Goal: Task Accomplishment & Management: Manage account settings

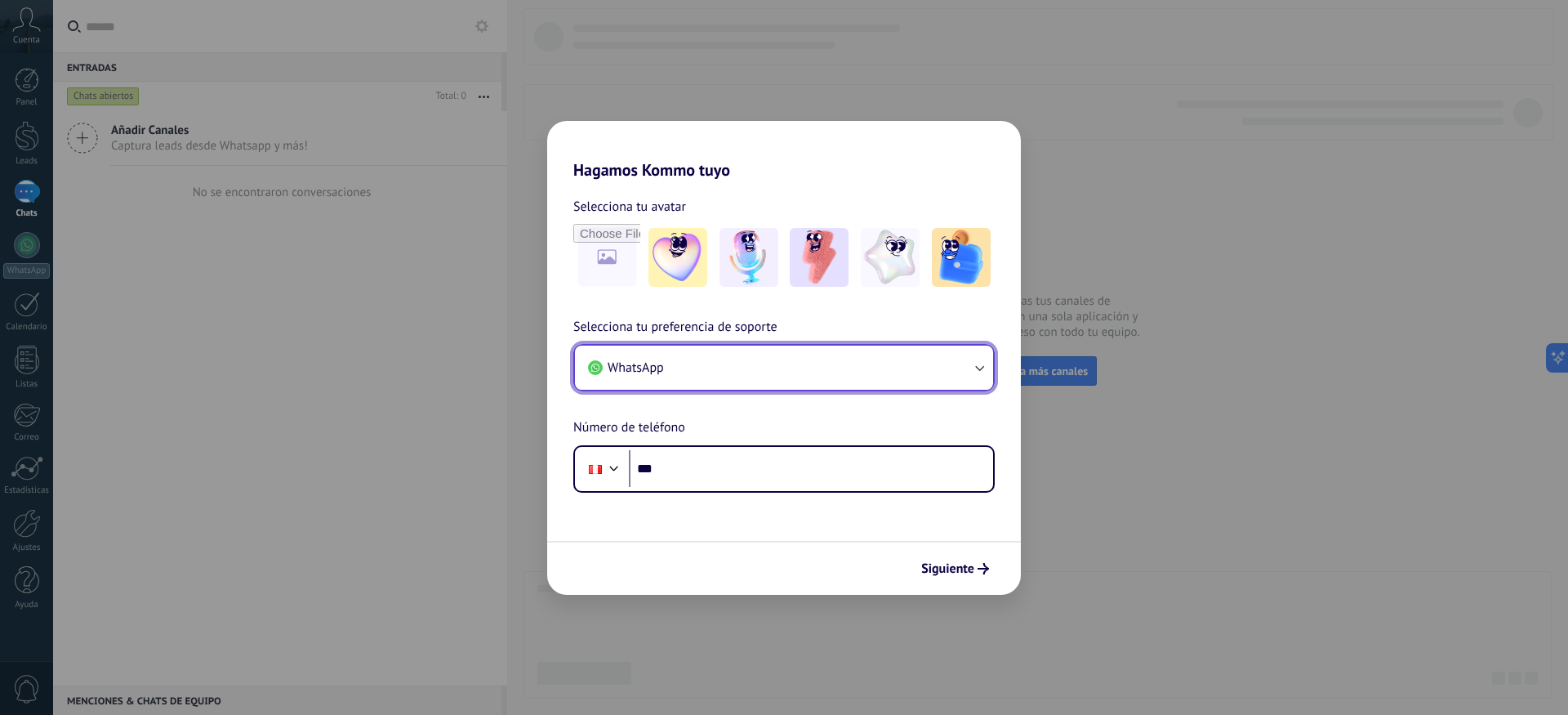
click at [662, 372] on span "WhatsApp" at bounding box center [636, 367] width 57 height 16
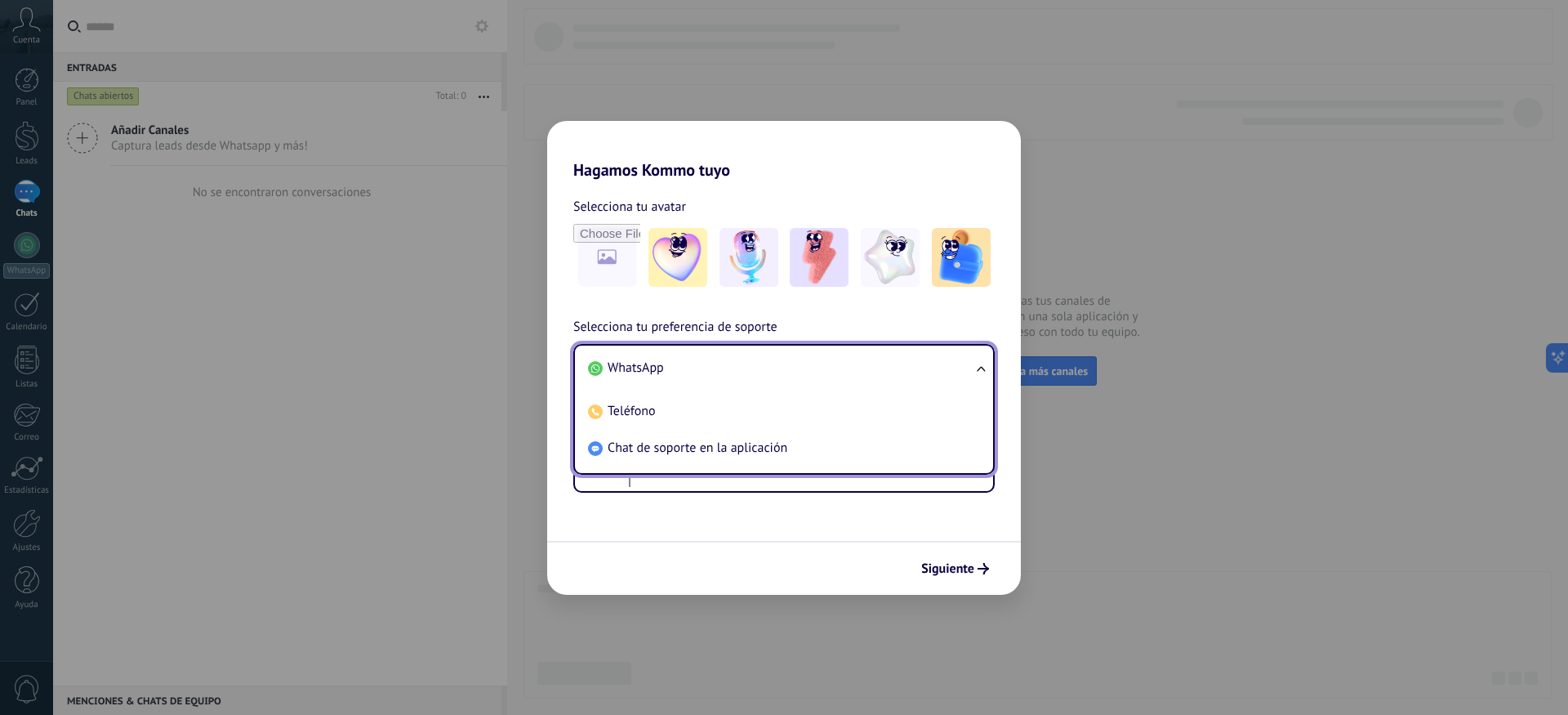
click at [639, 374] on span "WhatsApp" at bounding box center [636, 367] width 57 height 16
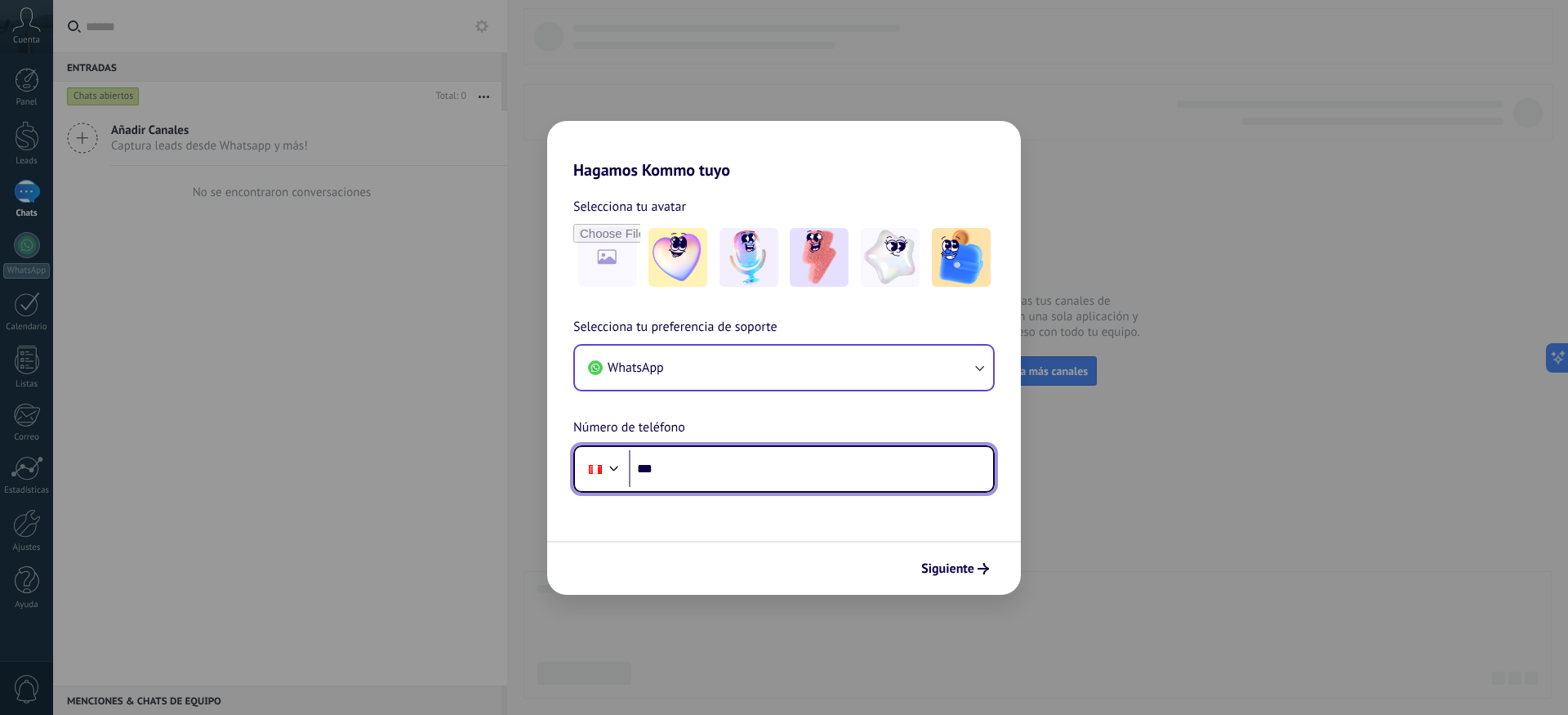
click at [712, 460] on input "***" at bounding box center [811, 468] width 364 height 38
type input "**********"
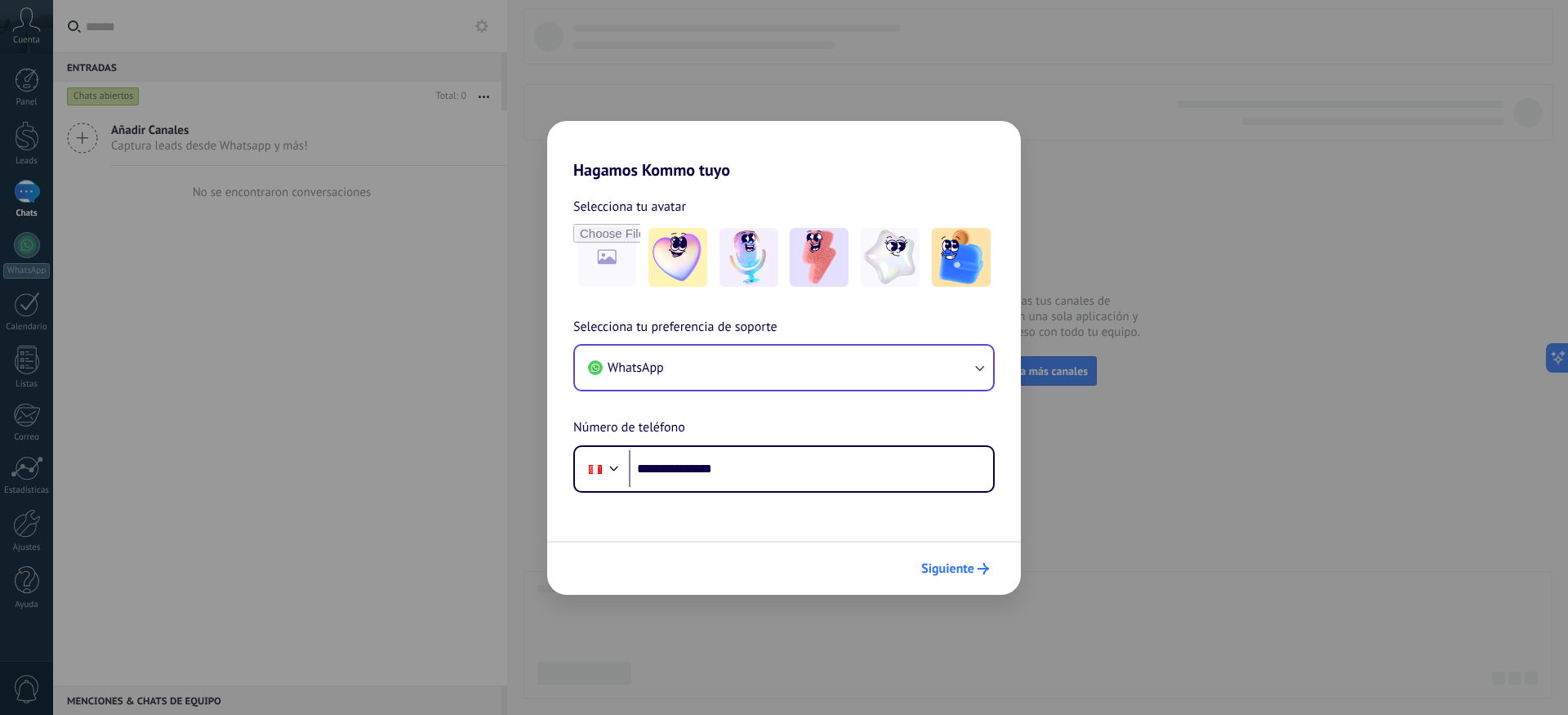
click at [954, 563] on span "Siguiente" at bounding box center [948, 569] width 53 height 12
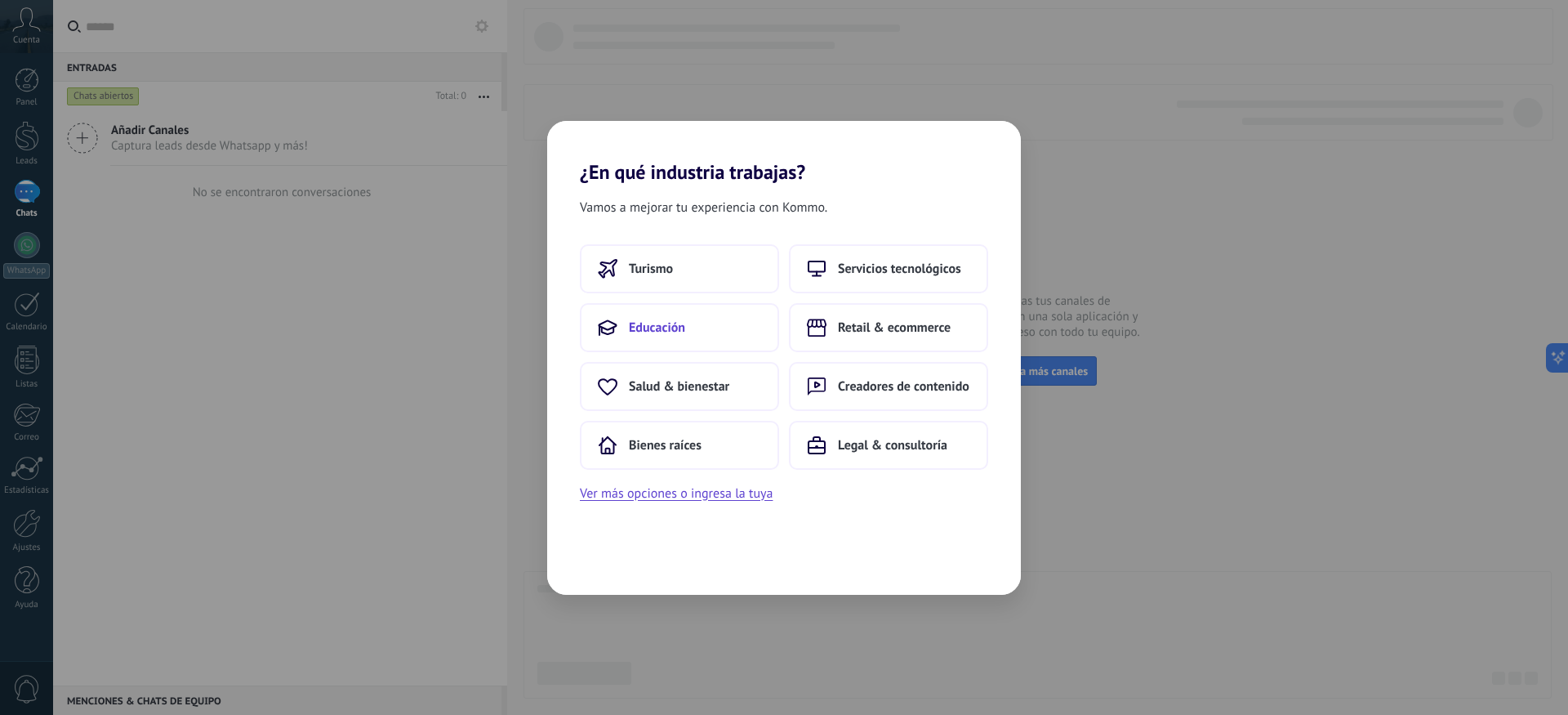
click at [664, 321] on span "Educación" at bounding box center [657, 328] width 57 height 16
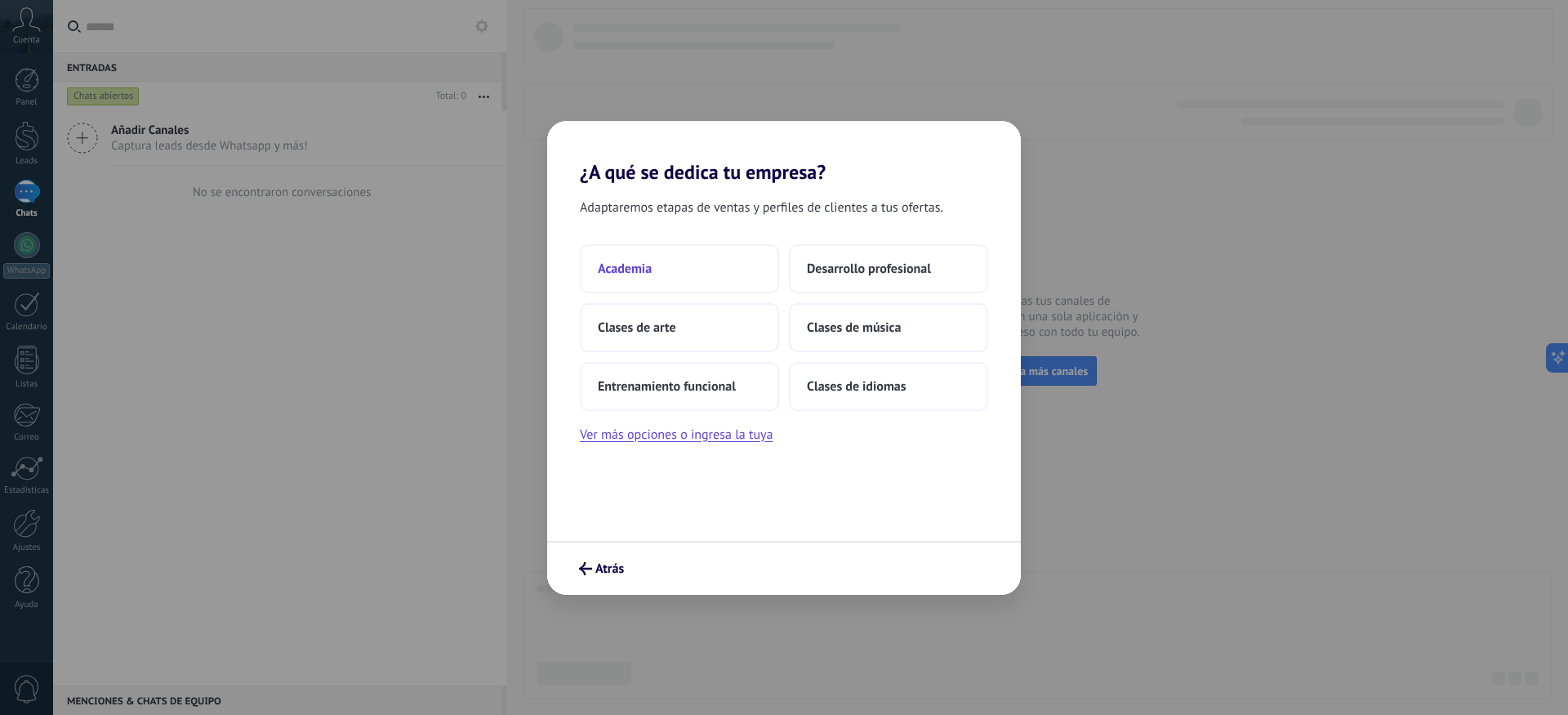
click at [711, 277] on button "Academia" at bounding box center [679, 269] width 199 height 49
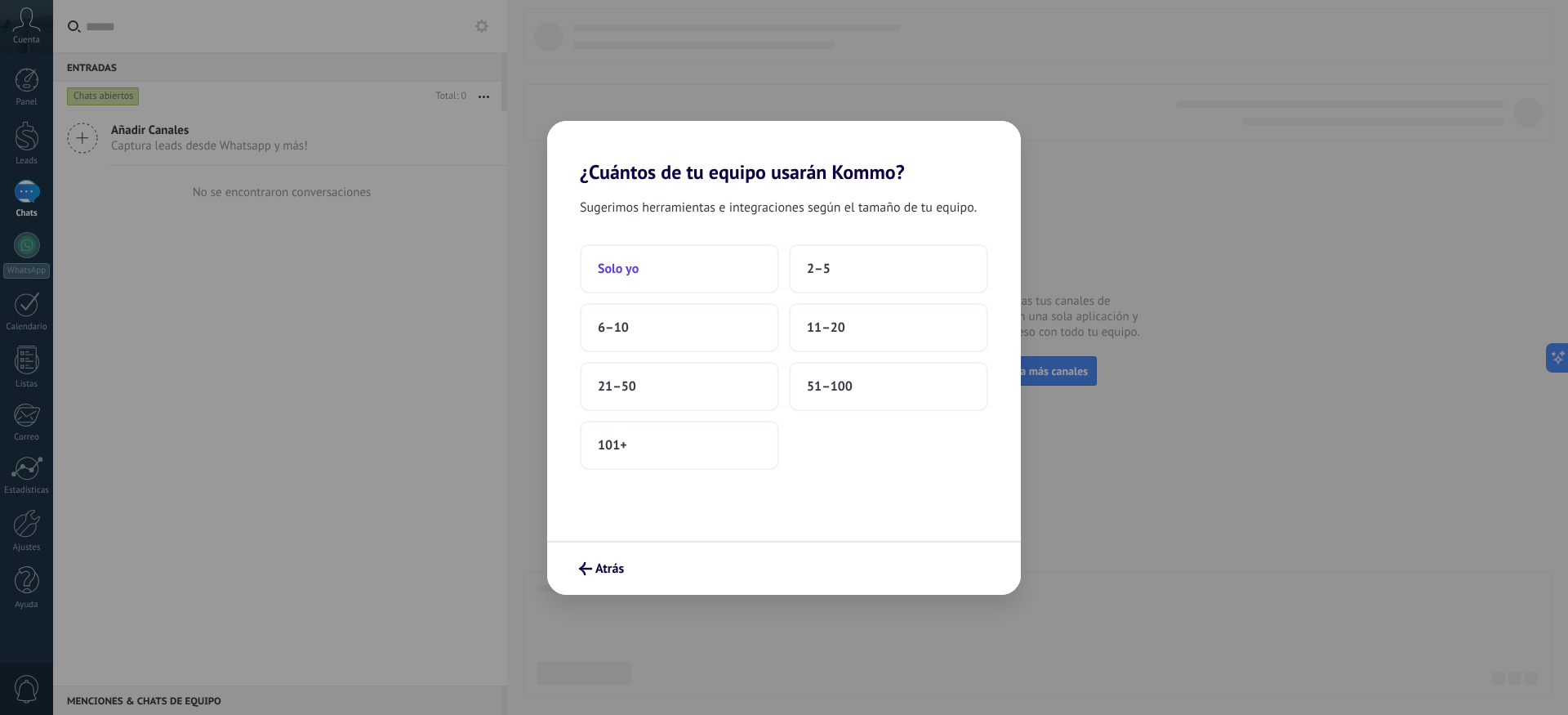
click at [707, 279] on button "Solo yo" at bounding box center [679, 269] width 199 height 49
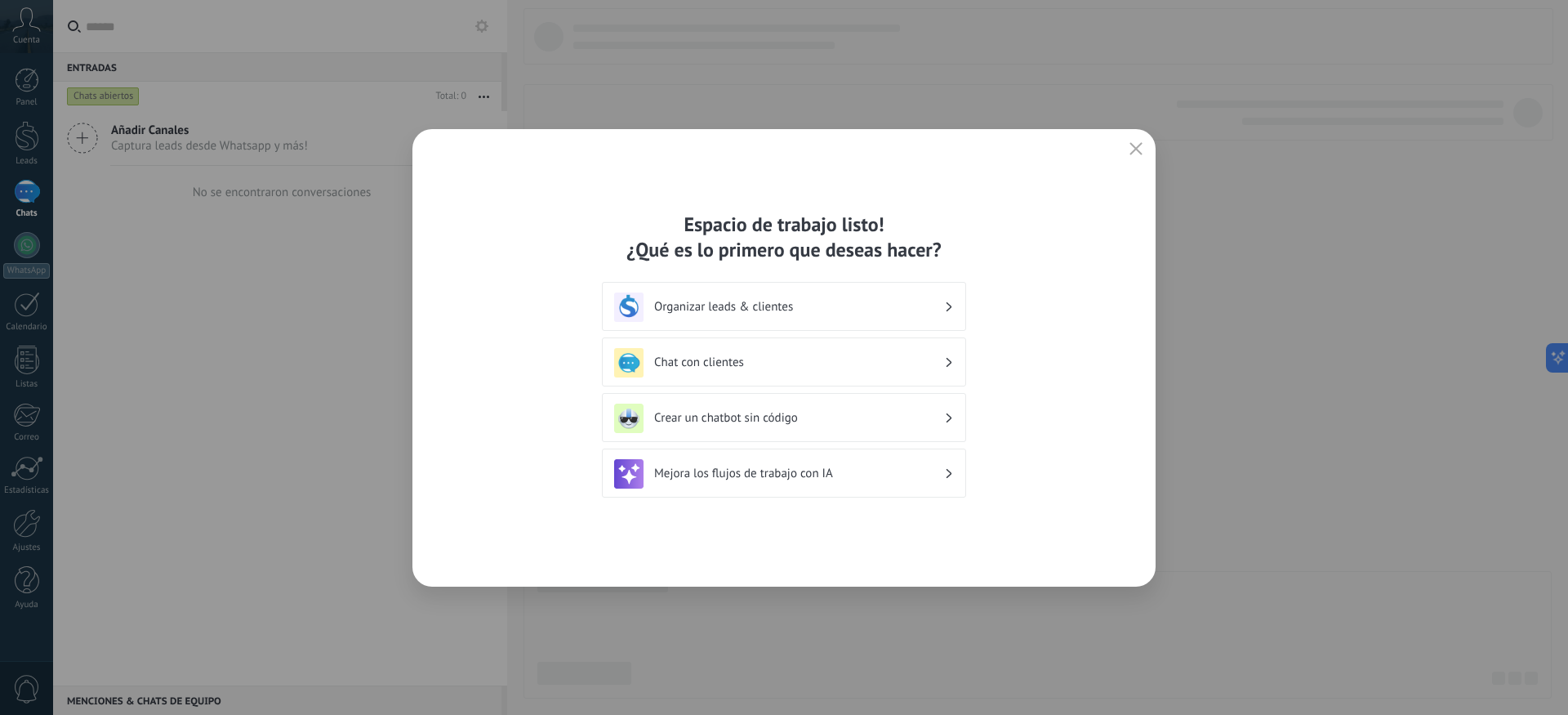
click at [1137, 153] on icon "button" at bounding box center [1137, 149] width 13 height 13
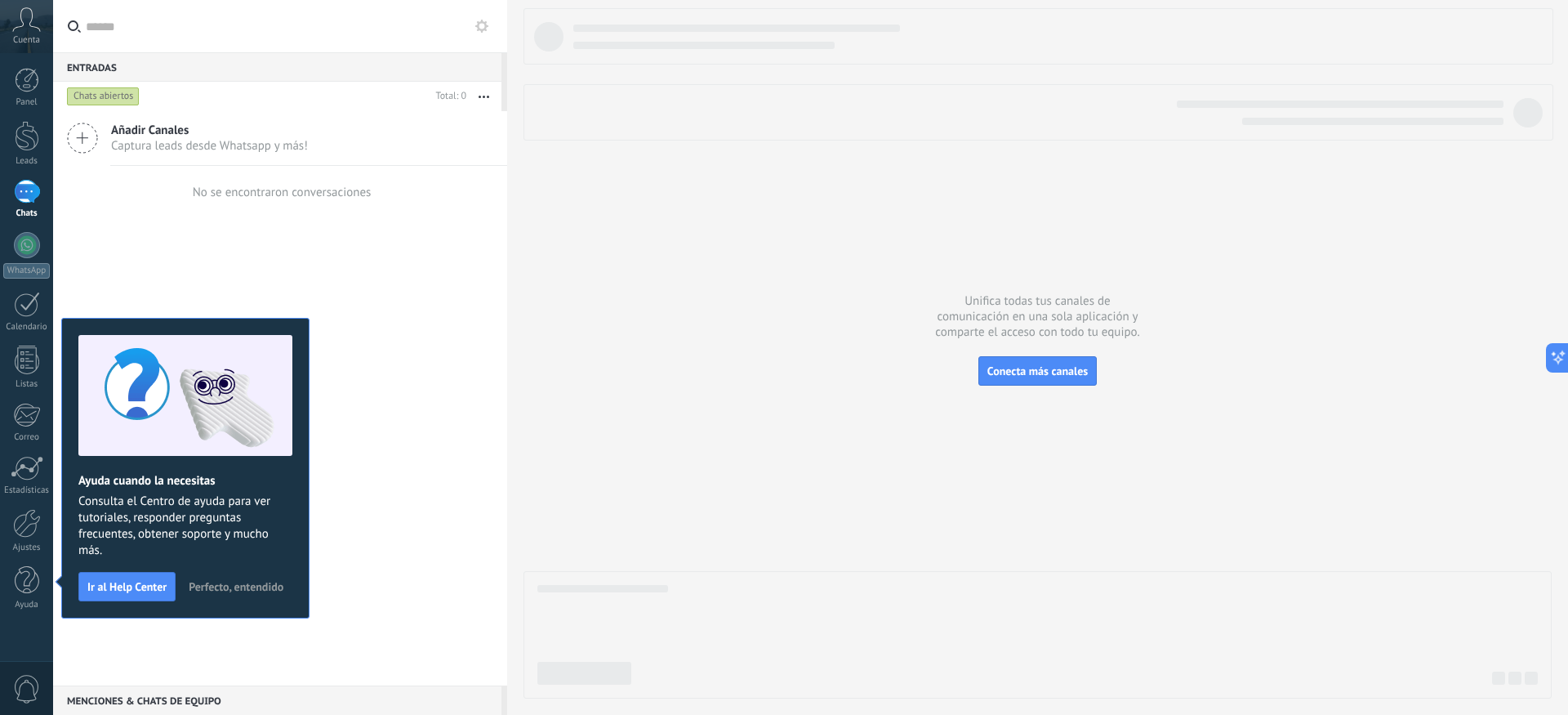
click at [248, 588] on span "Perfecto, entendido" at bounding box center [236, 587] width 94 height 12
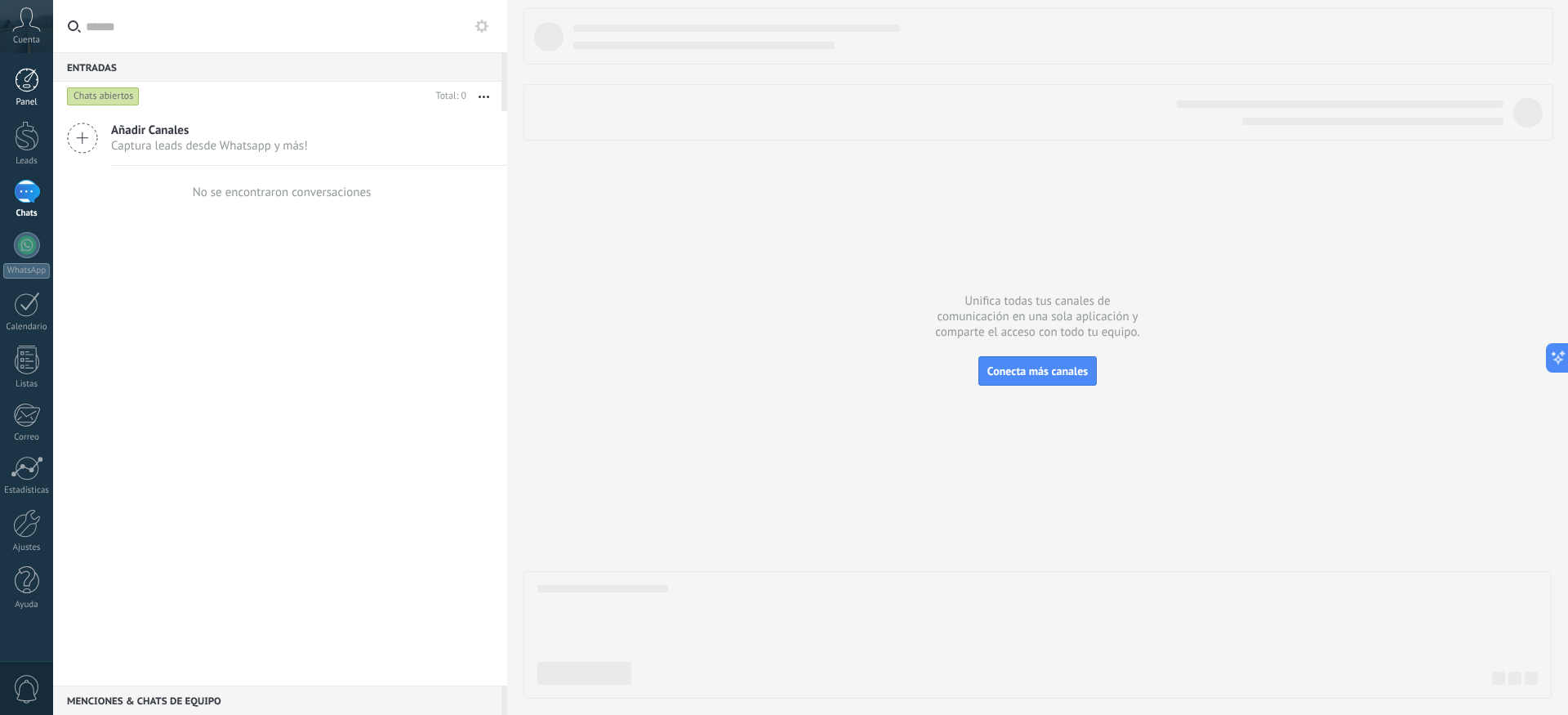
click at [29, 87] on div at bounding box center [26, 79] width 24 height 24
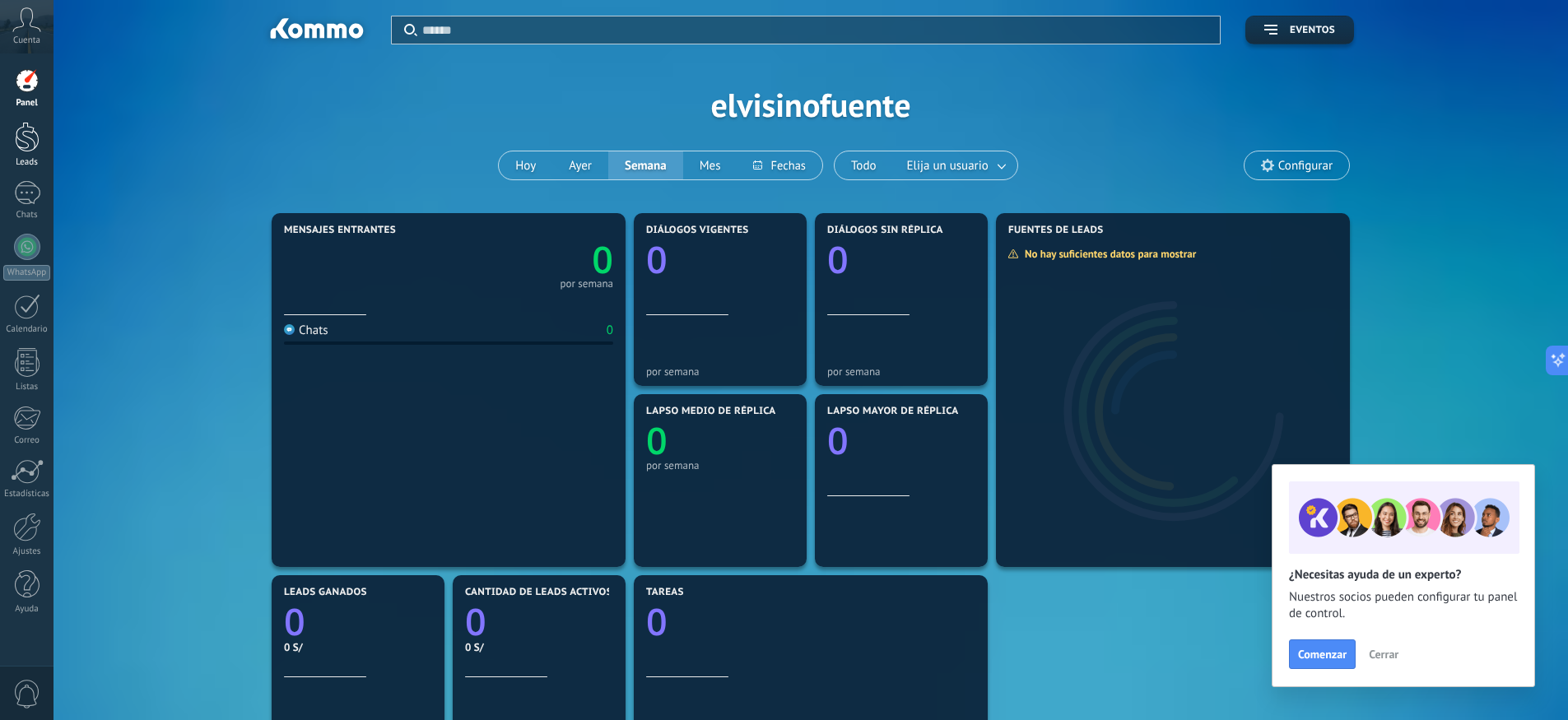
click at [32, 145] on div at bounding box center [26, 137] width 24 height 30
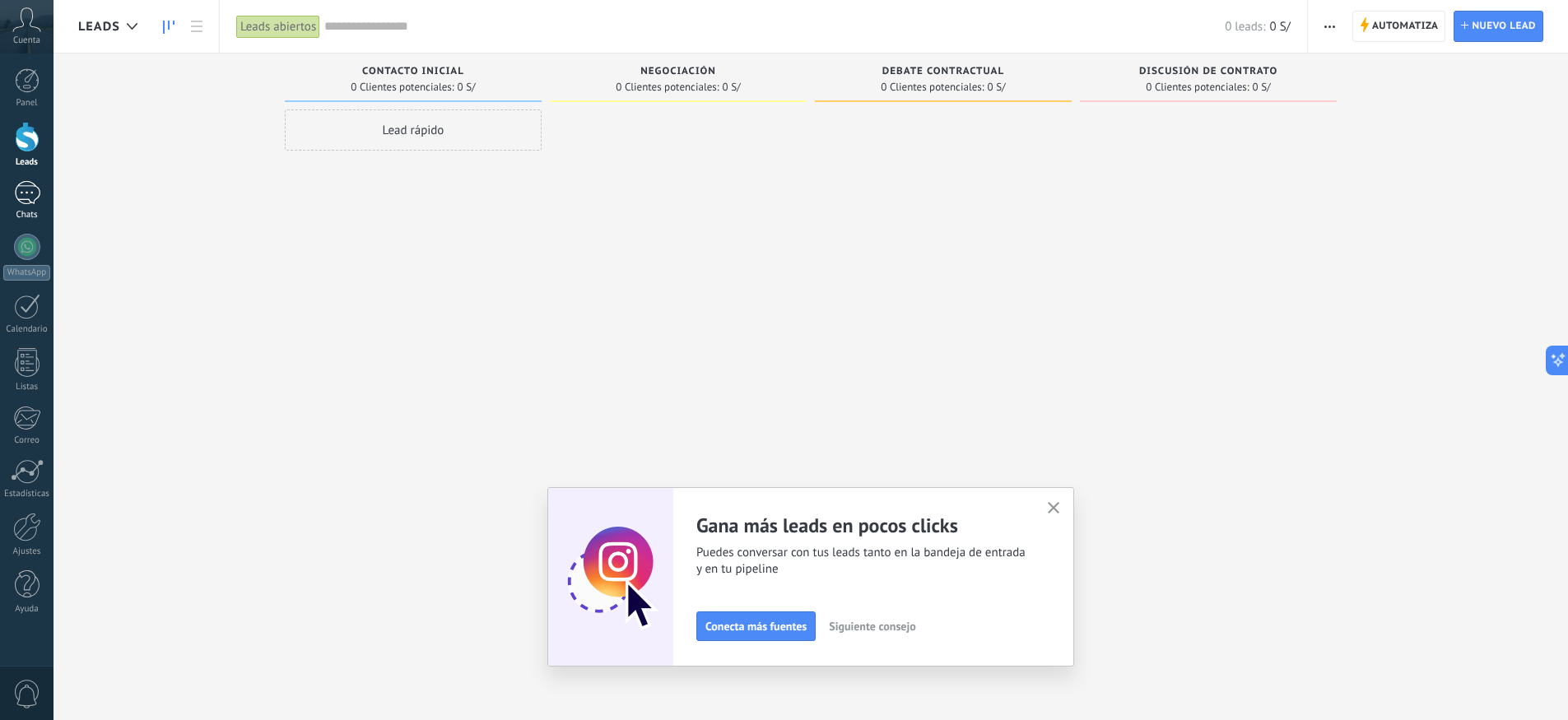
click at [16, 203] on div at bounding box center [26, 193] width 26 height 24
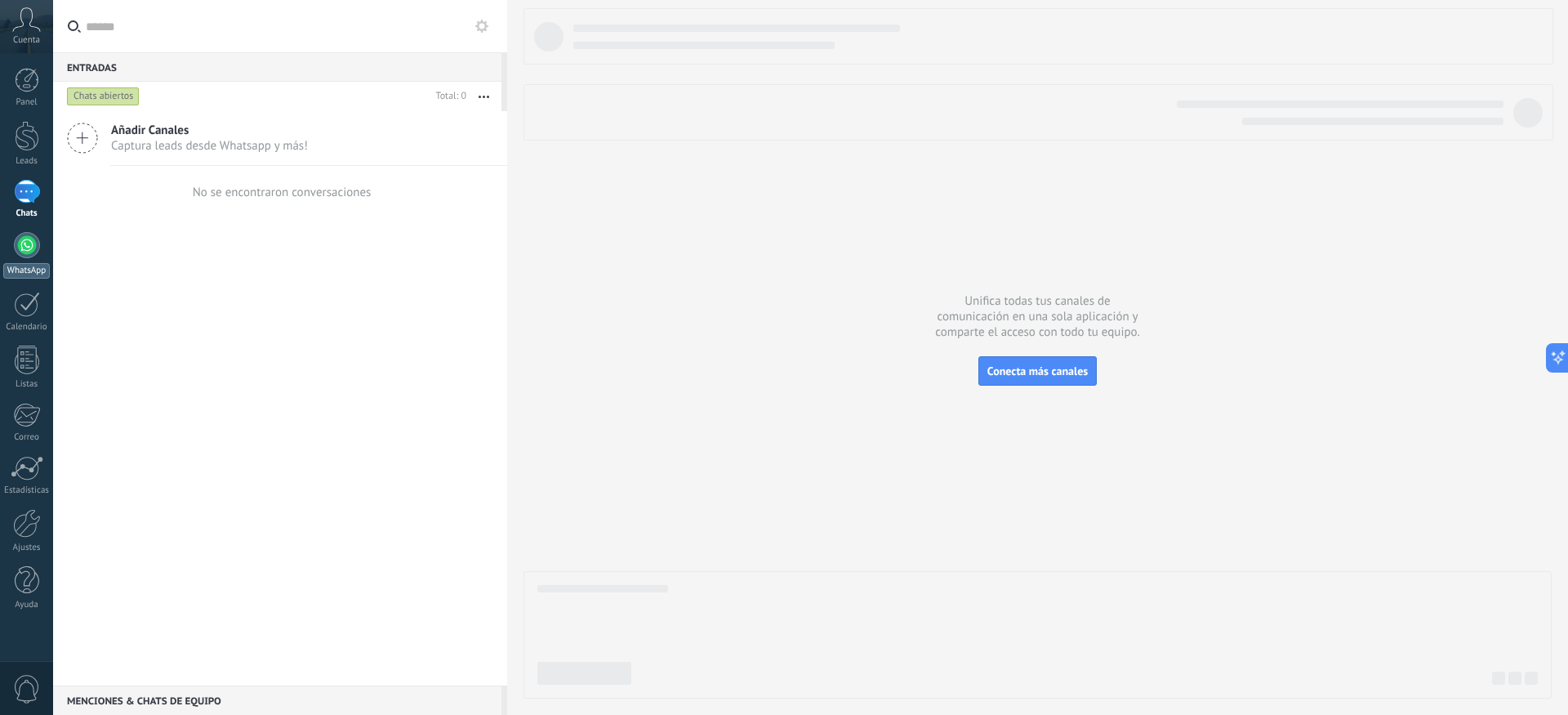
click at [36, 245] on div at bounding box center [26, 245] width 26 height 26
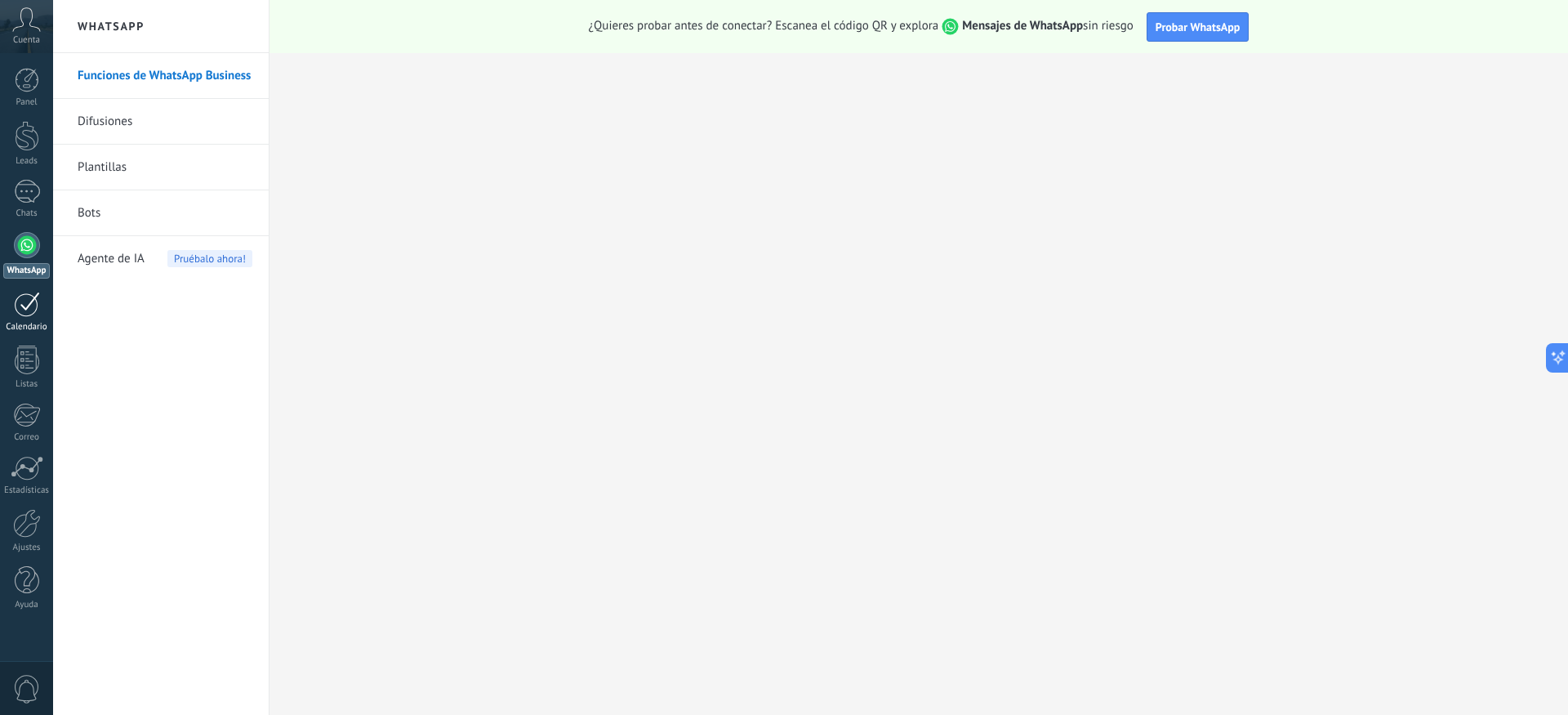
click at [32, 314] on div at bounding box center [26, 305] width 26 height 25
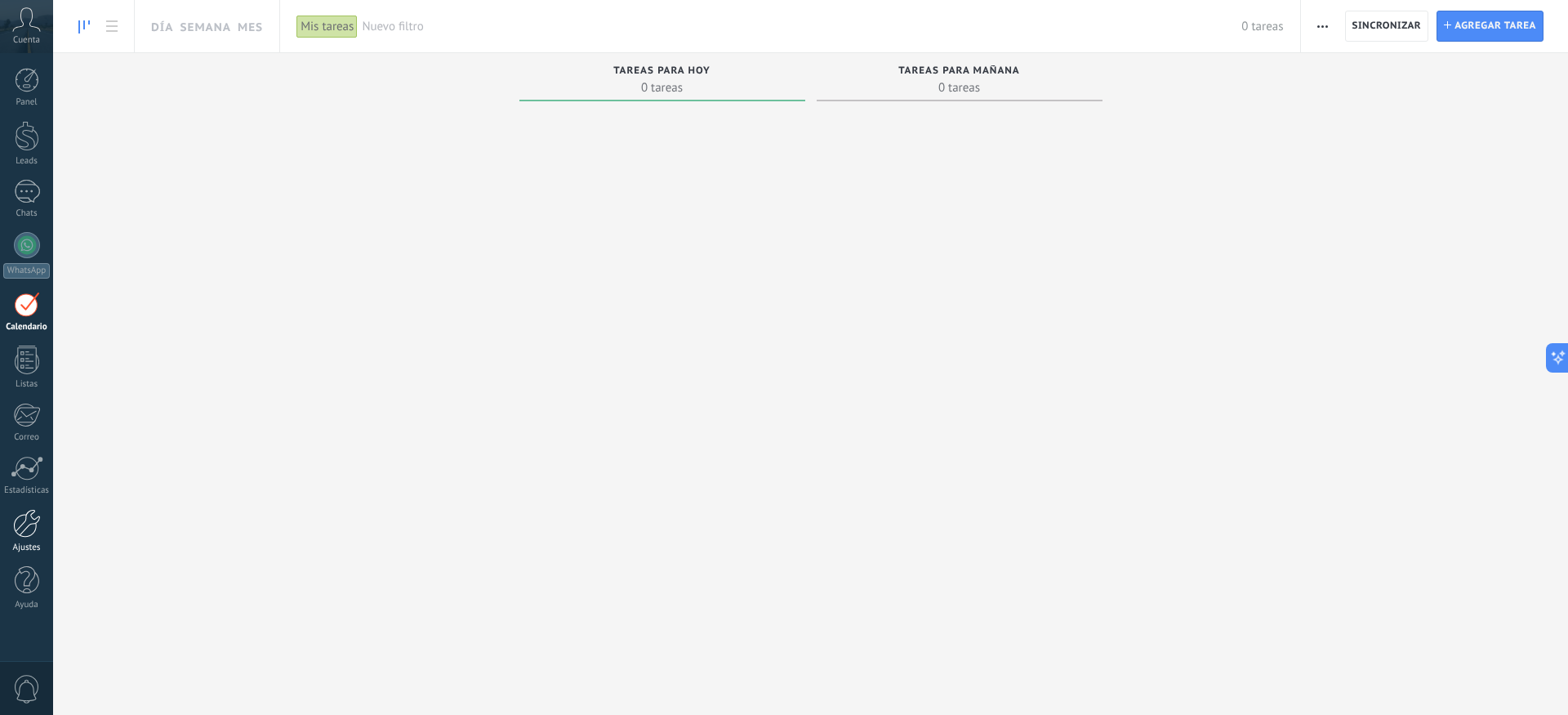
click at [28, 539] on link "Ajustes" at bounding box center [26, 531] width 53 height 44
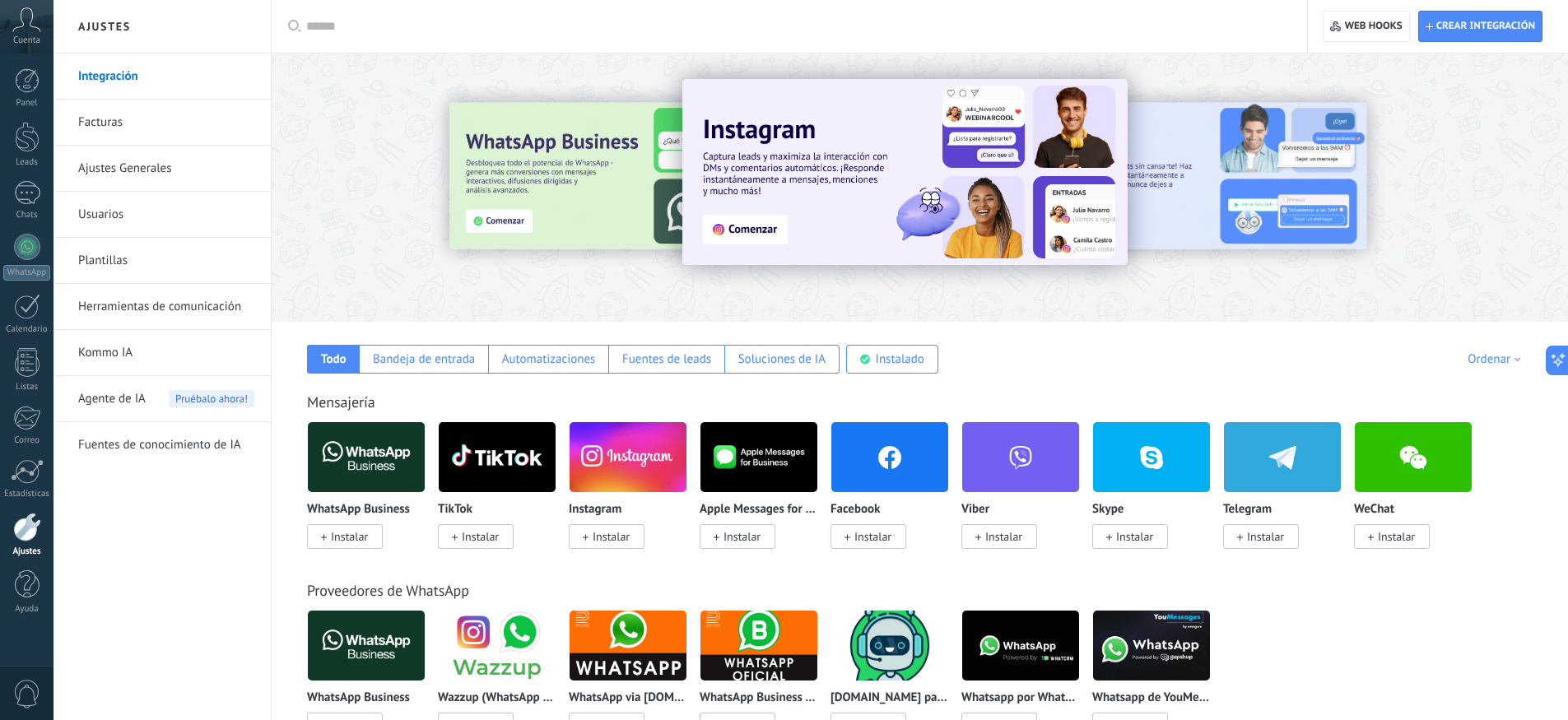
click at [869, 543] on span "Instalar" at bounding box center [873, 536] width 37 height 15
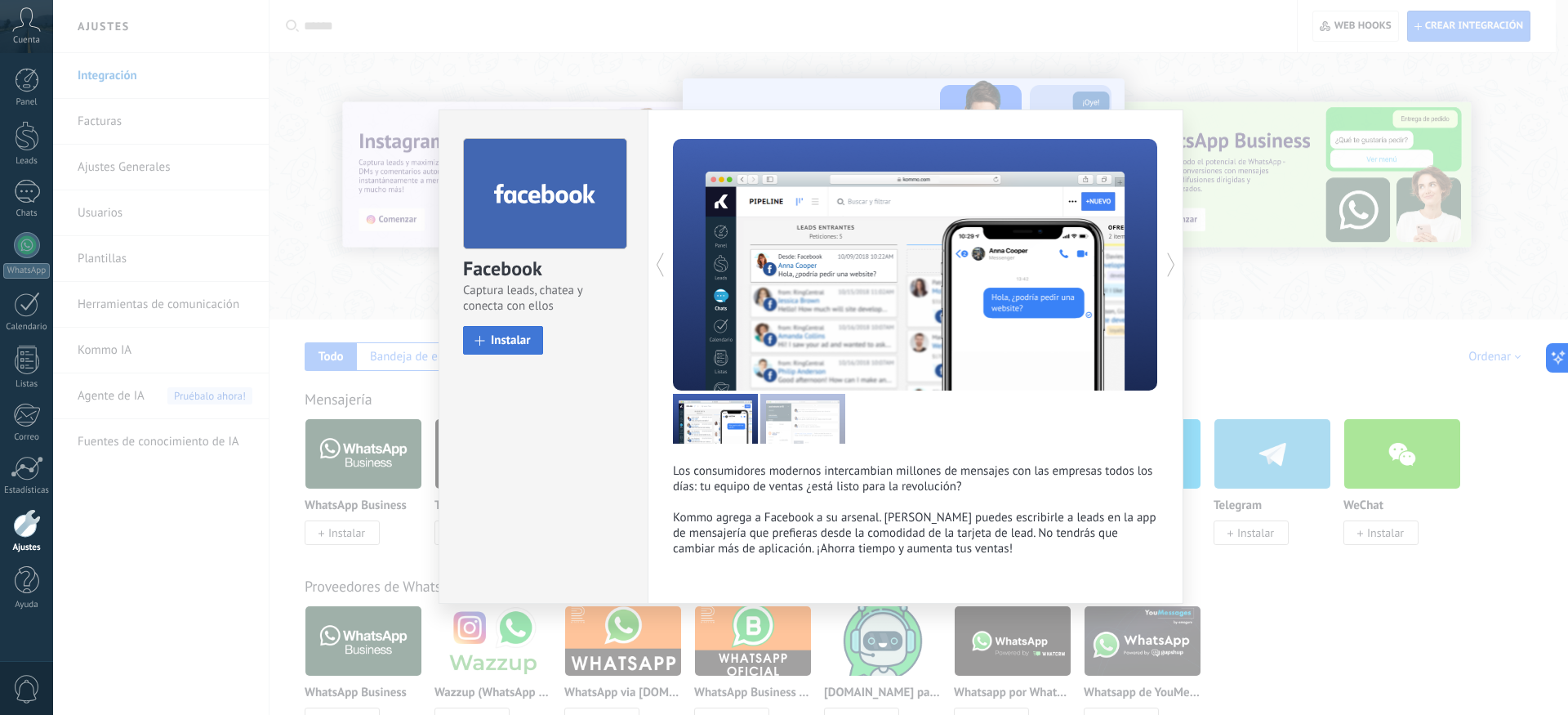
click at [515, 342] on span "Instalar" at bounding box center [511, 340] width 40 height 13
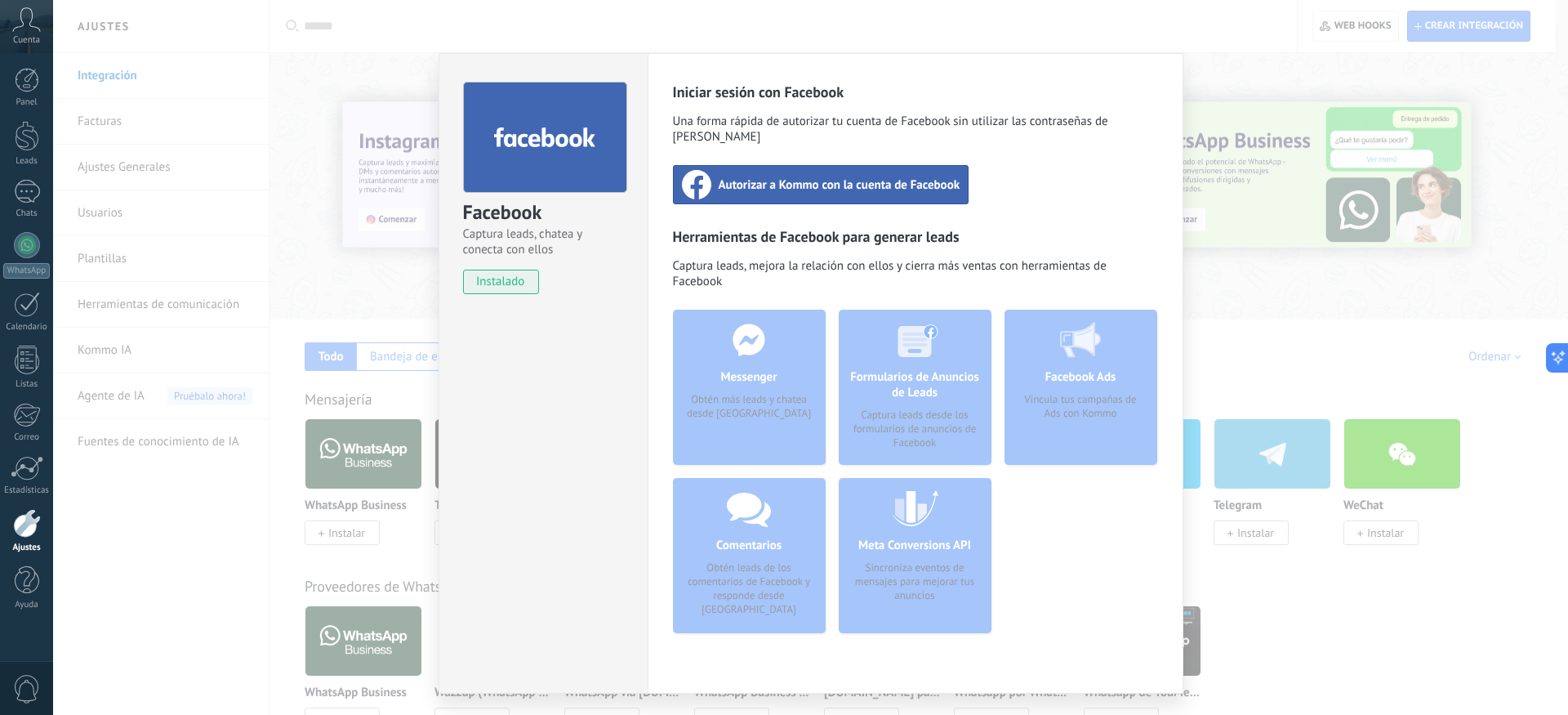
click at [788, 180] on div "Autorizar a Kommo con la cuenta de Facebook" at bounding box center [822, 184] width 297 height 40
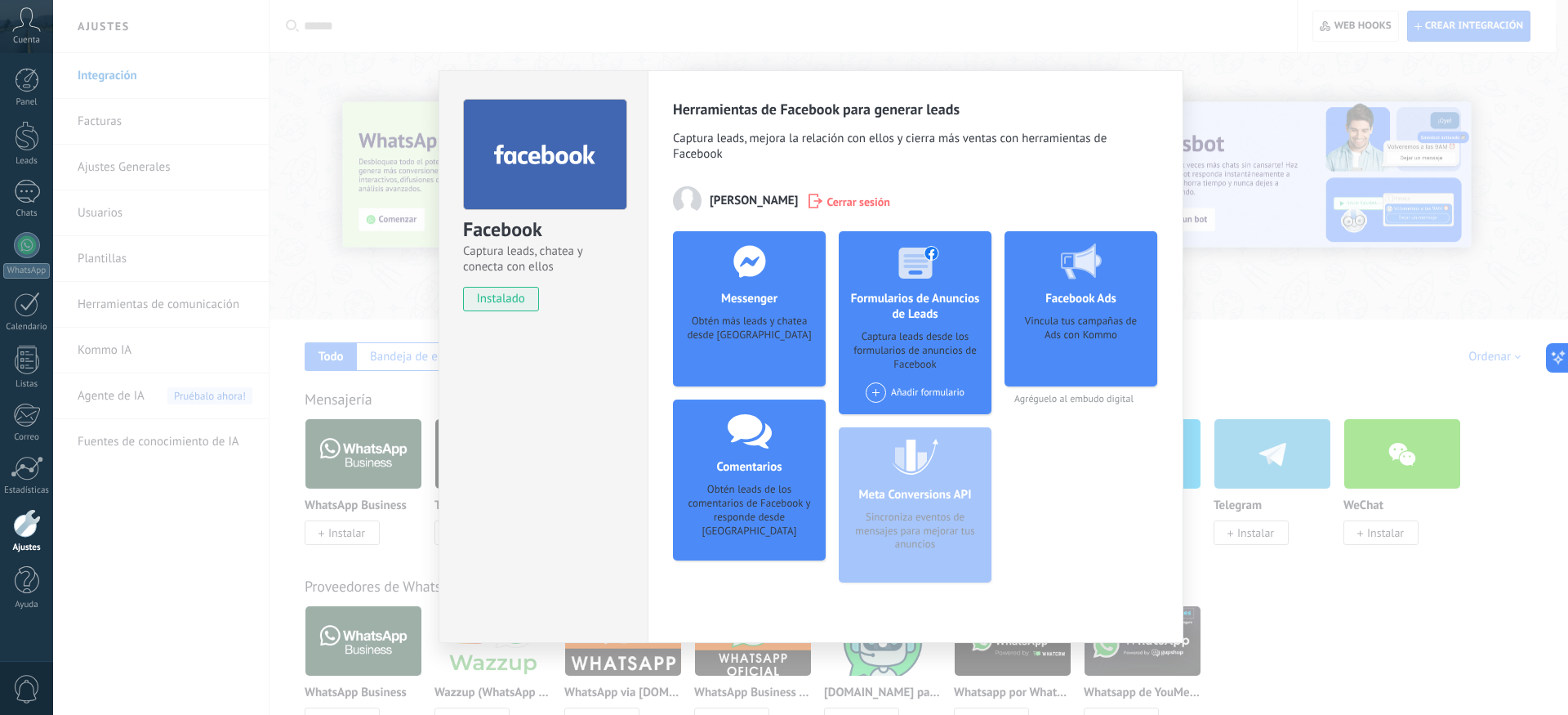
click at [749, 279] on div at bounding box center [750, 261] width 162 height 60
click at [719, 341] on div "Obtén más leads y chatea desde [GEOGRAPHIC_DATA]" at bounding box center [748, 339] width 126 height 50
drag, startPoint x: 785, startPoint y: 327, endPoint x: 778, endPoint y: 317, distance: 12.2
click at [784, 325] on div "Obtén más leads y chatea desde [GEOGRAPHIC_DATA]" at bounding box center [748, 339] width 126 height 50
click at [758, 272] on use at bounding box center [749, 260] width 32 height 32
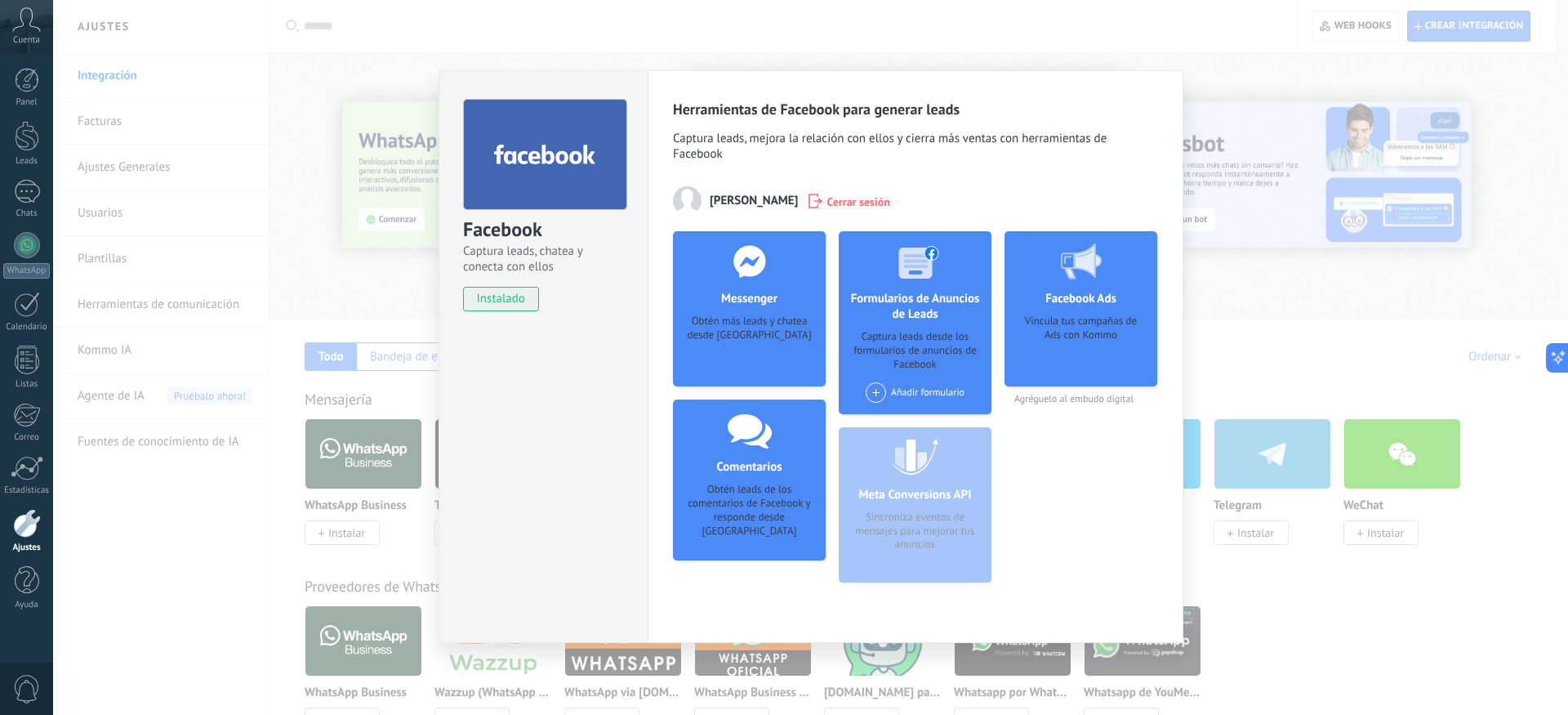
click at [737, 368] on div "Messenger Obtén más leads y chatea desde Kommo Agregar página" at bounding box center [749, 308] width 153 height 155
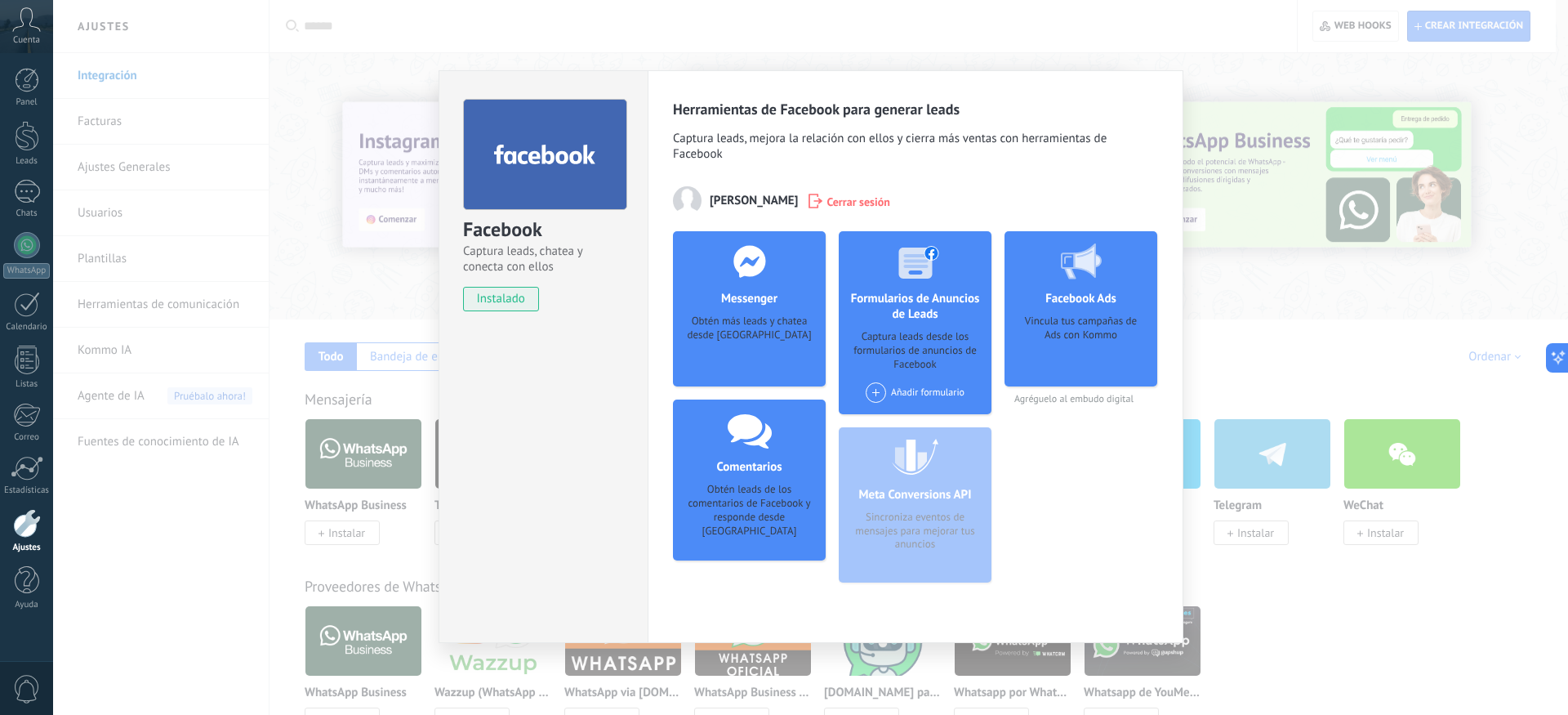
click at [739, 352] on div "Obtén más leads y chatea desde [GEOGRAPHIC_DATA]" at bounding box center [748, 339] width 126 height 50
click at [746, 323] on div "Obtén más leads y chatea desde [GEOGRAPHIC_DATA]" at bounding box center [748, 339] width 126 height 50
drag, startPoint x: 749, startPoint y: 292, endPoint x: 734, endPoint y: 305, distance: 19.8
click at [747, 294] on h4 "Messenger" at bounding box center [749, 299] width 65 height 15
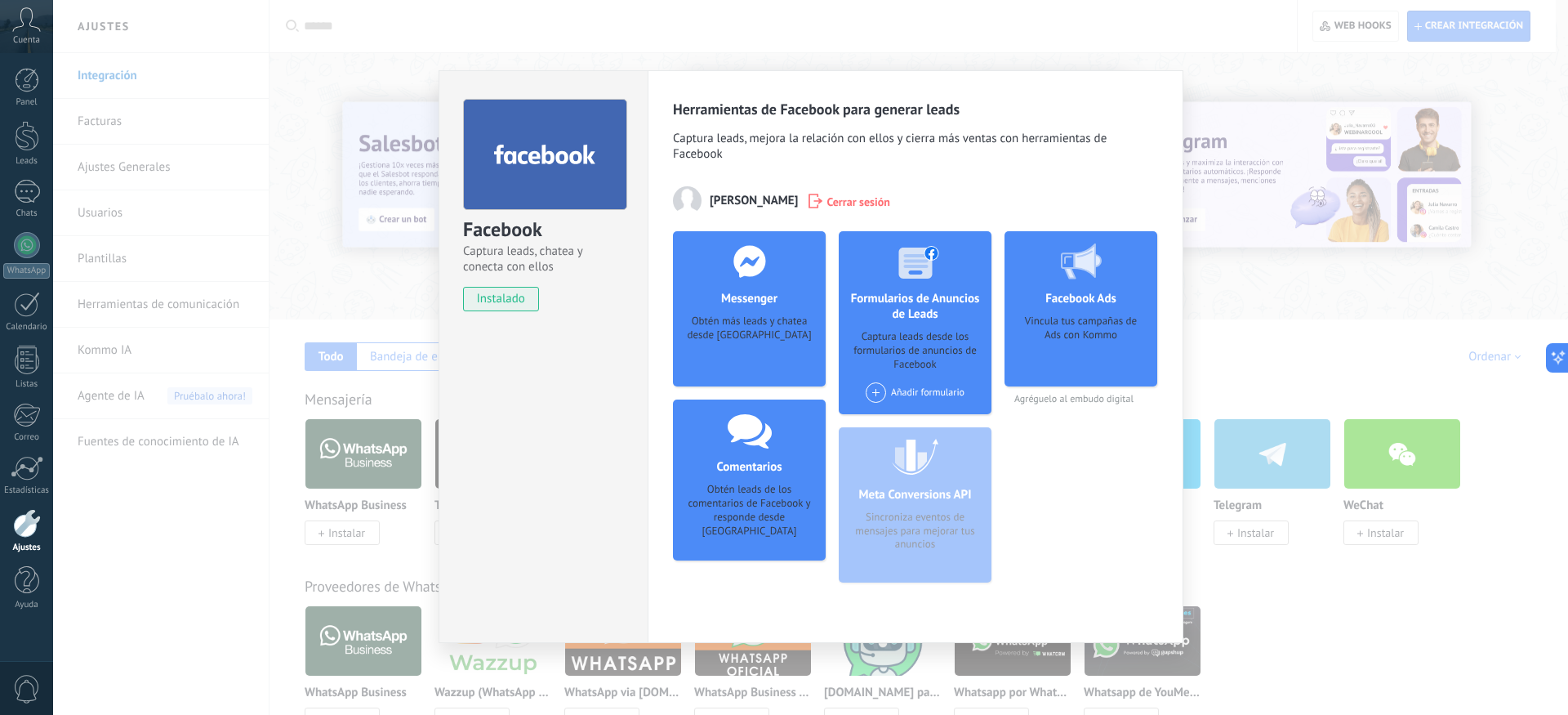
click at [745, 333] on div "Obtén más leads y chatea desde [GEOGRAPHIC_DATA]" at bounding box center [748, 339] width 126 height 50
click at [744, 341] on div "Obtén más leads y chatea desde [GEOGRAPHIC_DATA]" at bounding box center [748, 339] width 126 height 50
click at [741, 352] on div "Obtén más leads y chatea desde [GEOGRAPHIC_DATA]" at bounding box center [748, 339] width 126 height 50
click at [739, 362] on div "Obtén más leads y chatea desde [GEOGRAPHIC_DATA]" at bounding box center [748, 339] width 126 height 50
click at [736, 359] on div "Obtén más leads y chatea desde [GEOGRAPHIC_DATA]" at bounding box center [748, 339] width 126 height 50
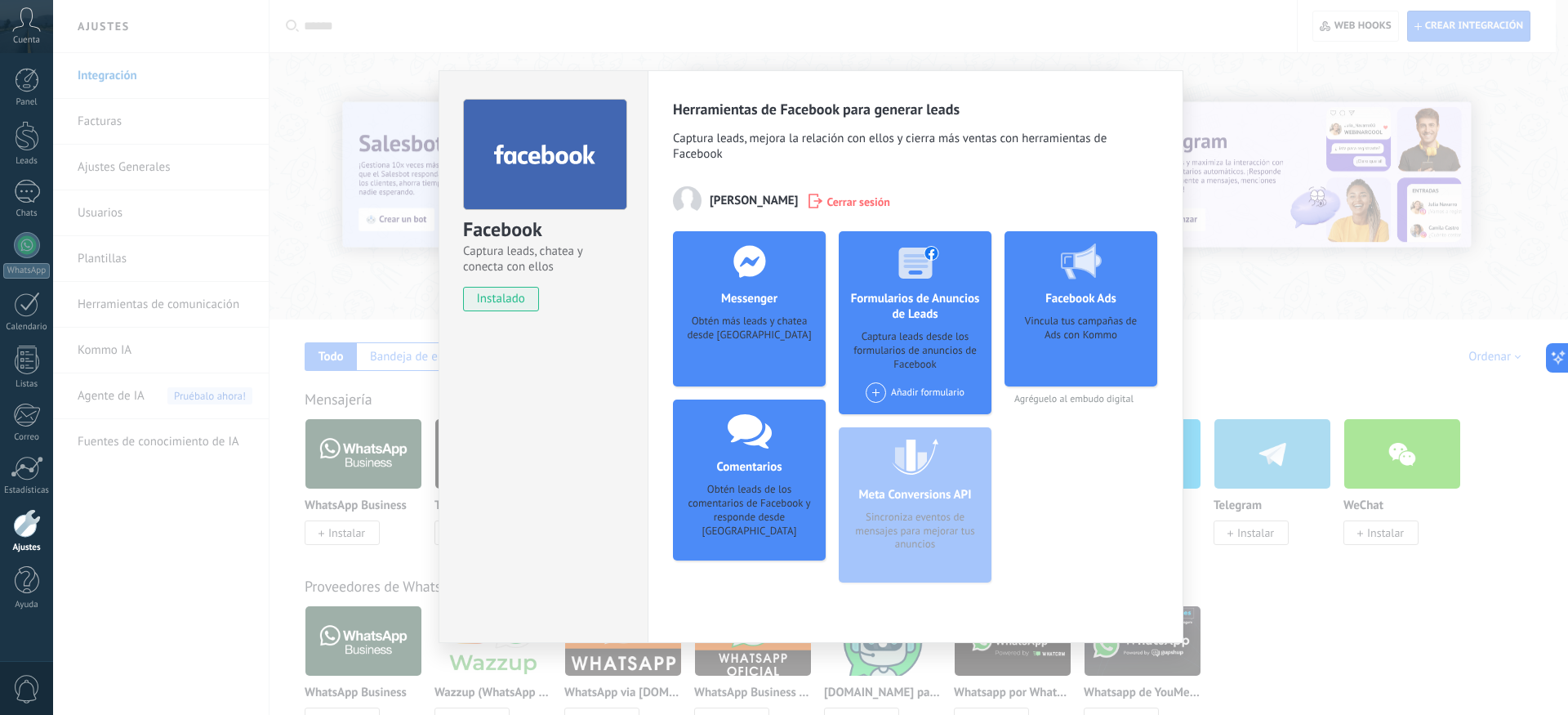
click at [741, 315] on div "Messenger Obtén más leads y chatea desde Kommo Agregar página" at bounding box center [749, 308] width 153 height 155
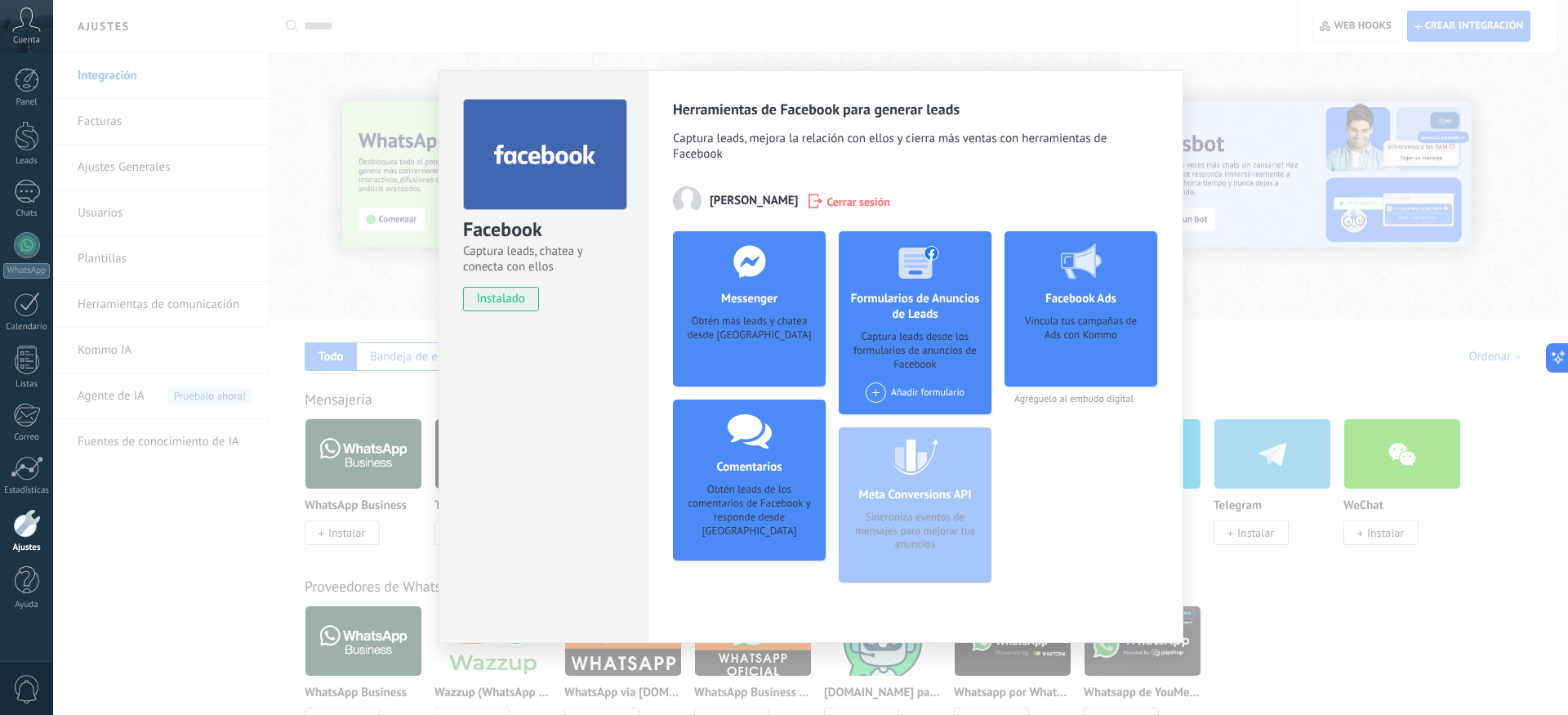
click at [747, 343] on div "Obtén más leads y chatea desde [GEOGRAPHIC_DATA]" at bounding box center [748, 339] width 126 height 50
click at [747, 355] on div "Obtén más leads y chatea desde [GEOGRAPHIC_DATA]" at bounding box center [748, 339] width 126 height 50
click at [748, 332] on div "Obtén más leads y chatea desde [GEOGRAPHIC_DATA]" at bounding box center [748, 339] width 126 height 50
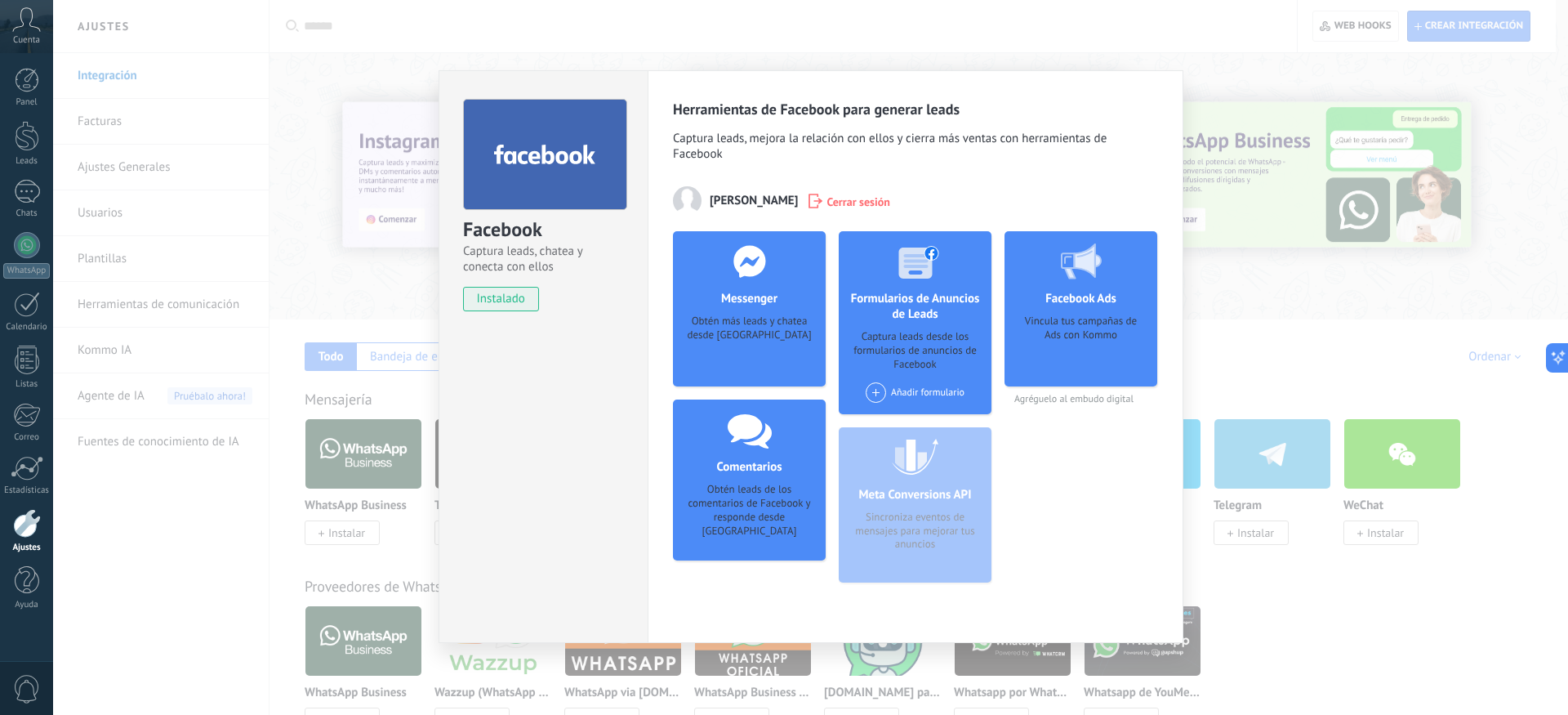
click at [754, 343] on div "Obtén más leads y chatea desde [GEOGRAPHIC_DATA]" at bounding box center [748, 339] width 126 height 50
click at [745, 349] on div "Obtén más leads y chatea desde [GEOGRAPHIC_DATA]" at bounding box center [748, 339] width 126 height 50
click at [738, 340] on div "Obtén más leads y chatea desde [GEOGRAPHIC_DATA]" at bounding box center [748, 339] width 126 height 50
click at [742, 306] on h4 "Messenger" at bounding box center [749, 299] width 65 height 15
click at [743, 300] on h4 "Messenger" at bounding box center [749, 299] width 65 height 15
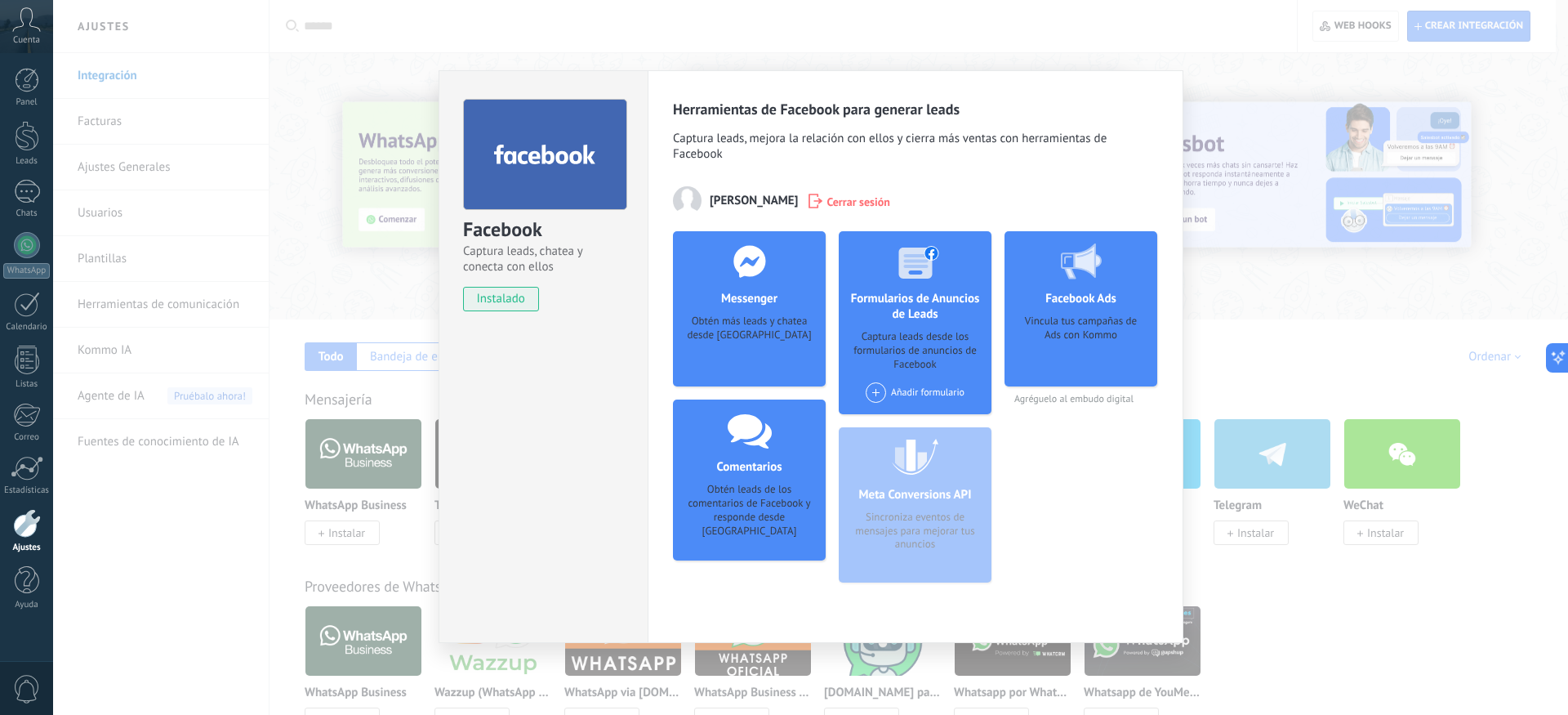
click at [767, 315] on div "Messenger Obtén más leads y chatea desde Kommo Agregar página" at bounding box center [749, 308] width 153 height 155
click at [717, 331] on div "Obtén más leads y chatea desde [GEOGRAPHIC_DATA]" at bounding box center [748, 339] width 126 height 50
click at [739, 350] on div "Obtén más leads y chatea desde [GEOGRAPHIC_DATA]" at bounding box center [748, 339] width 126 height 50
click at [743, 338] on div "Obtén más leads y chatea desde [GEOGRAPHIC_DATA]" at bounding box center [748, 339] width 126 height 50
click at [736, 327] on div "Obtén más leads y chatea desde [GEOGRAPHIC_DATA]" at bounding box center [748, 339] width 126 height 50
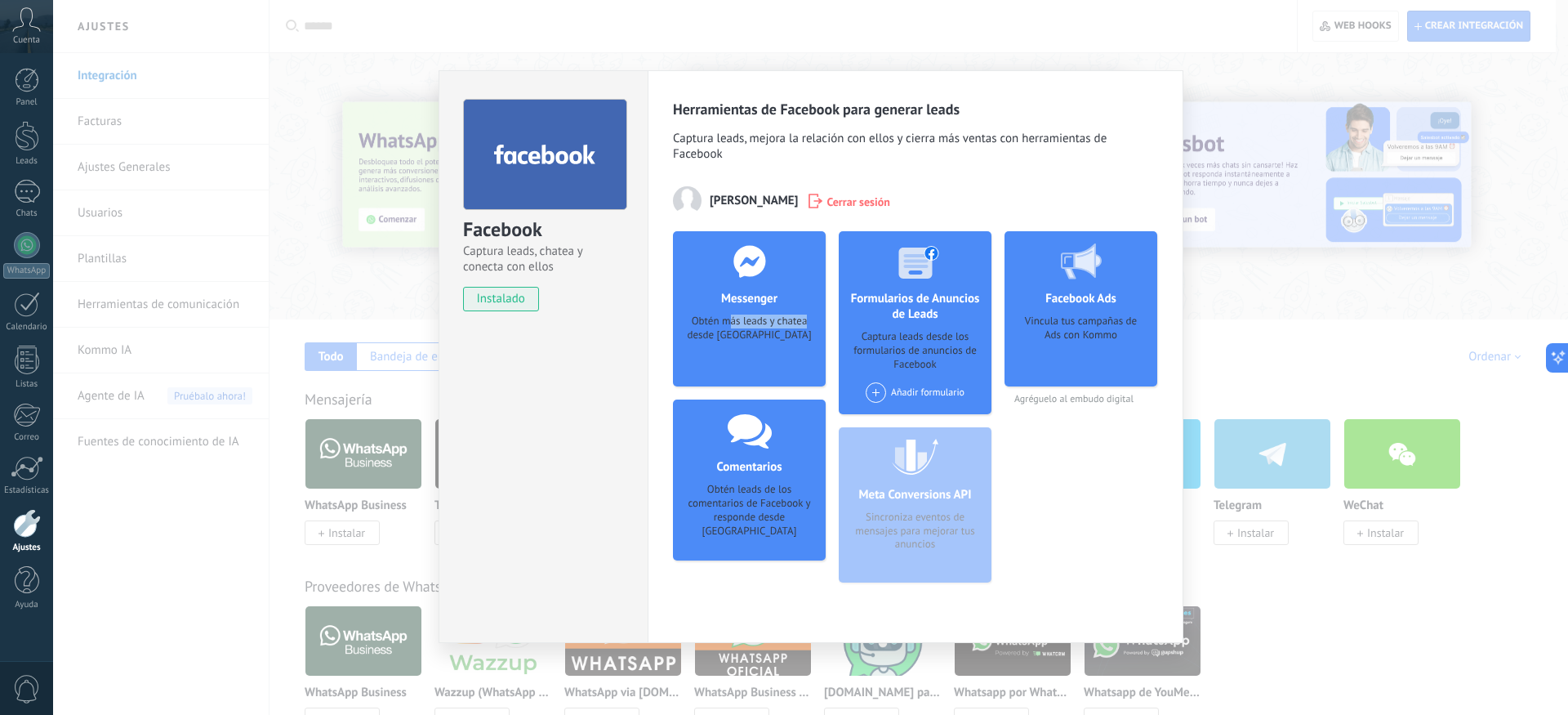
drag, startPoint x: 729, startPoint y: 320, endPoint x: 715, endPoint y: 331, distance: 17.8
click at [715, 331] on div "Obtén más leads y chatea desde [GEOGRAPHIC_DATA]" at bounding box center [748, 339] width 126 height 50
click at [732, 301] on h4 "Messenger" at bounding box center [749, 299] width 65 height 15
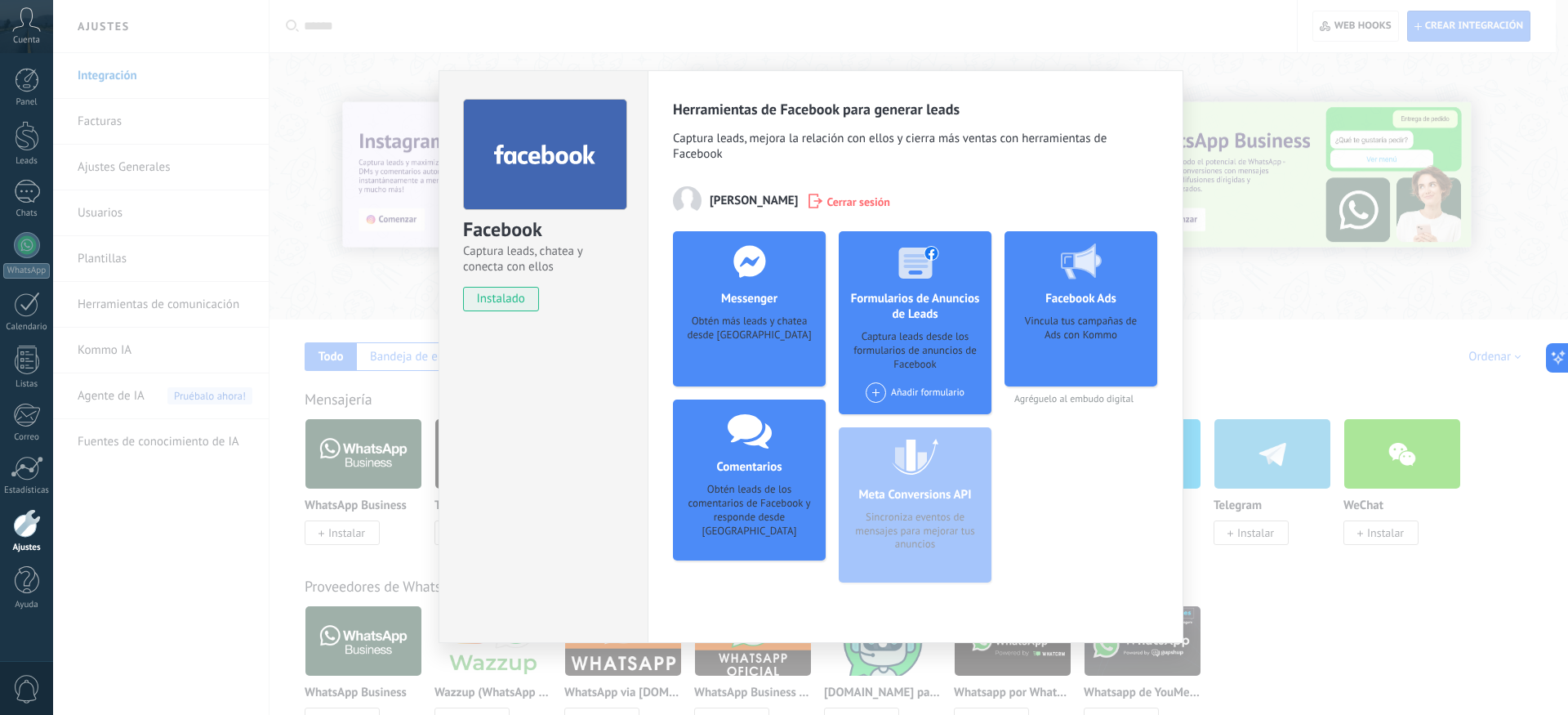
click at [748, 272] on use at bounding box center [749, 260] width 32 height 32
click at [734, 331] on div "Obtén más leads y chatea desde [GEOGRAPHIC_DATA]" at bounding box center [748, 339] width 126 height 50
click at [755, 338] on div "Obtén más leads y chatea desde [GEOGRAPHIC_DATA]" at bounding box center [748, 339] width 126 height 50
click at [755, 300] on h4 "Messenger" at bounding box center [749, 299] width 65 height 15
click at [748, 303] on h4 "Messenger" at bounding box center [749, 299] width 65 height 15
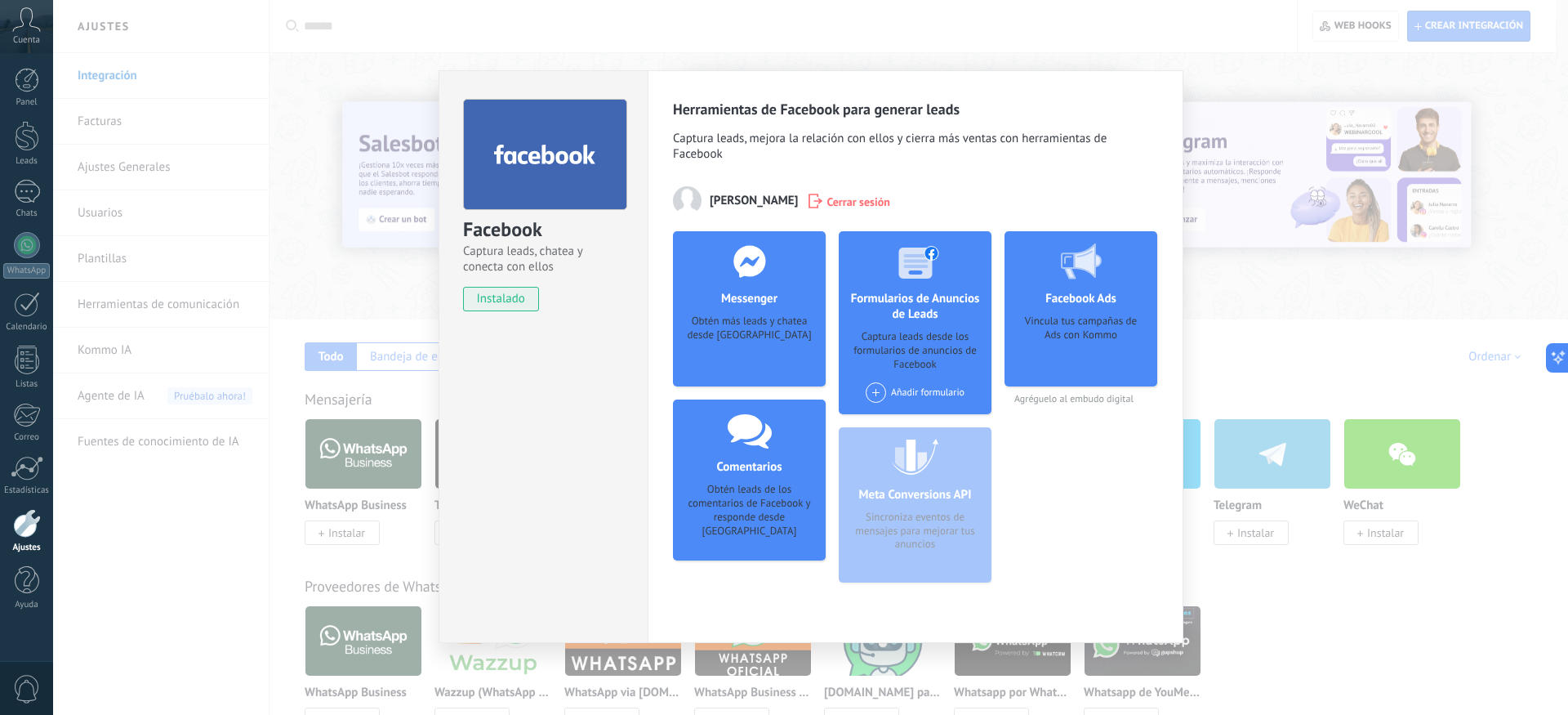
click at [744, 325] on div "Obtén más leads y chatea desde [GEOGRAPHIC_DATA]" at bounding box center [748, 339] width 126 height 50
click at [749, 282] on div at bounding box center [750, 261] width 162 height 60
click at [758, 316] on div "Obtén más leads y chatea desde [GEOGRAPHIC_DATA]" at bounding box center [748, 339] width 126 height 50
click at [742, 293] on h4 "Messenger" at bounding box center [749, 299] width 65 height 15
click at [740, 326] on div "Obtén más leads y chatea desde [GEOGRAPHIC_DATA]" at bounding box center [748, 339] width 126 height 50
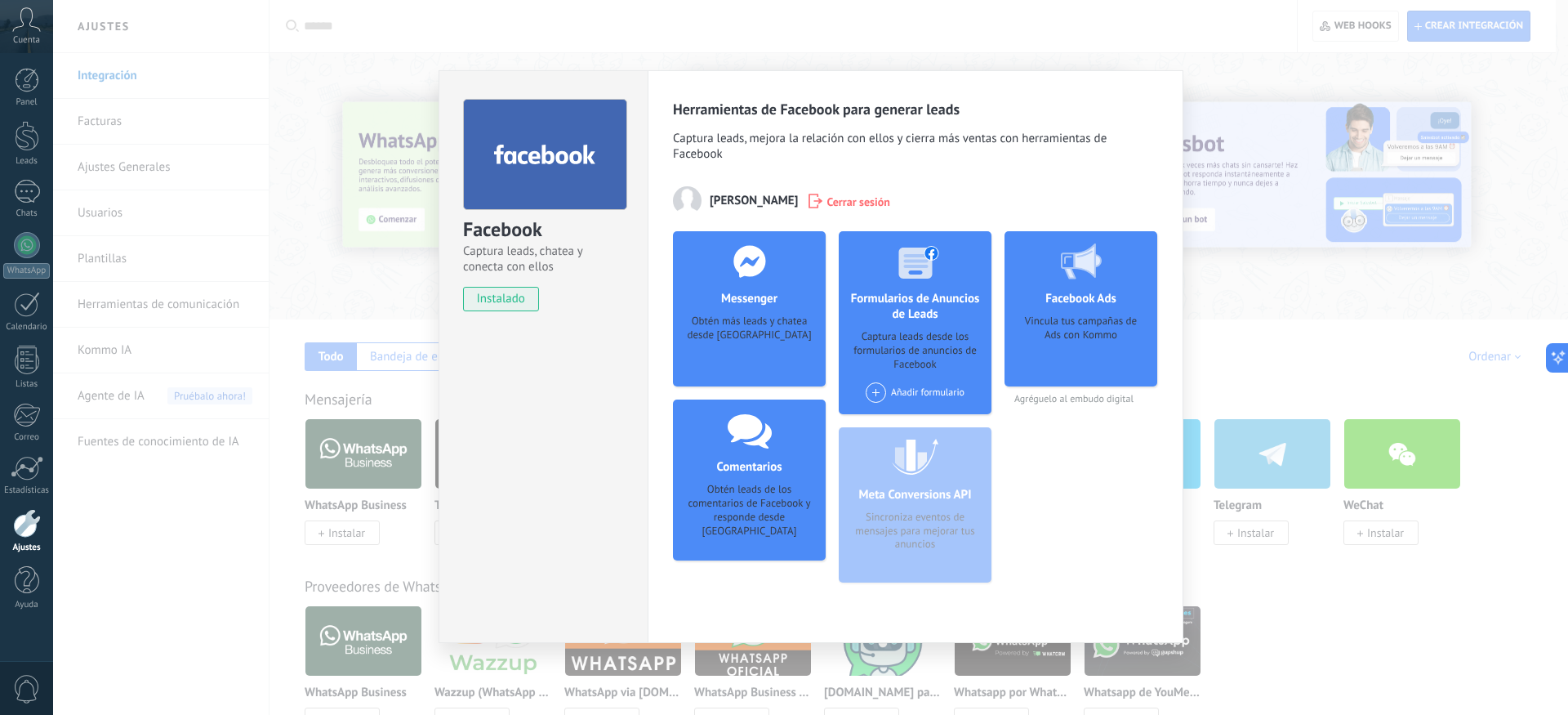
click at [752, 347] on div "Obtén más leads y chatea desde [GEOGRAPHIC_DATA]" at bounding box center [748, 339] width 126 height 50
click at [757, 511] on div "Obtén leads de los comentarios de Facebook y responde desde [GEOGRAPHIC_DATA]" at bounding box center [748, 511] width 126 height 56
click at [753, 353] on div "Obtén más leads y chatea desde [GEOGRAPHIC_DATA]" at bounding box center [748, 339] width 126 height 50
click at [751, 329] on div "Obtén más leads y chatea desde [GEOGRAPHIC_DATA]" at bounding box center [748, 339] width 126 height 50
click at [750, 331] on div "Obtén más leads y chatea desde [GEOGRAPHIC_DATA]" at bounding box center [748, 339] width 126 height 50
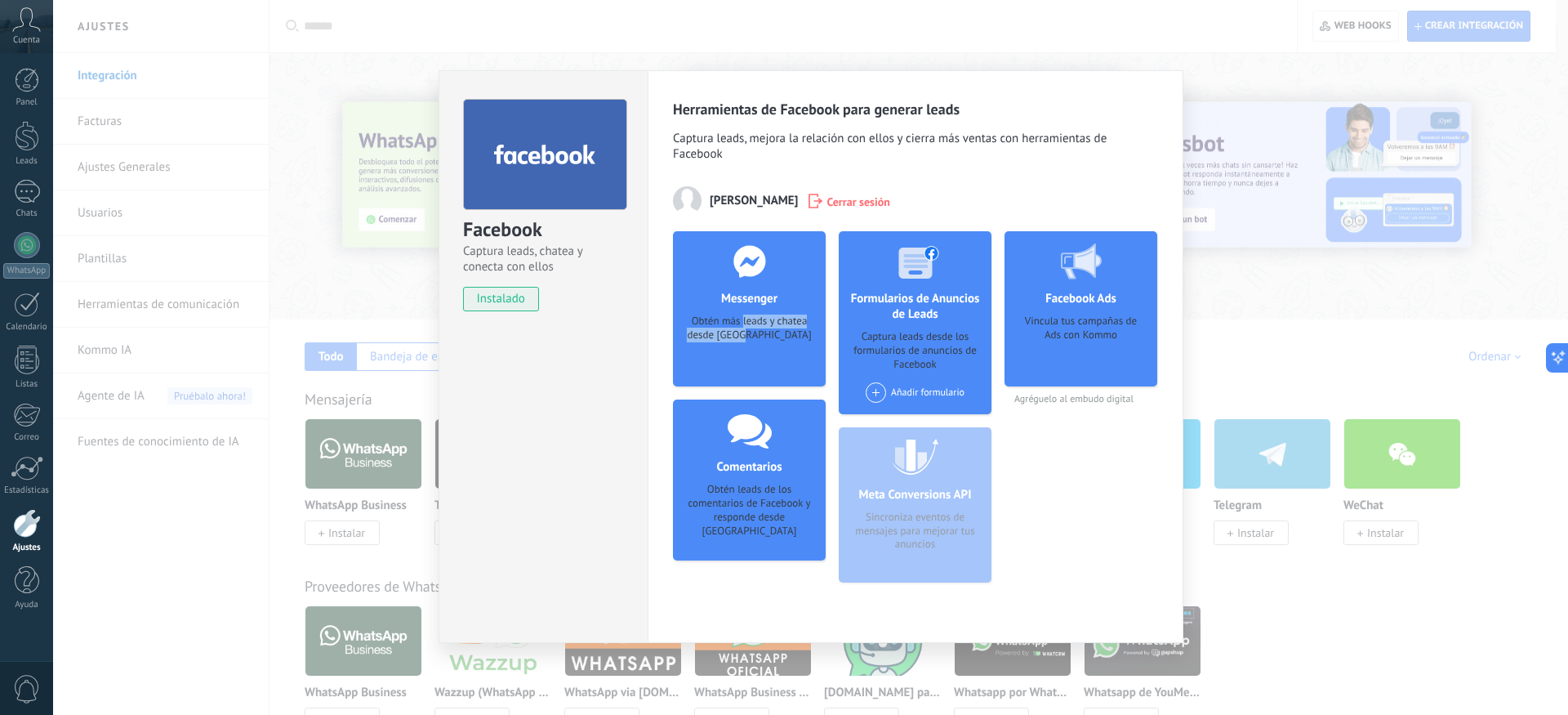
click at [734, 352] on div "Obtén más leads y chatea desde [GEOGRAPHIC_DATA]" at bounding box center [748, 339] width 126 height 50
click at [739, 358] on div "Obtén más leads y chatea desde [GEOGRAPHIC_DATA]" at bounding box center [748, 339] width 126 height 50
click at [755, 373] on div "Messenger Obtén más leads y chatea desde Kommo Agregar página" at bounding box center [749, 308] width 153 height 155
click at [755, 372] on div "Messenger Obtén más leads y chatea desde Kommo Agregar página" at bounding box center [749, 308] width 153 height 155
drag, startPoint x: 757, startPoint y: 354, endPoint x: 748, endPoint y: 369, distance: 17.5
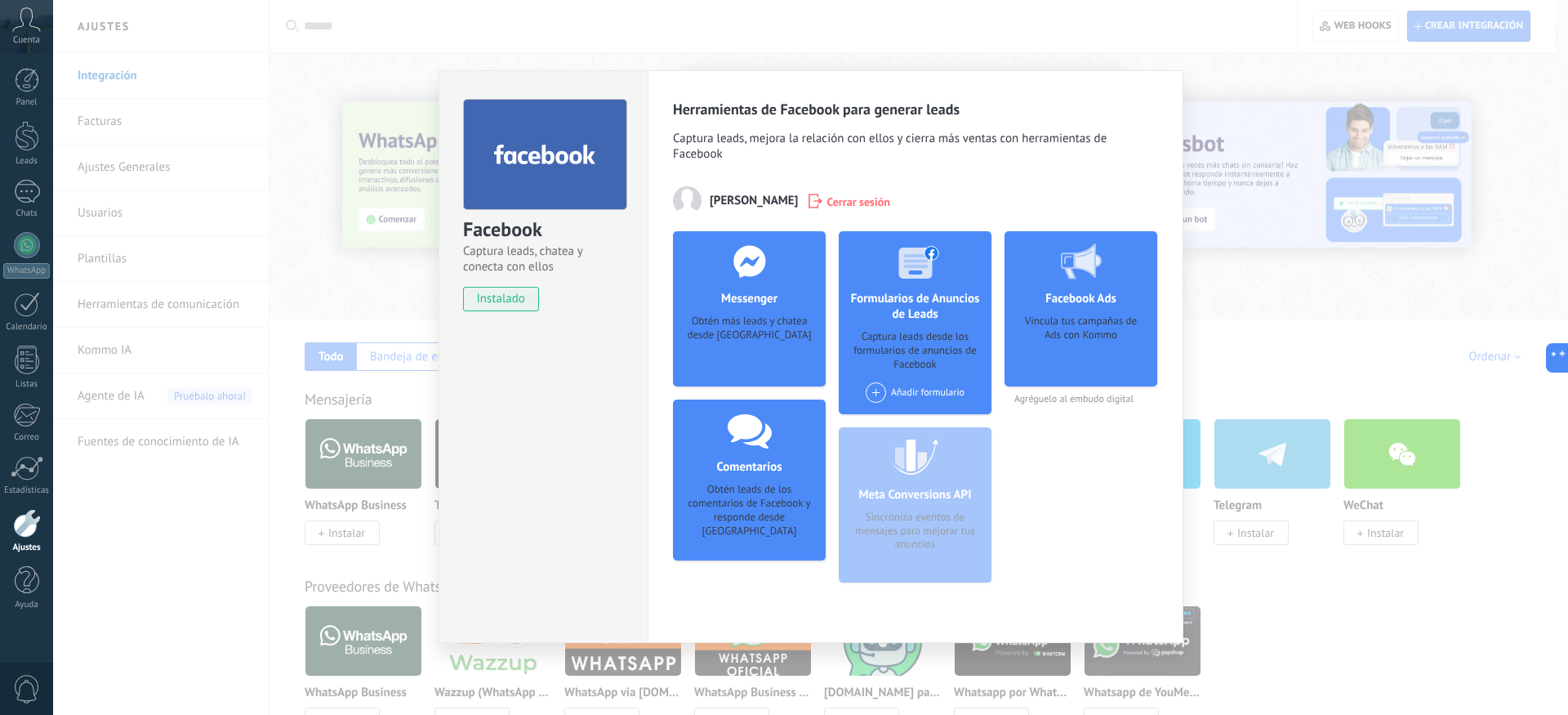
click at [752, 364] on div "Obtén más leads y chatea desde [GEOGRAPHIC_DATA]" at bounding box center [748, 339] width 126 height 50
click at [738, 370] on div "Messenger Obtén más leads y chatea desde Kommo Agregar página" at bounding box center [749, 308] width 153 height 155
click at [749, 359] on div "Obtén más leads y chatea desde [GEOGRAPHIC_DATA]" at bounding box center [748, 339] width 126 height 50
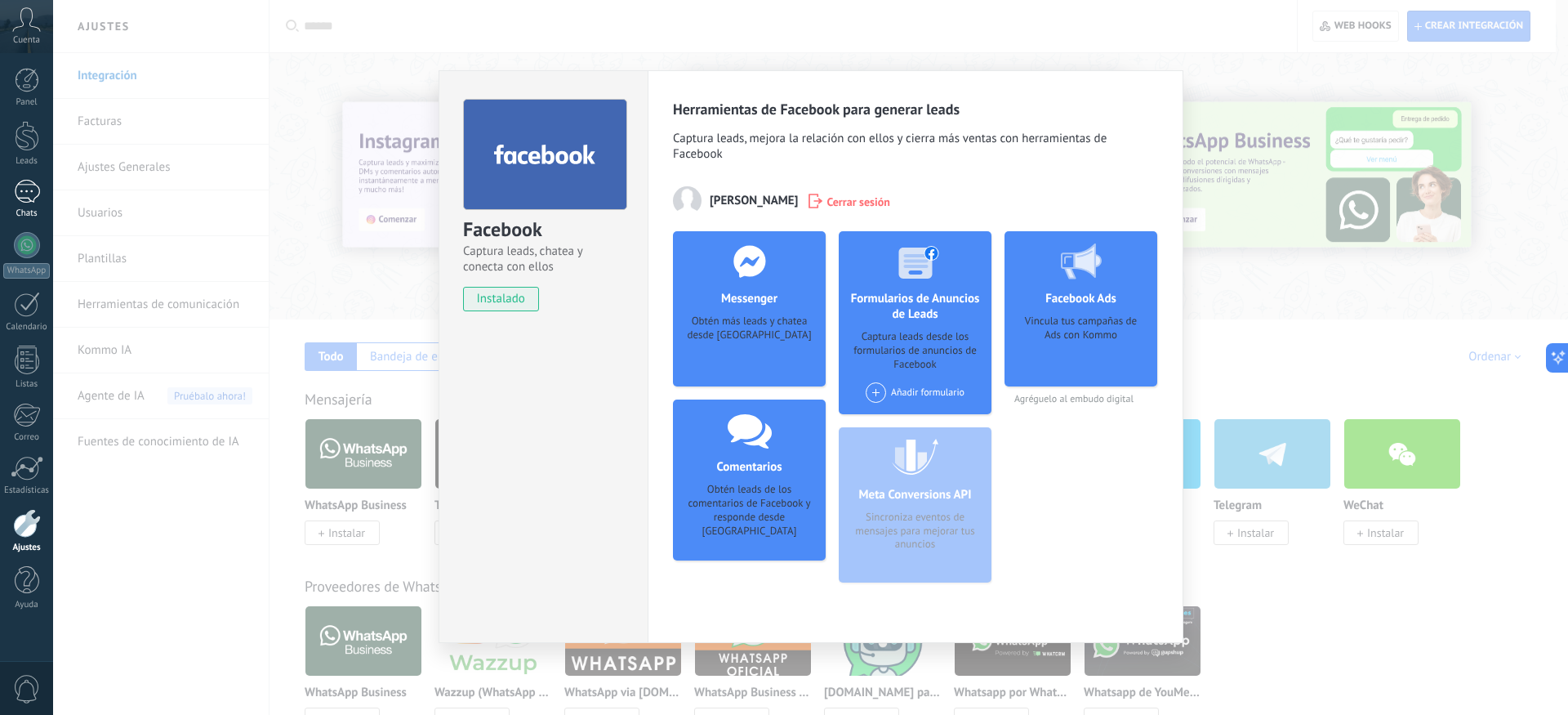
click at [19, 195] on div at bounding box center [26, 192] width 26 height 24
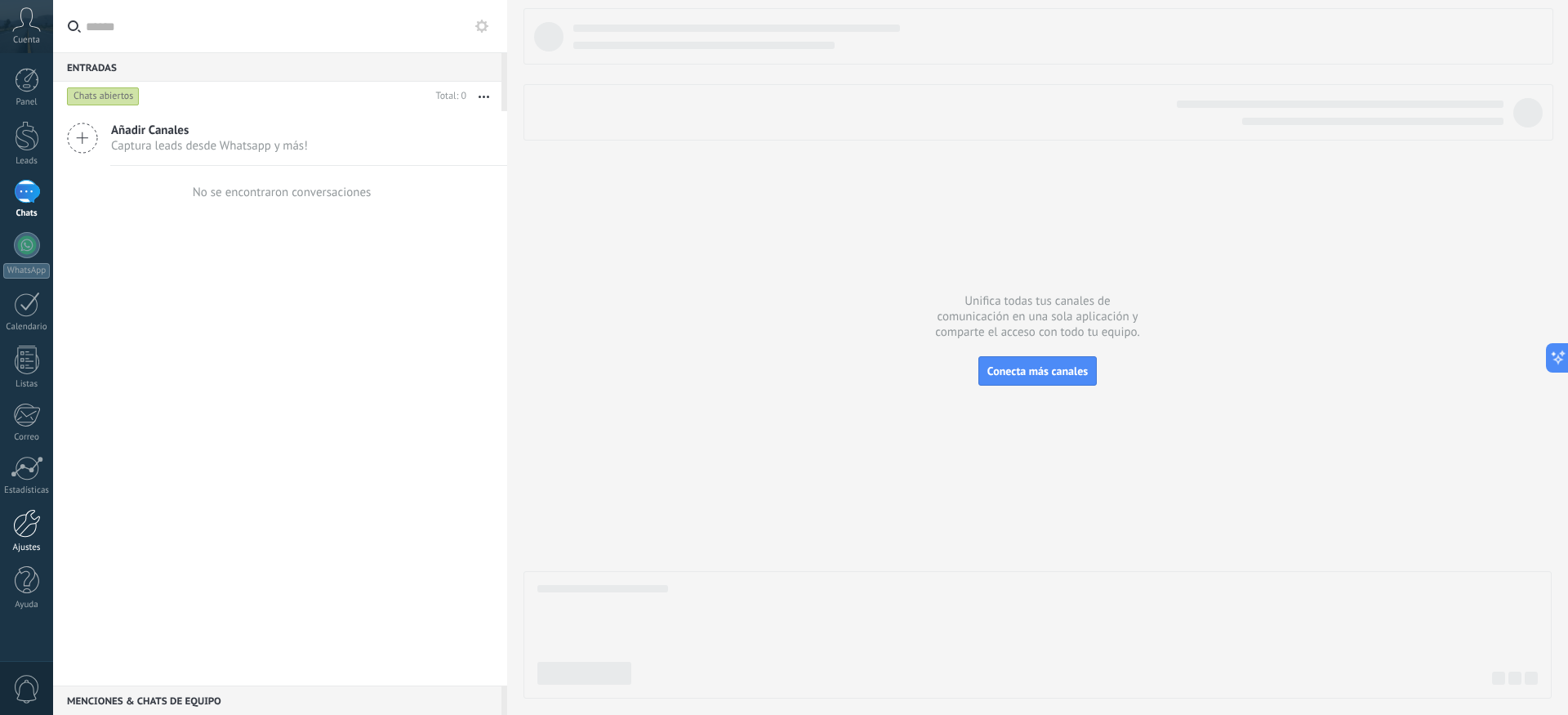
click at [31, 524] on div at bounding box center [27, 523] width 28 height 29
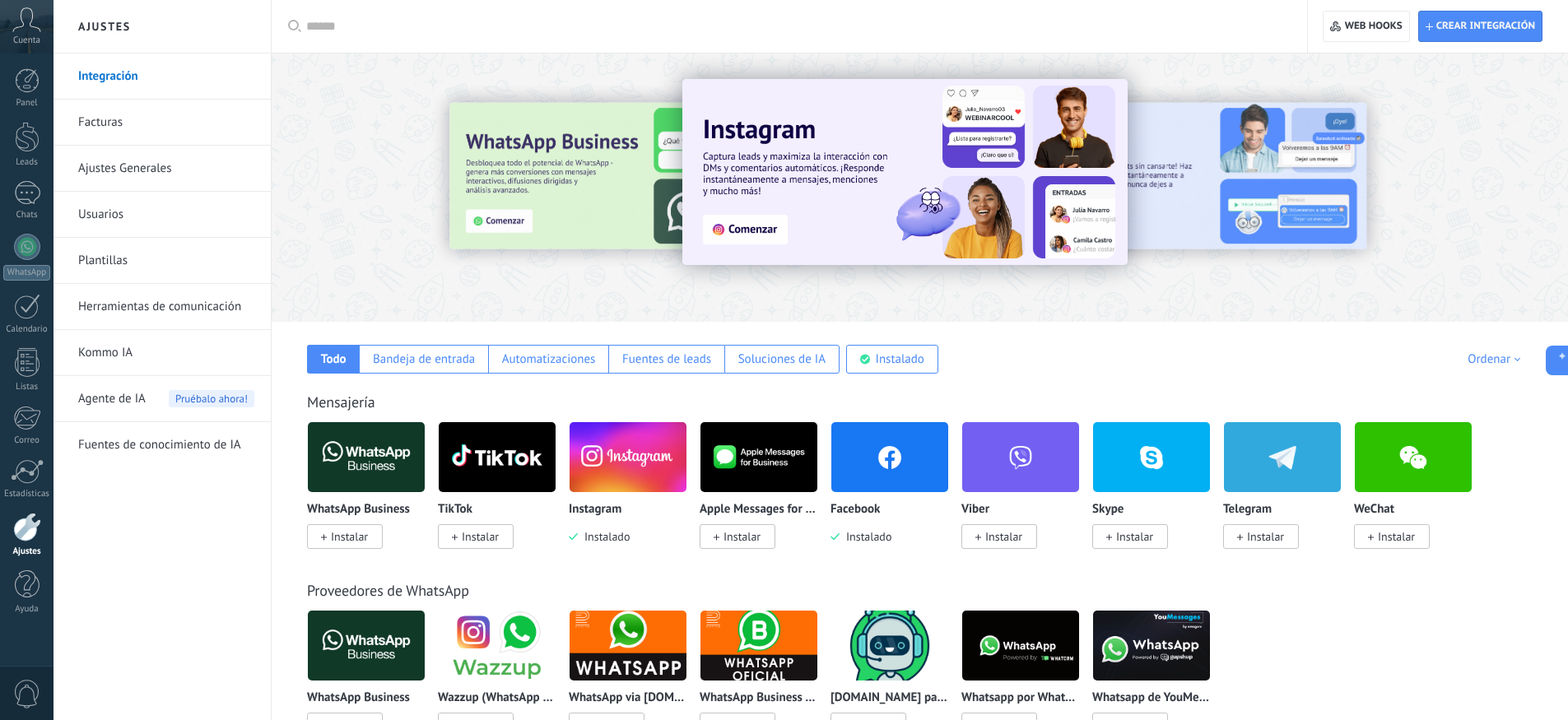
click at [896, 475] on img at bounding box center [890, 457] width 117 height 80
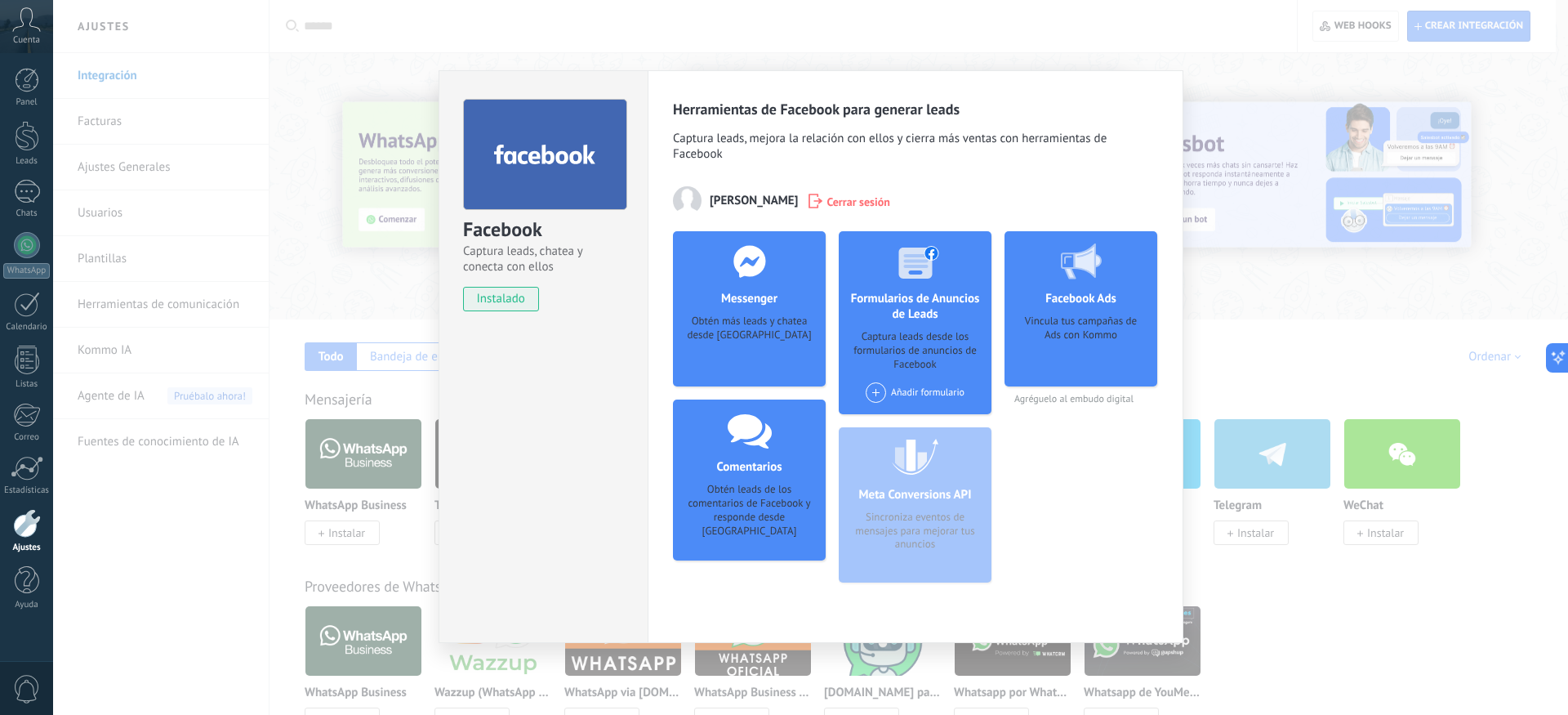
click at [770, 339] on div "Obtén más leads y chatea desde [GEOGRAPHIC_DATA]" at bounding box center [748, 339] width 126 height 50
click at [762, 341] on div "Obtén más leads y chatea desde [GEOGRAPHIC_DATA]" at bounding box center [748, 339] width 126 height 50
click at [732, 336] on div "Obtén más leads y chatea desde [GEOGRAPHIC_DATA]" at bounding box center [748, 339] width 126 height 50
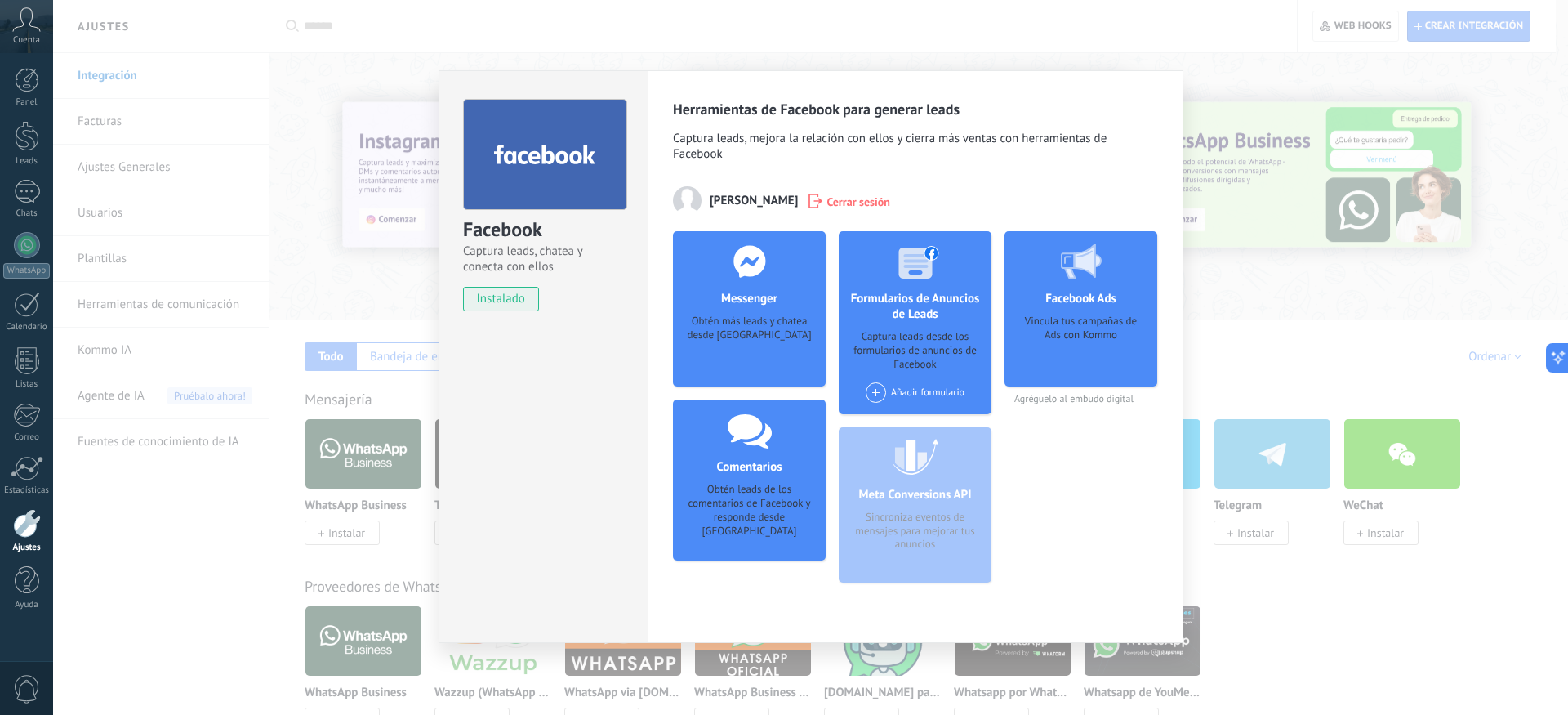
click at [755, 340] on div "Obtén más leads y chatea desde [GEOGRAPHIC_DATA]" at bounding box center [748, 339] width 126 height 50
click at [739, 335] on div "Obtén más leads y chatea desde [GEOGRAPHIC_DATA]" at bounding box center [748, 339] width 126 height 50
click at [775, 352] on div "Obtén más leads y chatea desde [GEOGRAPHIC_DATA]" at bounding box center [748, 339] width 126 height 50
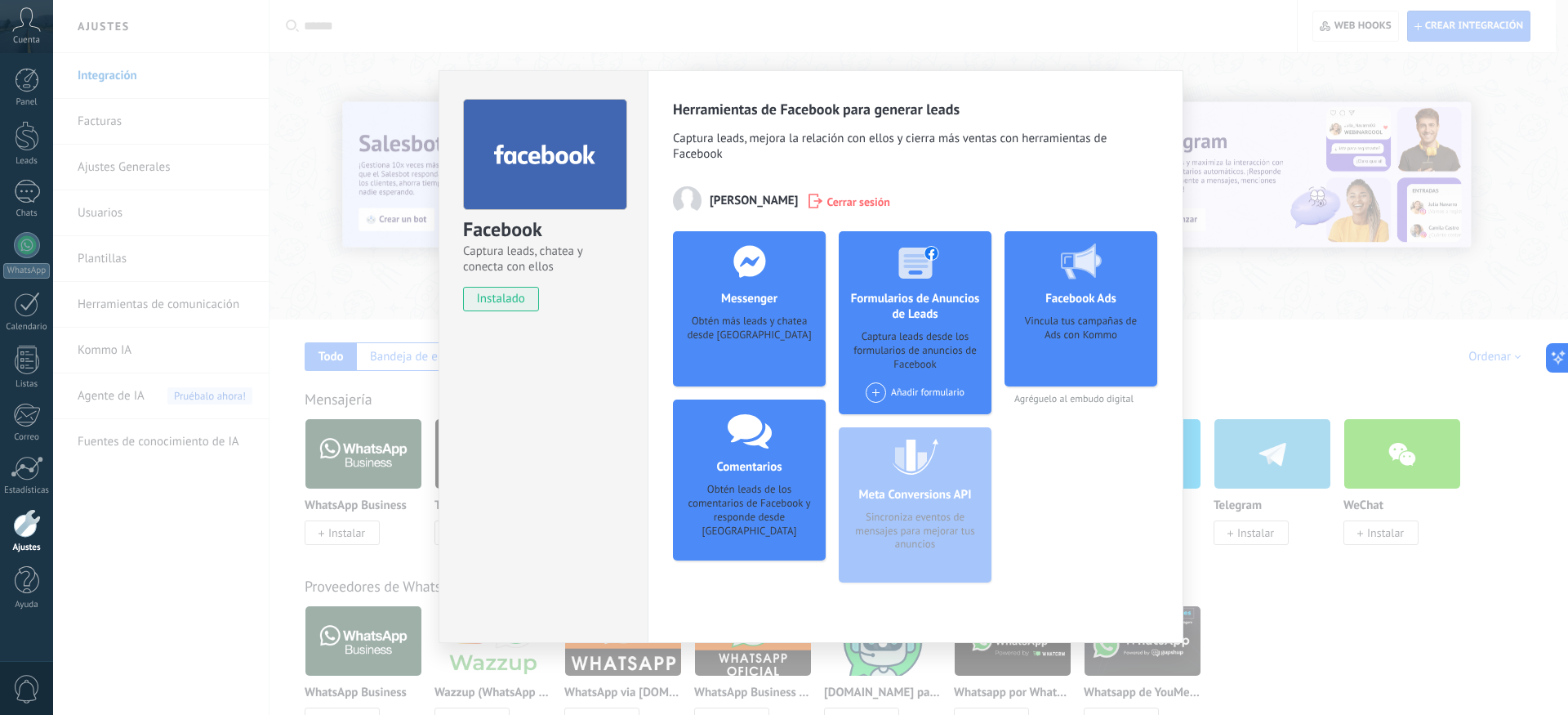
click at [784, 333] on div "Obtén más leads y chatea desde [GEOGRAPHIC_DATA]" at bounding box center [748, 339] width 126 height 50
click at [767, 327] on div "Obtén más leads y chatea desde [GEOGRAPHIC_DATA]" at bounding box center [748, 339] width 126 height 50
click at [738, 323] on div "Obtén más leads y chatea desde [GEOGRAPHIC_DATA]" at bounding box center [748, 339] width 126 height 50
click at [749, 259] on use at bounding box center [749, 260] width 32 height 32
click at [737, 273] on icon at bounding box center [749, 261] width 42 height 33
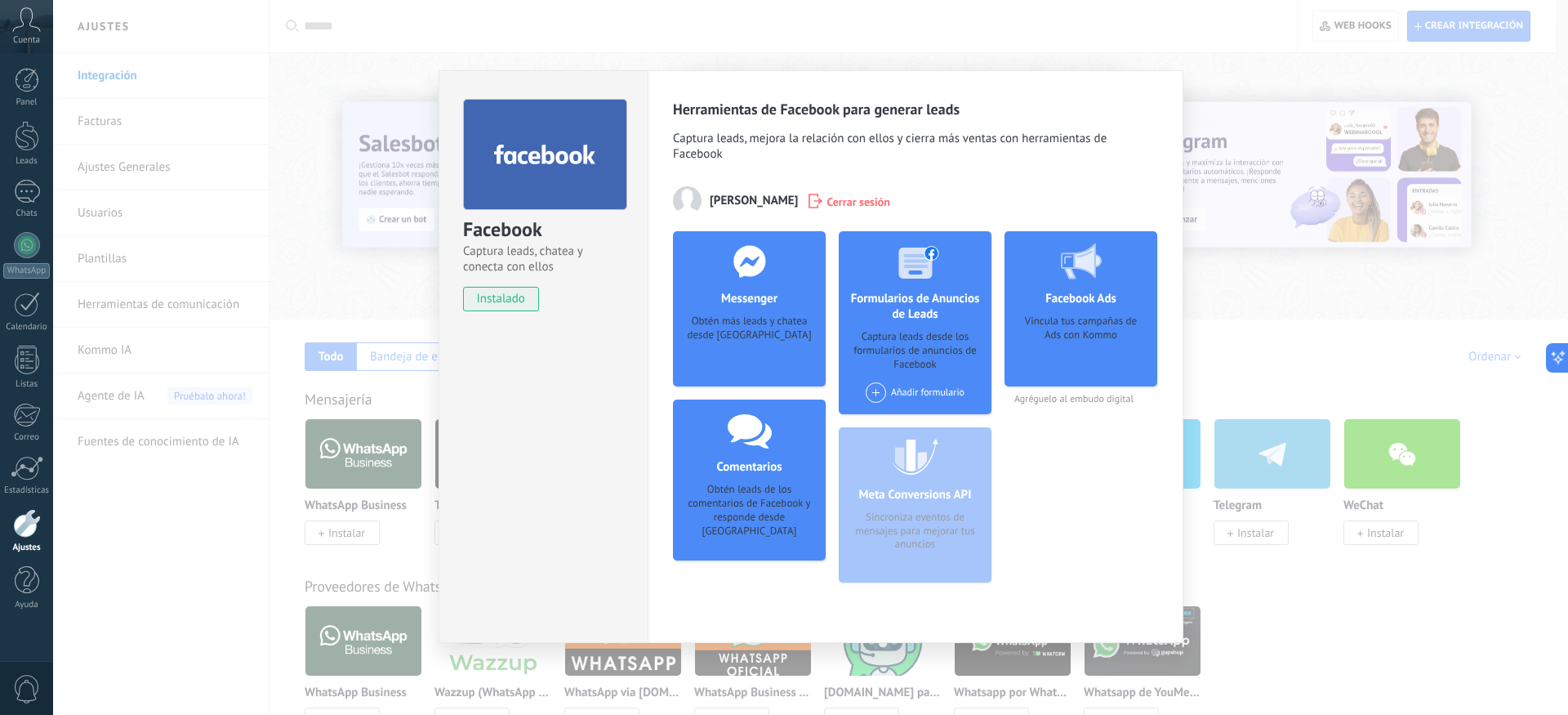
click at [714, 273] on div at bounding box center [750, 261] width 162 height 60
drag, startPoint x: 700, startPoint y: 286, endPoint x: 750, endPoint y: 331, distance: 67.3
click at [734, 323] on div "Messenger Obtén más leads y chatea desde Kommo Agregar página" at bounding box center [749, 308] width 153 height 155
drag, startPoint x: 750, startPoint y: 331, endPoint x: 763, endPoint y: 340, distance: 15.8
click at [751, 335] on div "Obtén más leads y chatea desde [GEOGRAPHIC_DATA]" at bounding box center [748, 339] width 126 height 50
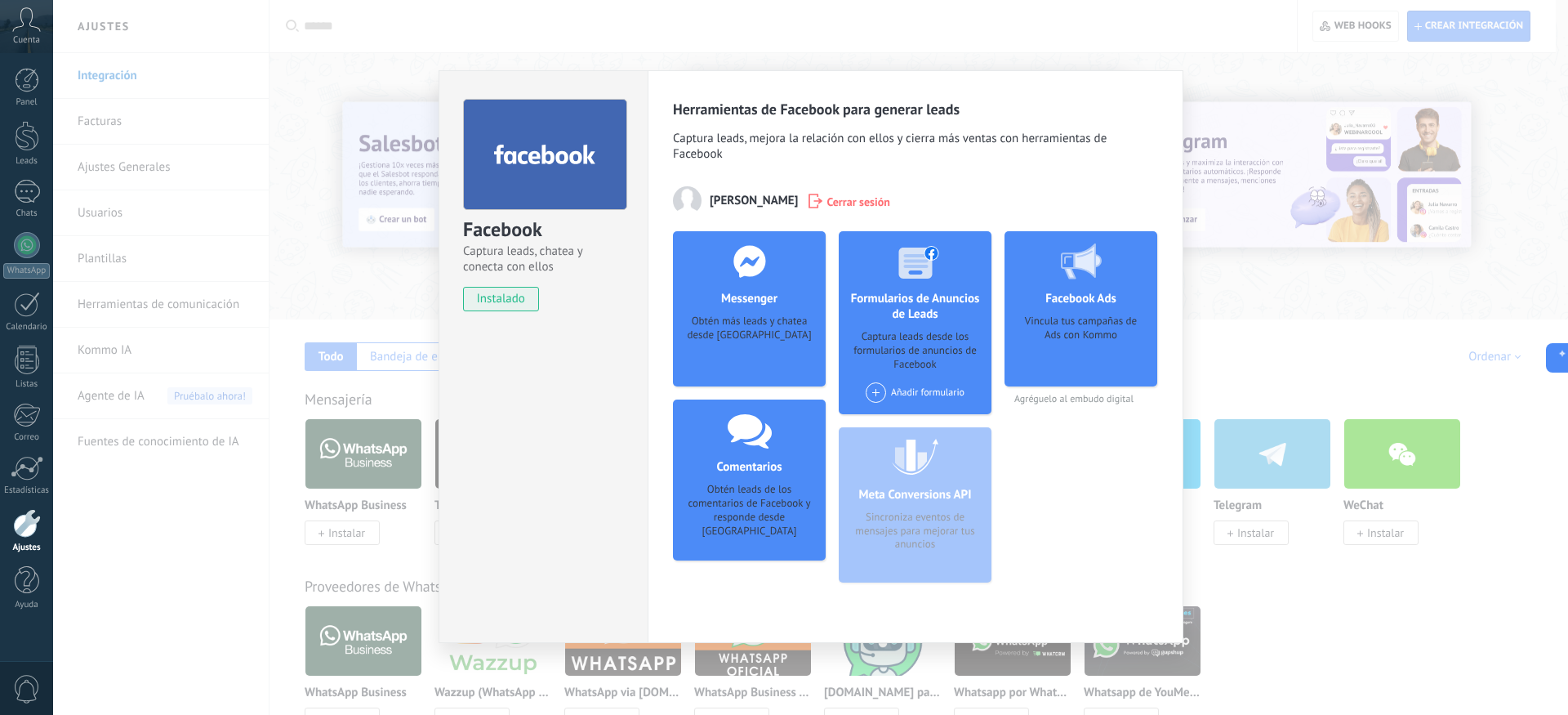
drag, startPoint x: 782, startPoint y: 339, endPoint x: 769, endPoint y: 340, distance: 13.0
click at [782, 339] on div "Obtén más leads y chatea desde [GEOGRAPHIC_DATA]" at bounding box center [748, 339] width 126 height 50
drag, startPoint x: 759, startPoint y: 331, endPoint x: 754, endPoint y: 323, distance: 9.4
click at [758, 331] on div "Obtén más leads y chatea desde [GEOGRAPHIC_DATA]" at bounding box center [748, 339] width 126 height 50
click at [744, 300] on h4 "Messenger" at bounding box center [749, 299] width 65 height 15
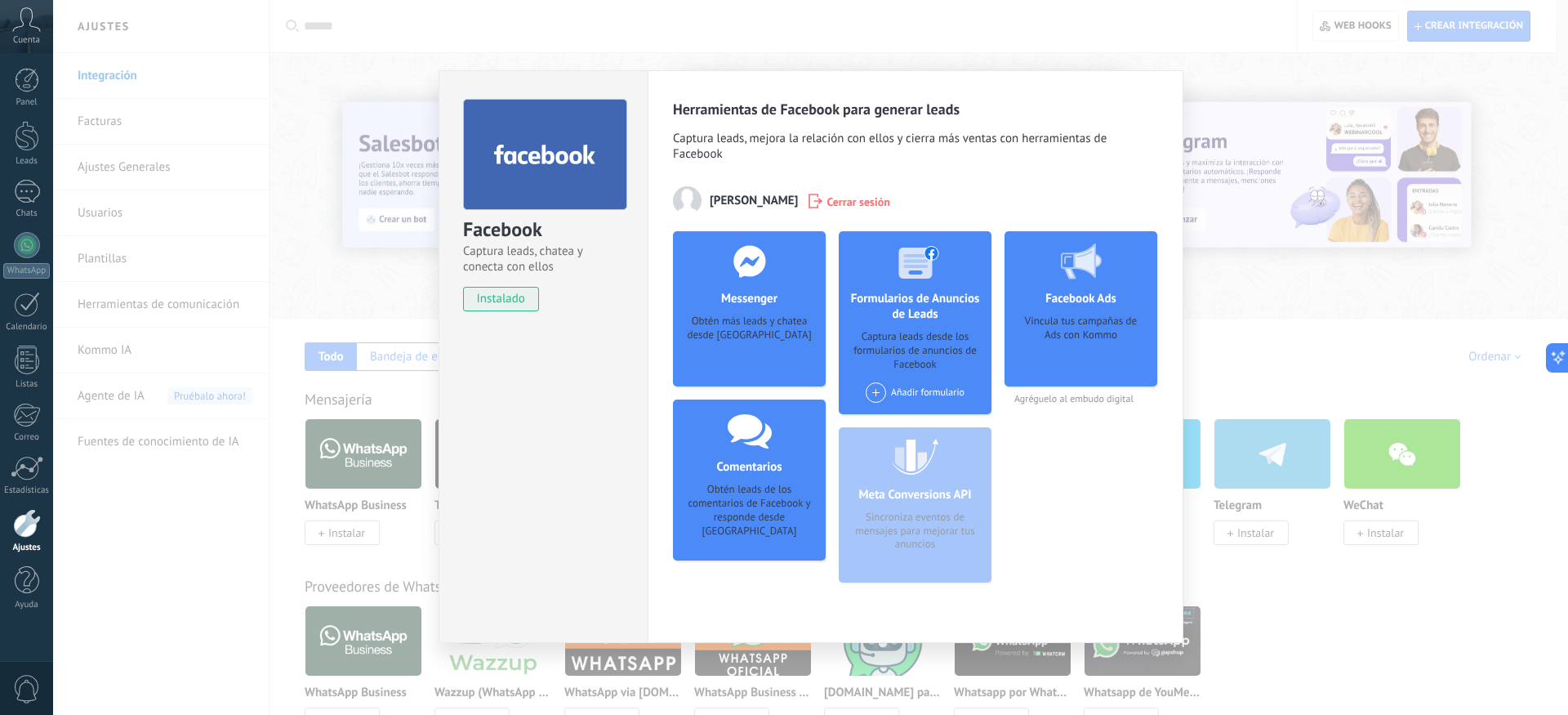
click at [734, 300] on h4 "Messenger" at bounding box center [749, 299] width 65 height 15
click at [738, 302] on h4 "Messenger" at bounding box center [749, 299] width 65 height 15
click at [738, 303] on h4 "Messenger" at bounding box center [749, 299] width 65 height 15
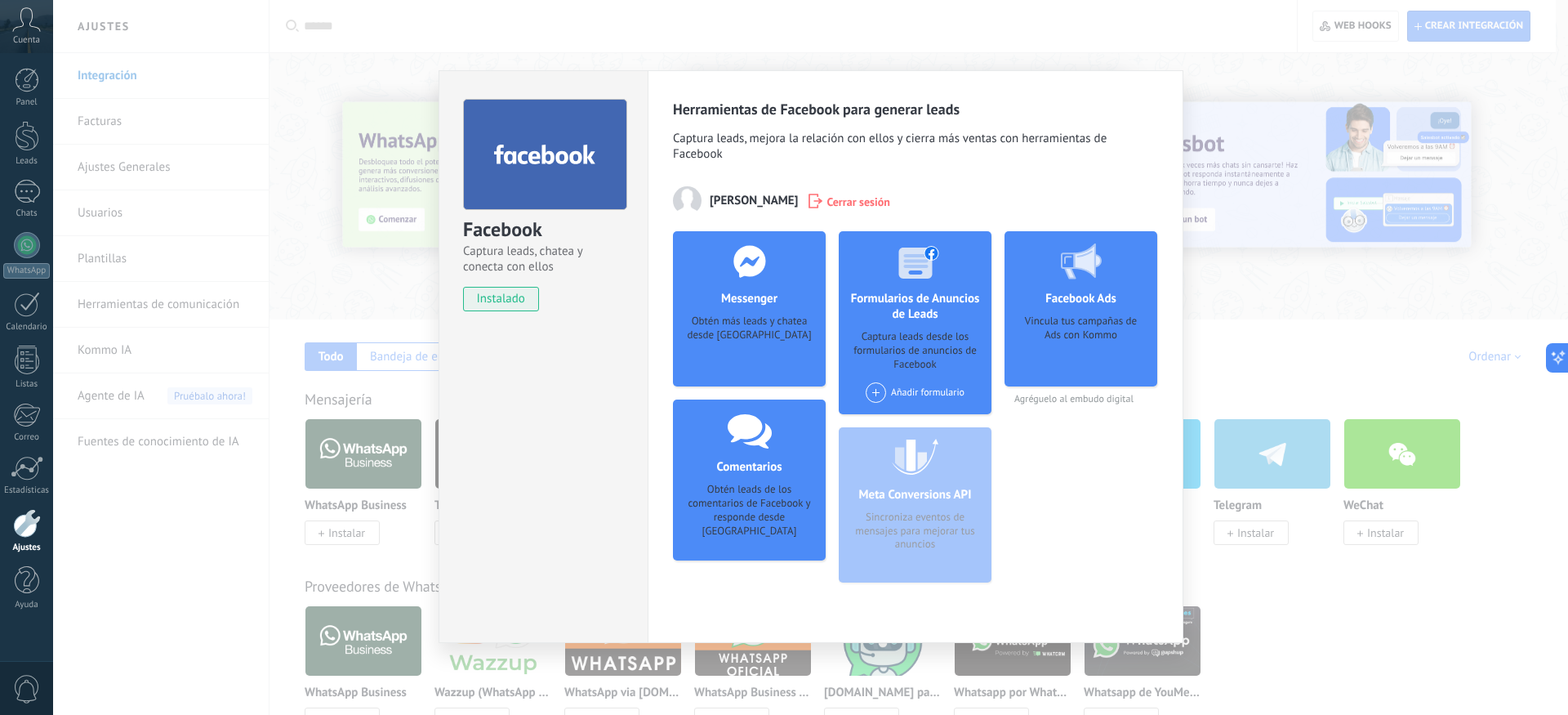
click at [742, 322] on div "Obtén más leads y chatea desde [GEOGRAPHIC_DATA]" at bounding box center [748, 339] width 126 height 50
click at [742, 323] on div "Obtén más leads y chatea desde [GEOGRAPHIC_DATA]" at bounding box center [748, 339] width 126 height 50
click at [755, 339] on div "Obtén más leads y chatea desde [GEOGRAPHIC_DATA]" at bounding box center [748, 339] width 126 height 50
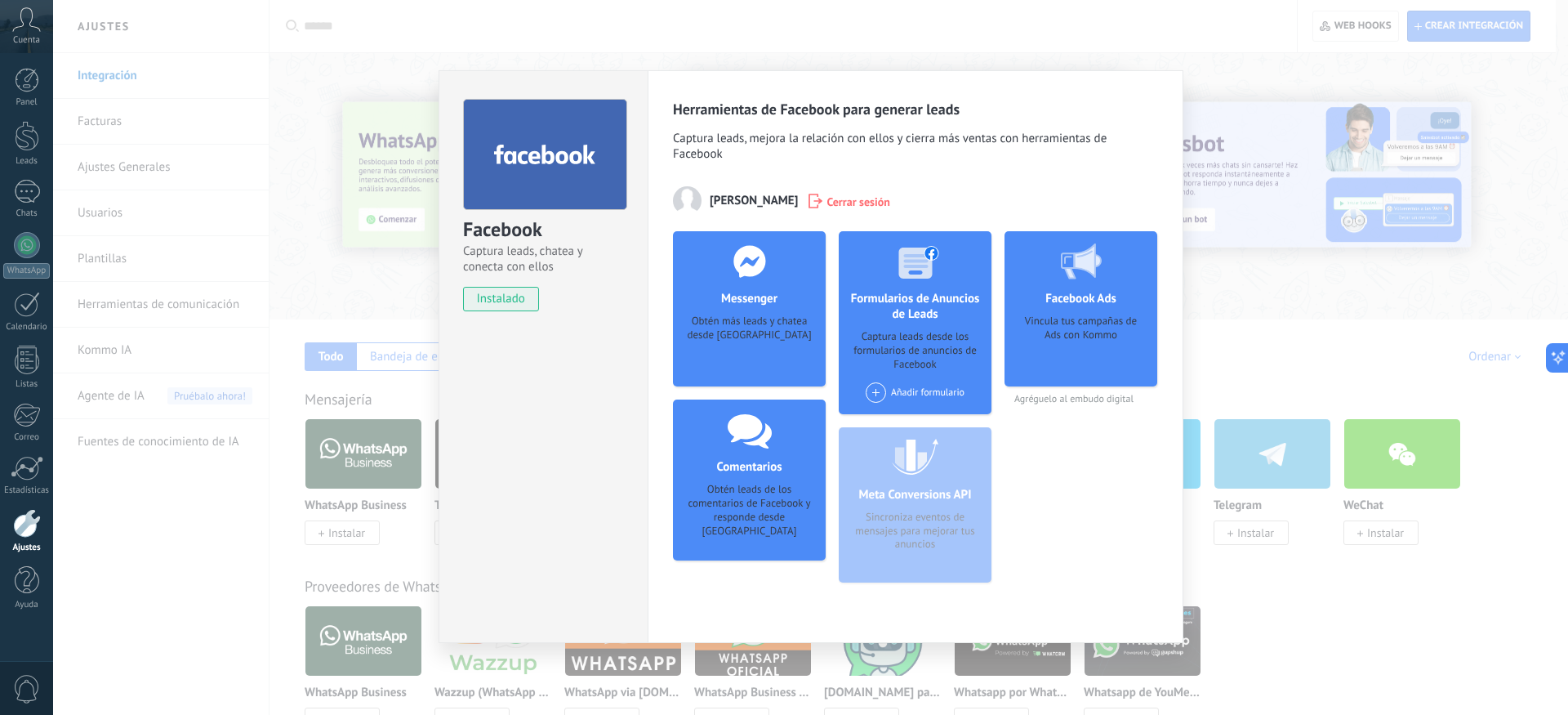
click at [773, 354] on div "Obtén más leads y chatea desde [GEOGRAPHIC_DATA]" at bounding box center [748, 339] width 126 height 50
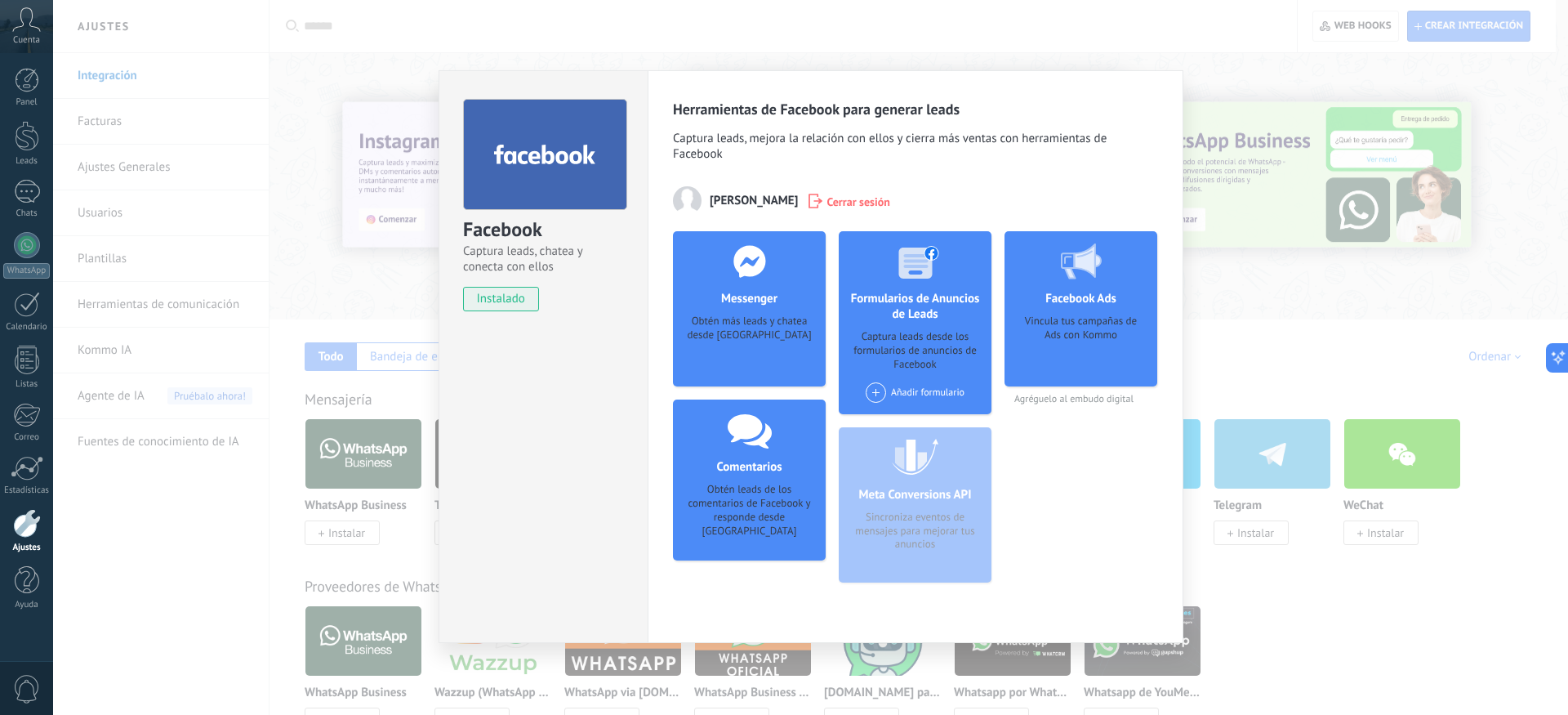
click at [582, 347] on div "Facebook Captura leads, chatea y conecta con ellos instalado Desinstalar" at bounding box center [542, 357] width 209 height 572
click at [703, 285] on div at bounding box center [750, 261] width 162 height 60
click at [775, 320] on div "Obtén más leads y chatea desde [GEOGRAPHIC_DATA]" at bounding box center [748, 339] width 126 height 50
click at [1301, 551] on div "Facebook Captura leads, chatea y conecta con ellos instalado Desinstalar Herram…" at bounding box center [810, 358] width 1515 height 715
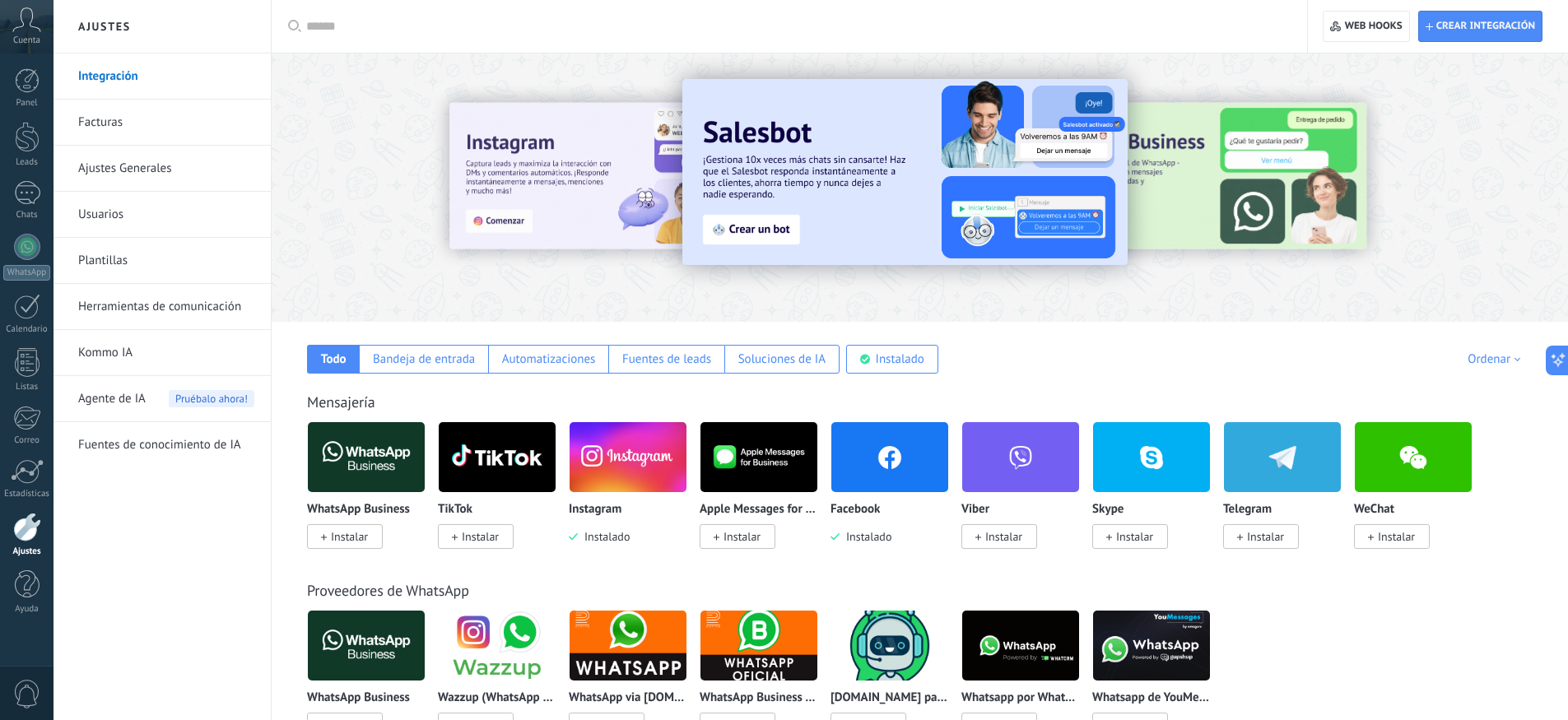
click at [896, 475] on img at bounding box center [890, 457] width 117 height 80
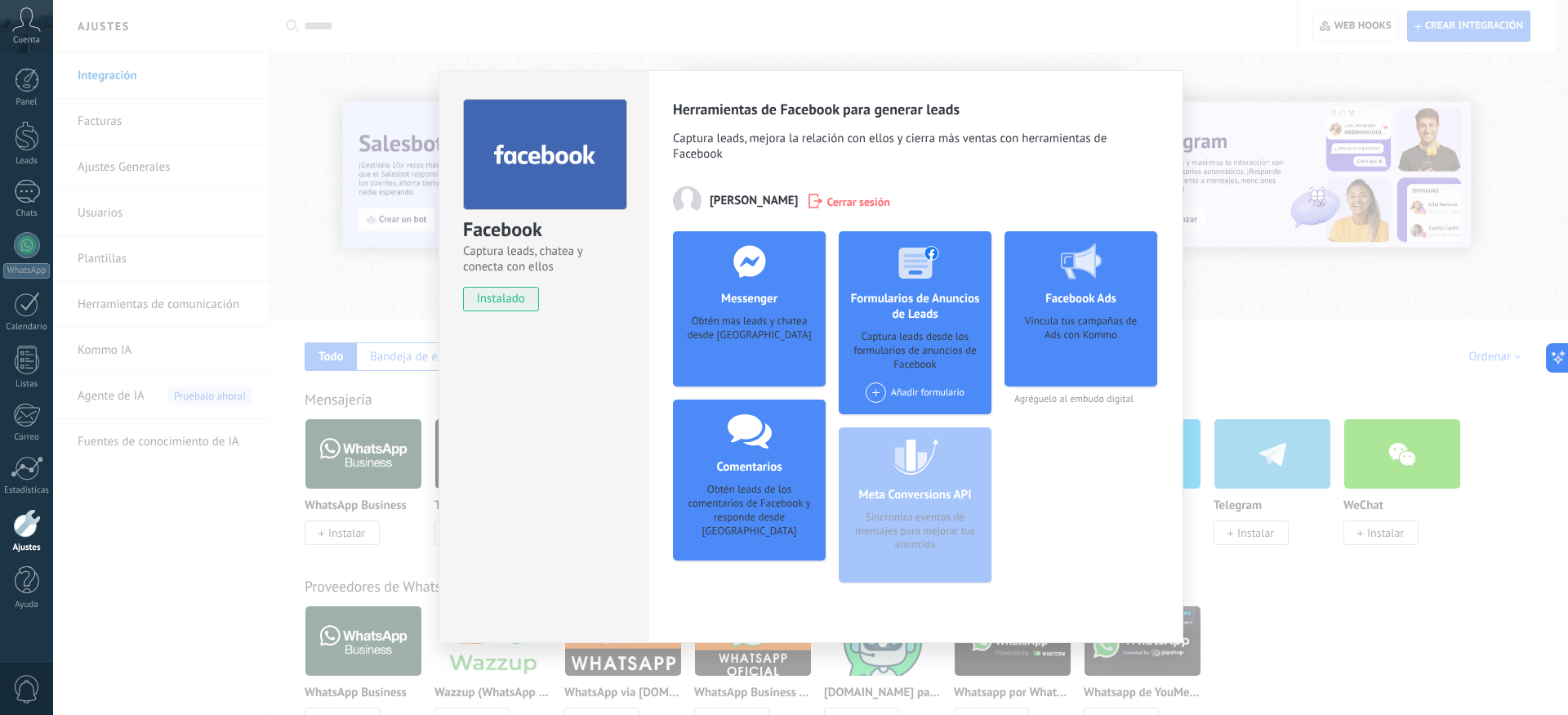
click at [524, 305] on span "instalado" at bounding box center [501, 299] width 74 height 24
click at [562, 186] on div at bounding box center [545, 154] width 164 height 111
click at [729, 321] on div "Obtén más leads y chatea desde [GEOGRAPHIC_DATA]" at bounding box center [748, 339] width 126 height 50
click at [882, 395] on span at bounding box center [875, 392] width 20 height 20
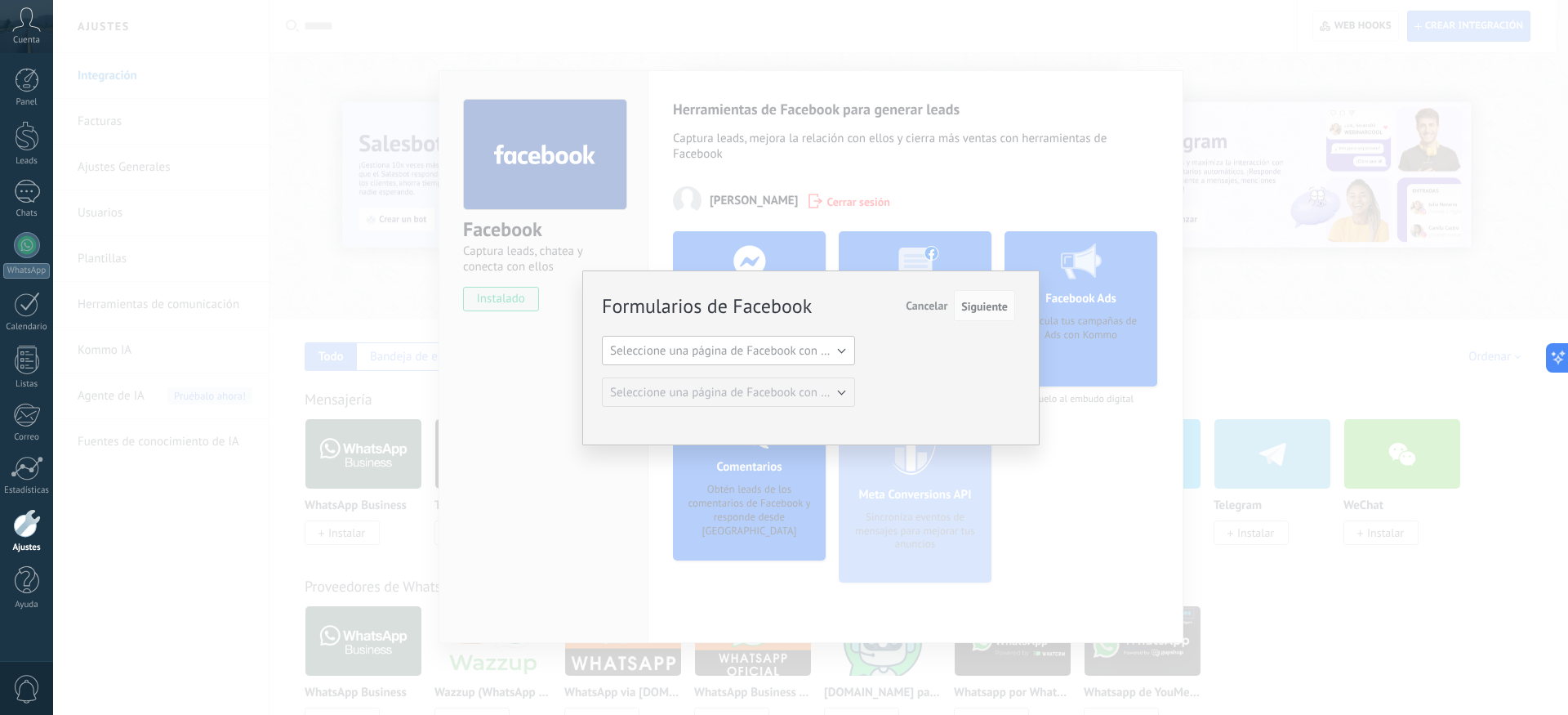
click at [721, 357] on span "Seleccione una página de Facebook con formas" at bounding box center [733, 351] width 247 height 15
click at [776, 358] on span "Seleccione una página de Facebook con formas" at bounding box center [733, 351] width 247 height 15
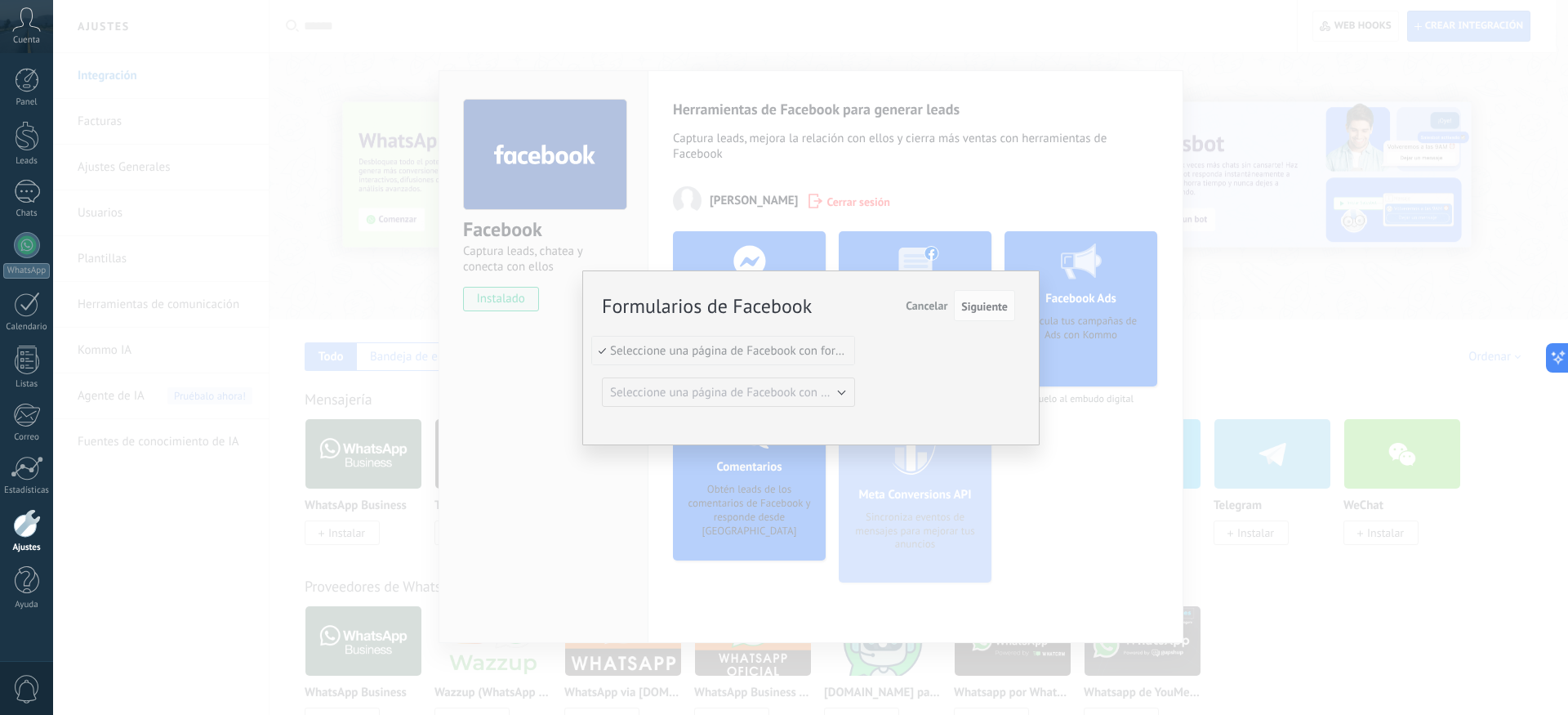
click at [814, 358] on span "Seleccione una página de Facebook con formas" at bounding box center [720, 351] width 257 height 15
click at [840, 349] on button "Seleccione una página de Facebook con formas" at bounding box center [728, 351] width 253 height 30
click at [840, 352] on span "Seleccione una página de Facebook con formas" at bounding box center [720, 351] width 257 height 15
click at [849, 345] on span "Seleccione una página de Facebook con formas" at bounding box center [733, 351] width 247 height 15
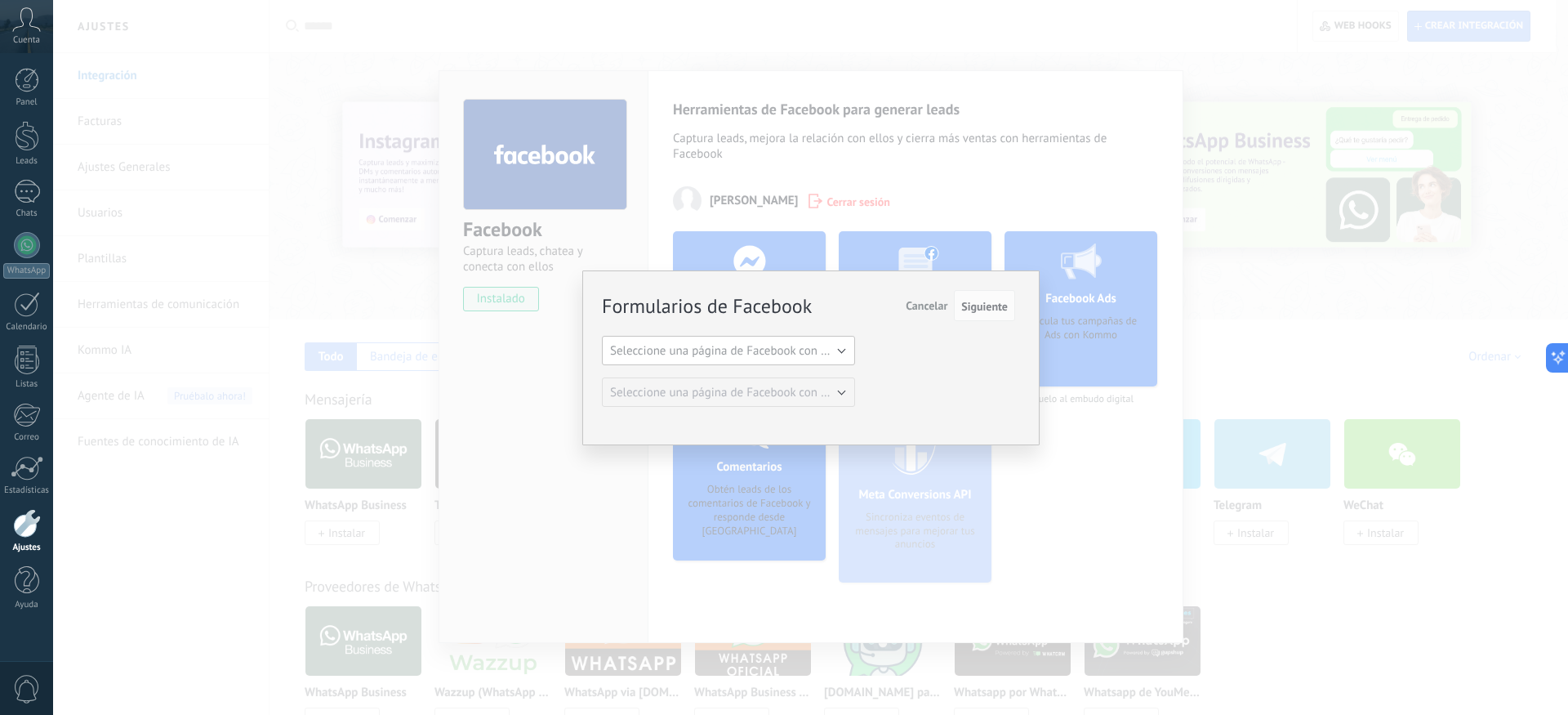
click at [831, 358] on button "Seleccione una página de Facebook con formas" at bounding box center [728, 351] width 253 height 30
click at [977, 311] on span "Siguiente" at bounding box center [984, 306] width 46 height 12
click at [980, 309] on span "Siguiente" at bounding box center [984, 306] width 46 height 12
click at [980, 306] on span "Siguiente" at bounding box center [984, 306] width 46 height 12
click at [935, 307] on span "Cancelar" at bounding box center [926, 305] width 41 height 14
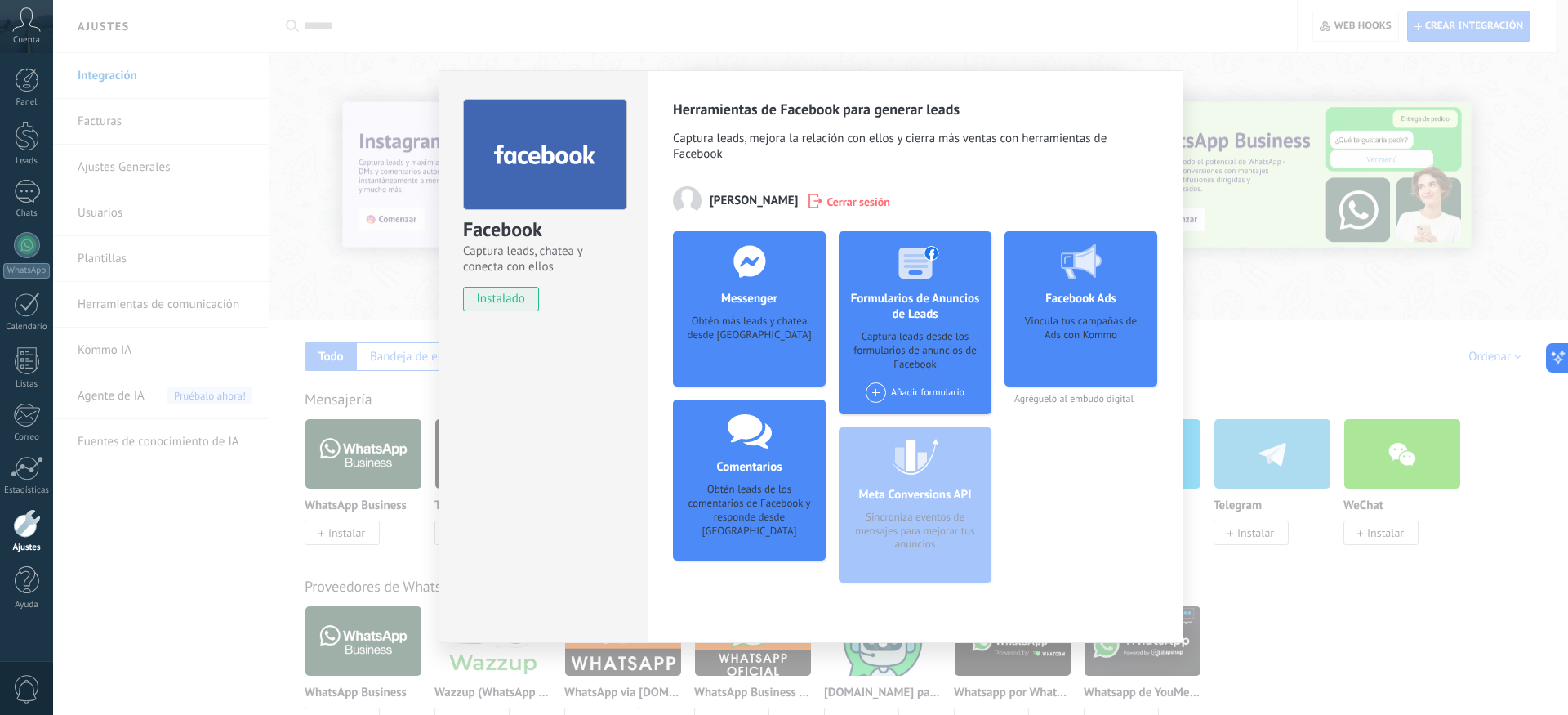
click at [750, 367] on div "Messenger Obtén más leads y chatea desde Kommo Agregar página" at bounding box center [749, 308] width 153 height 155
drag, startPoint x: 762, startPoint y: 337, endPoint x: 744, endPoint y: 347, distance: 20.6
click at [762, 337] on div "Obtén más leads y chatea desde [GEOGRAPHIC_DATA]" at bounding box center [748, 339] width 126 height 50
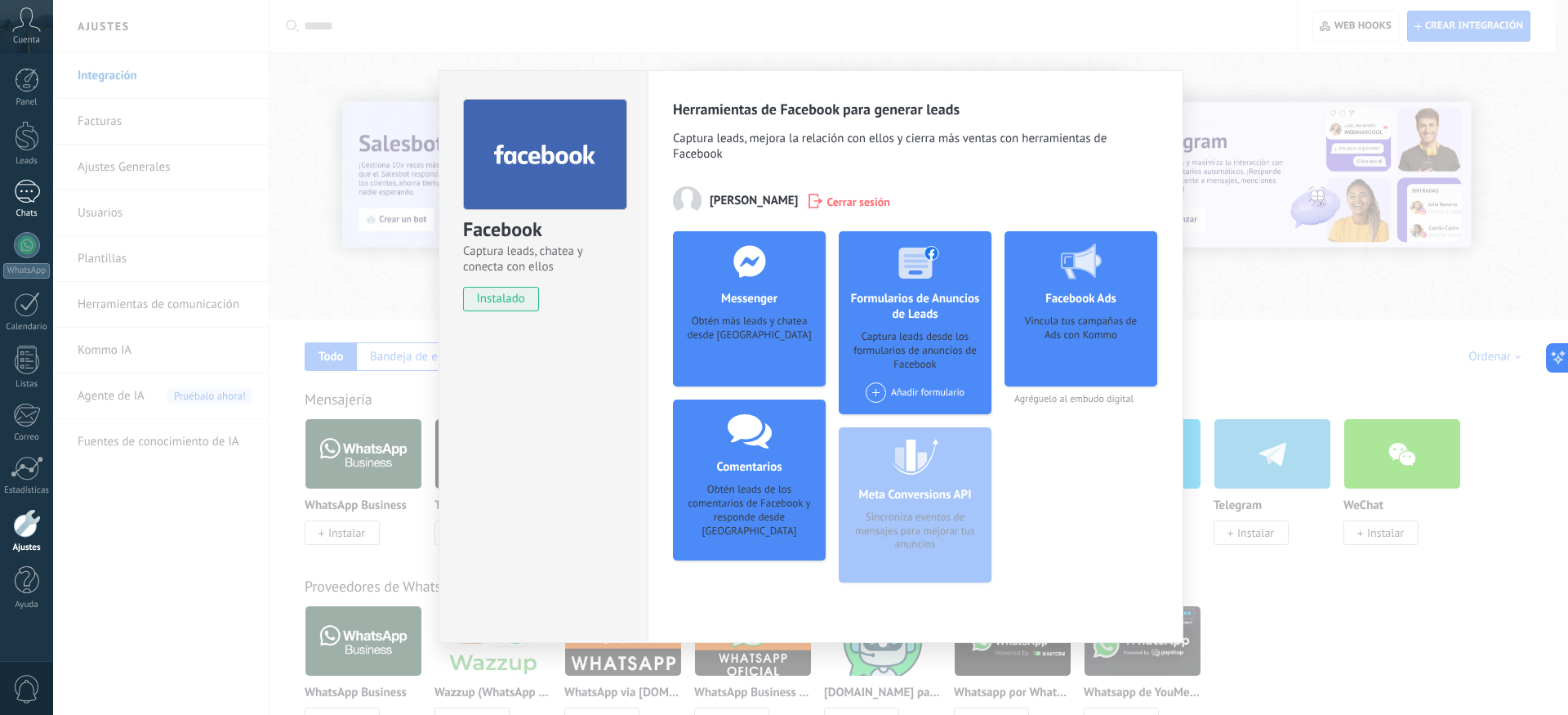
click at [39, 200] on div at bounding box center [26, 192] width 26 height 24
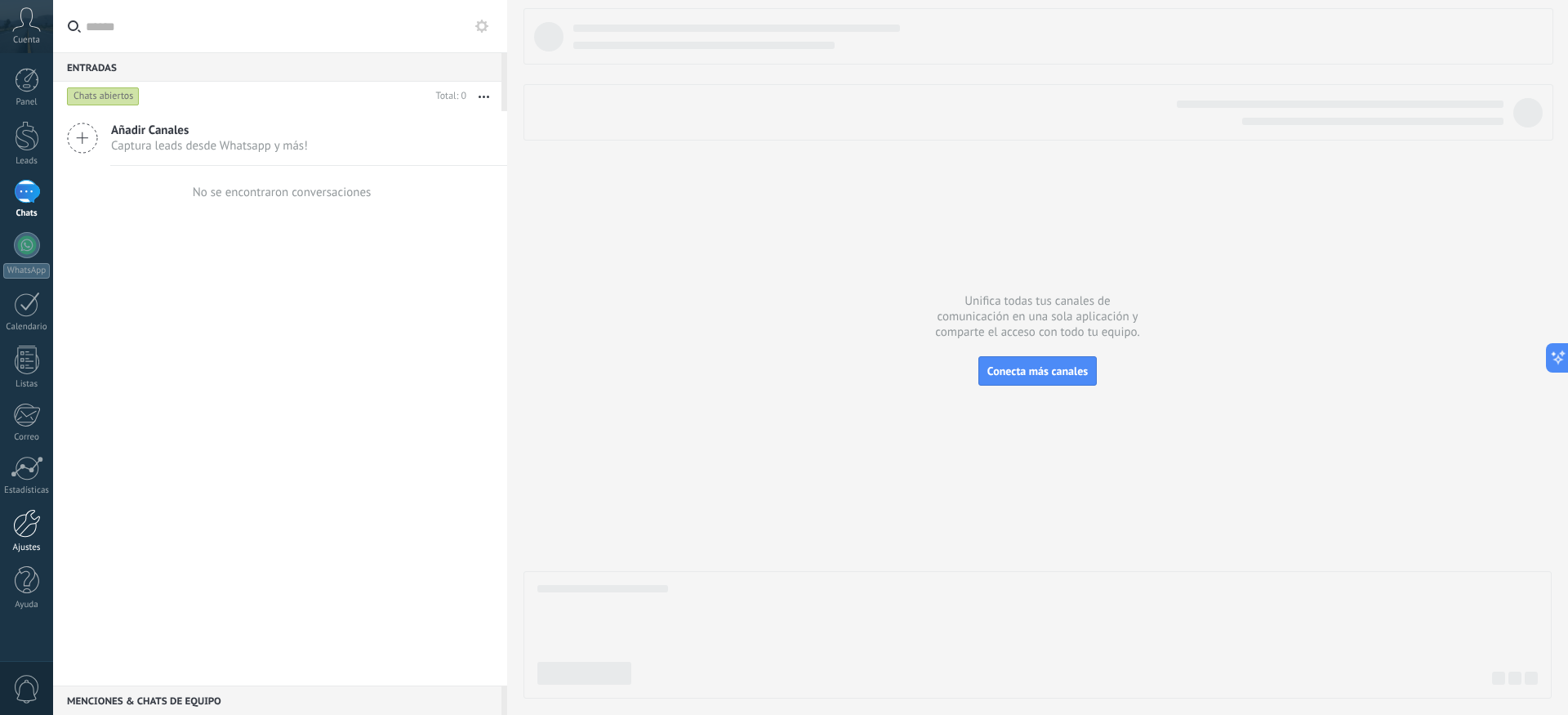
click at [30, 539] on link "Ajustes" at bounding box center [26, 531] width 53 height 44
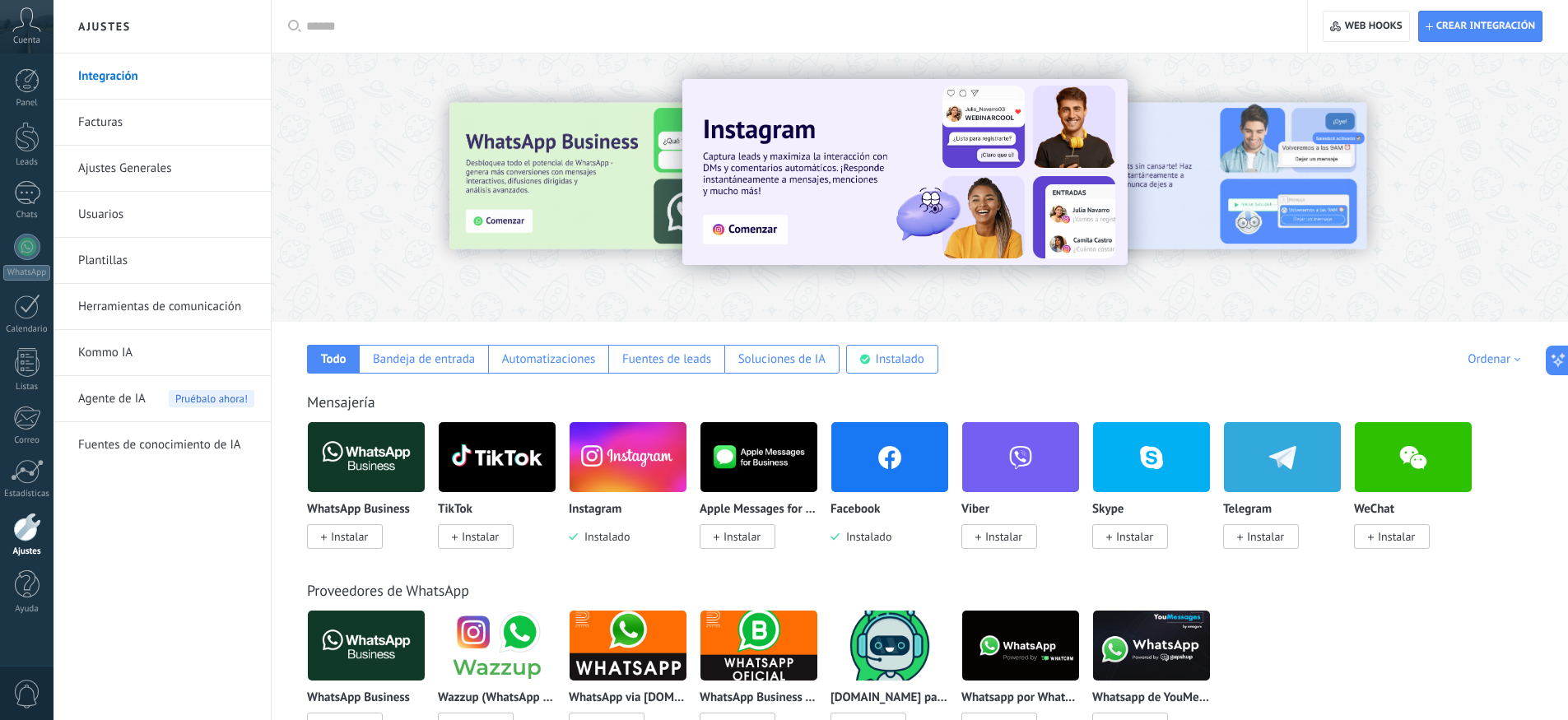
click at [882, 484] on img at bounding box center [890, 457] width 117 height 80
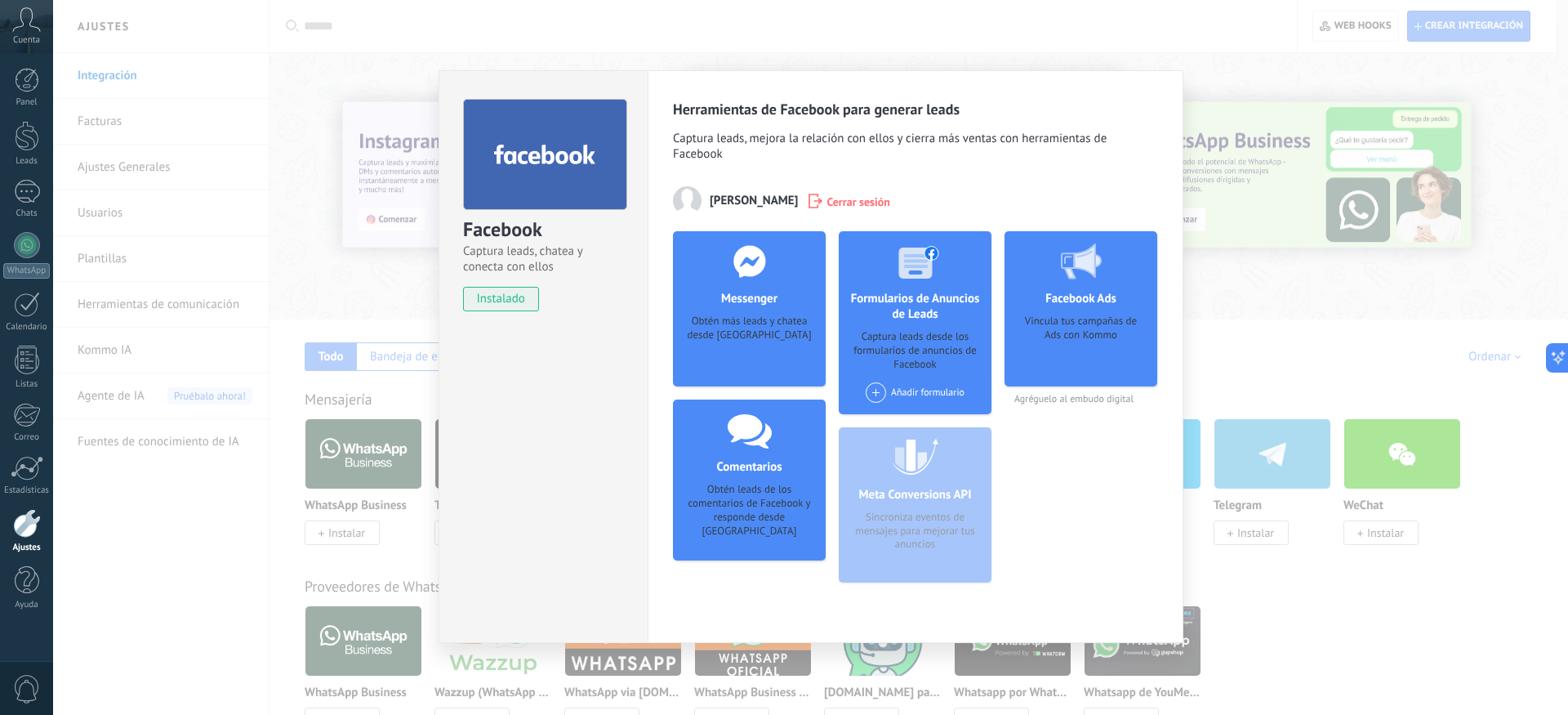
click at [766, 359] on div "Obtén más leads y chatea desde [GEOGRAPHIC_DATA]" at bounding box center [748, 339] width 126 height 50
click at [1067, 401] on span "Agréguelo al embudo digital" at bounding box center [1081, 399] width 153 height 13
click at [1056, 365] on div "Vincula tus campañas de Ads con Kommo" at bounding box center [1081, 345] width 126 height 62
drag, startPoint x: 986, startPoint y: 463, endPoint x: 969, endPoint y: 476, distance: 21.4
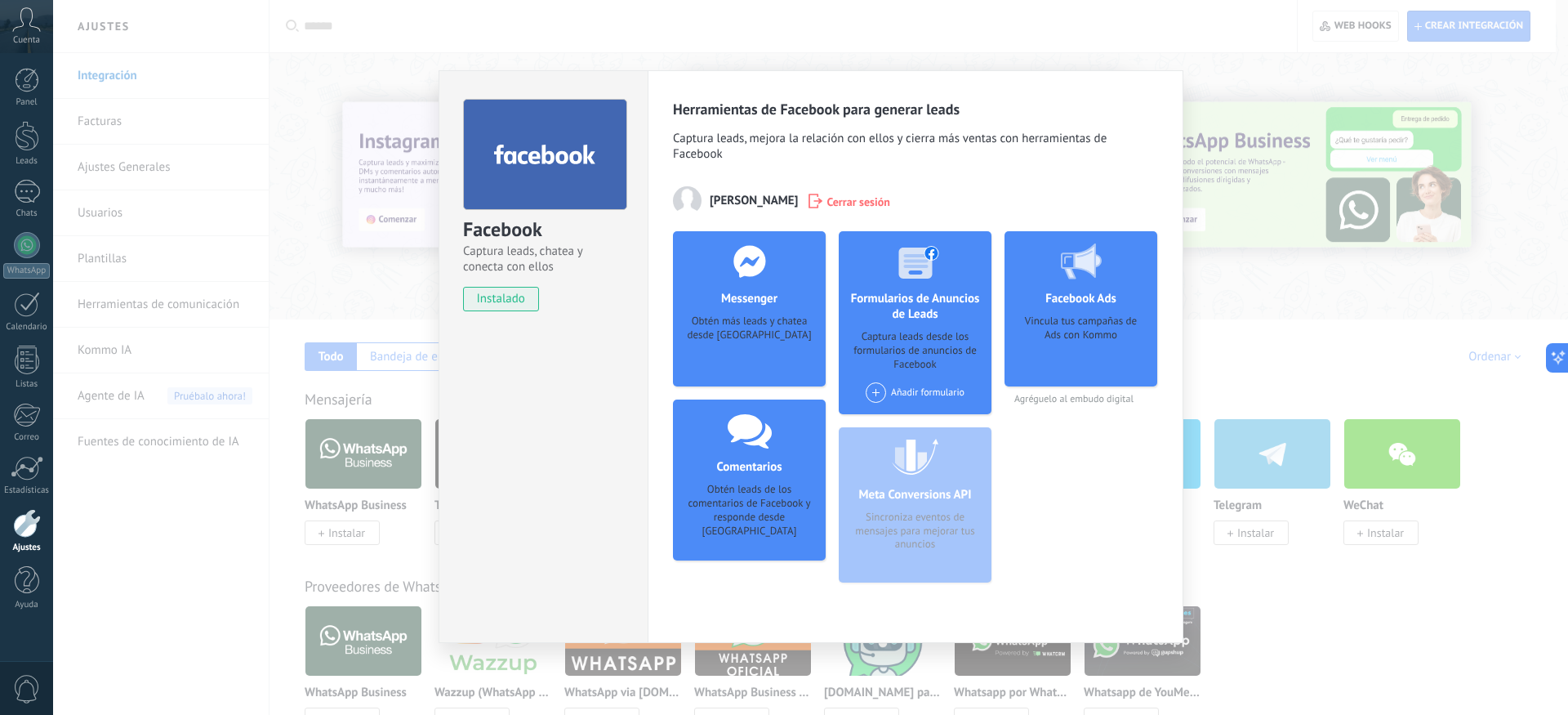
click at [986, 463] on div "Meta Conversions API Sincroniza eventos de mensajes para mejorar tus anuncios" at bounding box center [915, 505] width 153 height 155
drag, startPoint x: 963, startPoint y: 481, endPoint x: 907, endPoint y: 497, distance: 58.2
click at [960, 484] on div "Meta Conversions API Sincroniza eventos de mensajes para mejorar tus anuncios" at bounding box center [915, 505] width 153 height 155
click at [734, 517] on div "Obtén leads de los comentarios de Facebook y responde desde [GEOGRAPHIC_DATA]" at bounding box center [748, 511] width 126 height 56
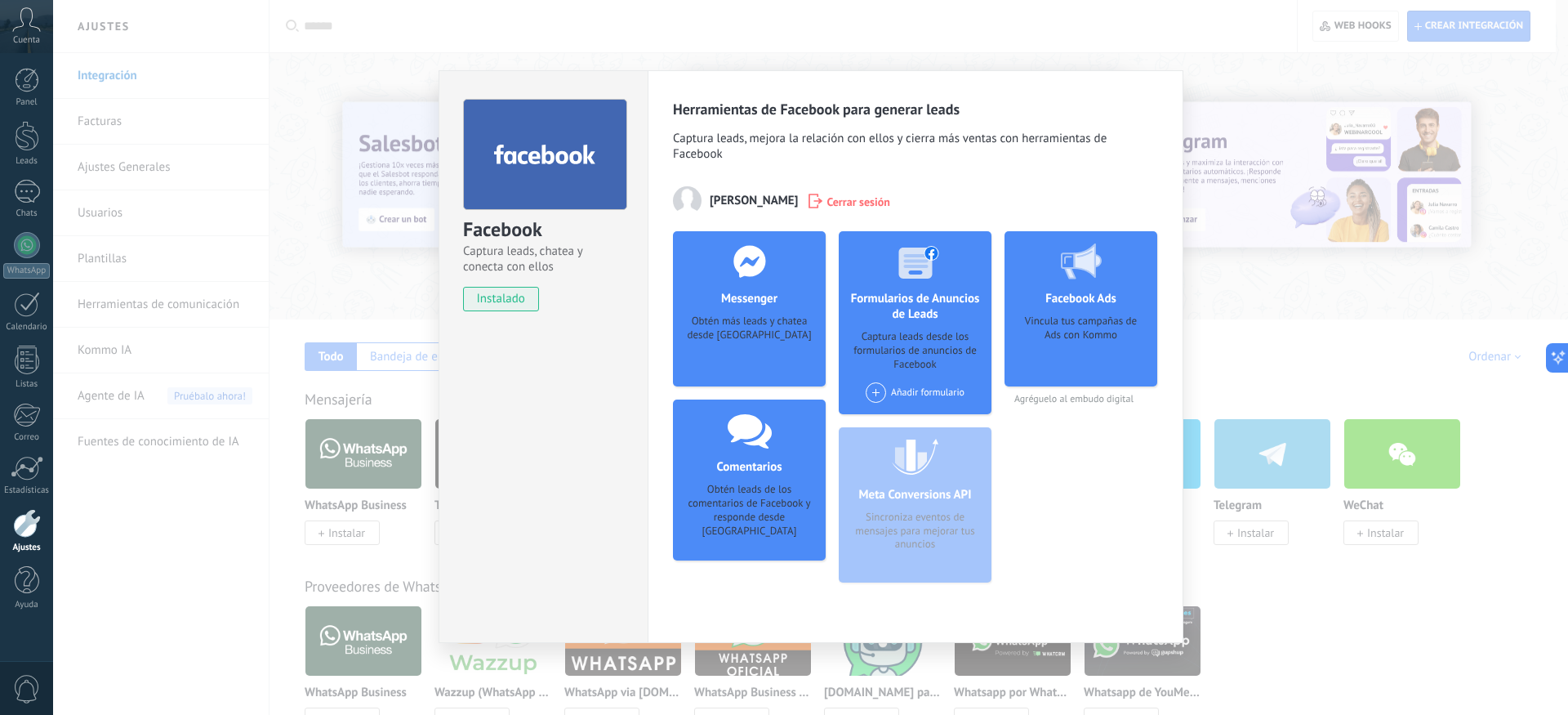
click at [883, 396] on span at bounding box center [875, 392] width 20 height 20
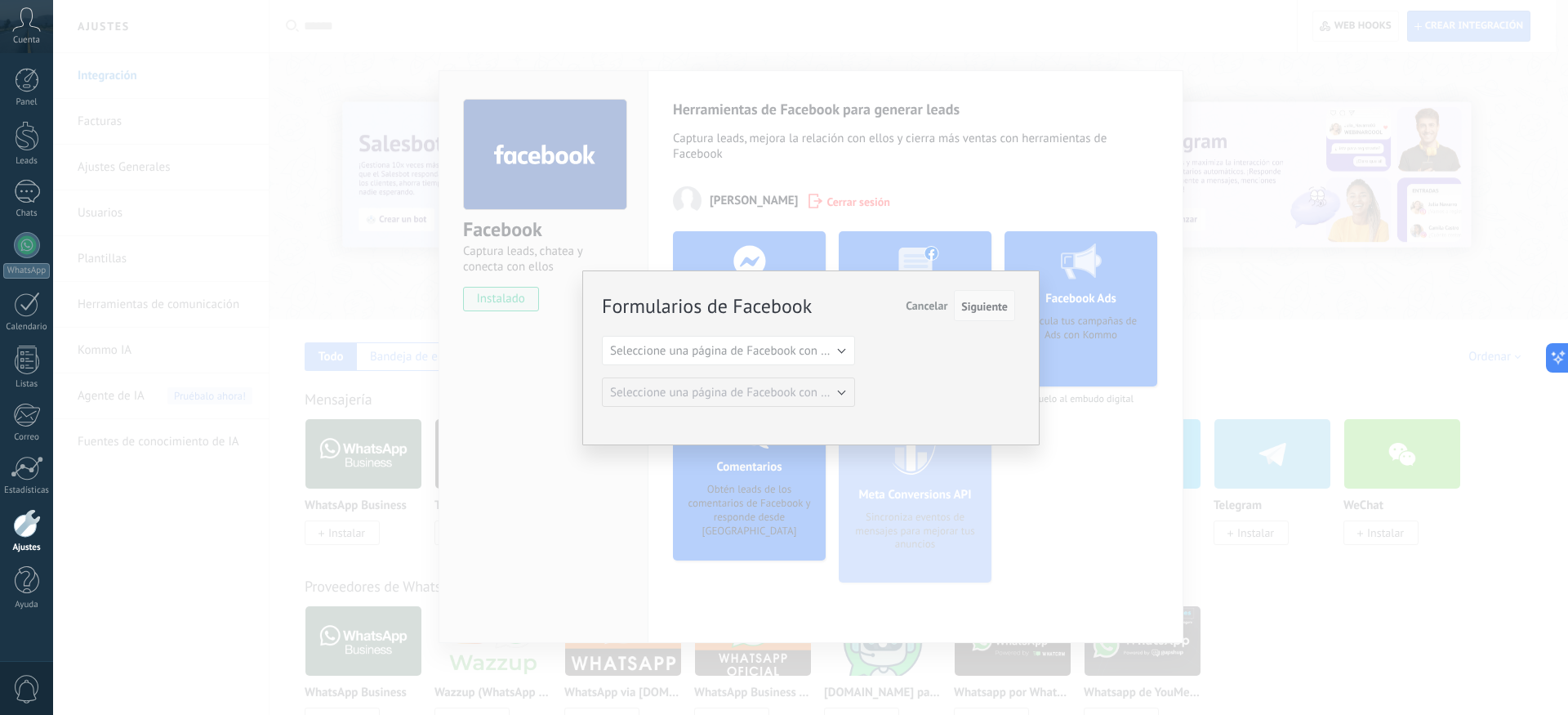
click at [974, 308] on span "Siguiente" at bounding box center [984, 306] width 46 height 12
click at [806, 349] on span "Seleccione una página de Facebook con formas" at bounding box center [733, 351] width 247 height 15
click at [986, 311] on span "Siguiente" at bounding box center [984, 306] width 46 height 12
click at [850, 347] on span "Seleccione una página de Facebook con formas" at bounding box center [733, 351] width 247 height 15
click at [848, 348] on span "Seleccione una página de Facebook con formas" at bounding box center [720, 351] width 257 height 15
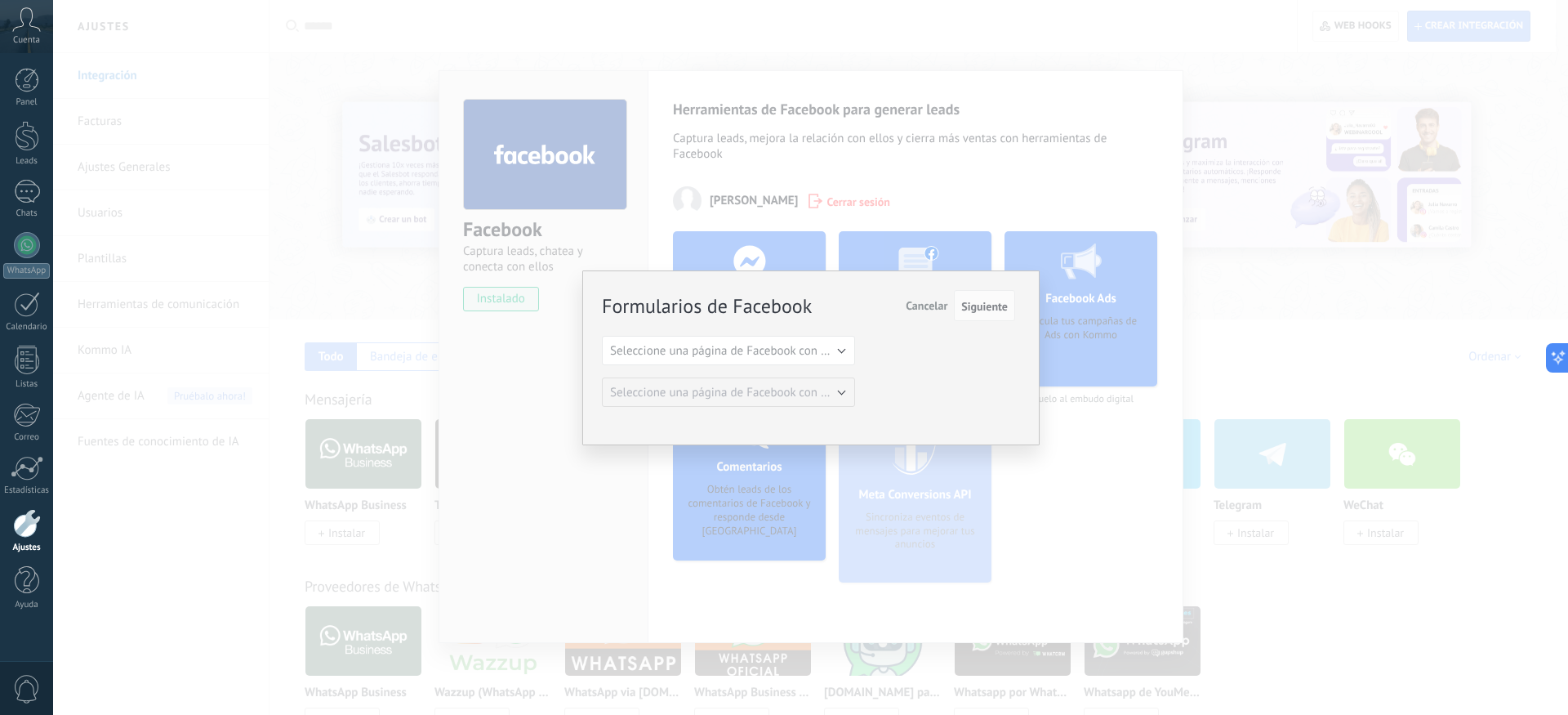
click at [841, 382] on div "Formularios de Facebook Siguiente Cancelar Seleccione una página de Facebook co…" at bounding box center [808, 350] width 413 height 116
click at [747, 363] on button "Seleccione una página de Facebook con formas" at bounding box center [728, 351] width 253 height 30
click at [986, 310] on span "Siguiente" at bounding box center [984, 306] width 46 height 12
click at [928, 309] on span "Cancelar" at bounding box center [926, 305] width 41 height 14
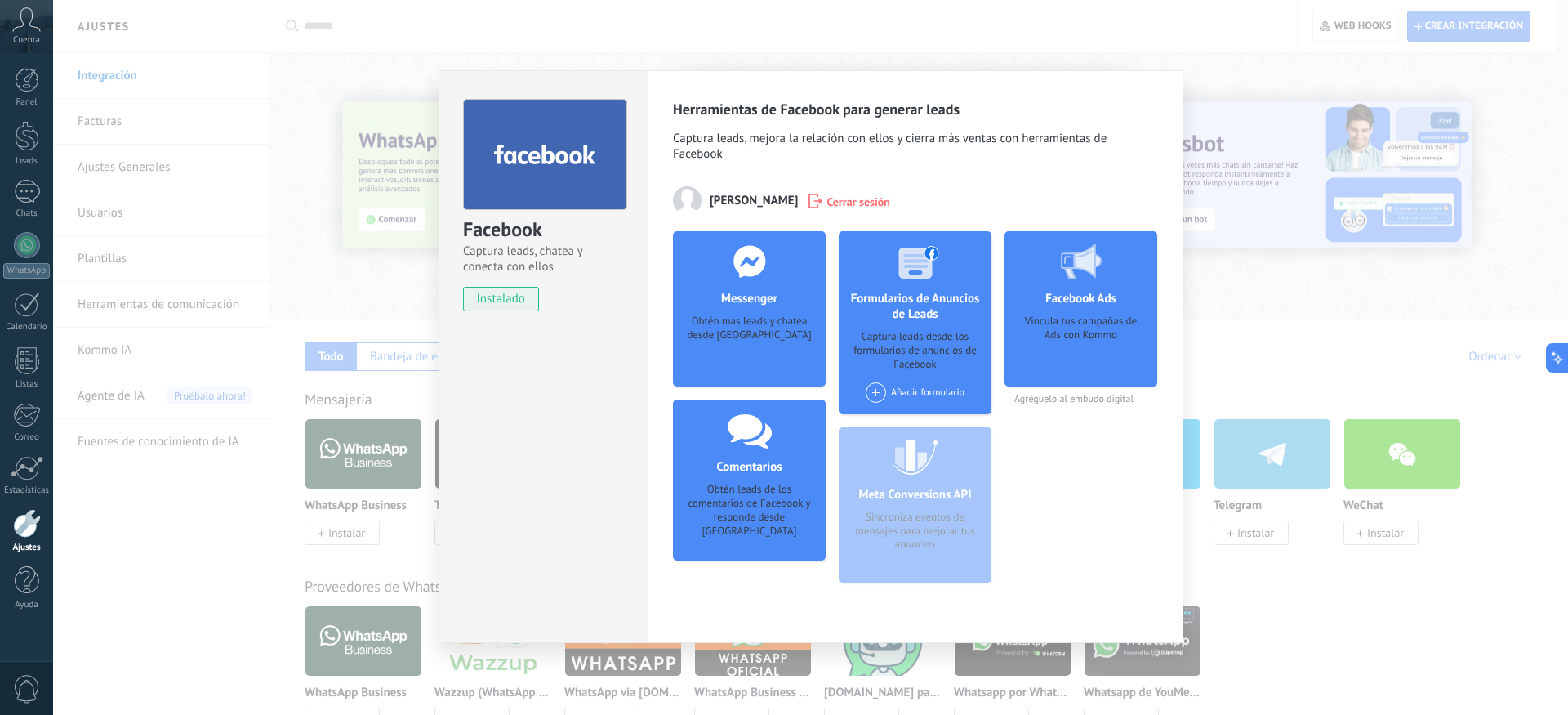
click at [725, 320] on div "Obtén más leads y chatea desde [GEOGRAPHIC_DATA]" at bounding box center [748, 339] width 126 height 50
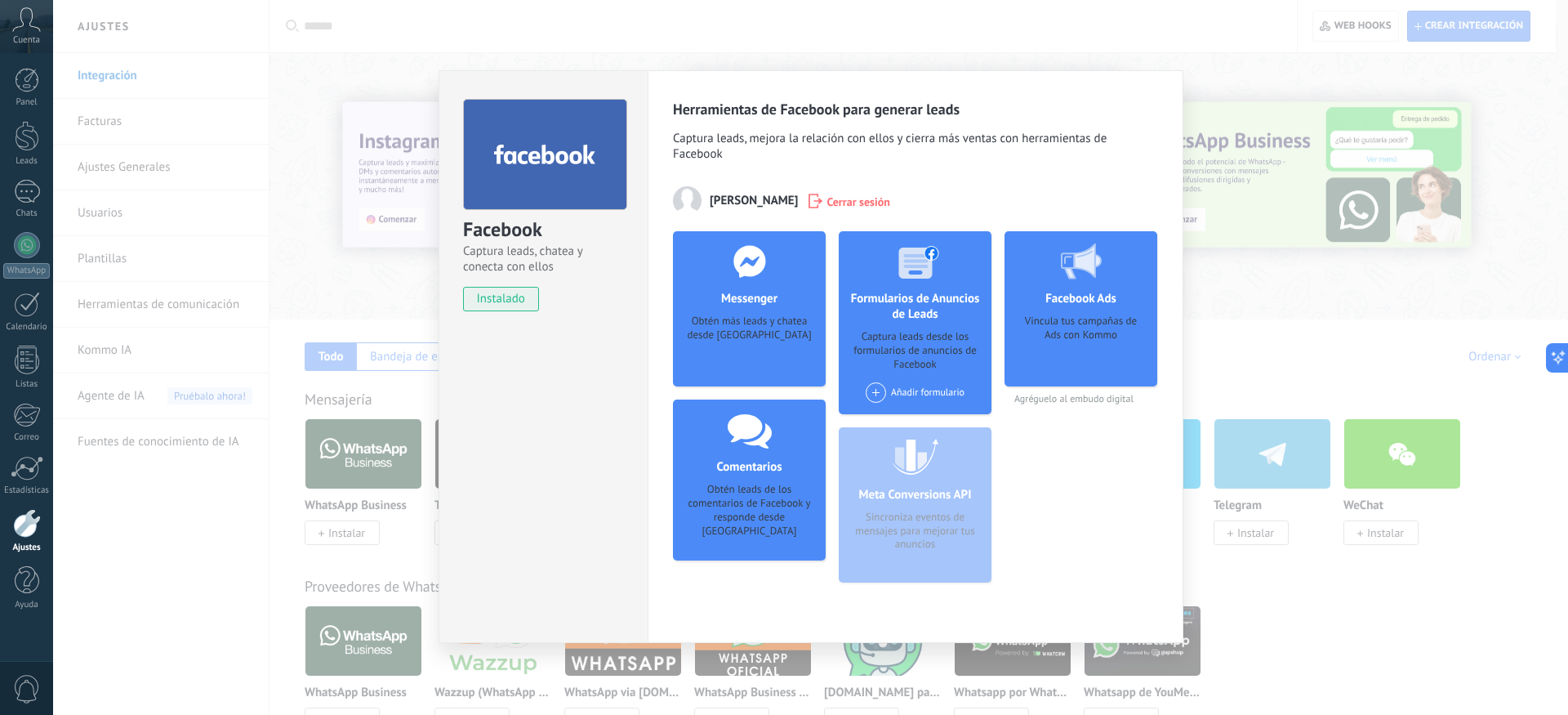
click at [1217, 305] on div "Facebook Captura leads, chatea y conecta con ellos instalado Desinstalar Herram…" at bounding box center [810, 358] width 1515 height 715
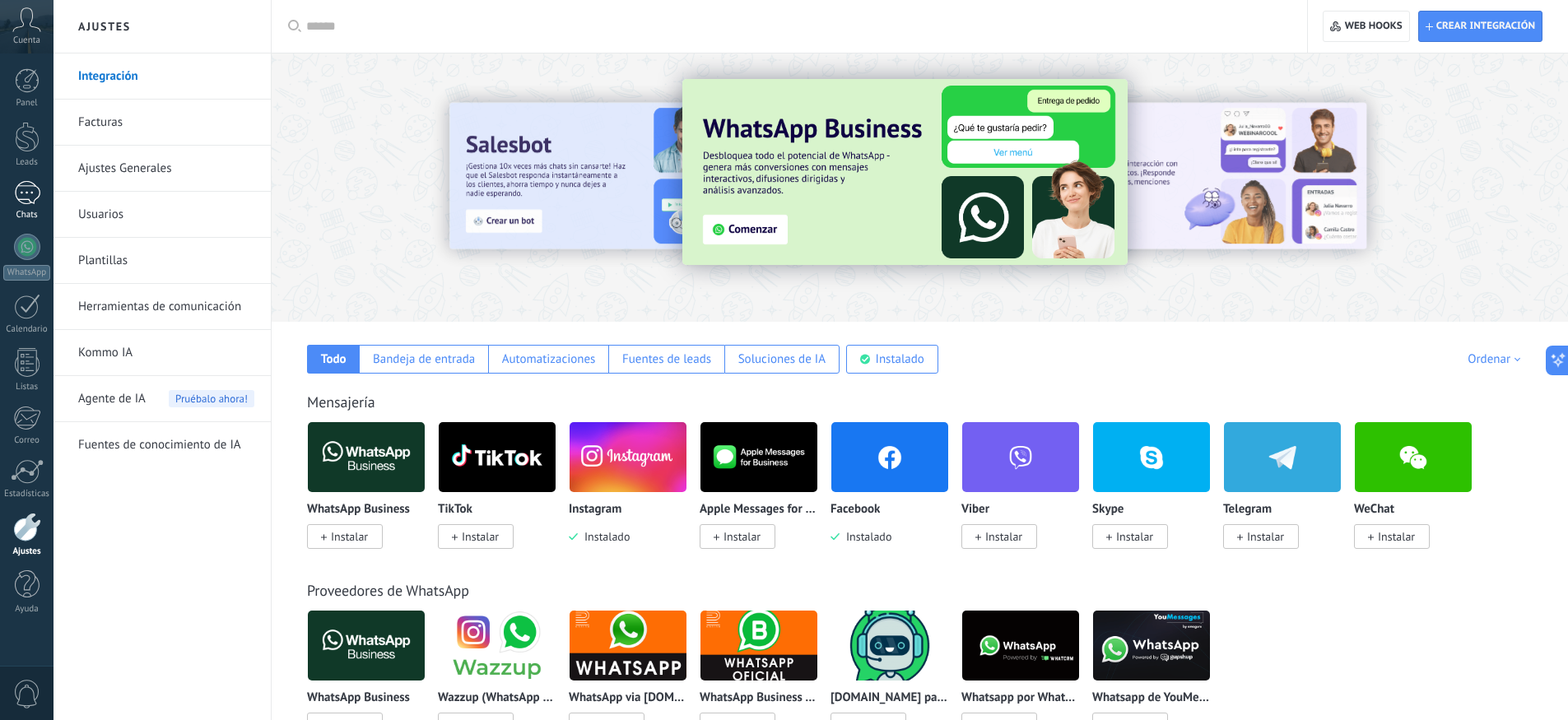
click at [33, 202] on div at bounding box center [26, 193] width 26 height 24
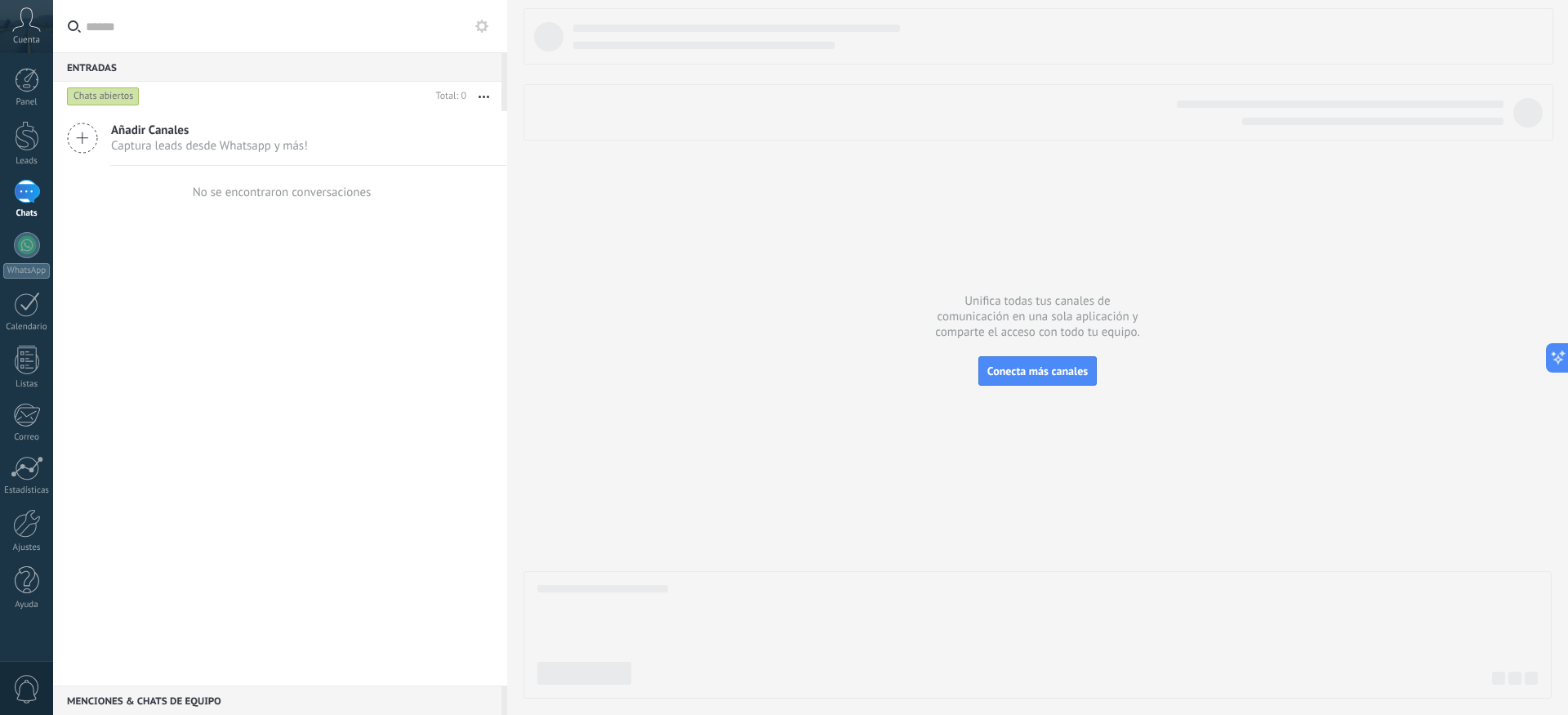
click at [121, 96] on div "Chats abiertos" at bounding box center [103, 96] width 72 height 19
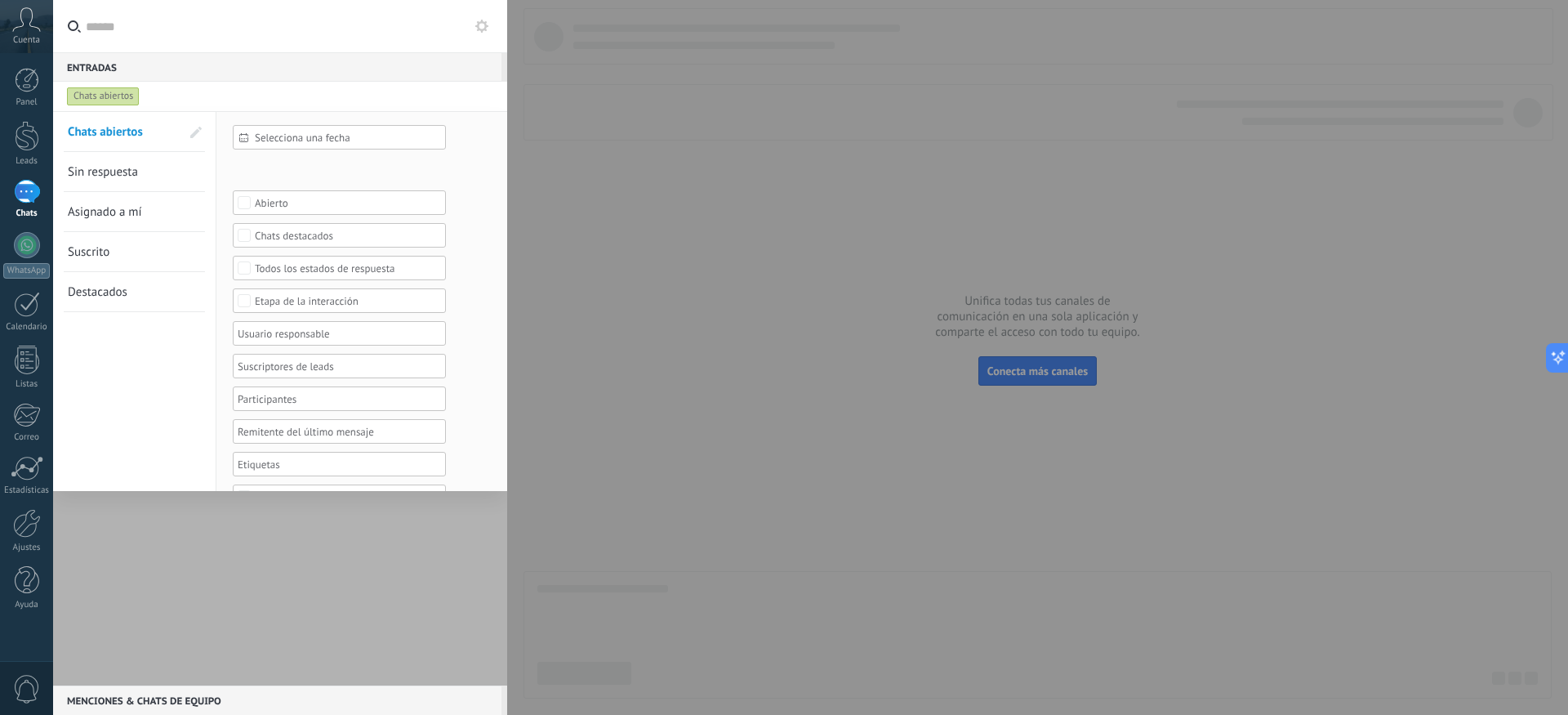
click at [134, 137] on span "Chats abiertos" at bounding box center [105, 132] width 75 height 15
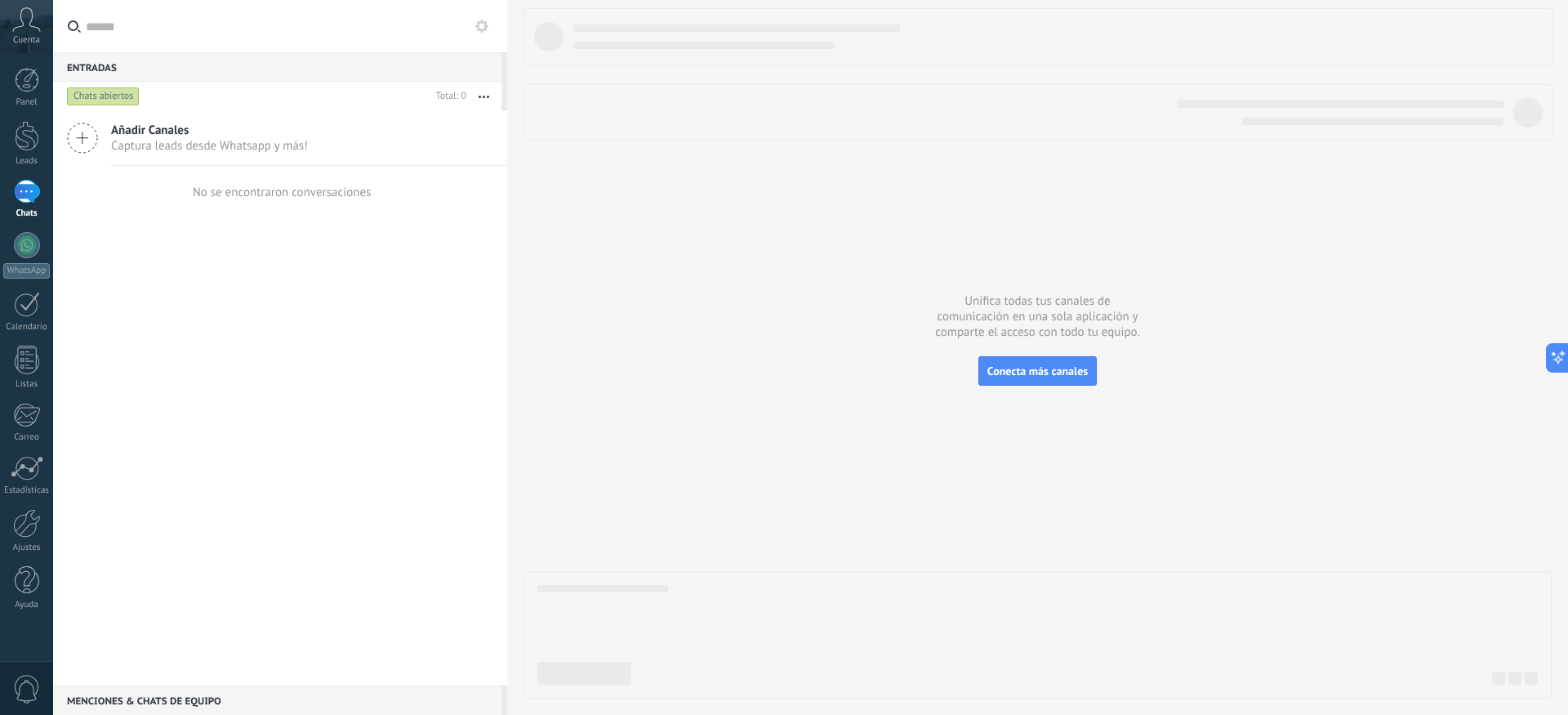
click at [89, 143] on icon at bounding box center [83, 138] width 31 height 31
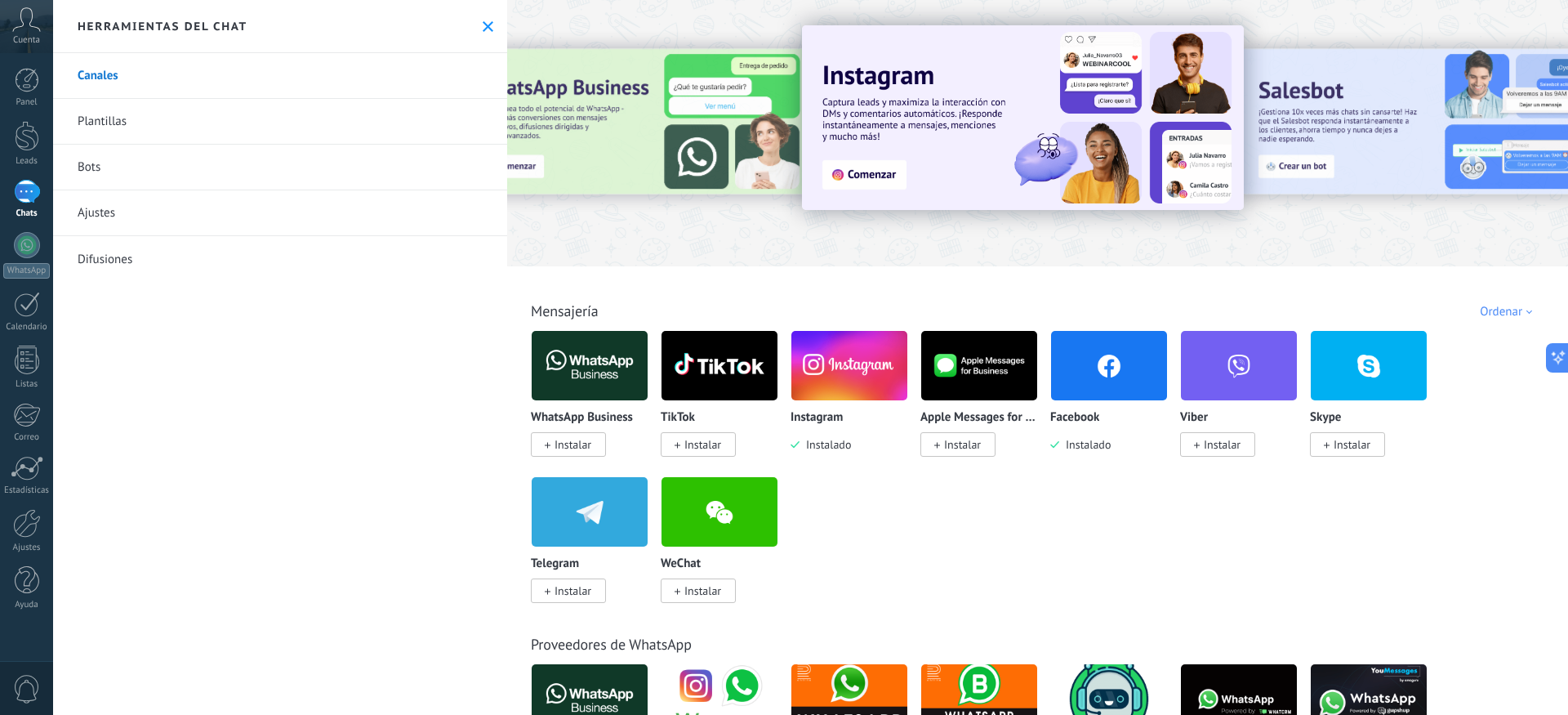
click at [484, 27] on use at bounding box center [487, 26] width 11 height 11
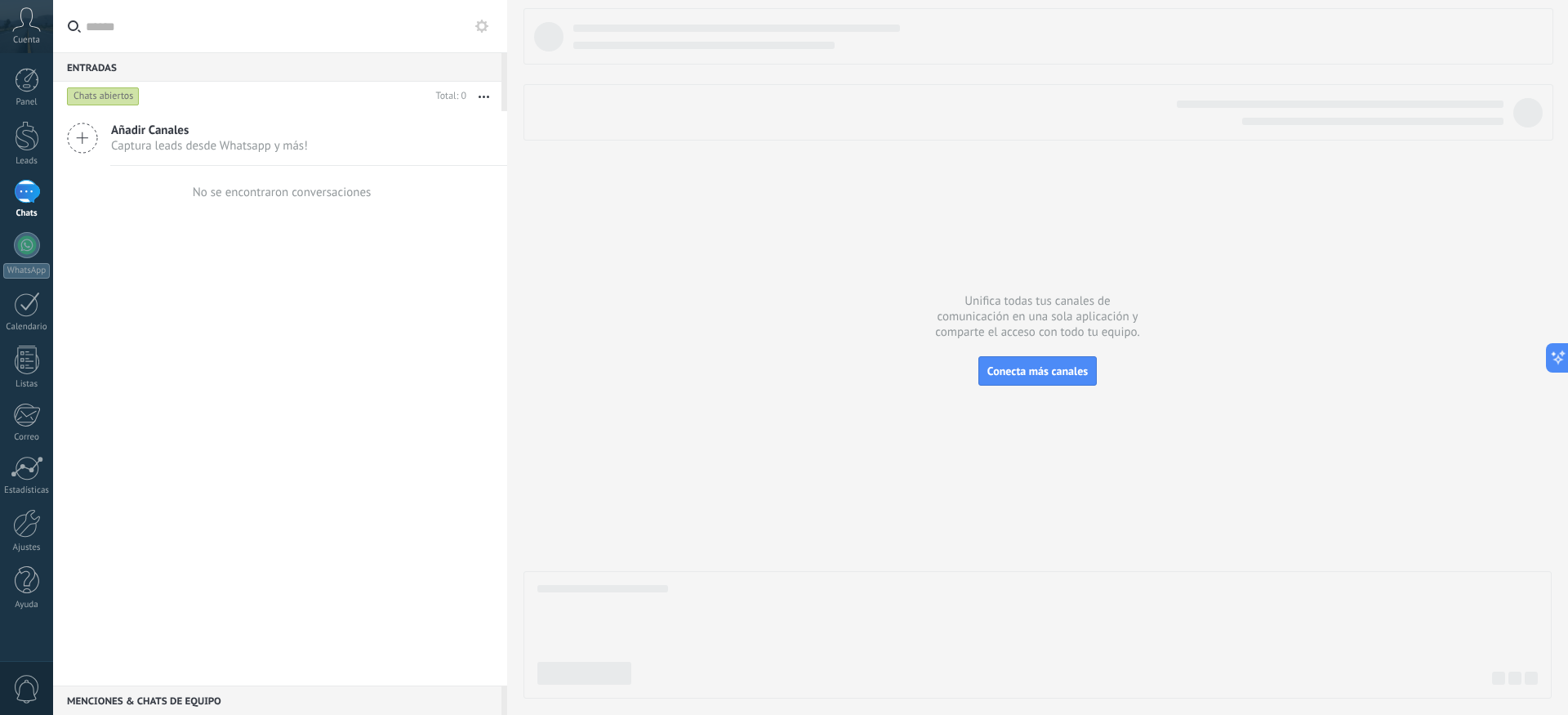
click at [91, 141] on icon at bounding box center [83, 138] width 31 height 31
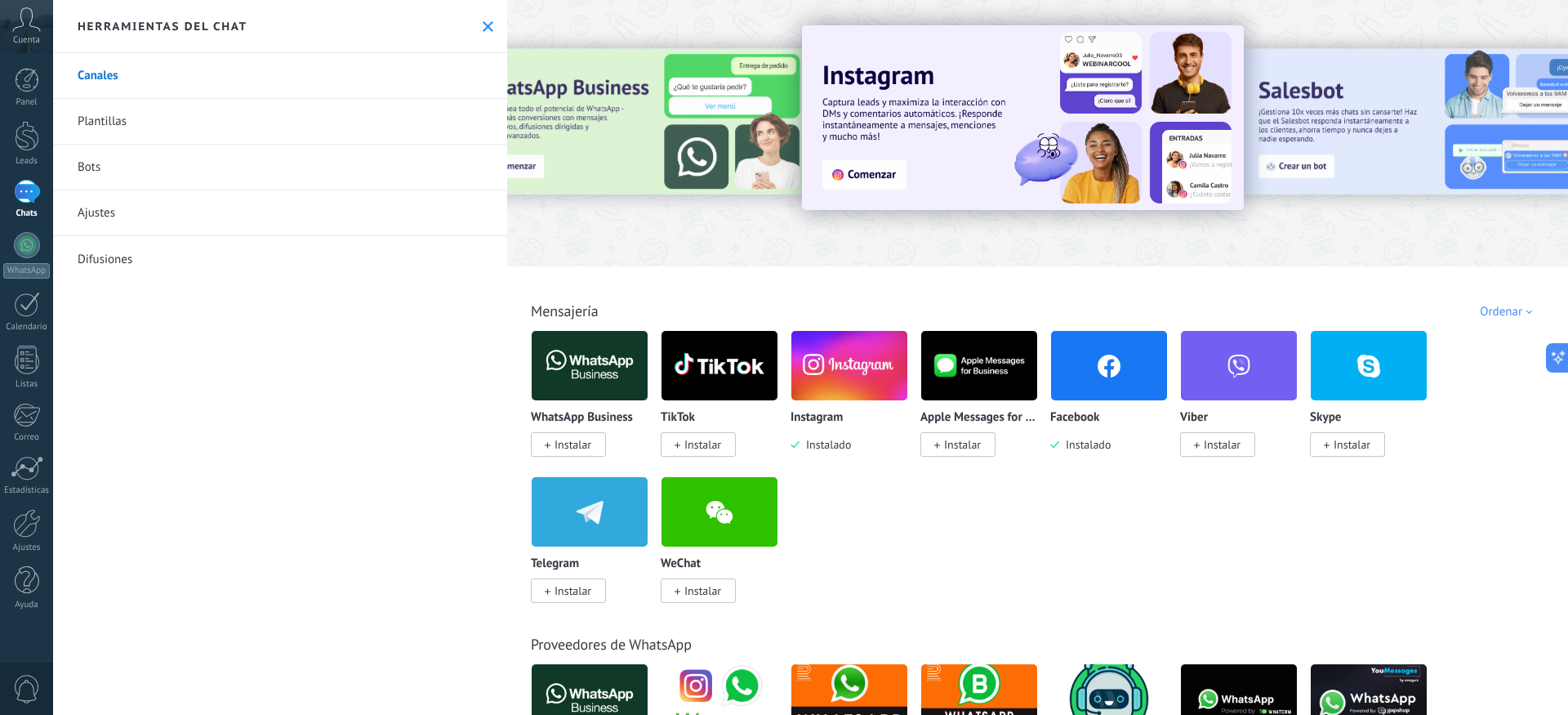
click at [1109, 388] on img at bounding box center [1109, 365] width 116 height 79
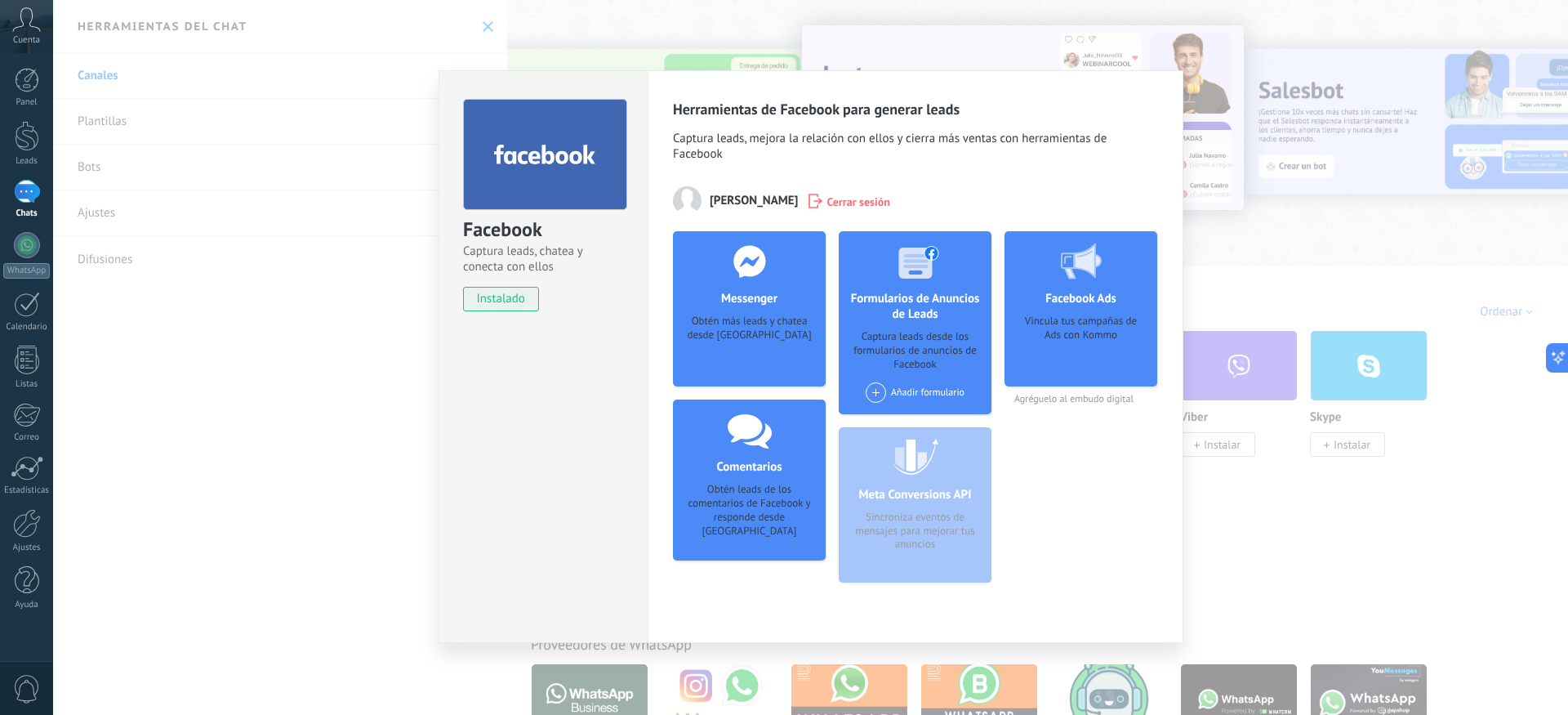
click at [743, 328] on div "Obtén más leads y chatea desde [GEOGRAPHIC_DATA]" at bounding box center [748, 339] width 126 height 50
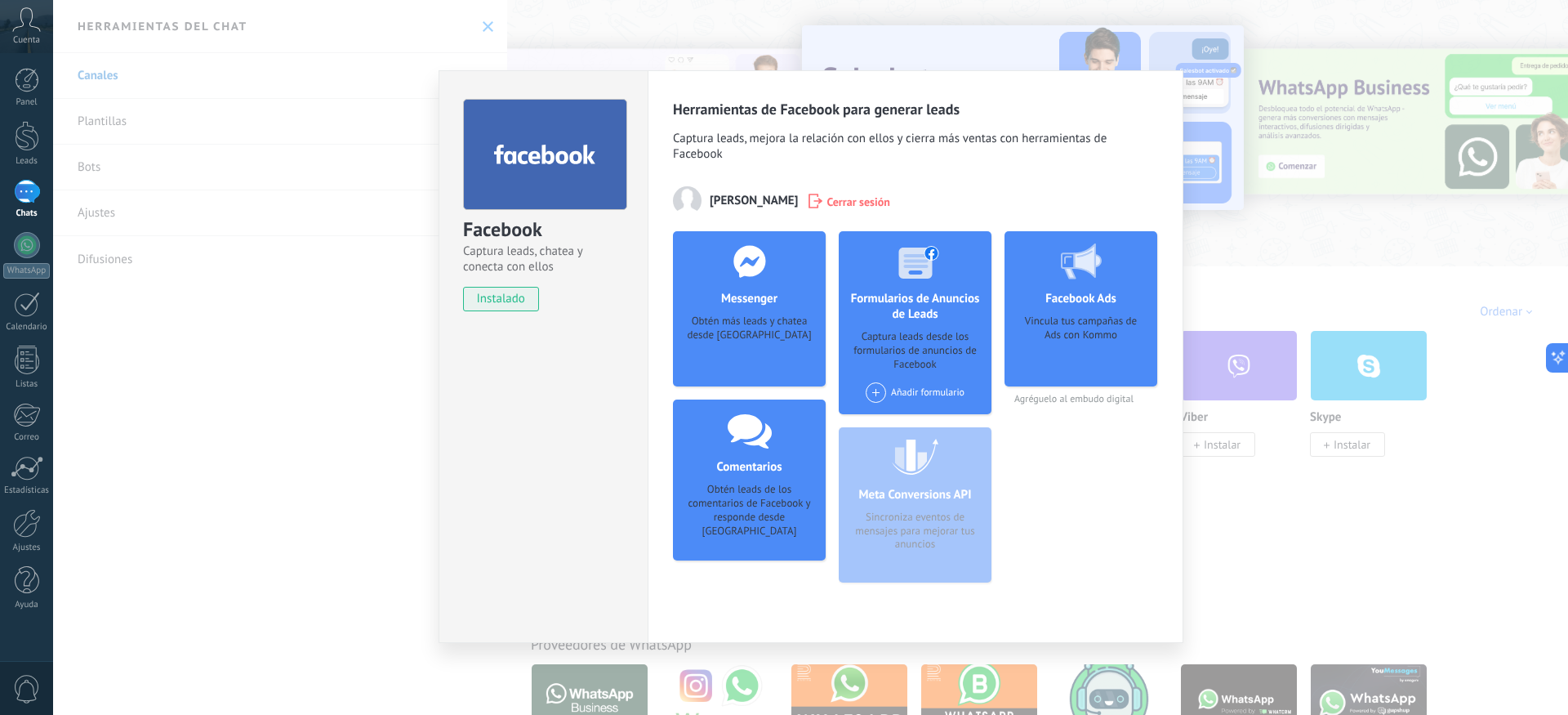
click at [772, 274] on div at bounding box center [750, 261] width 162 height 60
click at [1243, 250] on div "Facebook Captura leads, chatea y conecta con ellos instalado Desinstalar Herram…" at bounding box center [810, 358] width 1515 height 715
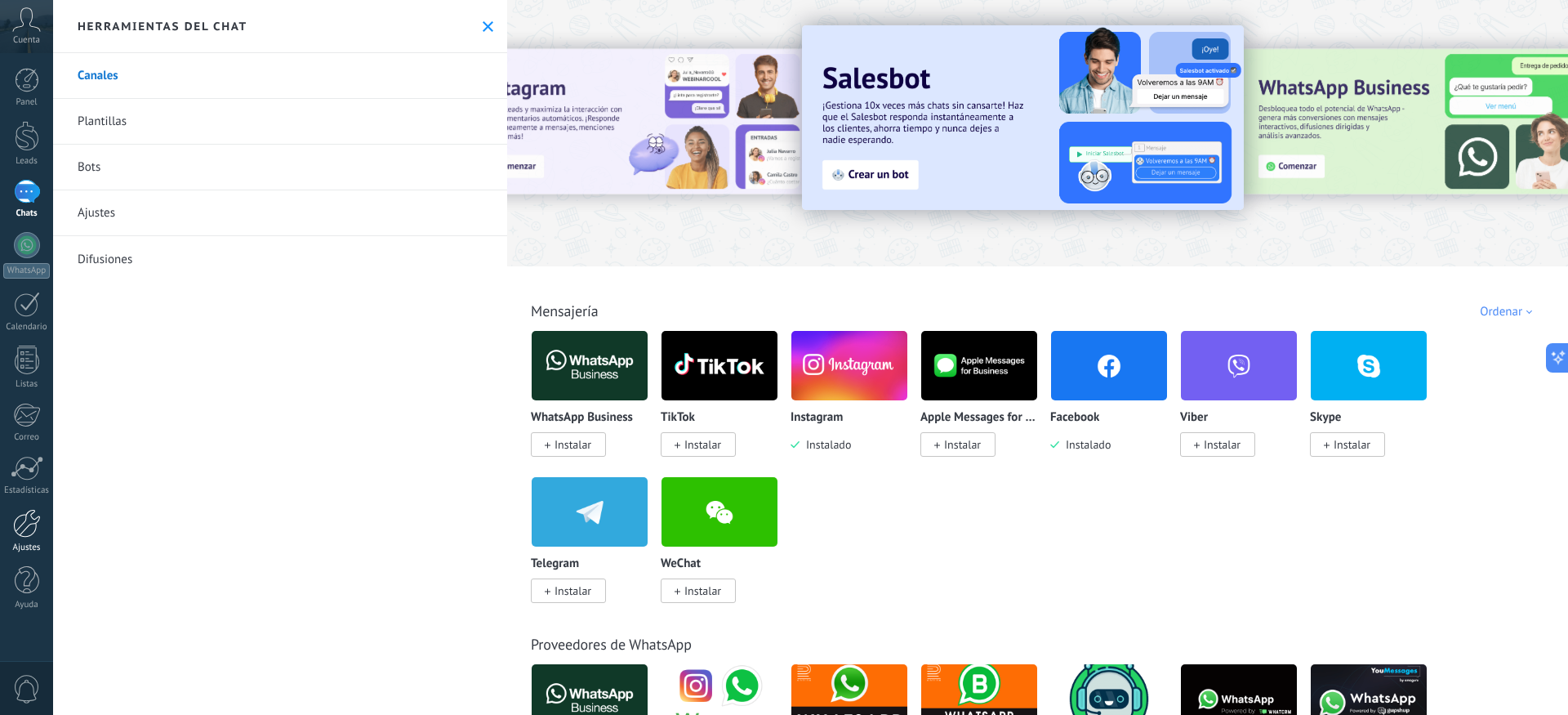
click at [24, 525] on div at bounding box center [27, 523] width 28 height 29
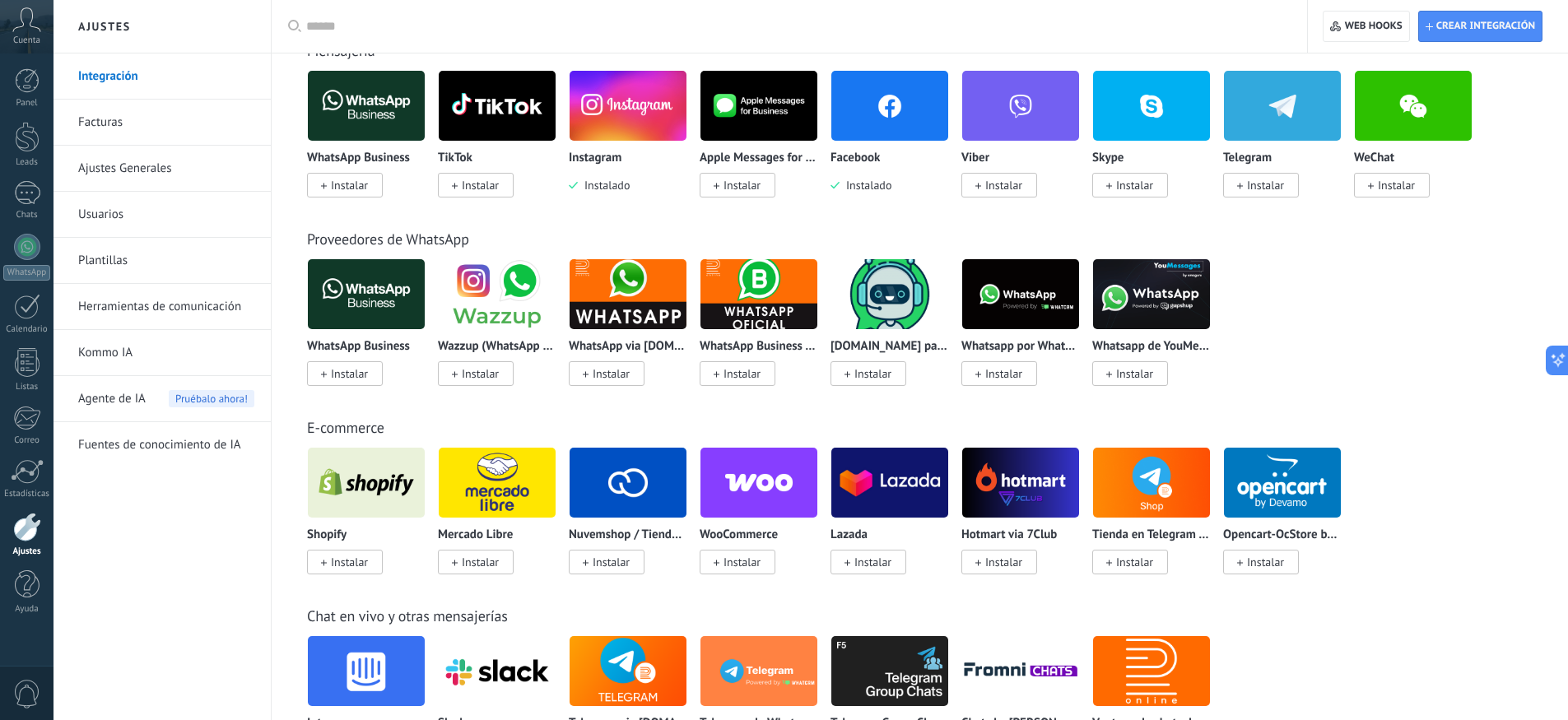
scroll to position [190, 0]
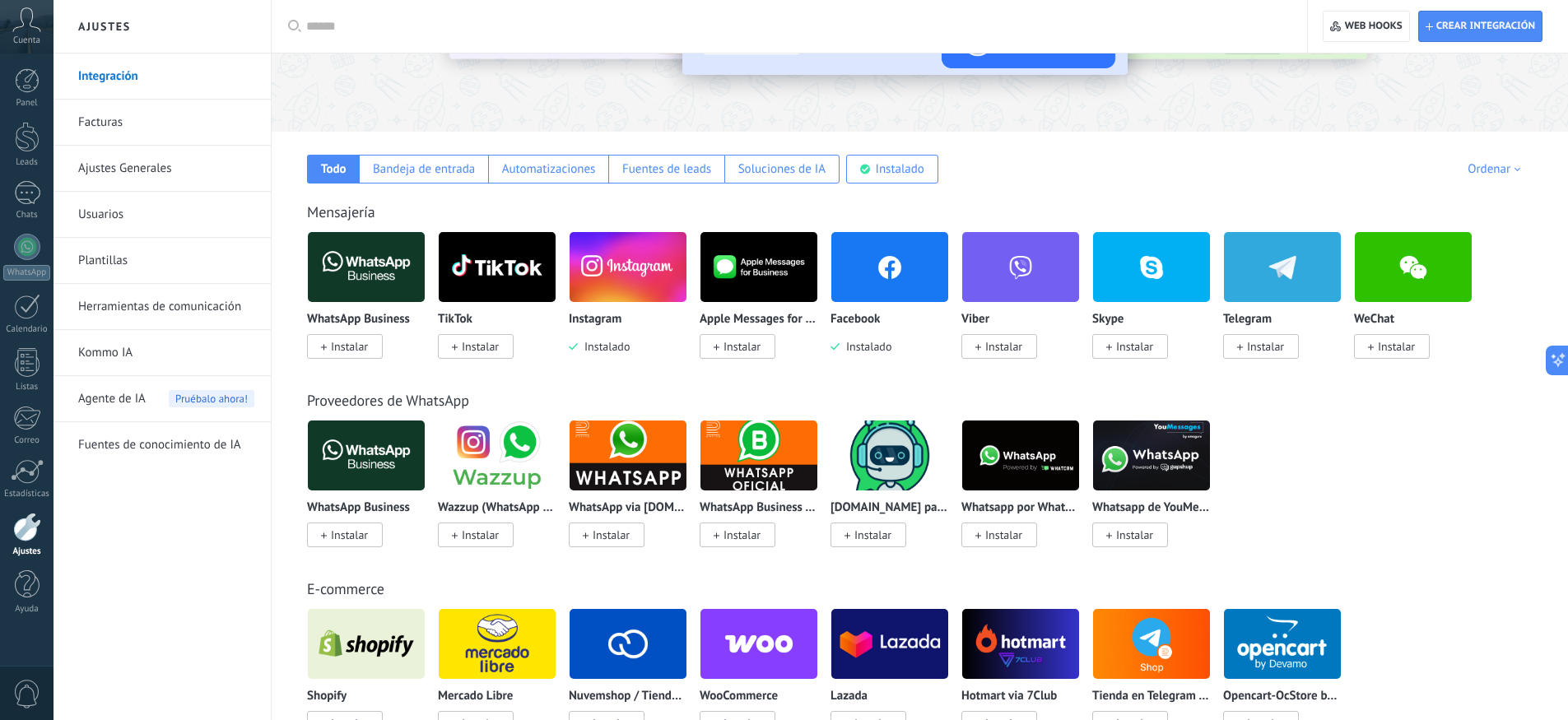
click at [908, 294] on img at bounding box center [890, 267] width 117 height 80
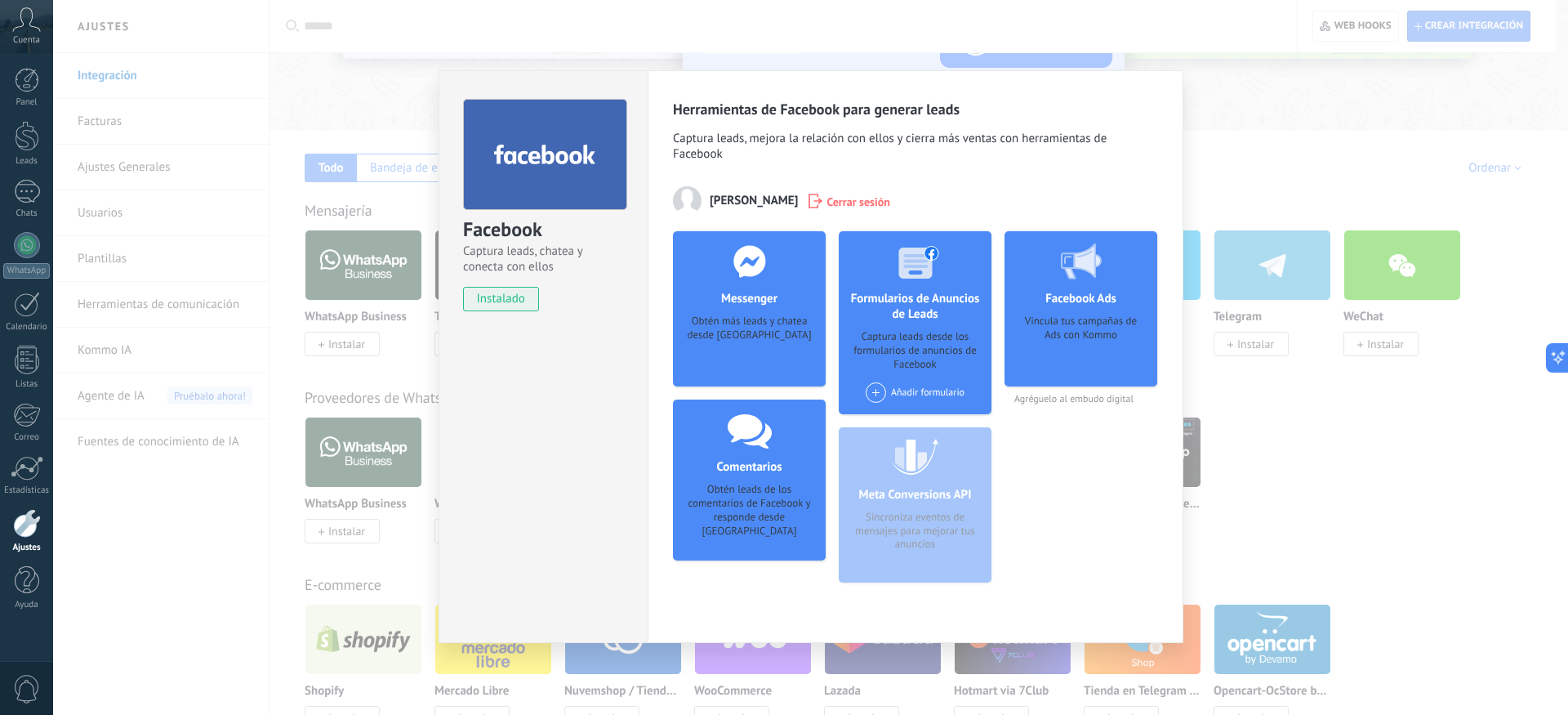
click at [776, 336] on div "Obtén más leads y chatea desde [GEOGRAPHIC_DATA]" at bounding box center [748, 339] width 126 height 50
click at [734, 347] on div "Obtén más leads y chatea desde [GEOGRAPHIC_DATA]" at bounding box center [748, 339] width 126 height 50
click at [722, 328] on div "Obtén más leads y chatea desde [GEOGRAPHIC_DATA]" at bounding box center [748, 339] width 126 height 50
click at [752, 336] on div "Obtén más leads y chatea desde [GEOGRAPHIC_DATA]" at bounding box center [748, 339] width 126 height 50
click at [1282, 416] on div "Facebook Captura leads, chatea y conecta con ellos instalado Desinstalar Herram…" at bounding box center [810, 358] width 1515 height 715
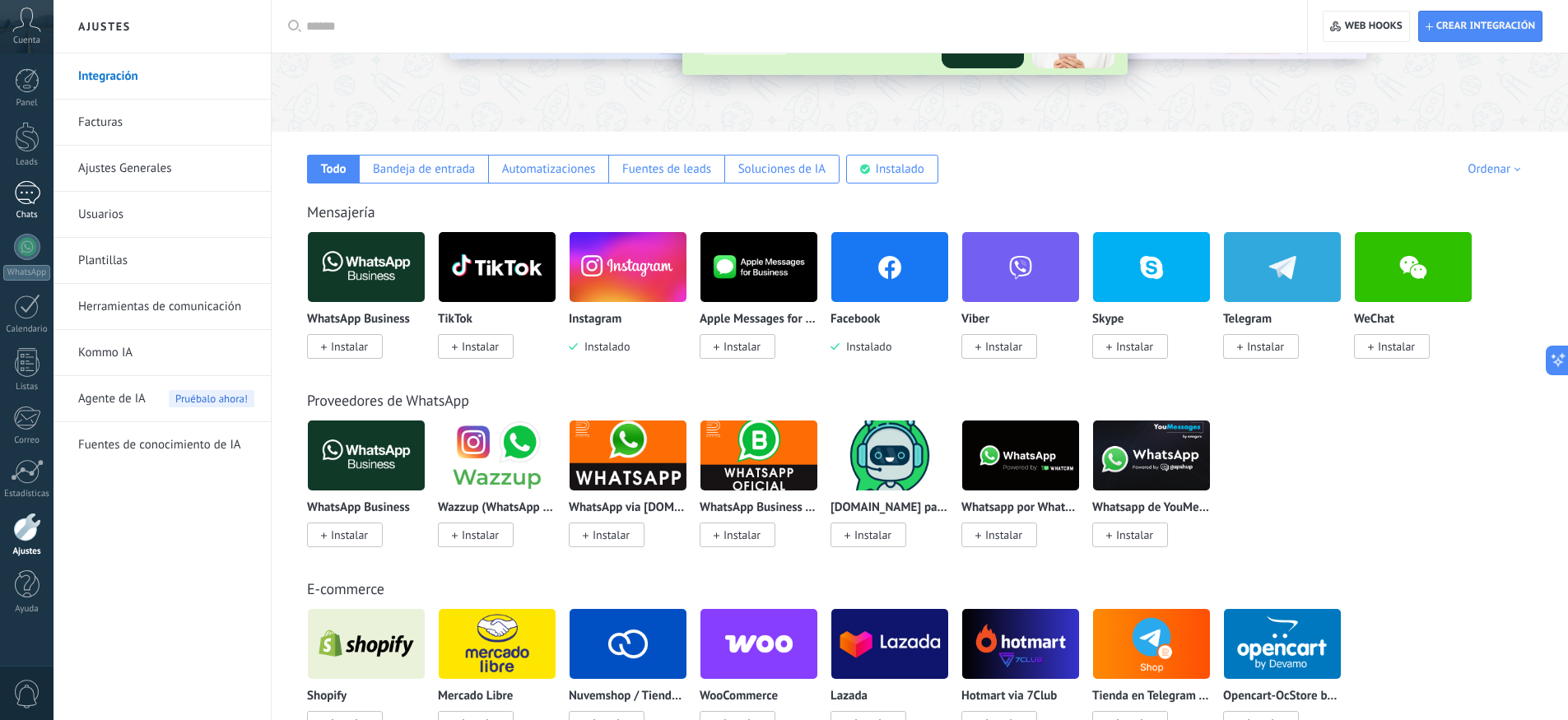
click at [32, 203] on div at bounding box center [26, 193] width 26 height 24
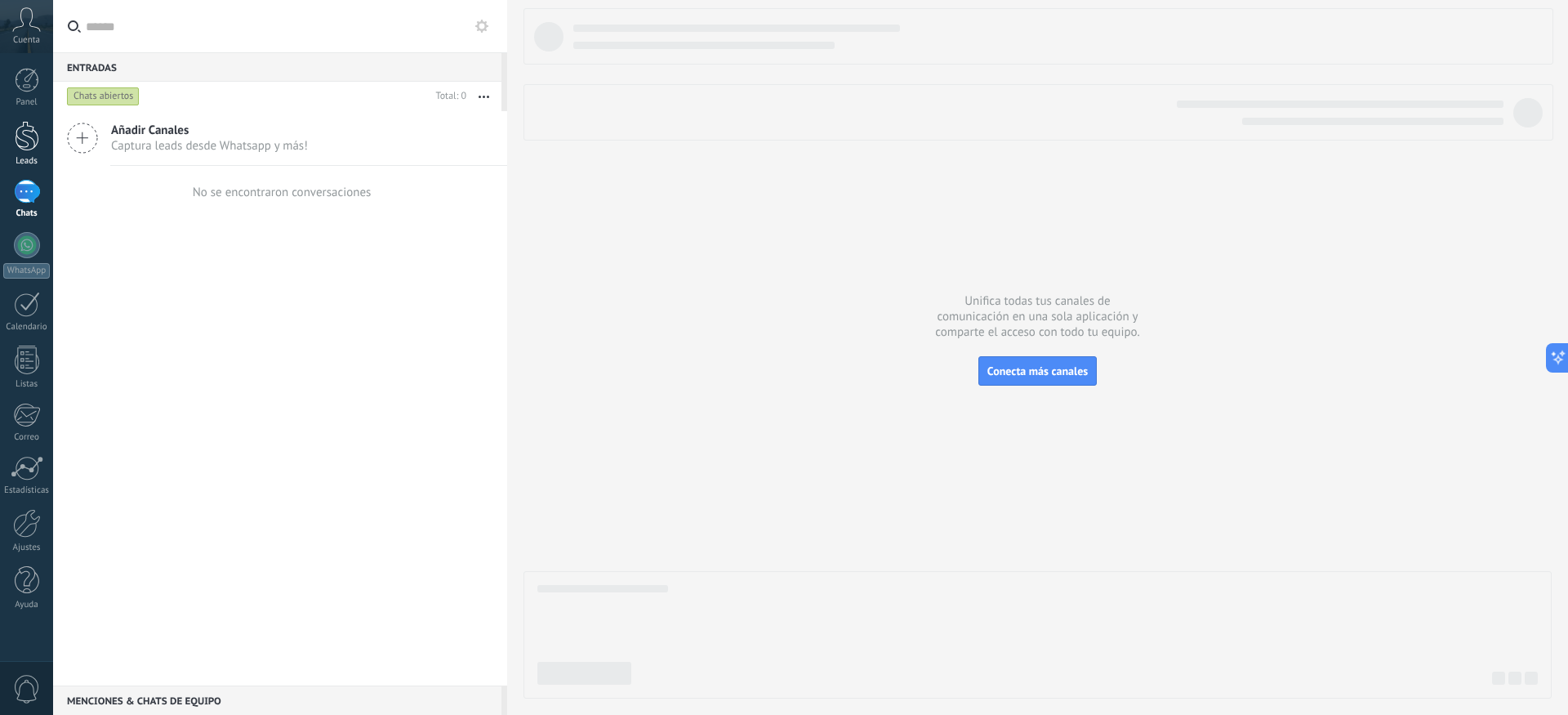
click at [30, 137] on div at bounding box center [26, 136] width 24 height 30
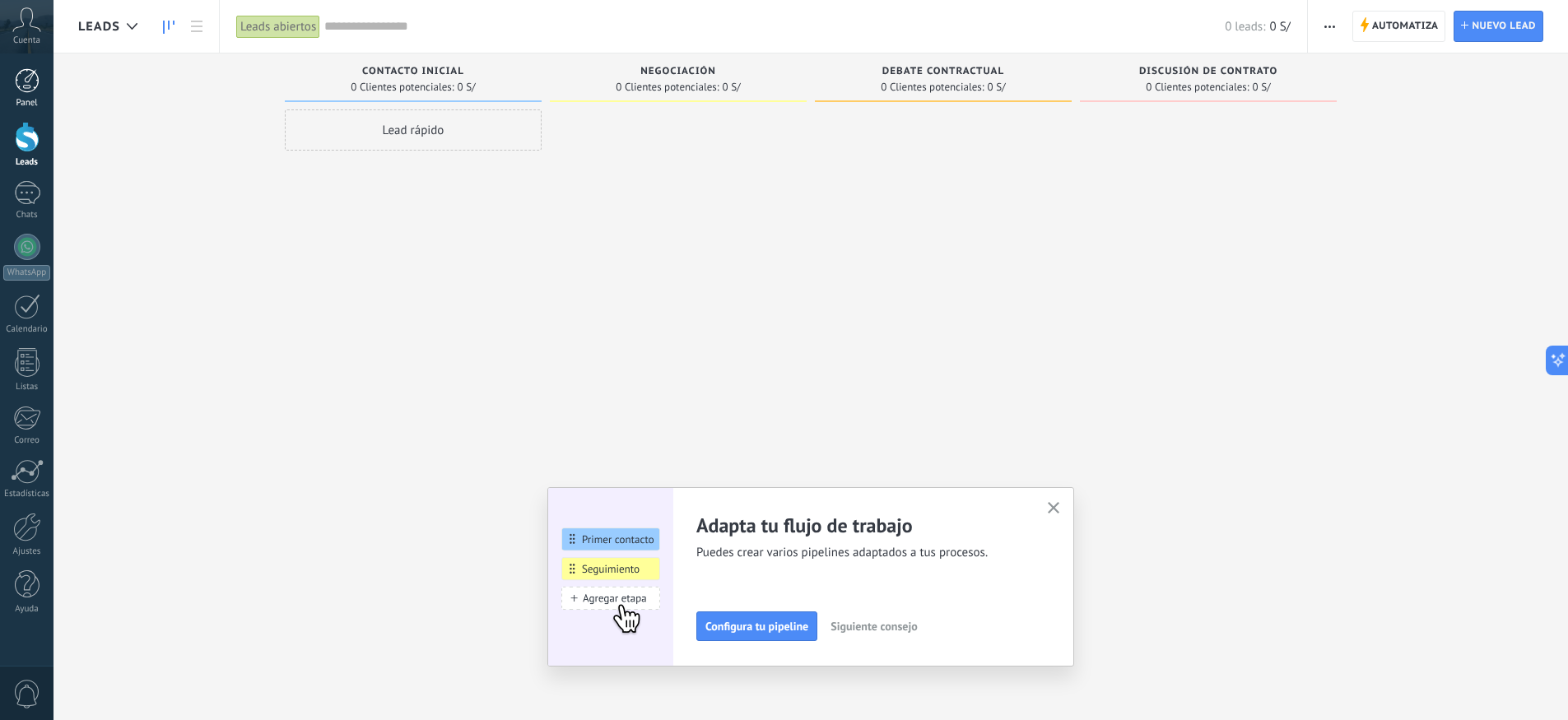
click at [18, 90] on div at bounding box center [26, 80] width 24 height 24
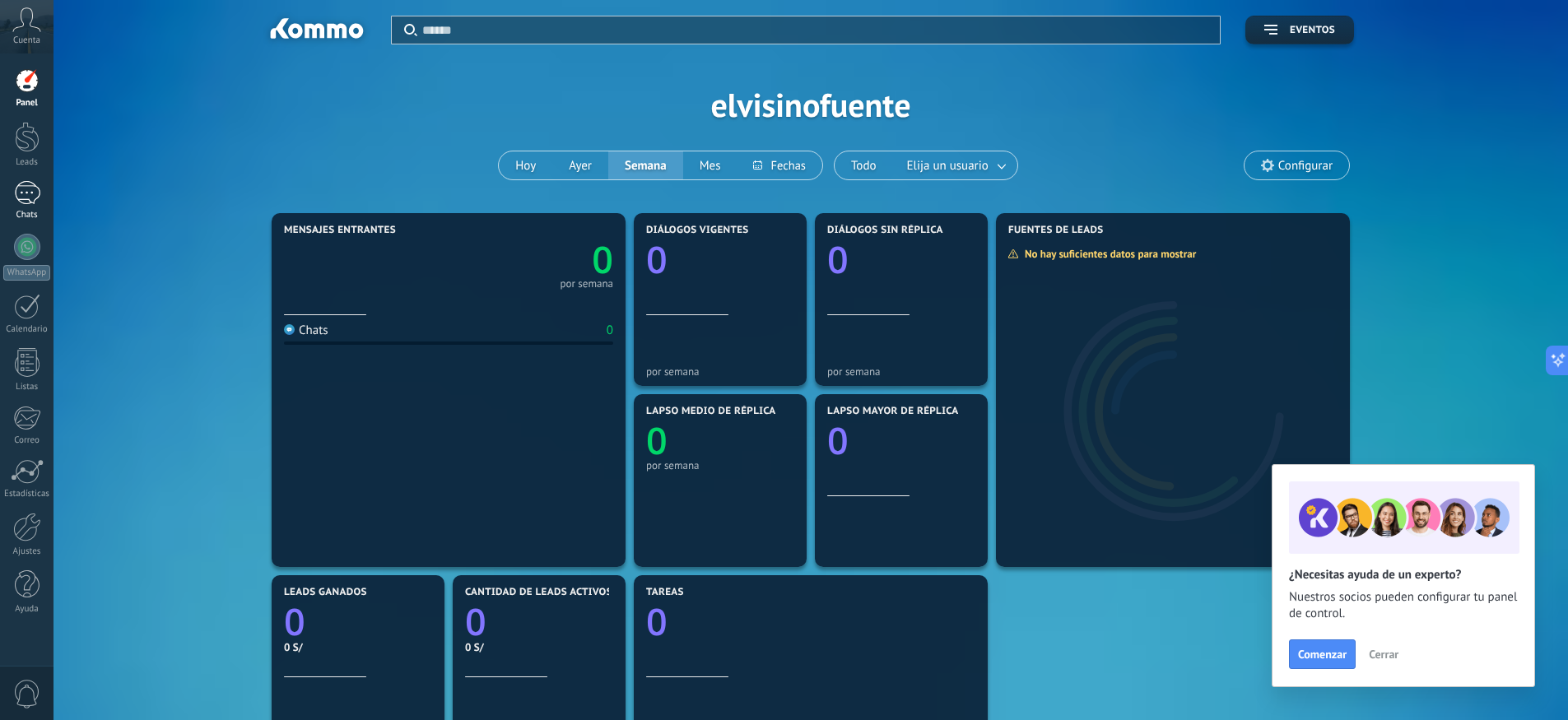
click at [22, 197] on div at bounding box center [26, 193] width 26 height 24
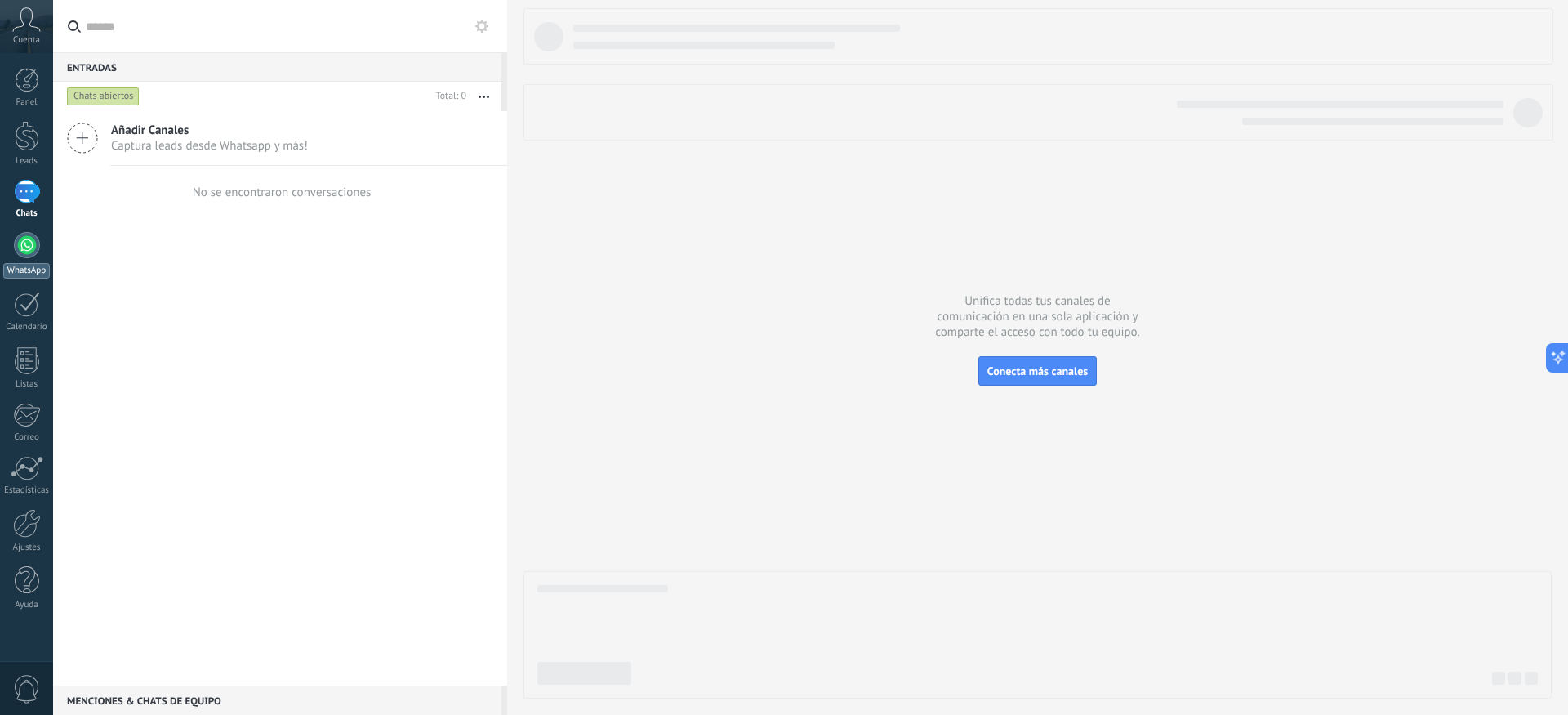
click at [32, 259] on link "WhatsApp" at bounding box center [26, 255] width 53 height 46
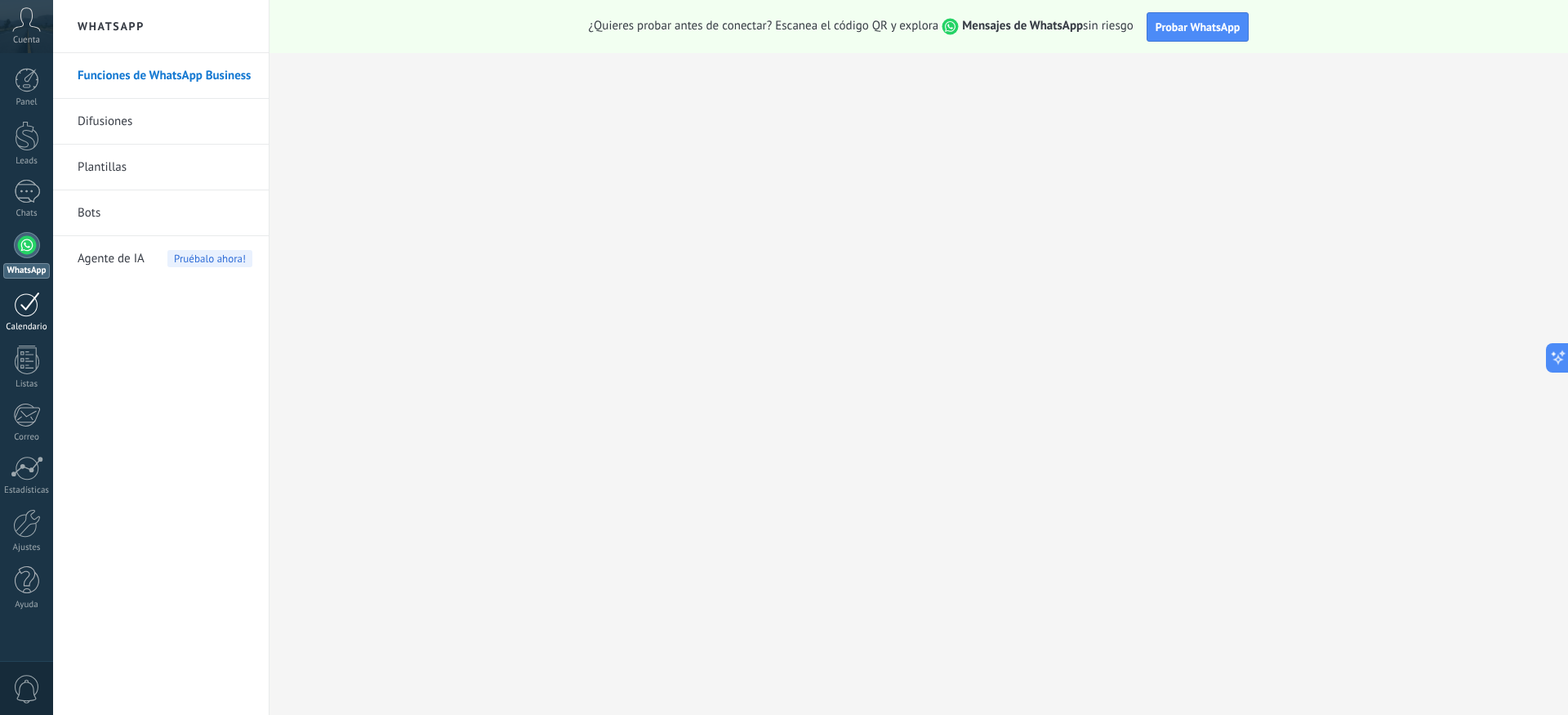
click at [15, 315] on div at bounding box center [26, 305] width 26 height 25
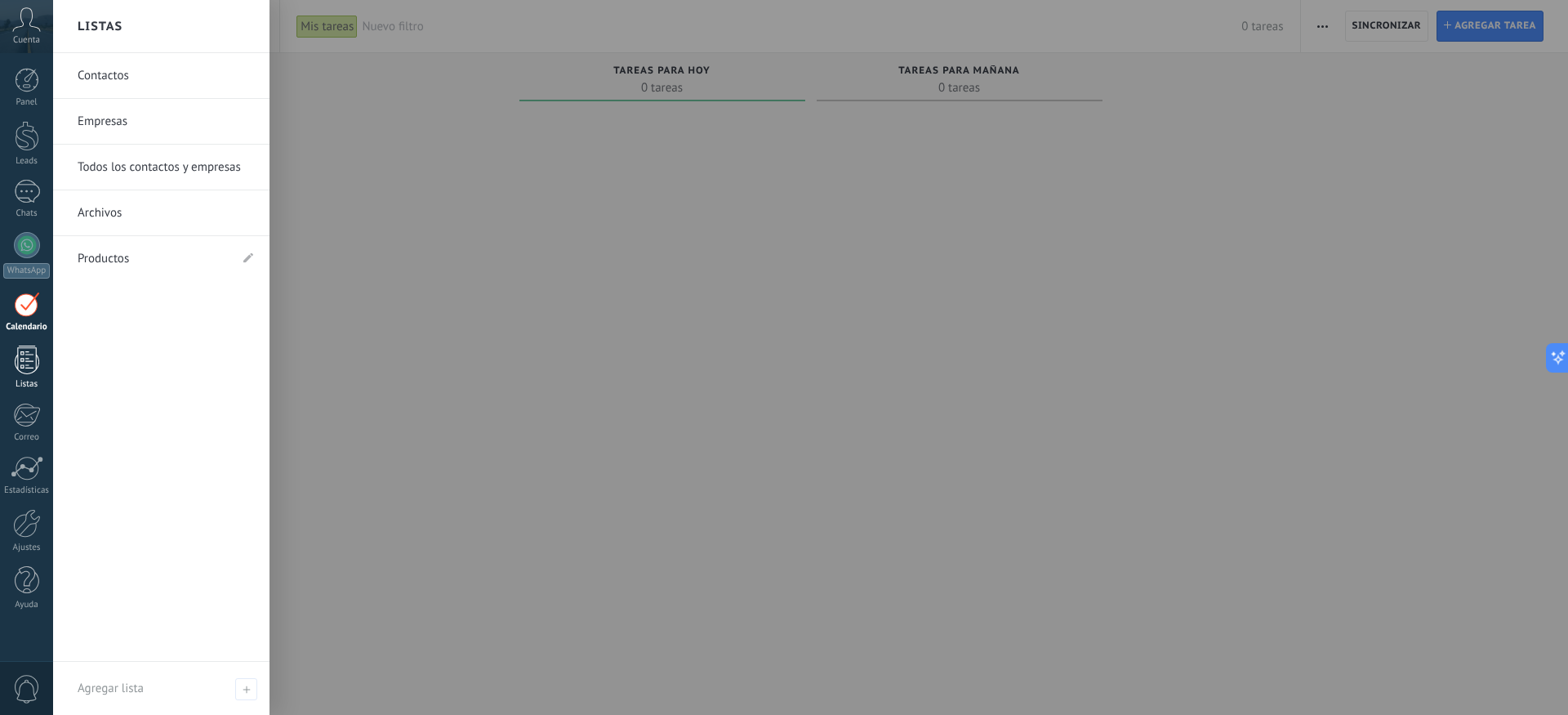
click at [27, 363] on div at bounding box center [26, 360] width 24 height 29
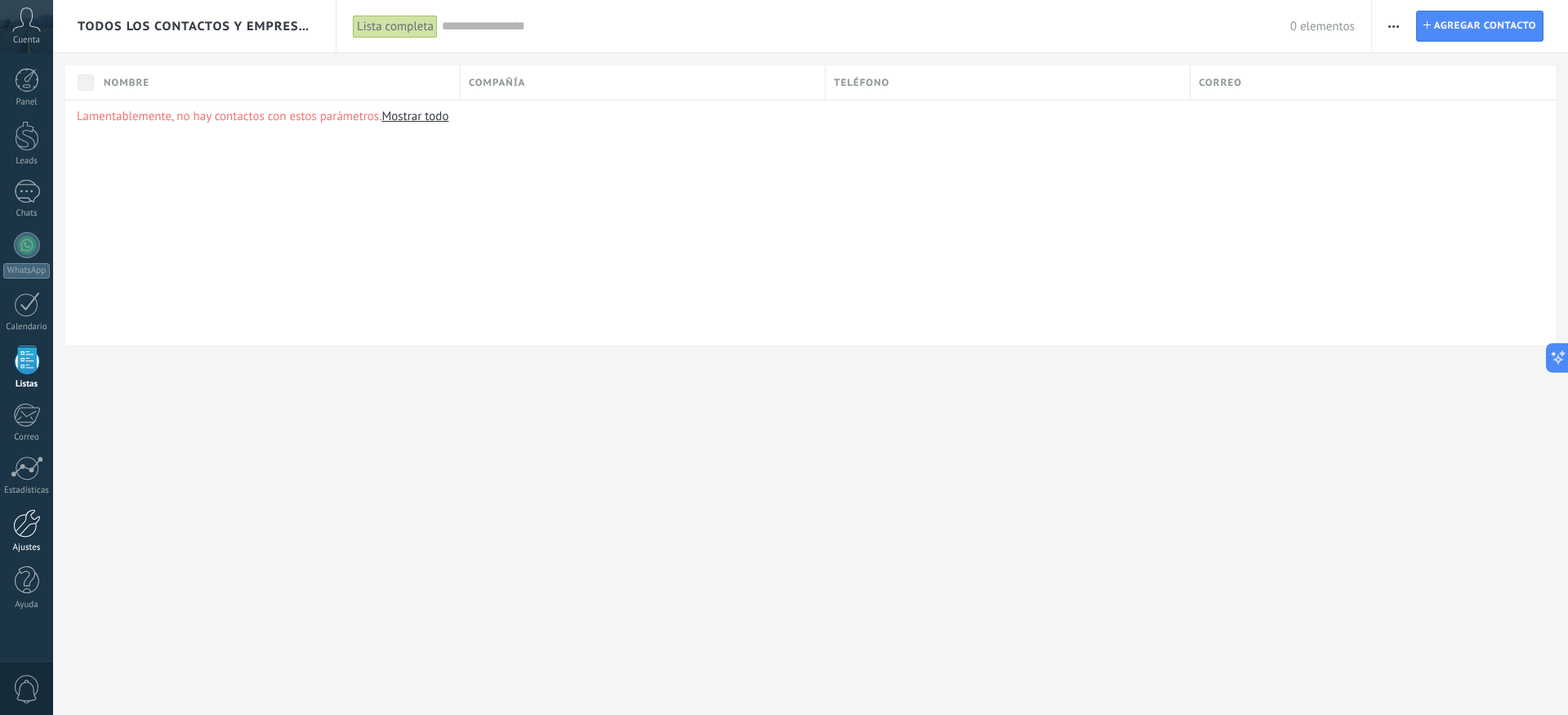
click at [32, 523] on div at bounding box center [27, 523] width 28 height 29
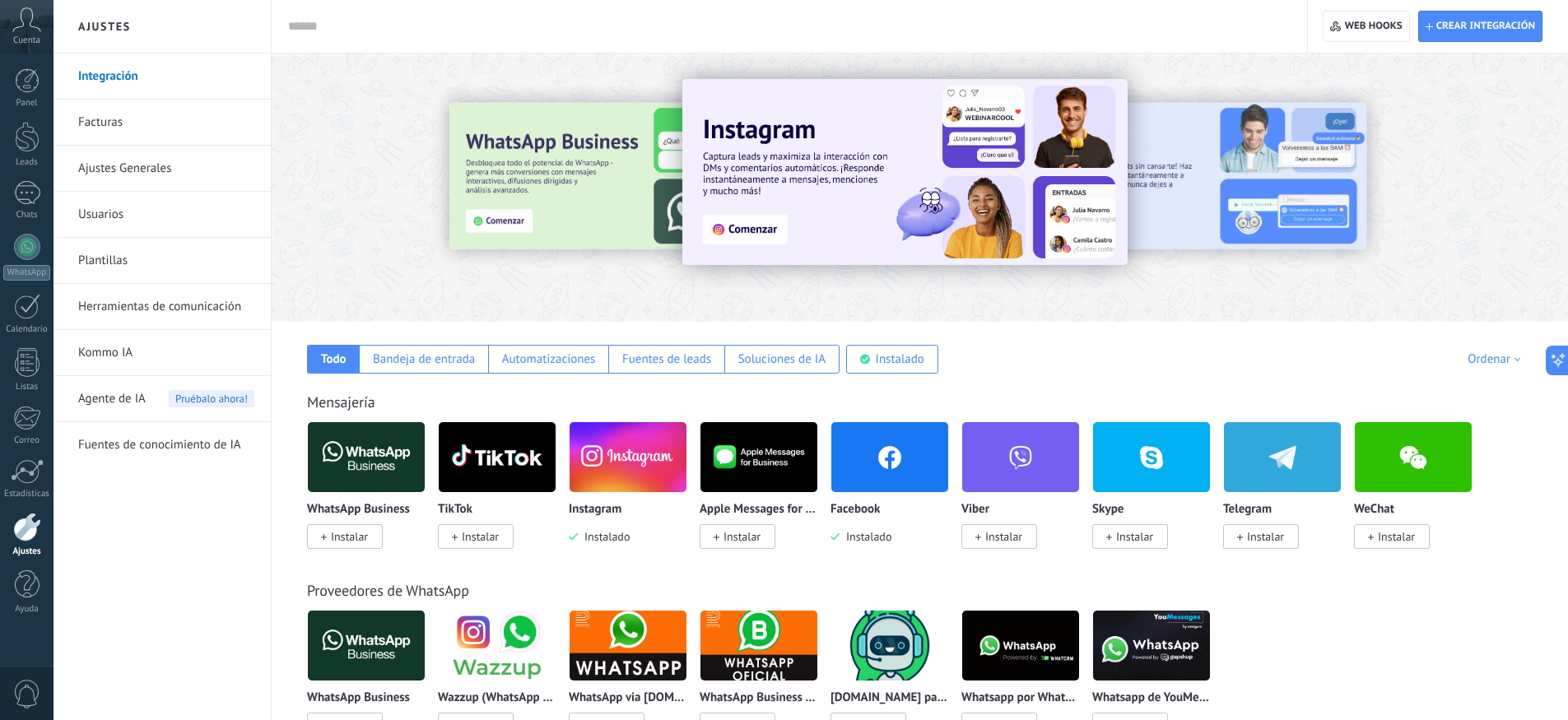
click at [896, 469] on img at bounding box center [890, 457] width 117 height 80
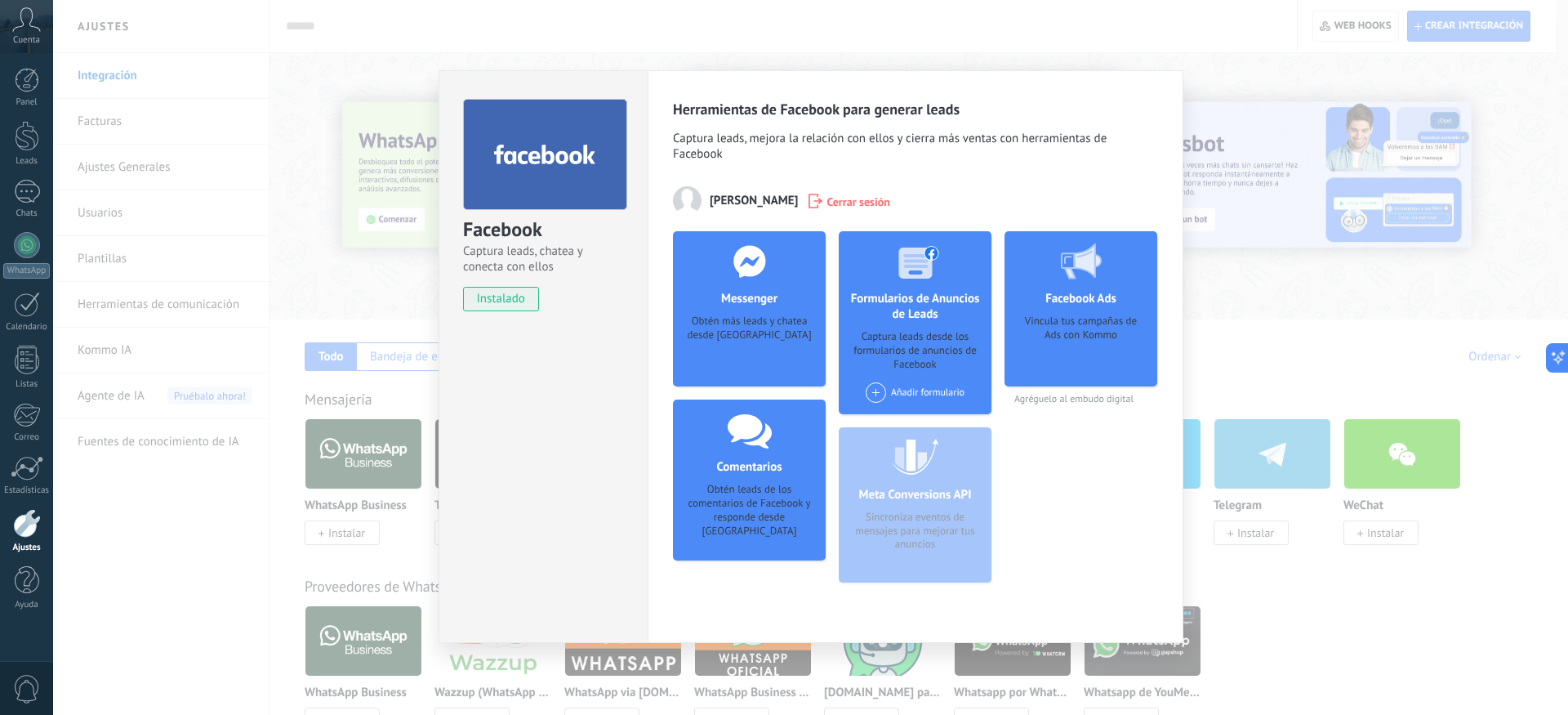
click at [751, 347] on div "Obtén más leads y chatea desde [GEOGRAPHIC_DATA]" at bounding box center [748, 339] width 126 height 50
click at [1216, 322] on div "Facebook Captura leads, chatea y conecta con ellos instalado Desinstalar Herram…" at bounding box center [810, 358] width 1515 height 715
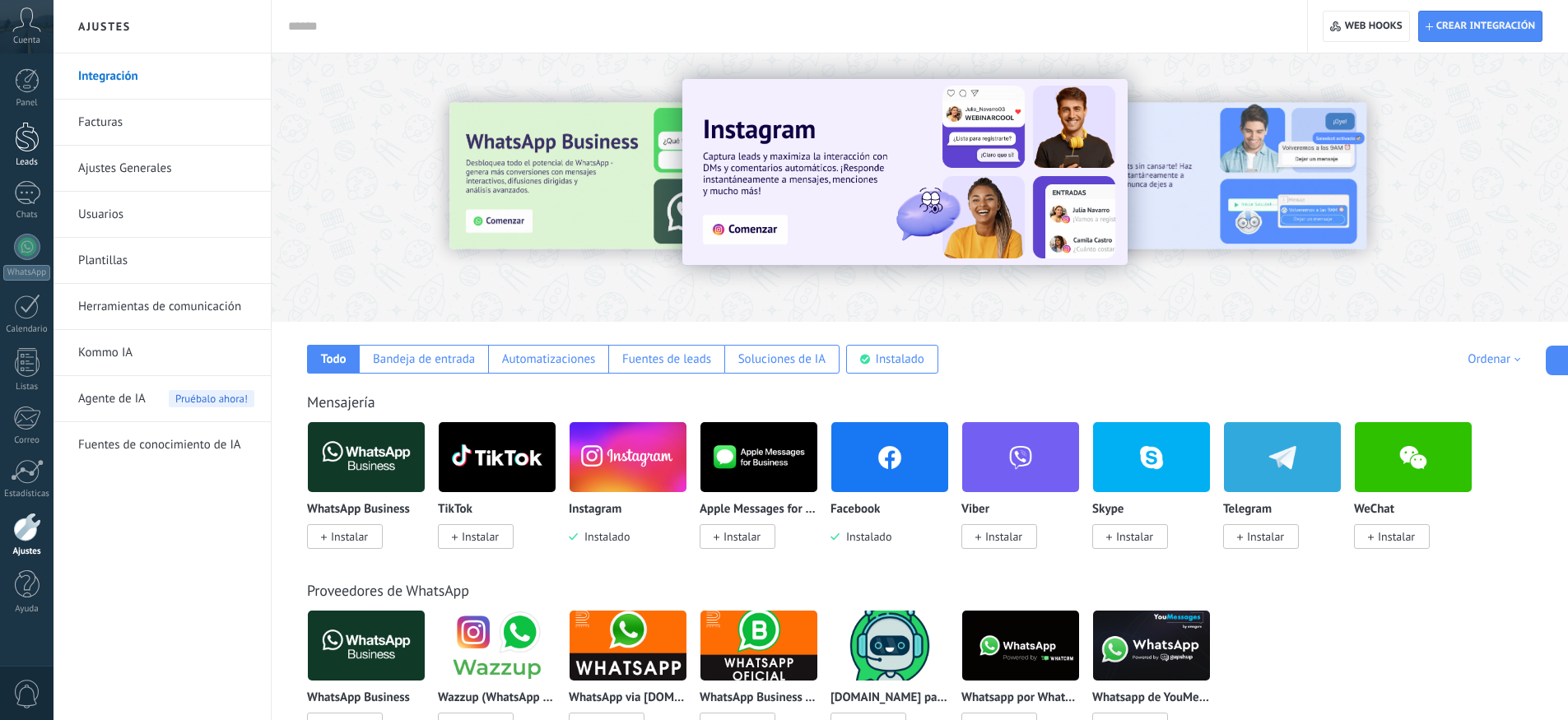
click at [32, 148] on div at bounding box center [26, 137] width 24 height 30
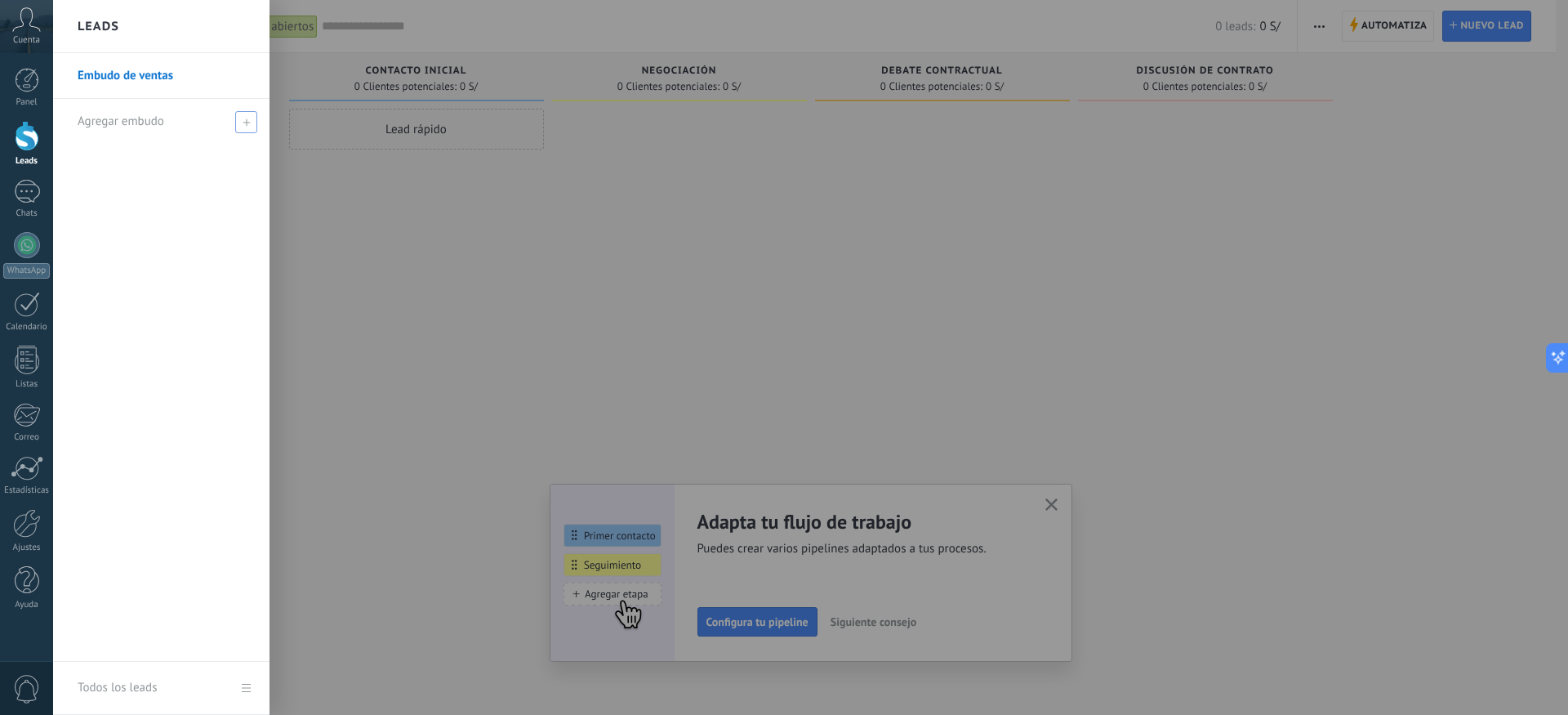
click at [245, 126] on span at bounding box center [246, 121] width 22 height 22
click at [138, 82] on link "Embudo de ventas" at bounding box center [166, 75] width 175 height 45
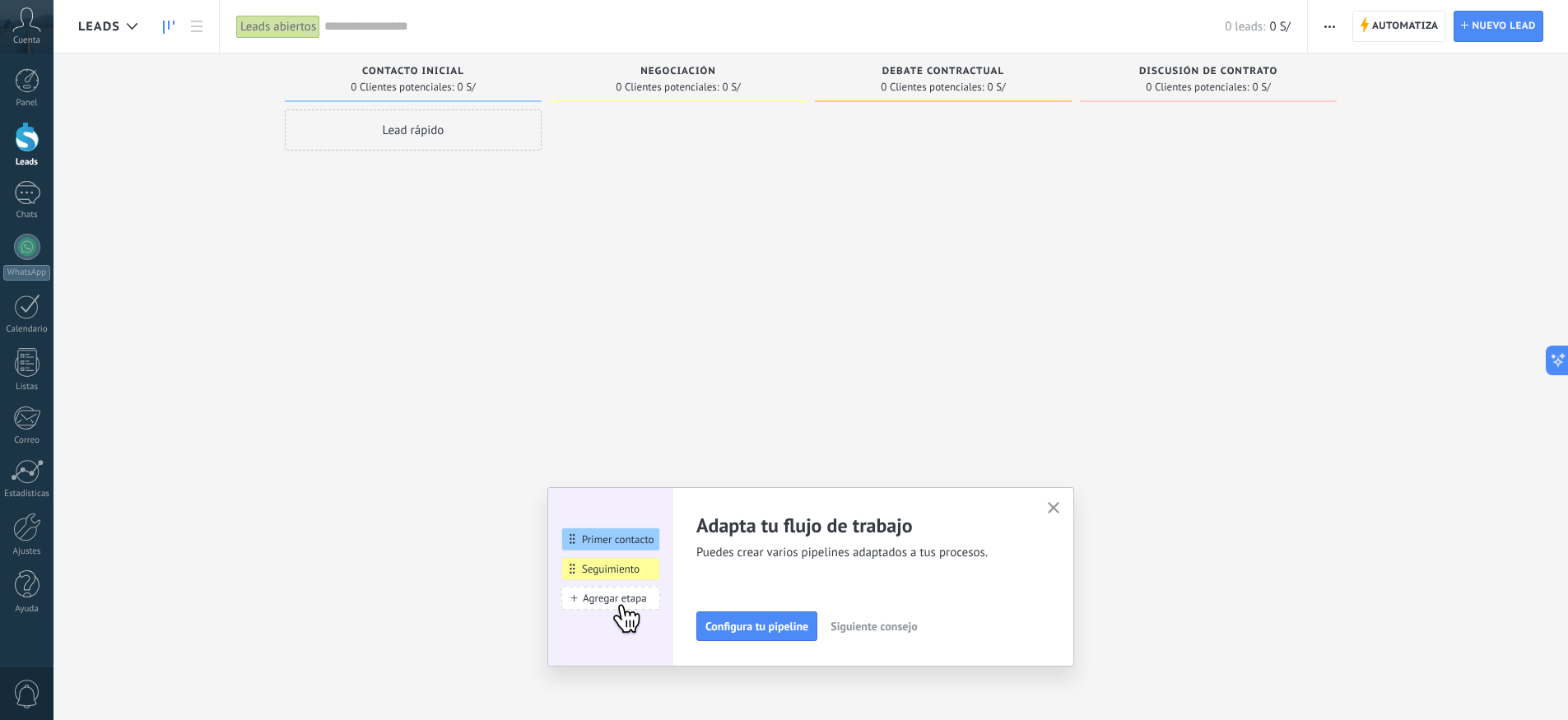
click at [1070, 507] on div "Adapta tu flujo de trabajo Puedes crear varios pipelines adaptados a tus proces…" at bounding box center [811, 576] width 527 height 180
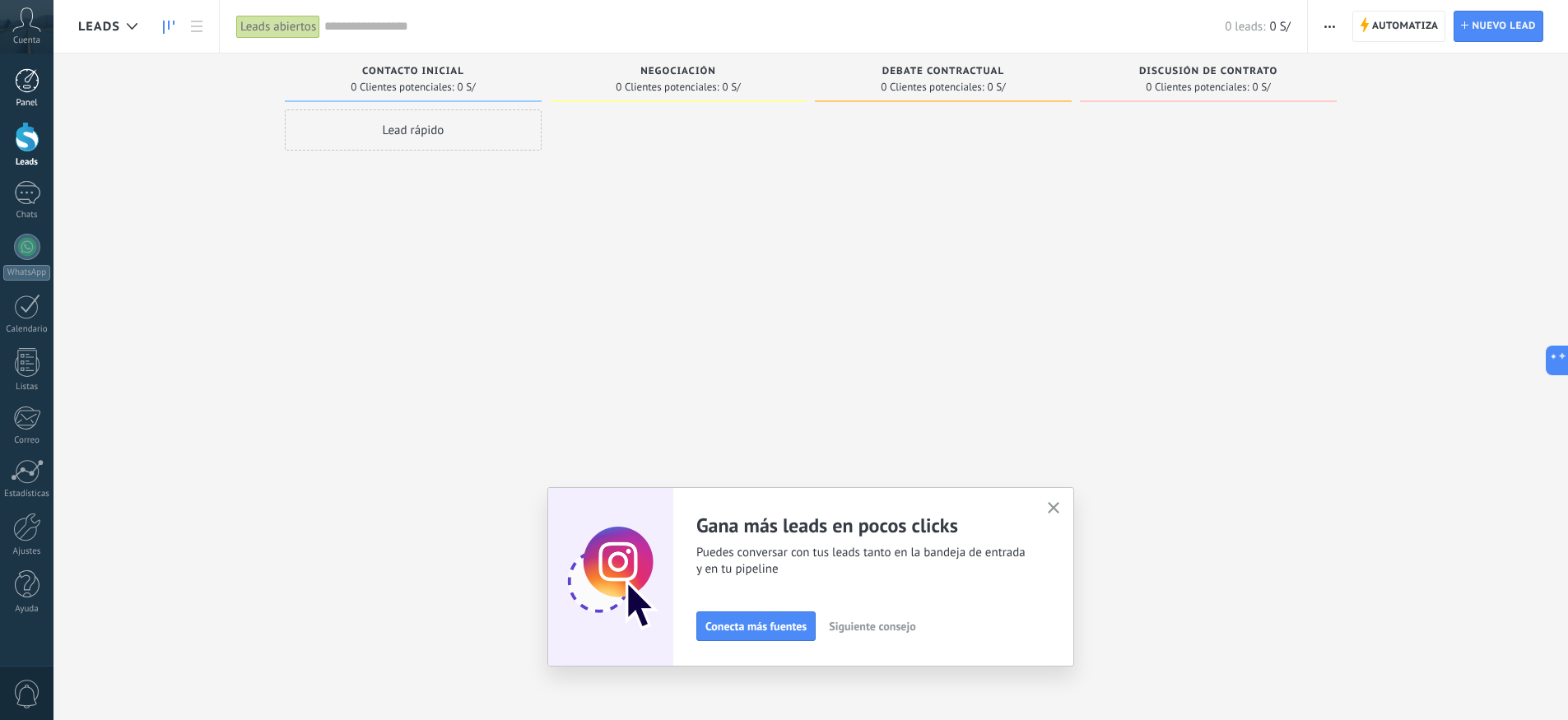
click at [17, 91] on div at bounding box center [26, 80] width 24 height 24
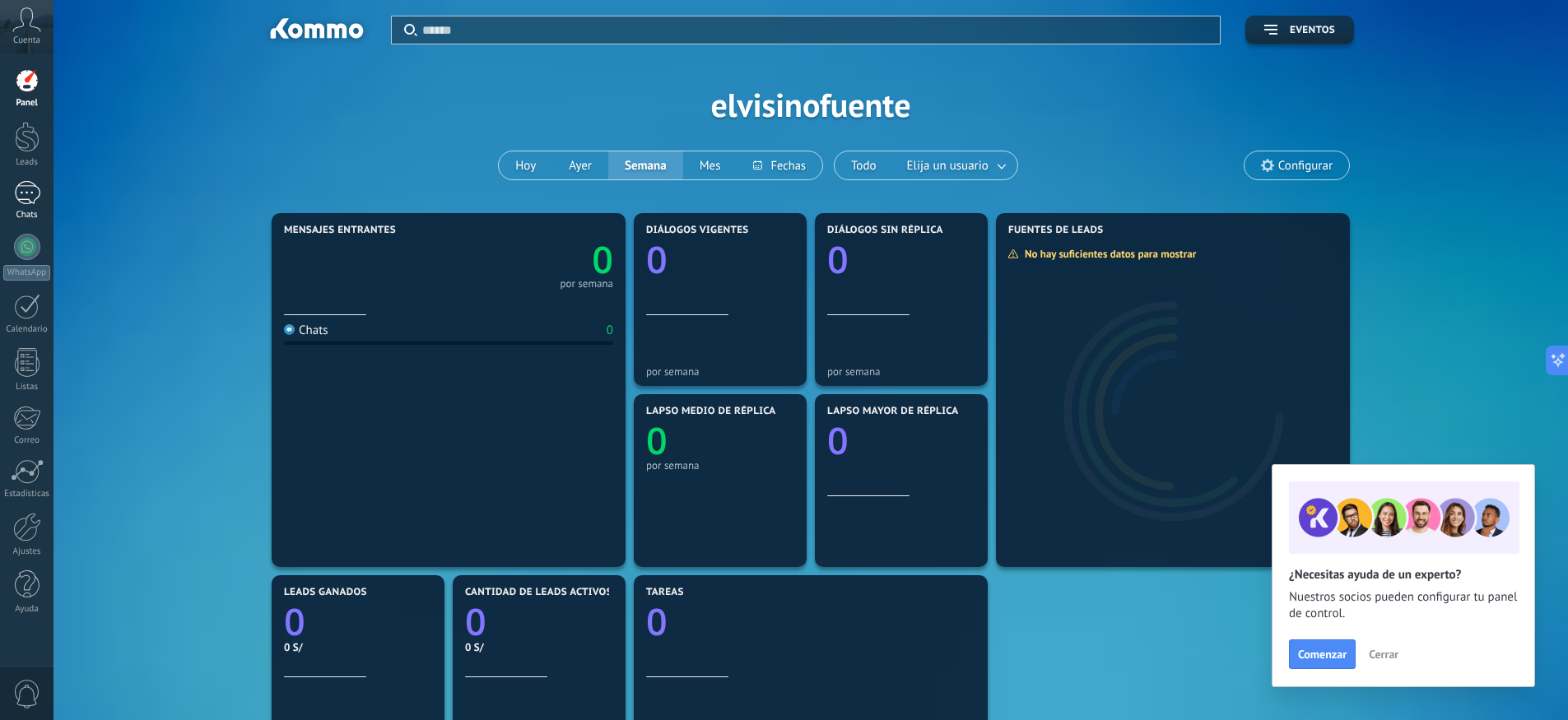
click at [25, 193] on div at bounding box center [26, 193] width 26 height 24
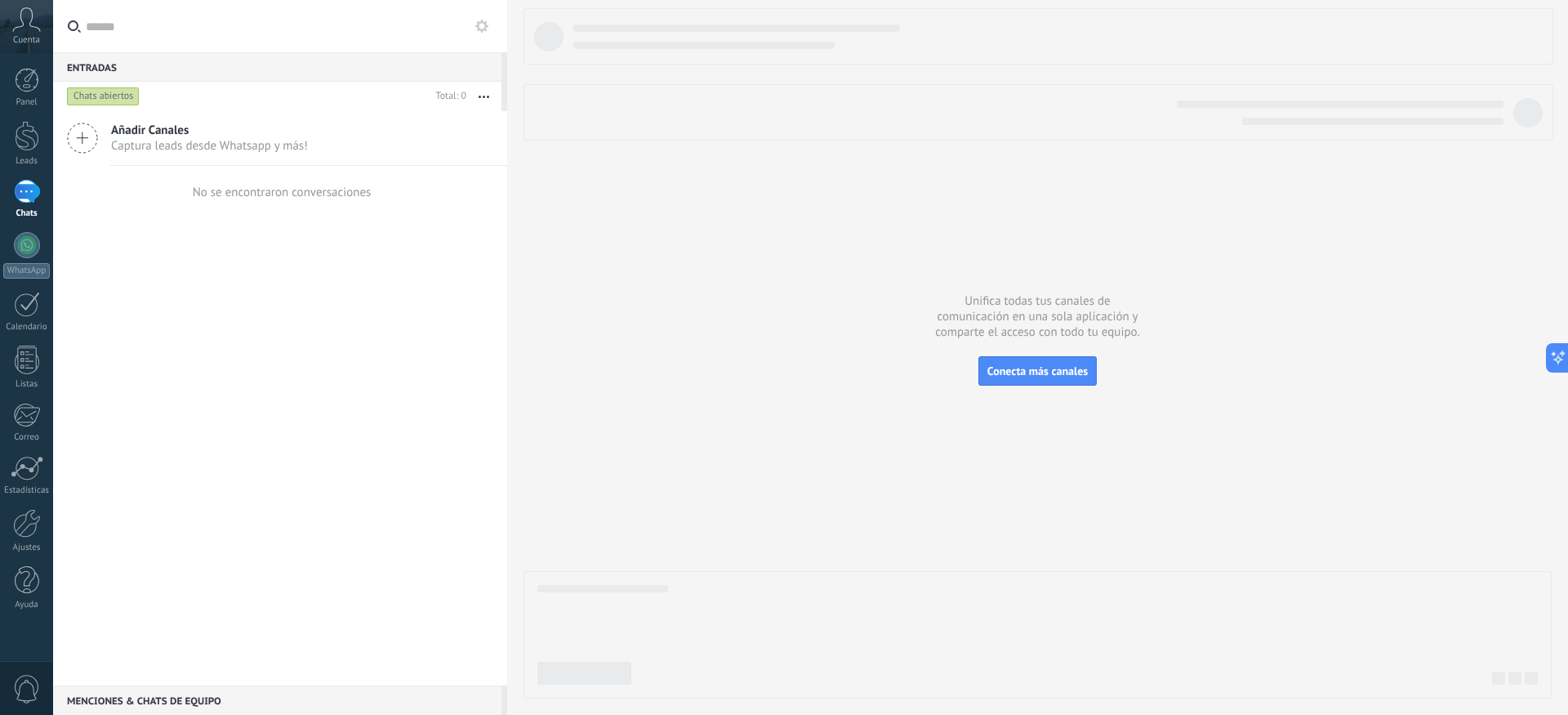
click at [77, 141] on icon at bounding box center [83, 138] width 31 height 31
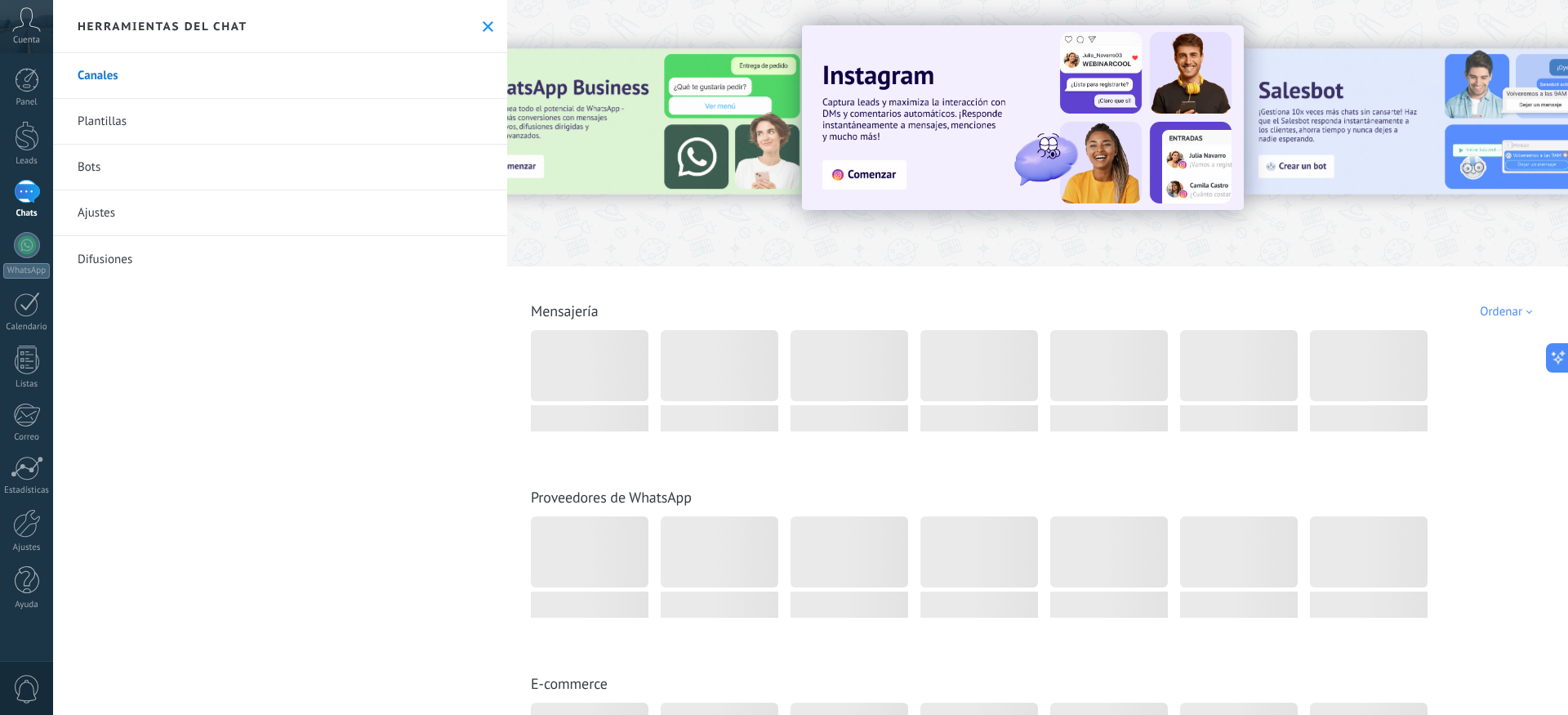
click at [108, 83] on link "Canales" at bounding box center [280, 75] width 455 height 45
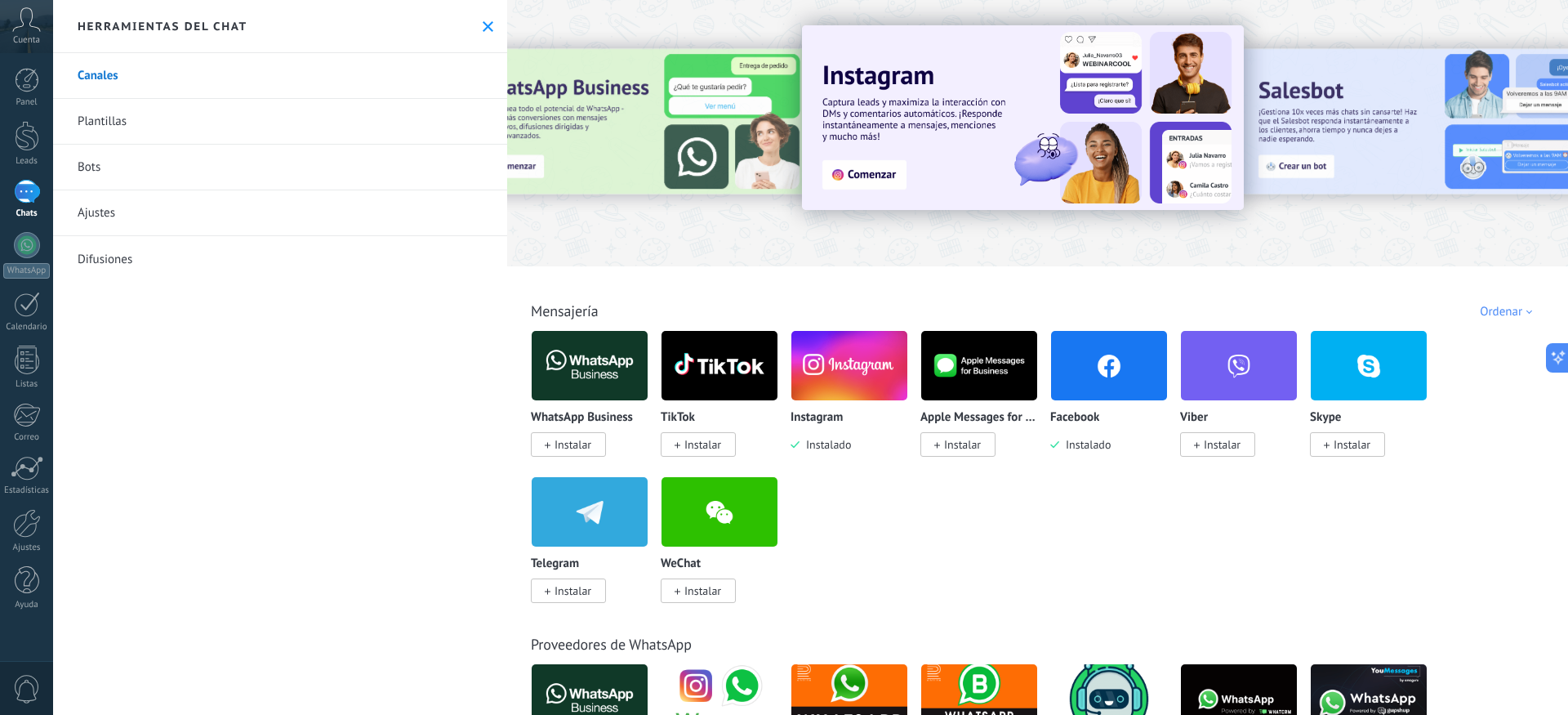
click at [112, 125] on link "Plantillas" at bounding box center [280, 121] width 455 height 45
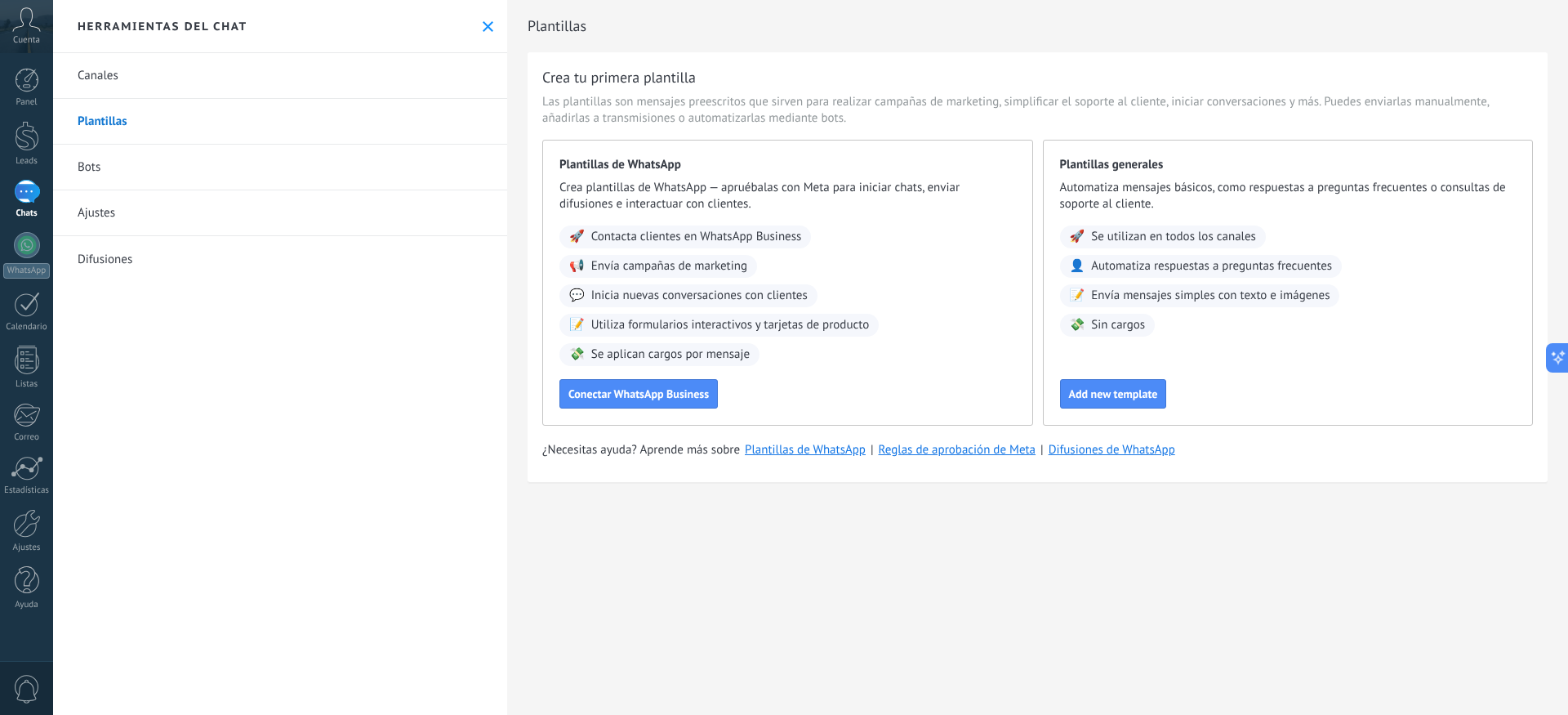
click at [93, 160] on link "Bots" at bounding box center [280, 167] width 455 height 45
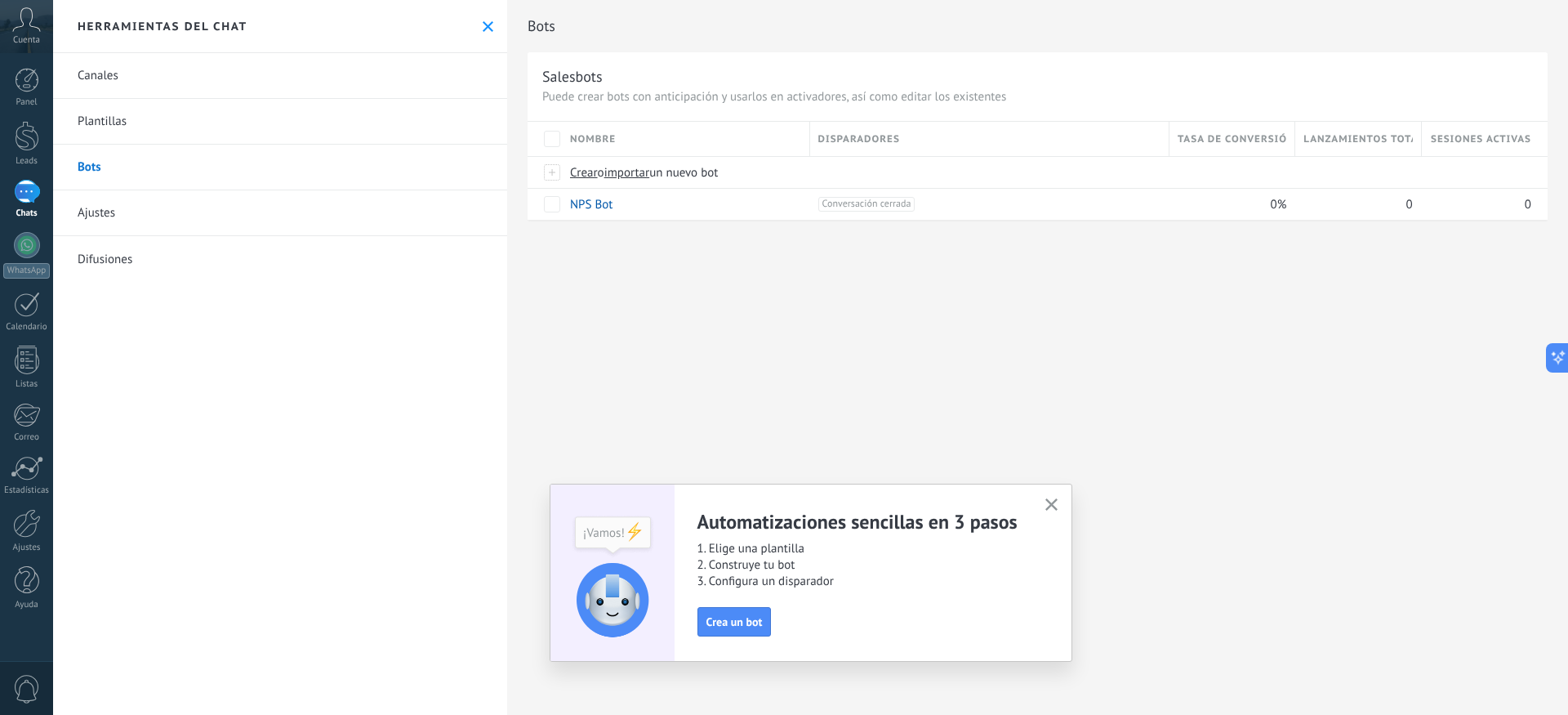
click at [114, 212] on link "Ajustes" at bounding box center [280, 213] width 455 height 45
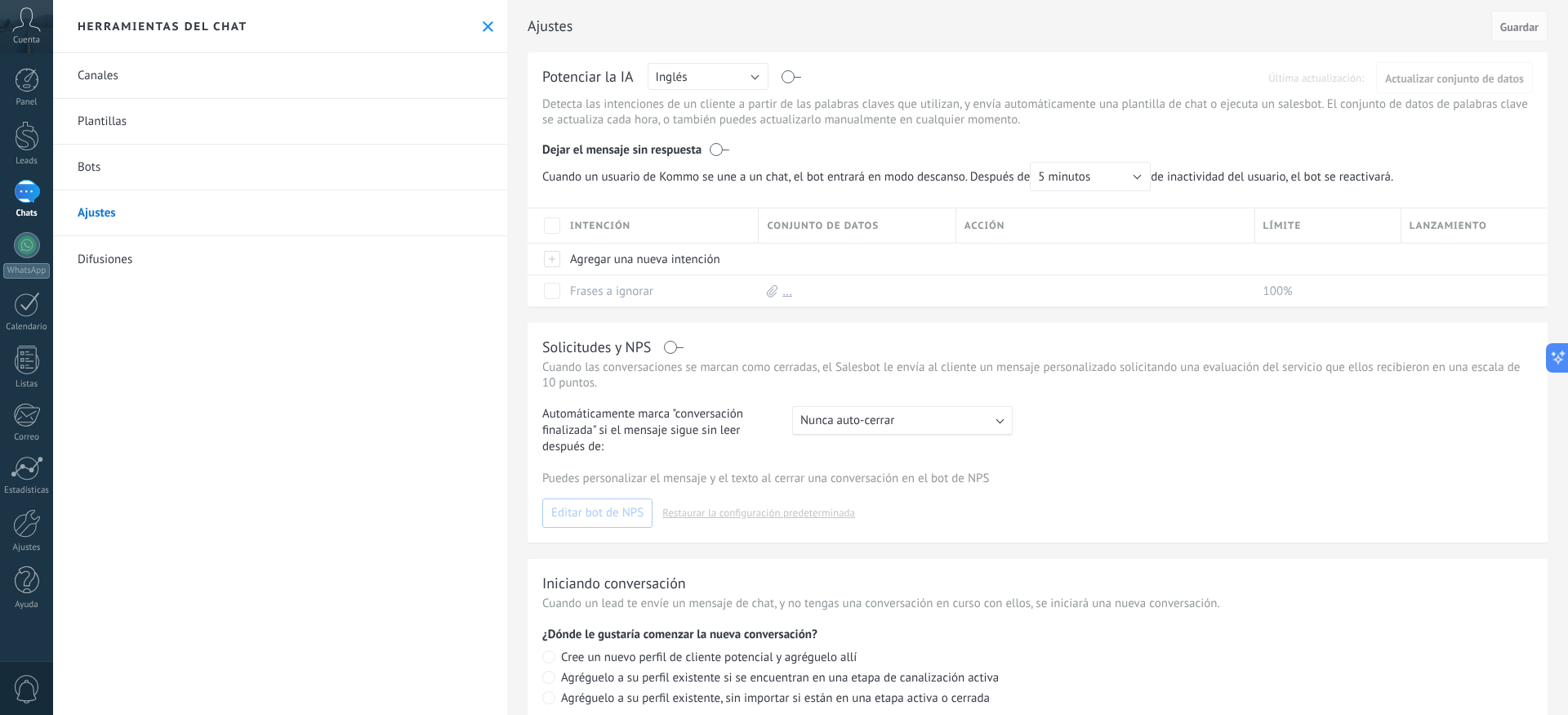
click at [133, 256] on link "Difusiones" at bounding box center [280, 258] width 455 height 45
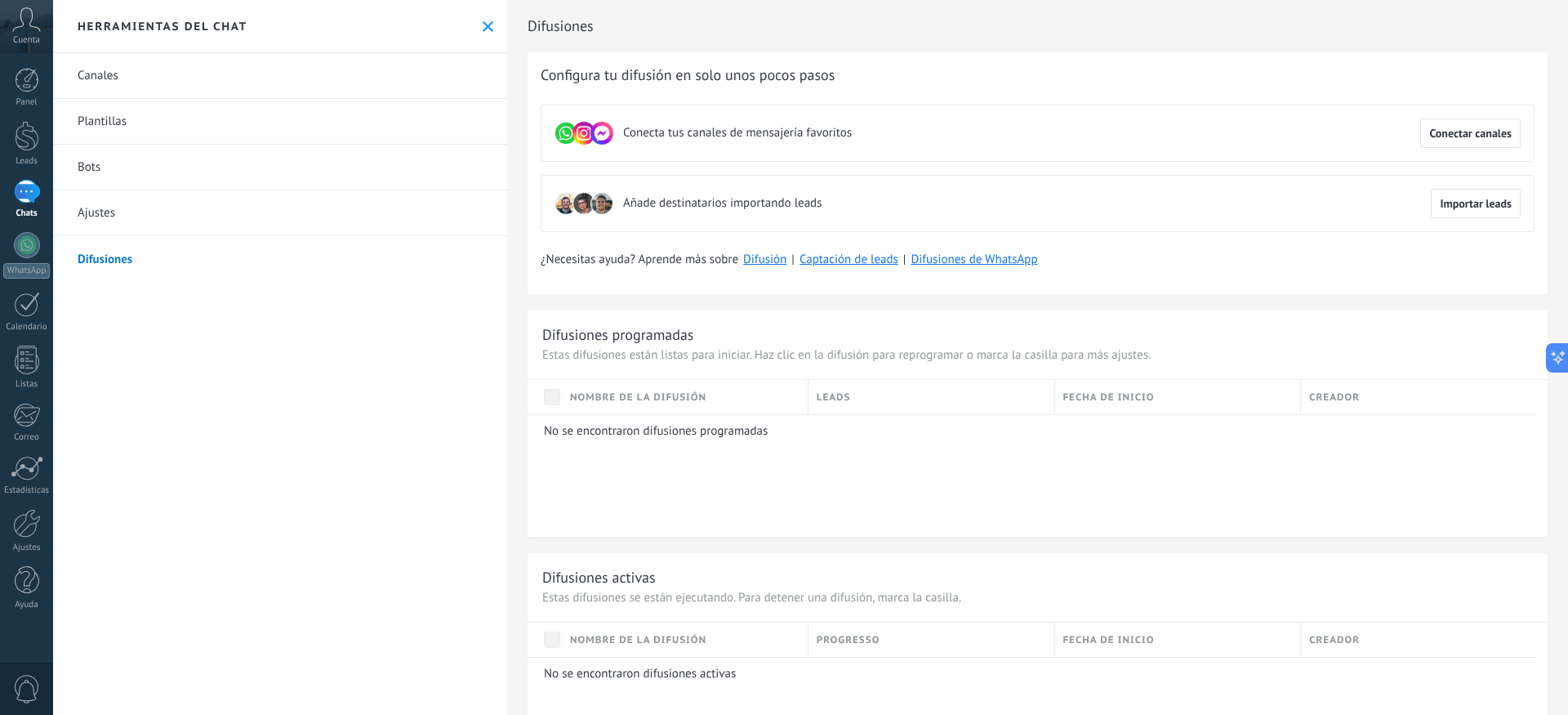
click at [125, 78] on link "Canales" at bounding box center [280, 75] width 455 height 45
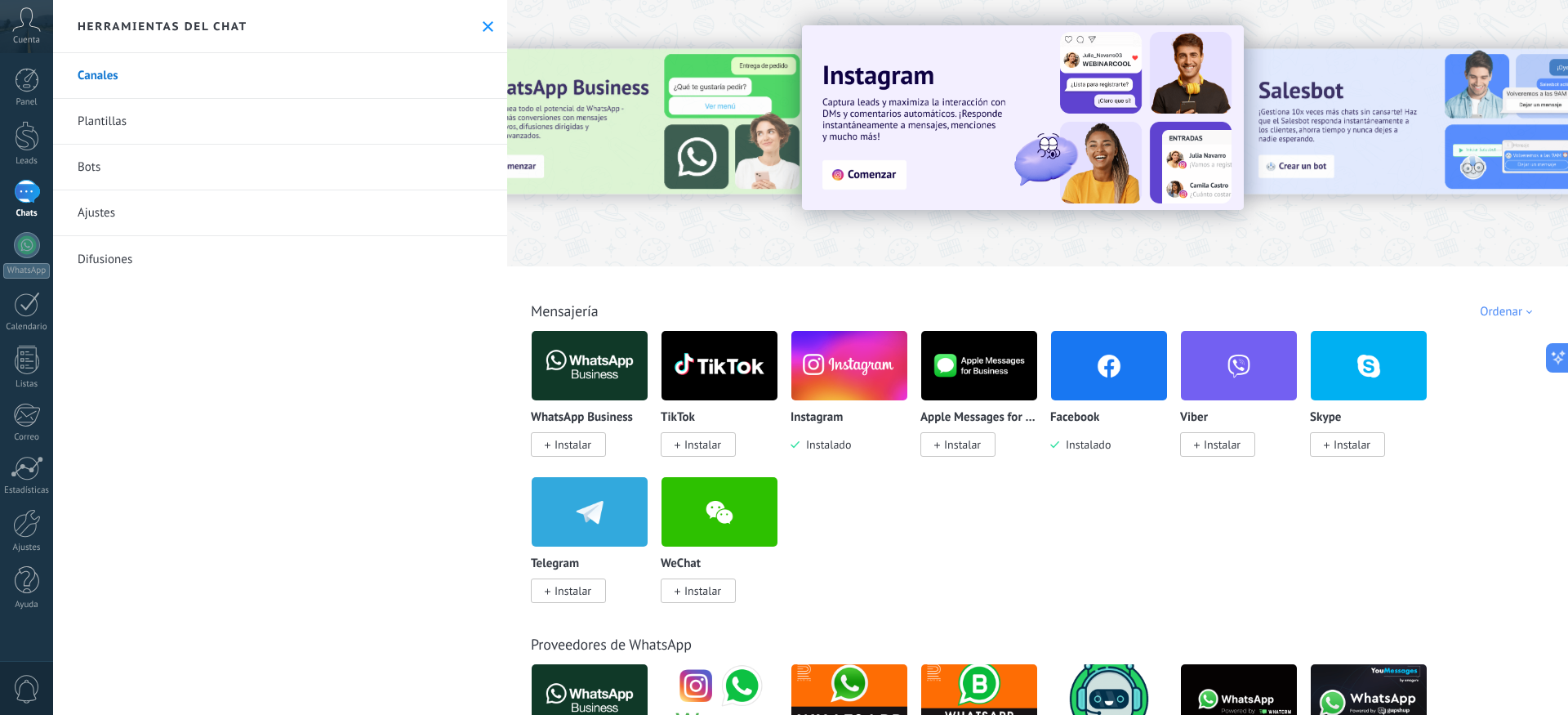
click at [1114, 386] on img at bounding box center [1109, 365] width 116 height 79
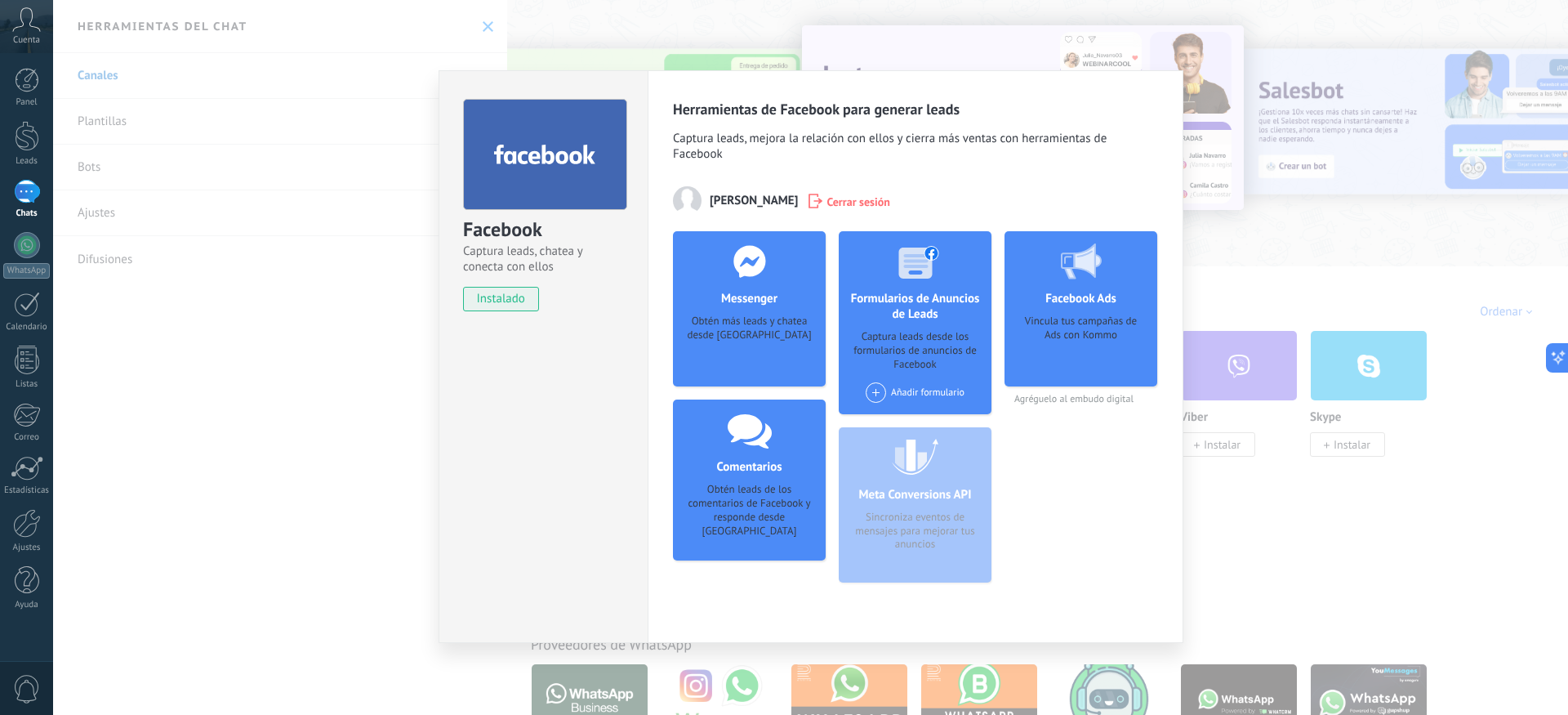
click at [752, 353] on div "Obtén más leads y chatea desde [GEOGRAPHIC_DATA]" at bounding box center [748, 339] width 126 height 50
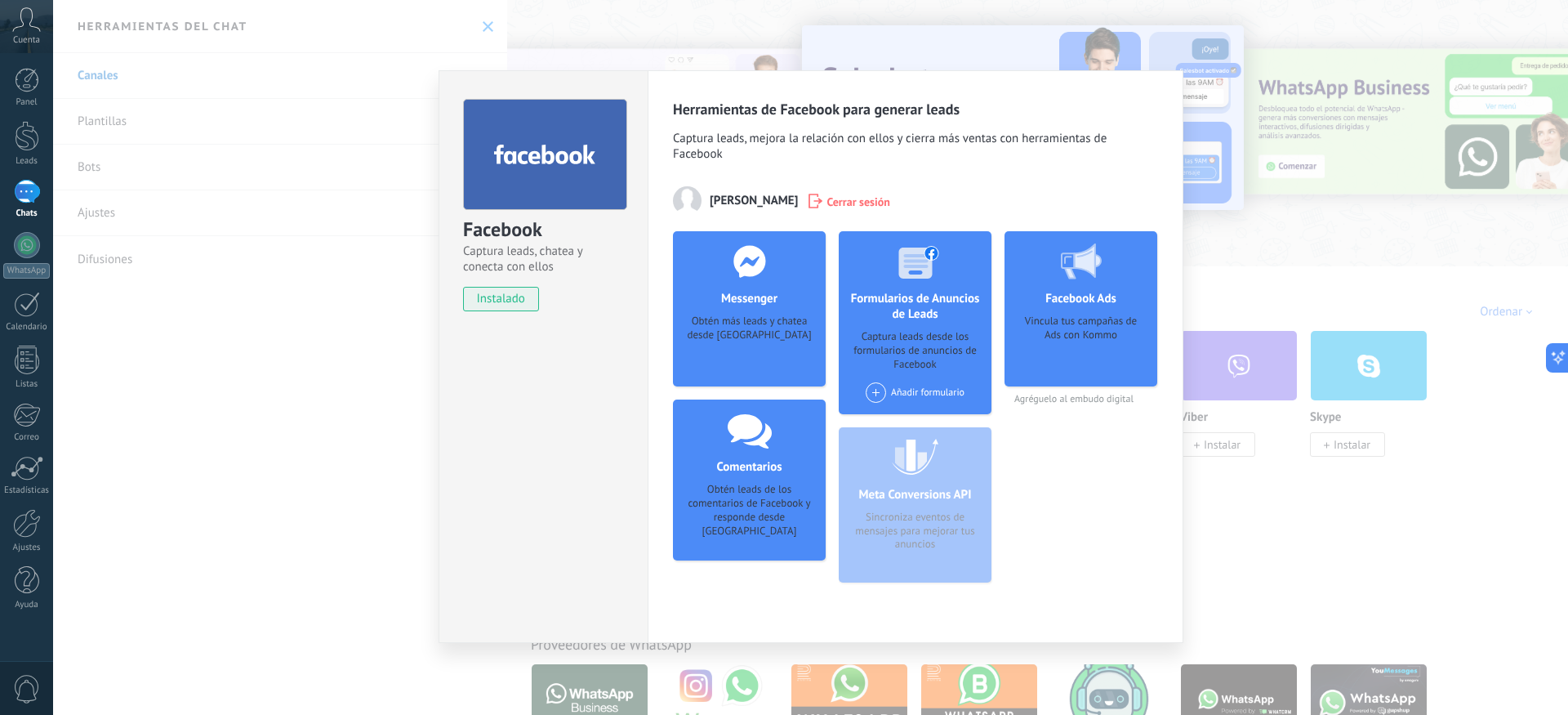
click at [718, 361] on div "Obtén más leads y chatea desde [GEOGRAPHIC_DATA]" at bounding box center [748, 339] width 126 height 50
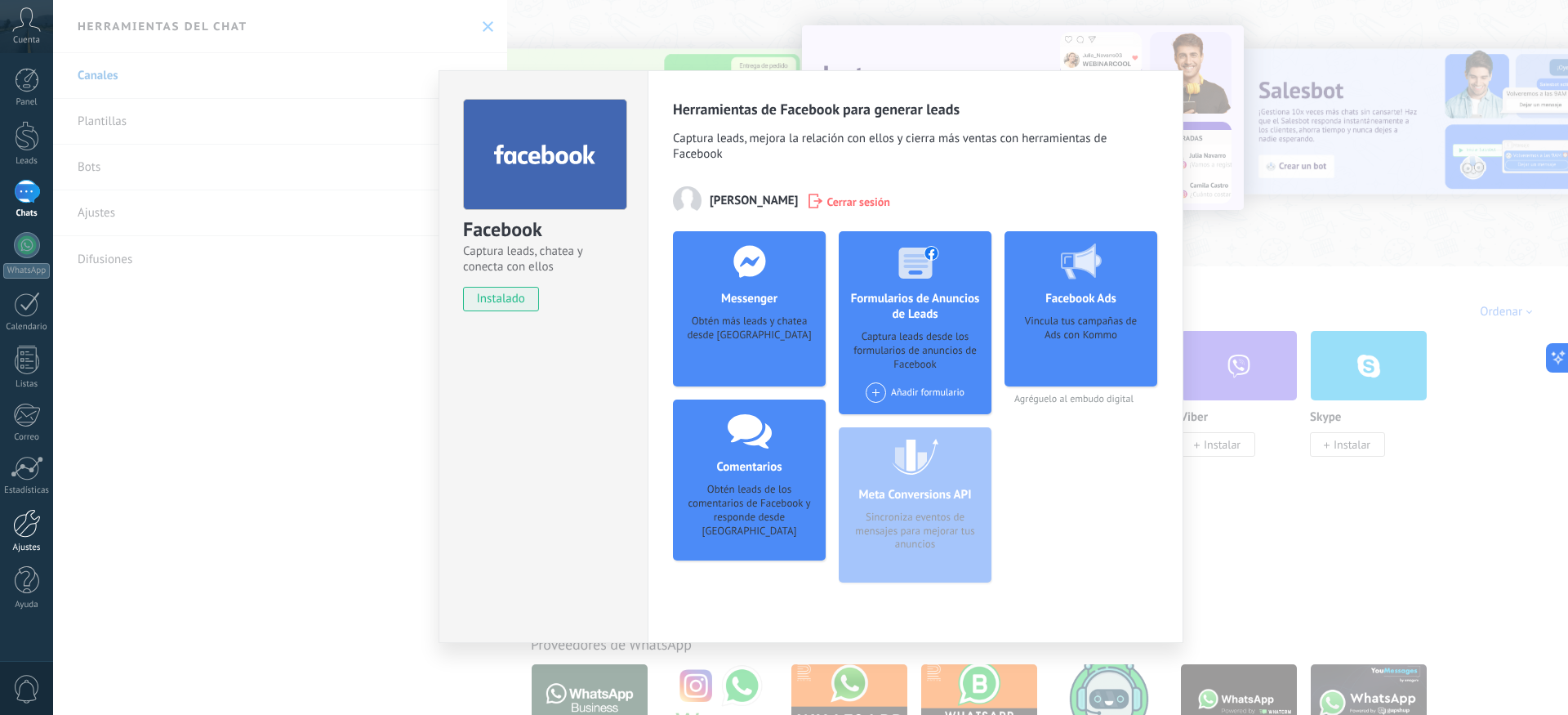
click at [16, 520] on div at bounding box center [27, 523] width 28 height 29
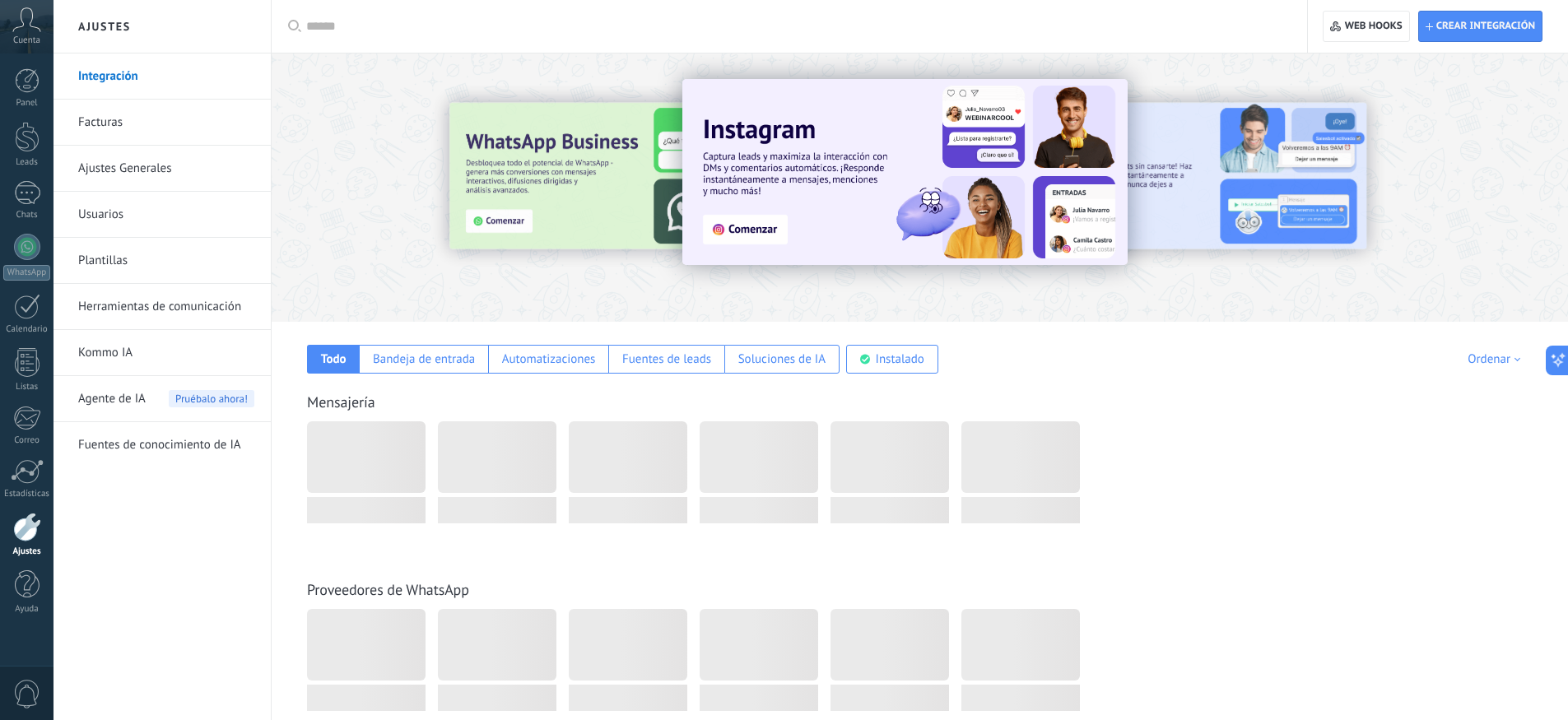
click at [115, 257] on link "Plantillas" at bounding box center [166, 260] width 176 height 46
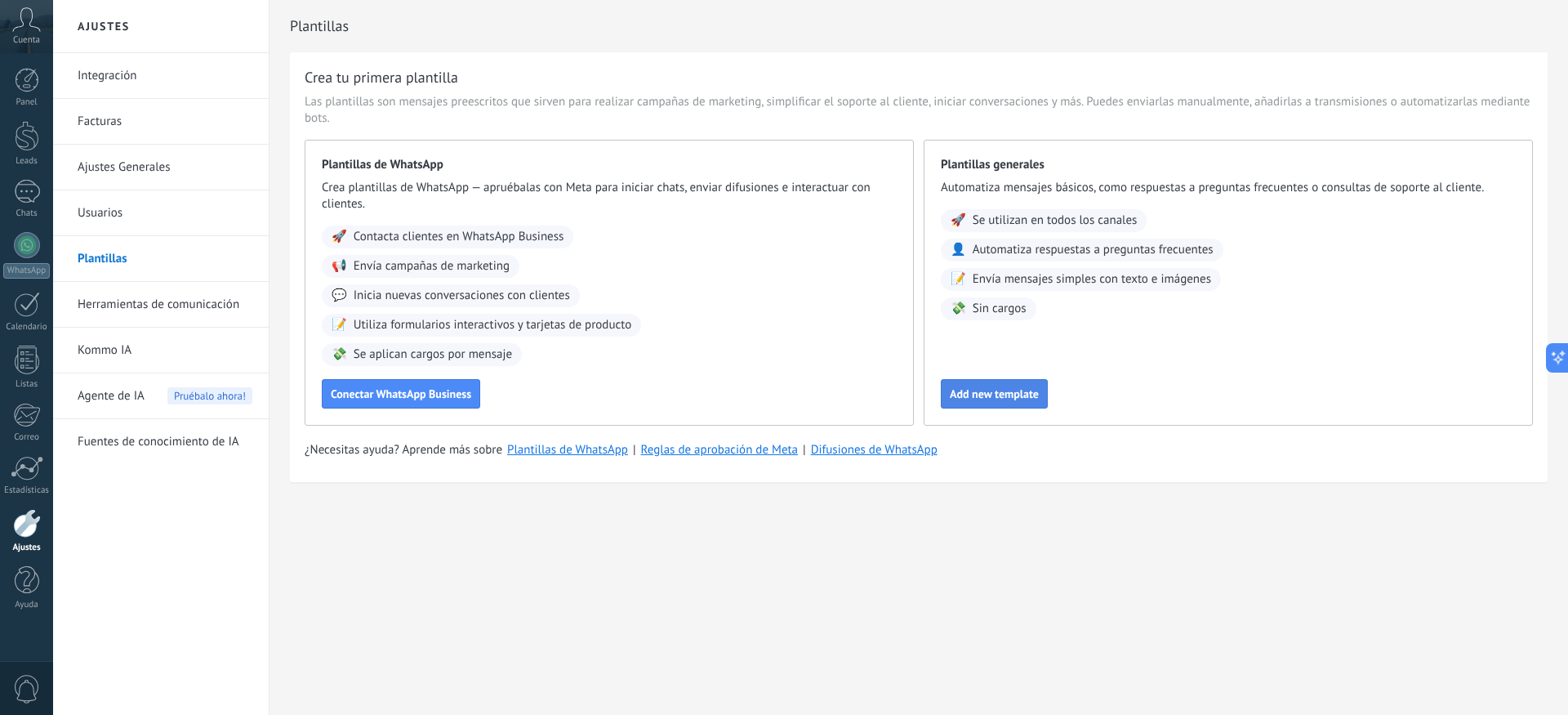
click at [990, 394] on span "Add new template" at bounding box center [994, 394] width 89 height 12
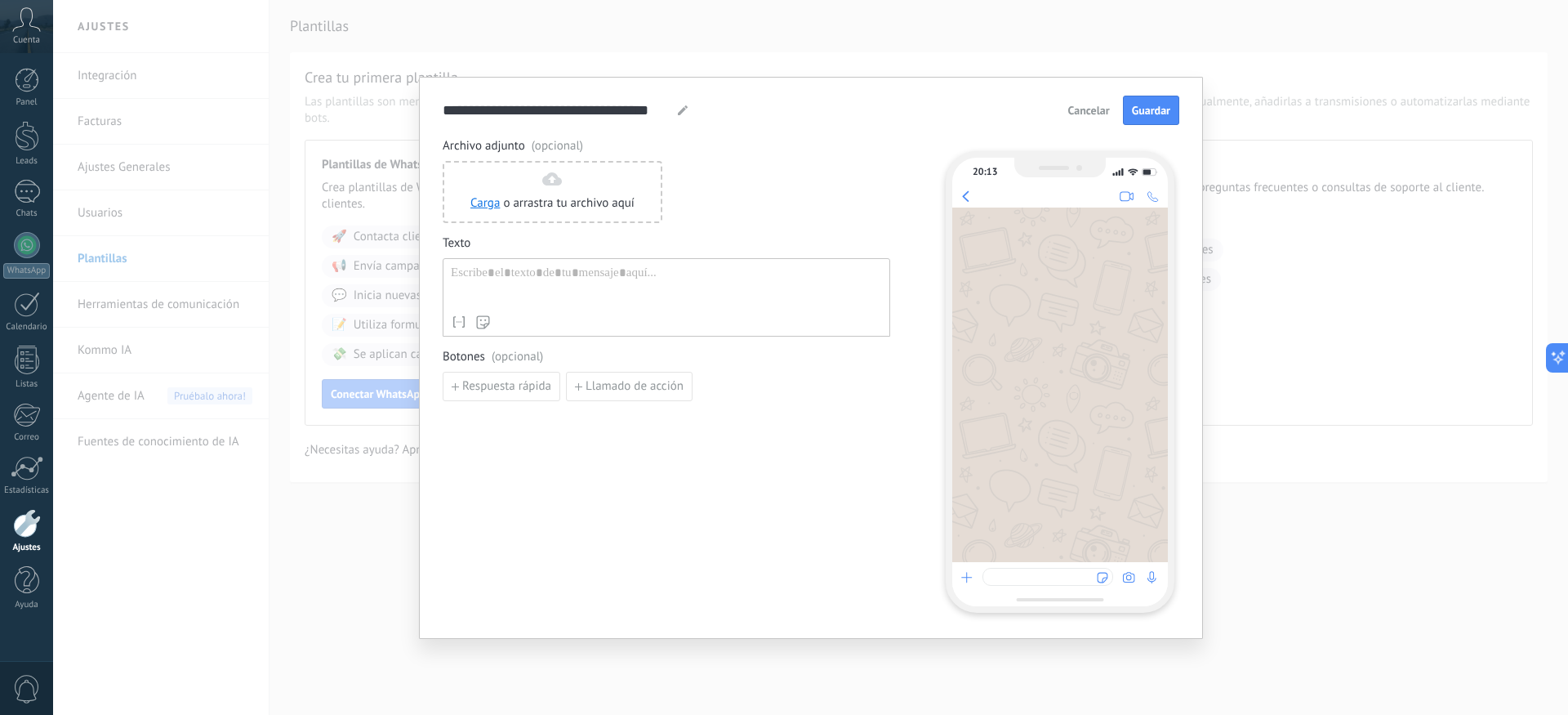
click at [525, 282] on div at bounding box center [666, 286] width 431 height 41
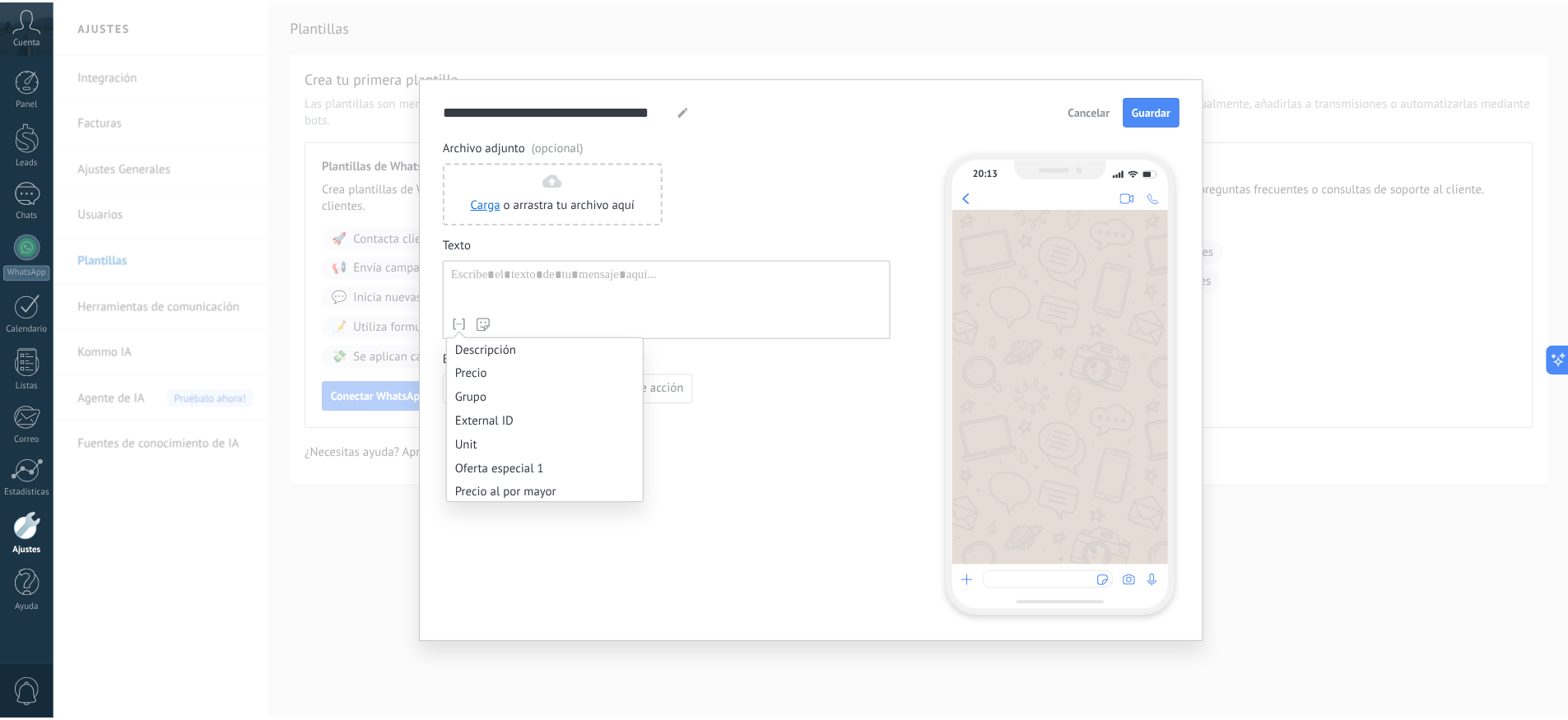
scroll to position [1492, 0]
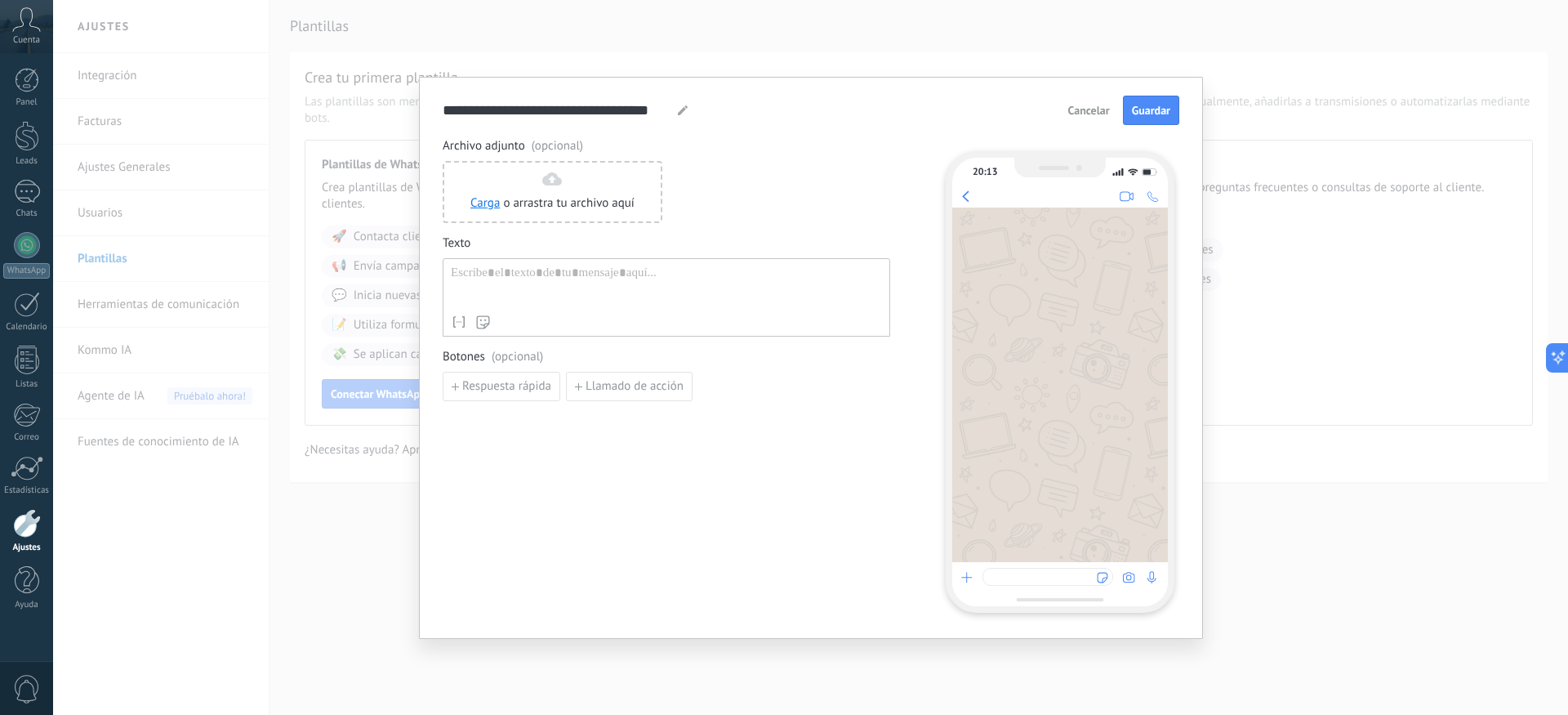
click at [351, 466] on div "**********" at bounding box center [810, 358] width 1515 height 715
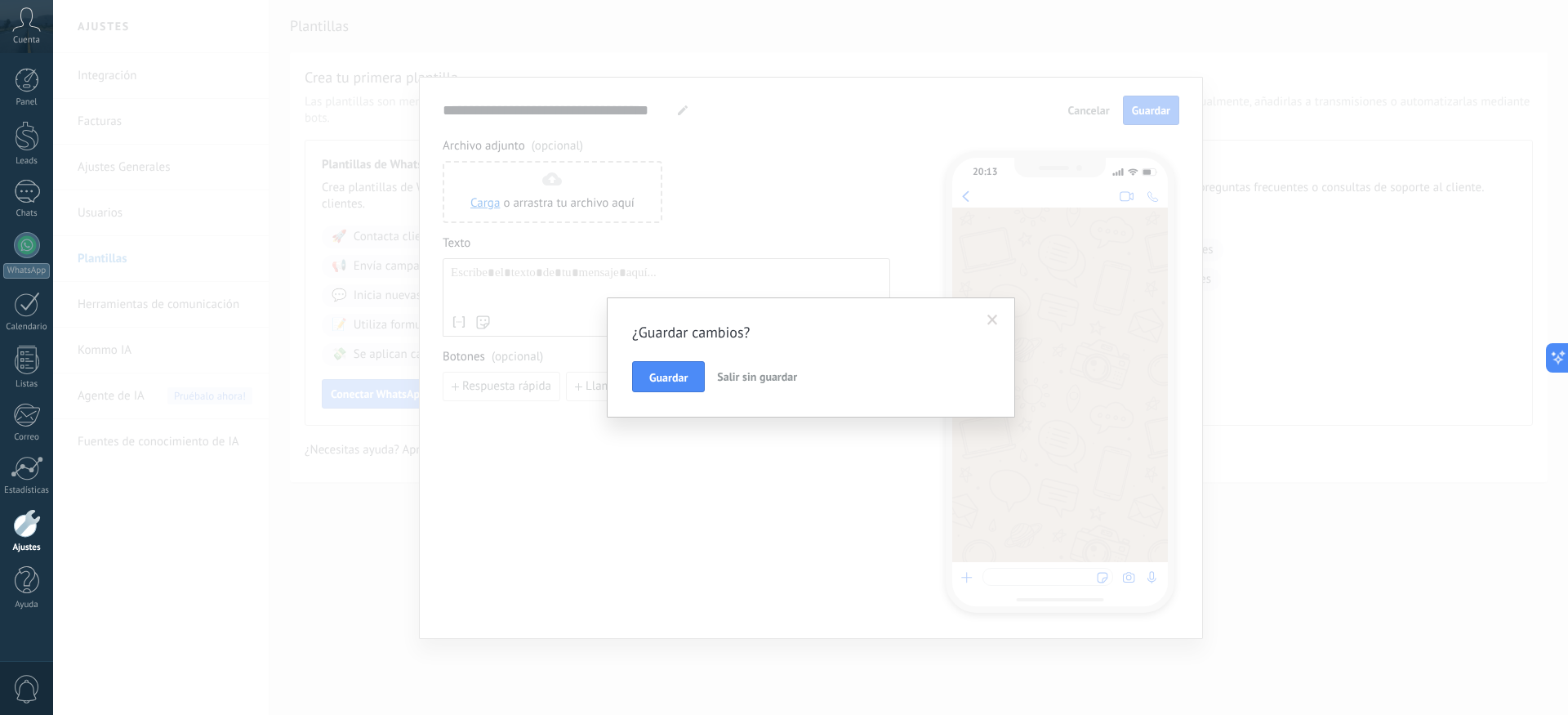
click at [776, 379] on span "Salir sin guardar" at bounding box center [757, 376] width 80 height 14
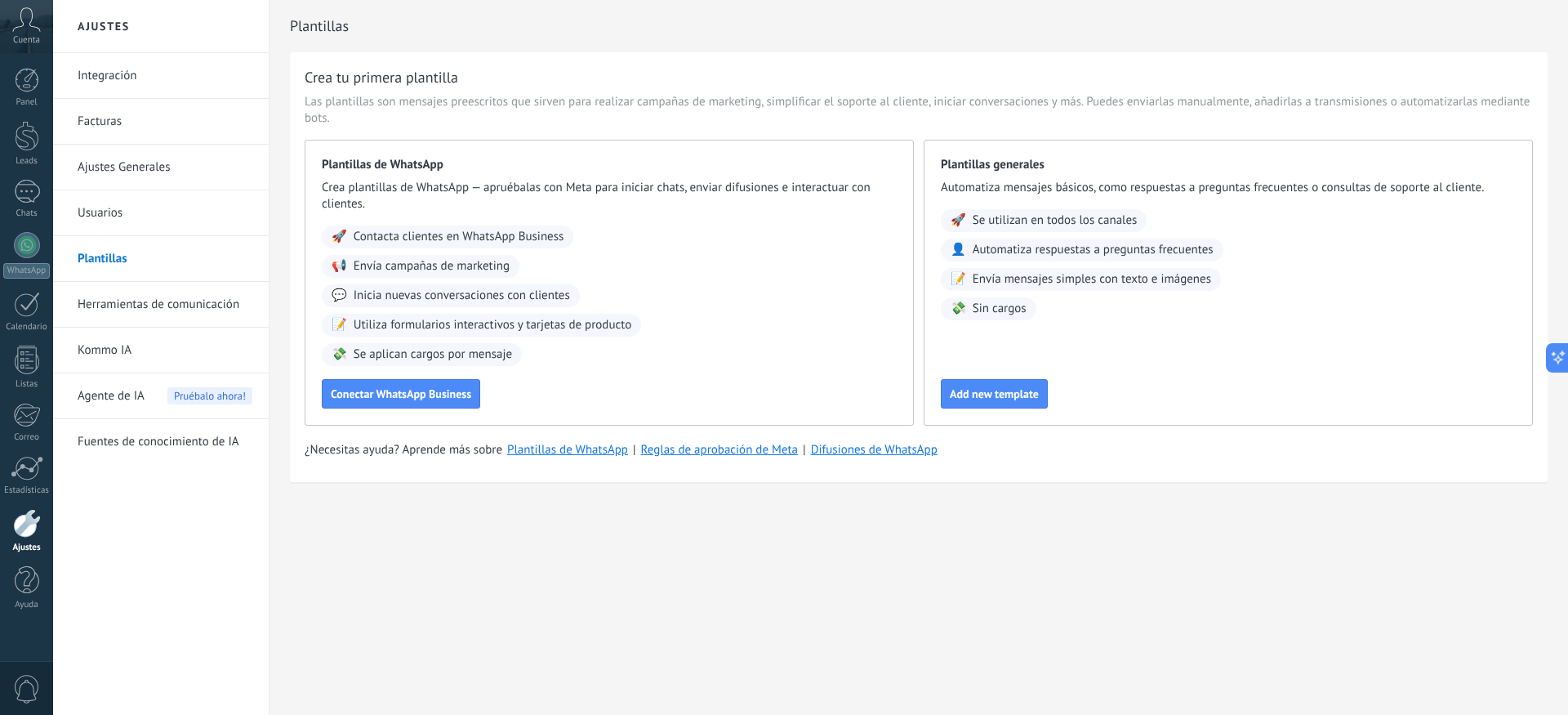
click at [120, 74] on link "Integración" at bounding box center [165, 75] width 174 height 45
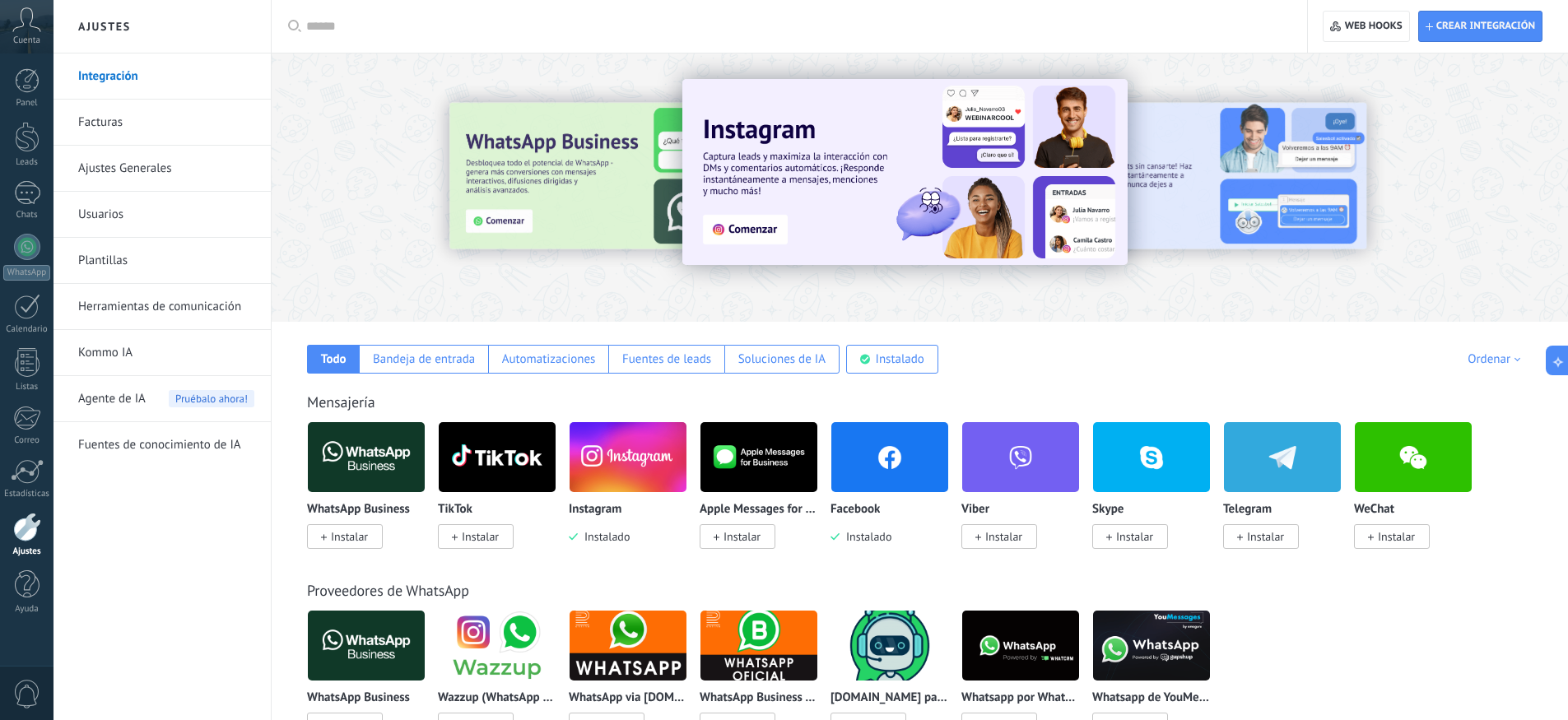
click at [123, 119] on link "Facturas" at bounding box center [166, 122] width 176 height 46
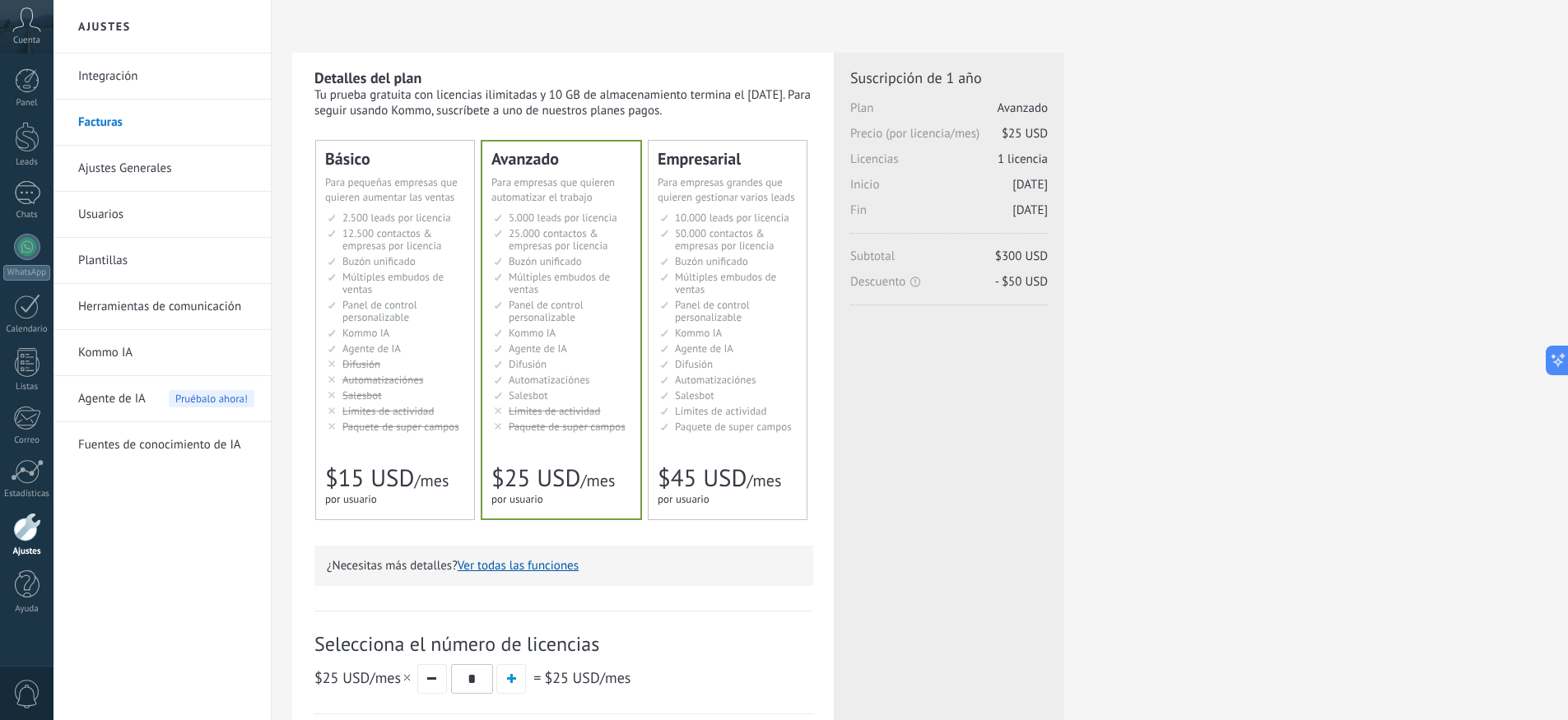
click at [163, 172] on link "Ajustes Generales" at bounding box center [166, 168] width 176 height 46
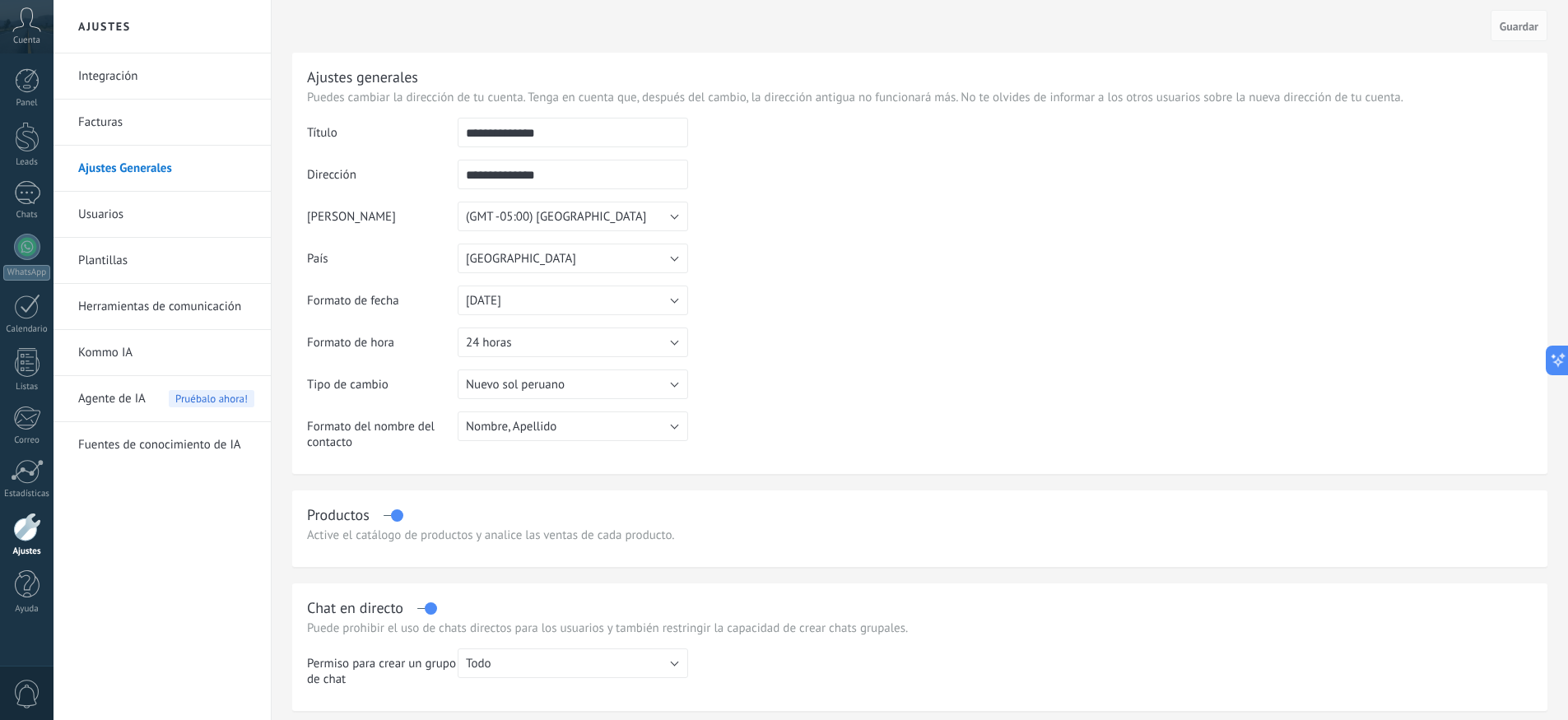
click at [122, 217] on link "Usuarios" at bounding box center [166, 214] width 176 height 46
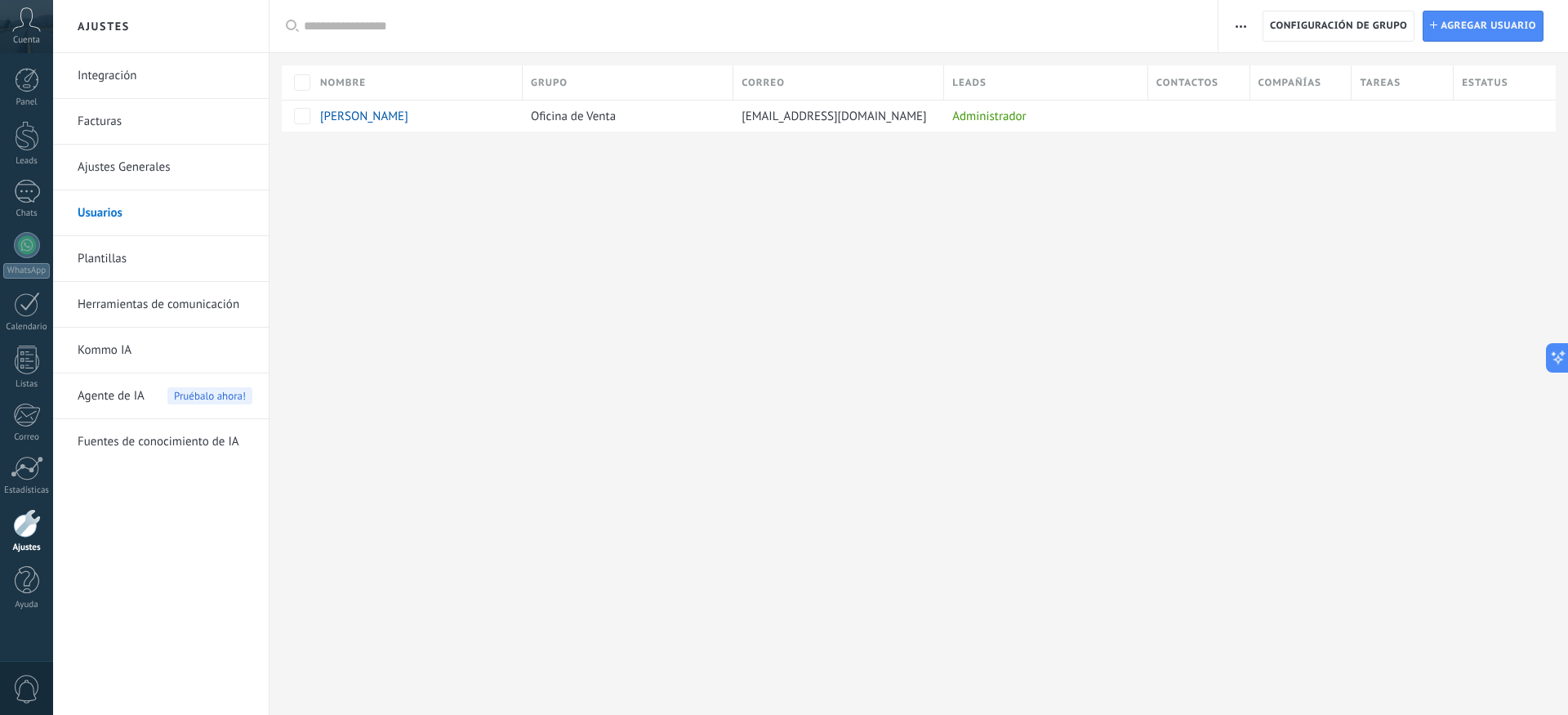
click at [135, 252] on link "Plantillas" at bounding box center [165, 258] width 174 height 45
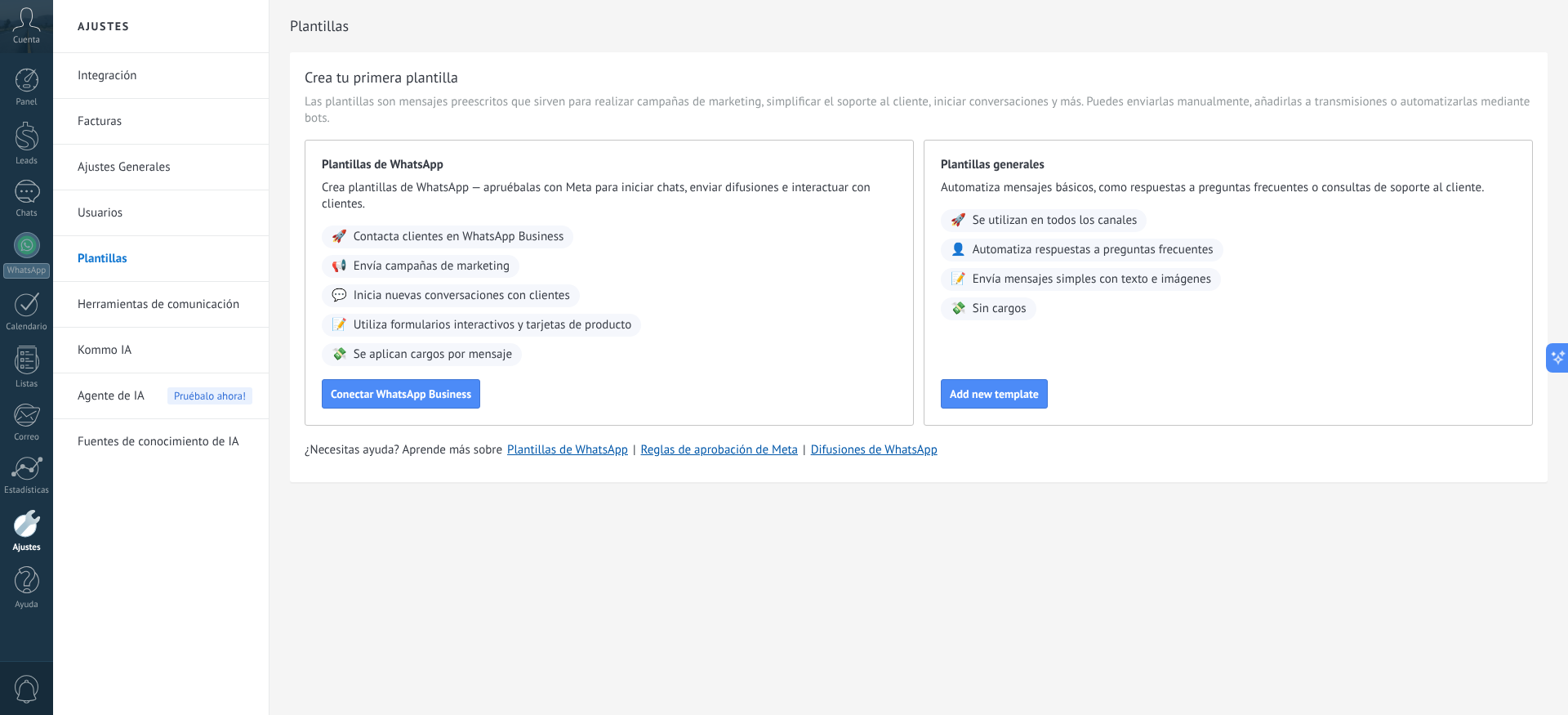
click at [145, 305] on link "Herramientas de comunicación" at bounding box center [165, 305] width 174 height 45
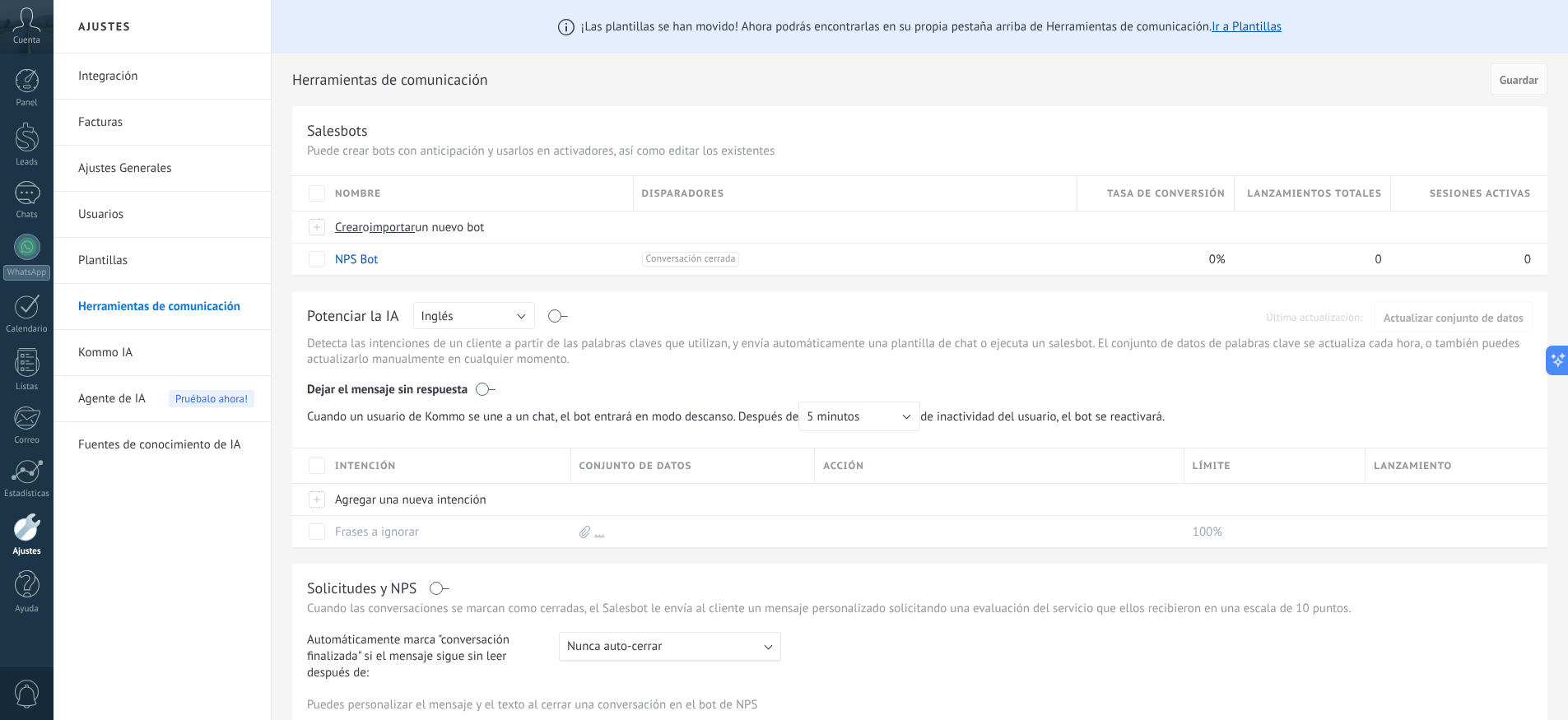
click at [130, 353] on link "Kommo IA" at bounding box center [166, 352] width 176 height 46
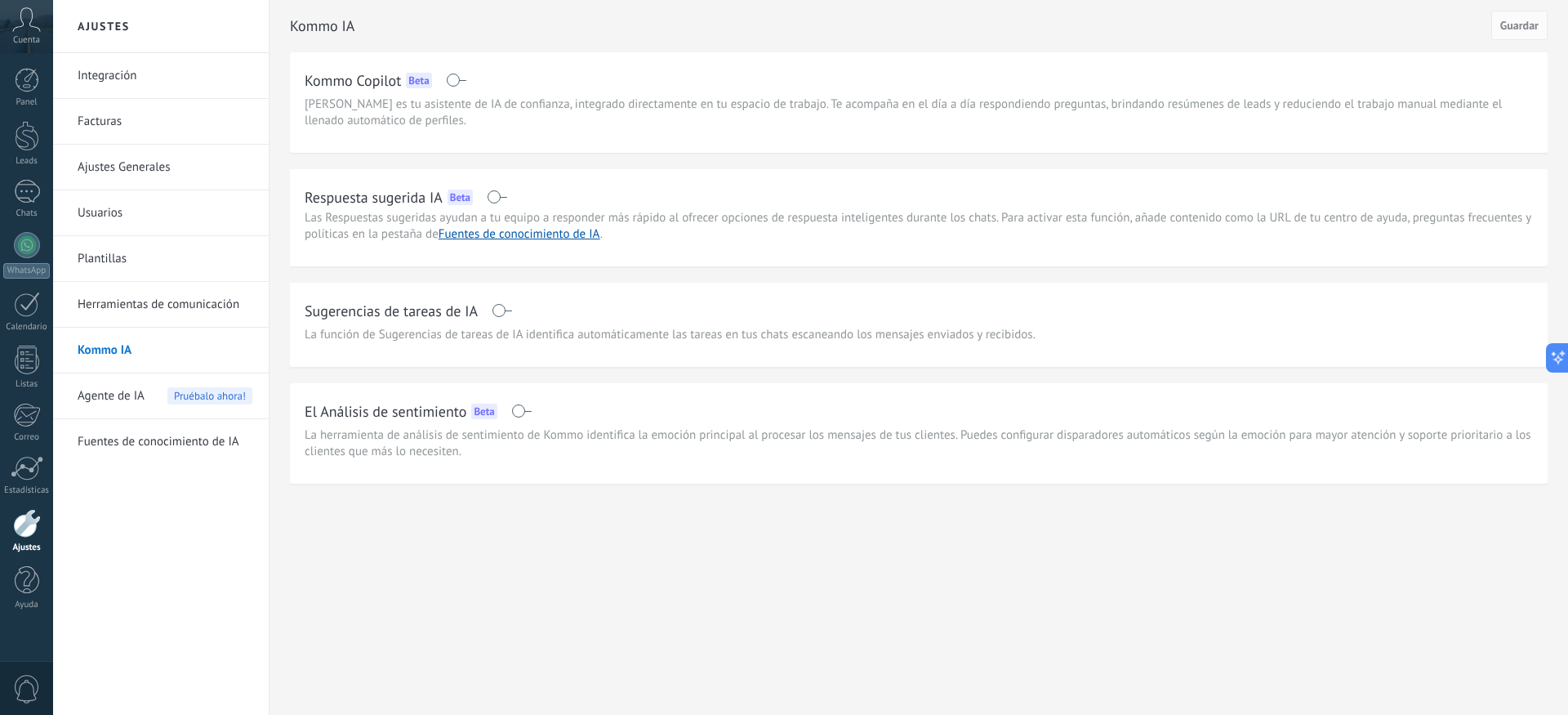
click at [113, 399] on span "Agente de IA" at bounding box center [112, 396] width 67 height 45
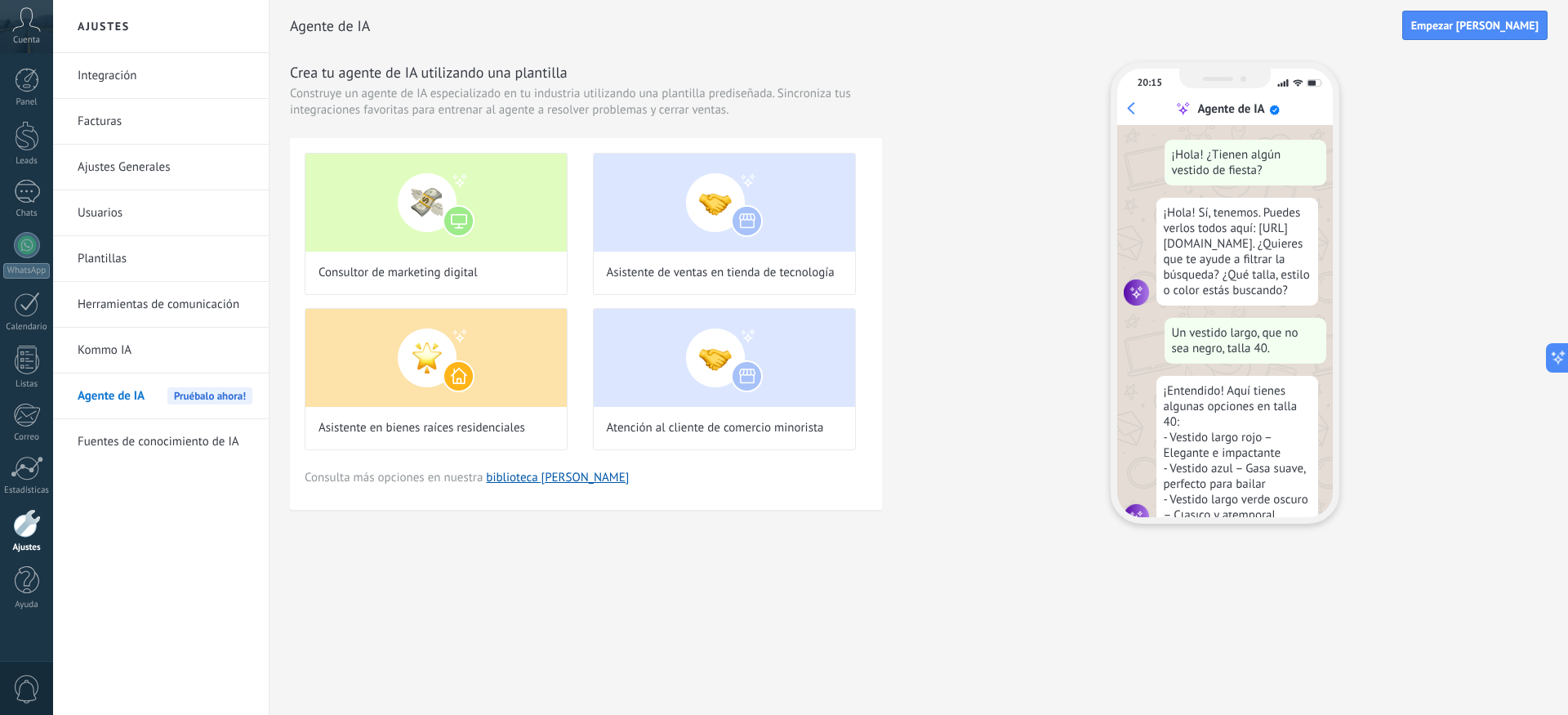
scroll to position [57, 0]
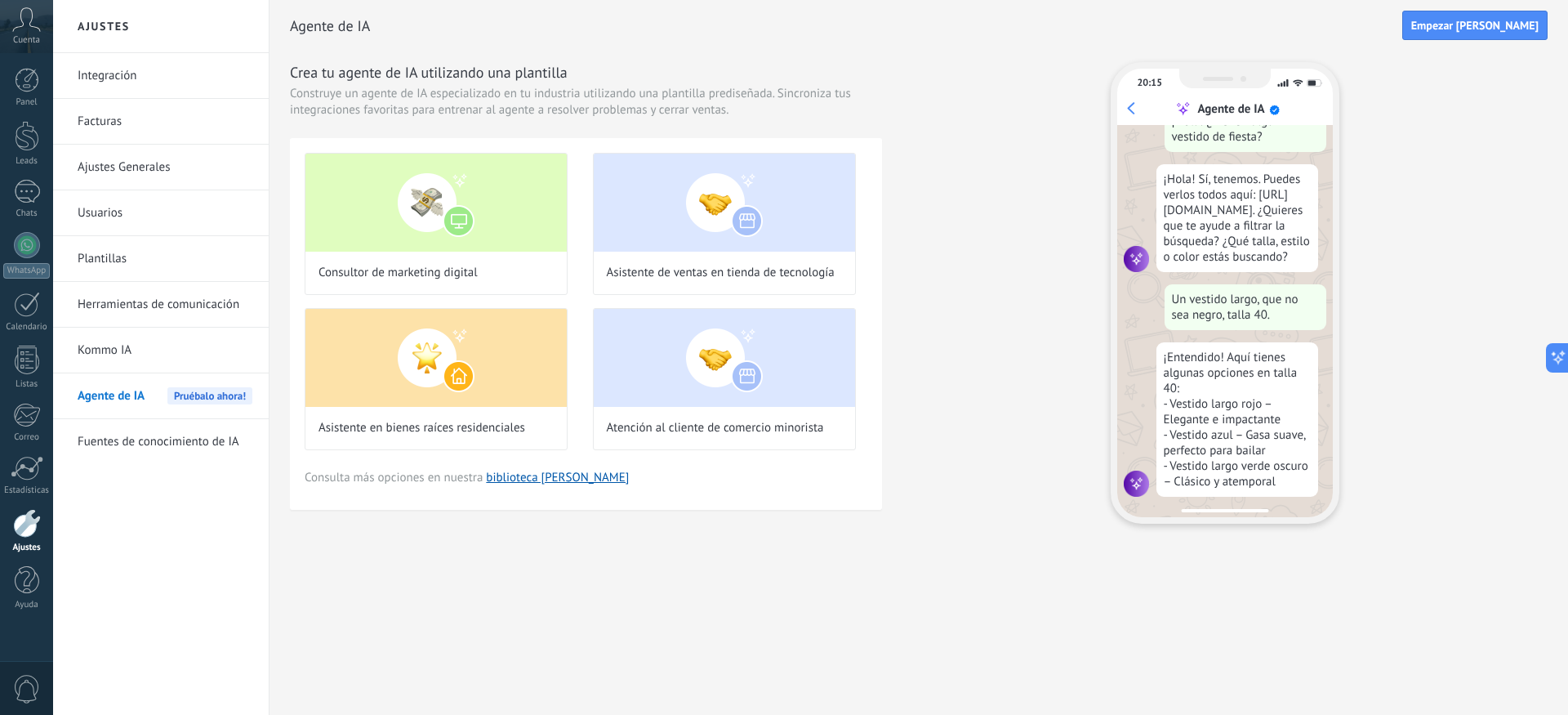
click at [137, 266] on link "Plantillas" at bounding box center [165, 258] width 174 height 45
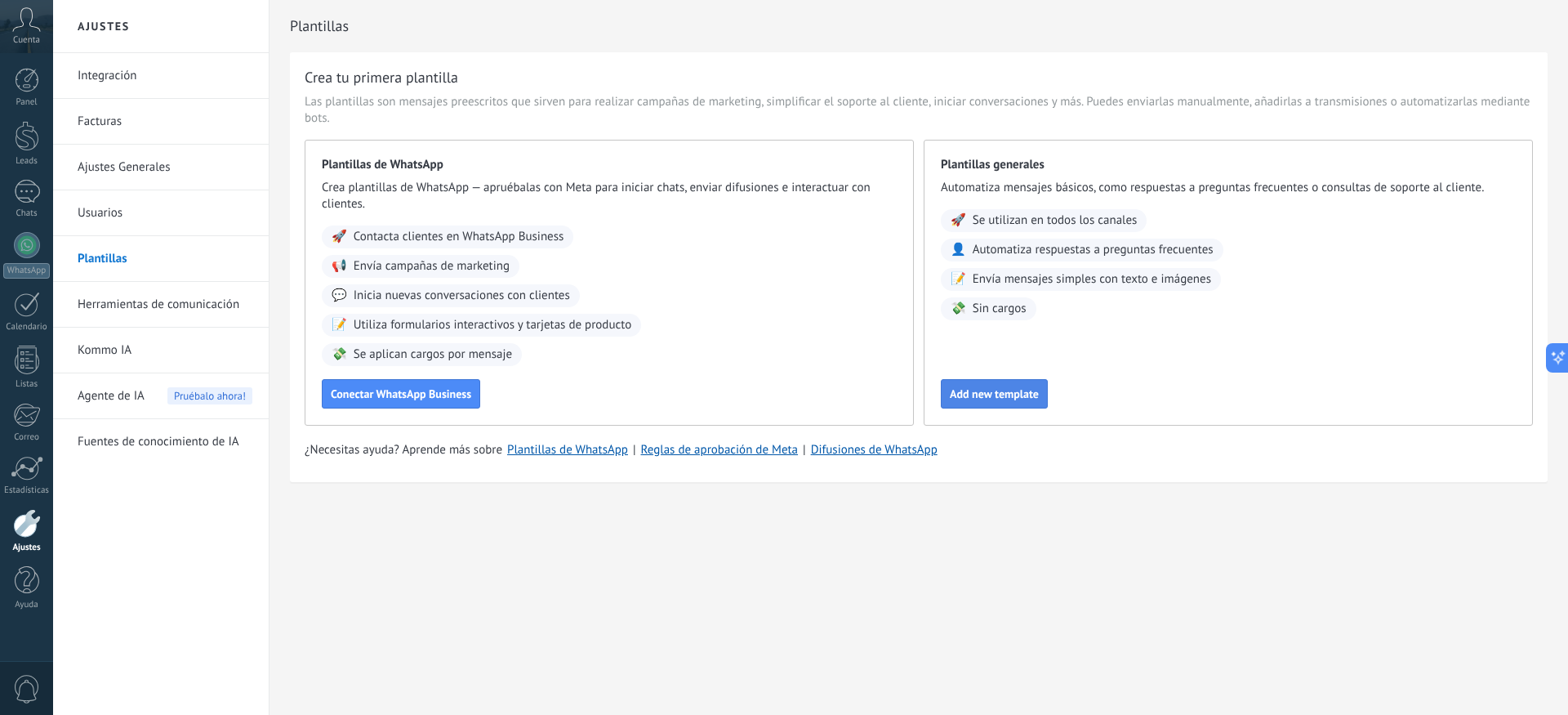
click at [973, 397] on span "Add new template" at bounding box center [994, 394] width 89 height 12
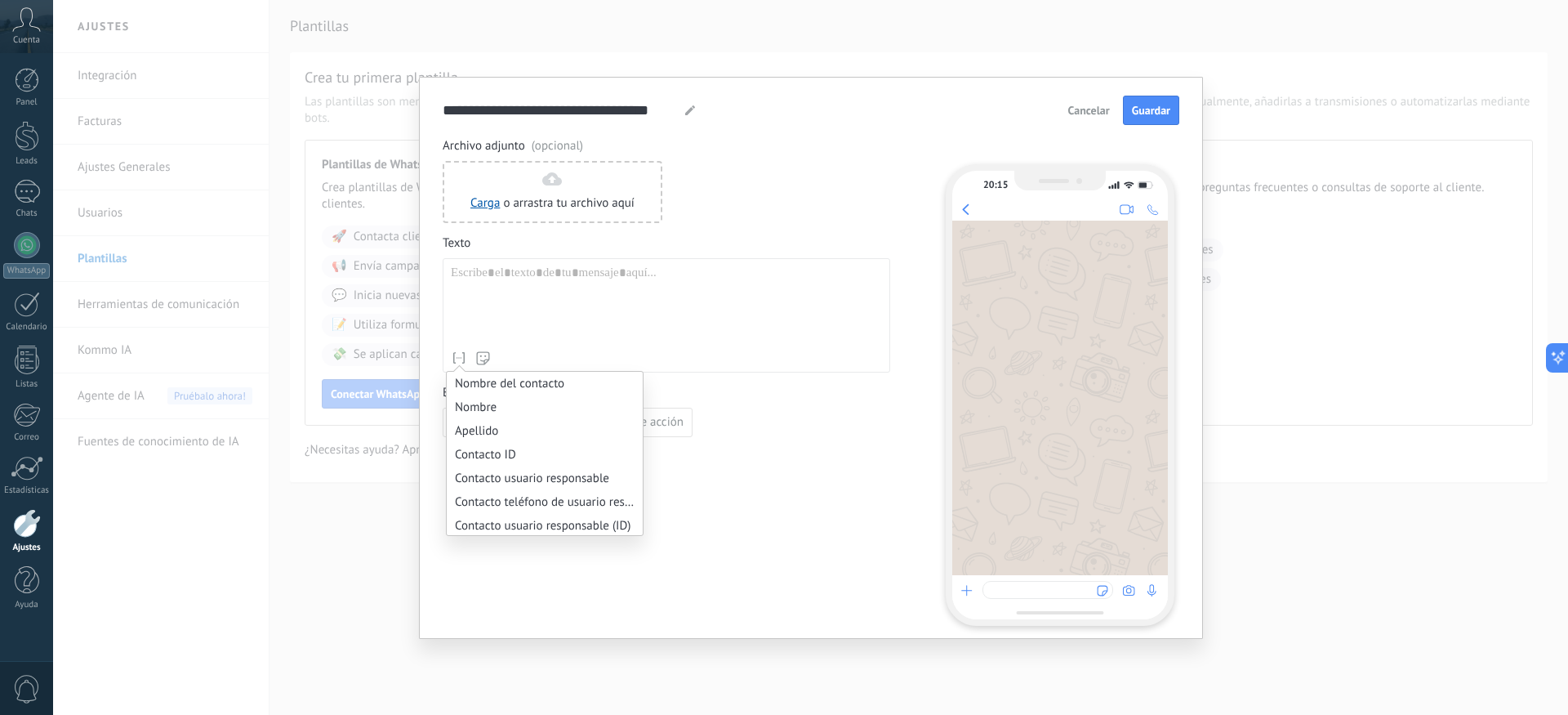
click at [462, 362] on icon at bounding box center [458, 358] width 16 height 16
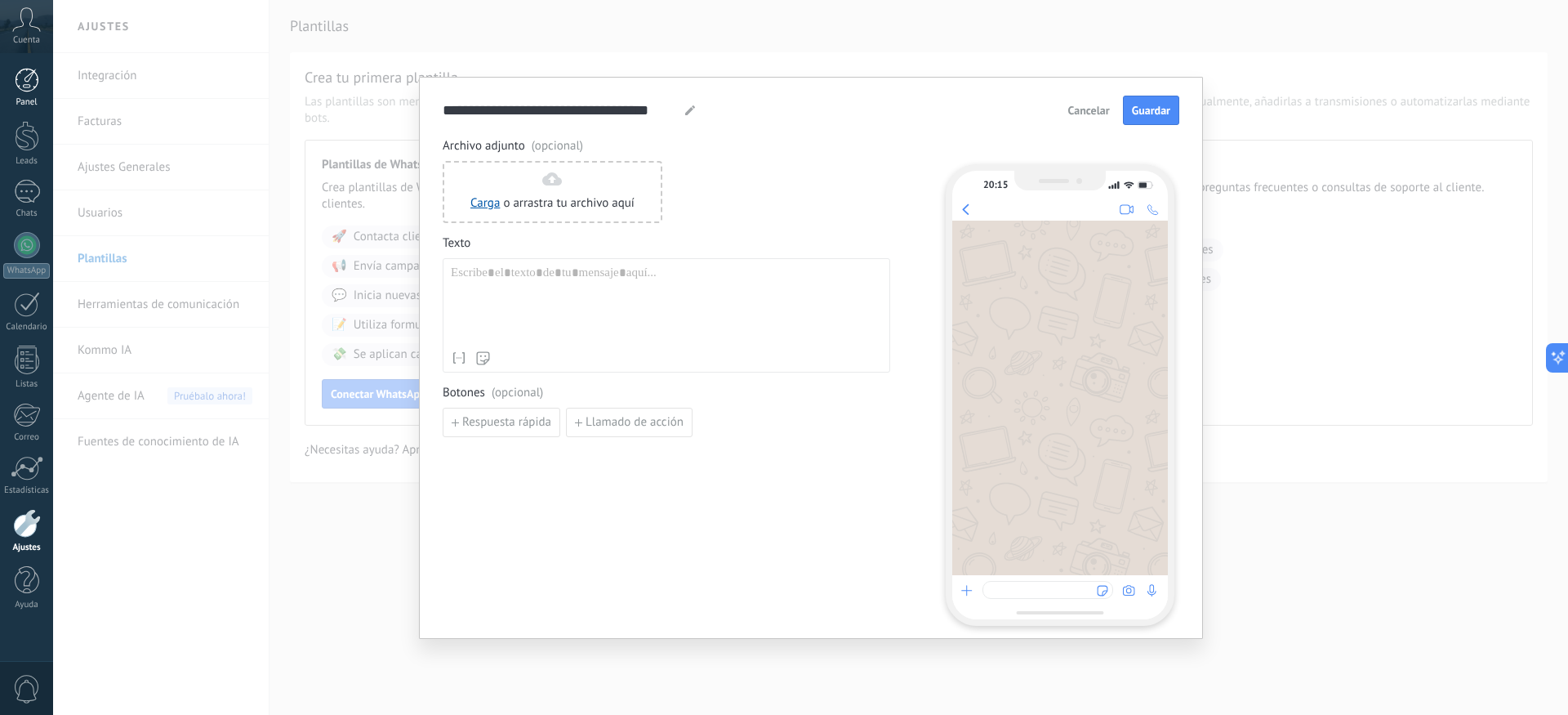
click at [19, 92] on div at bounding box center [26, 79] width 24 height 24
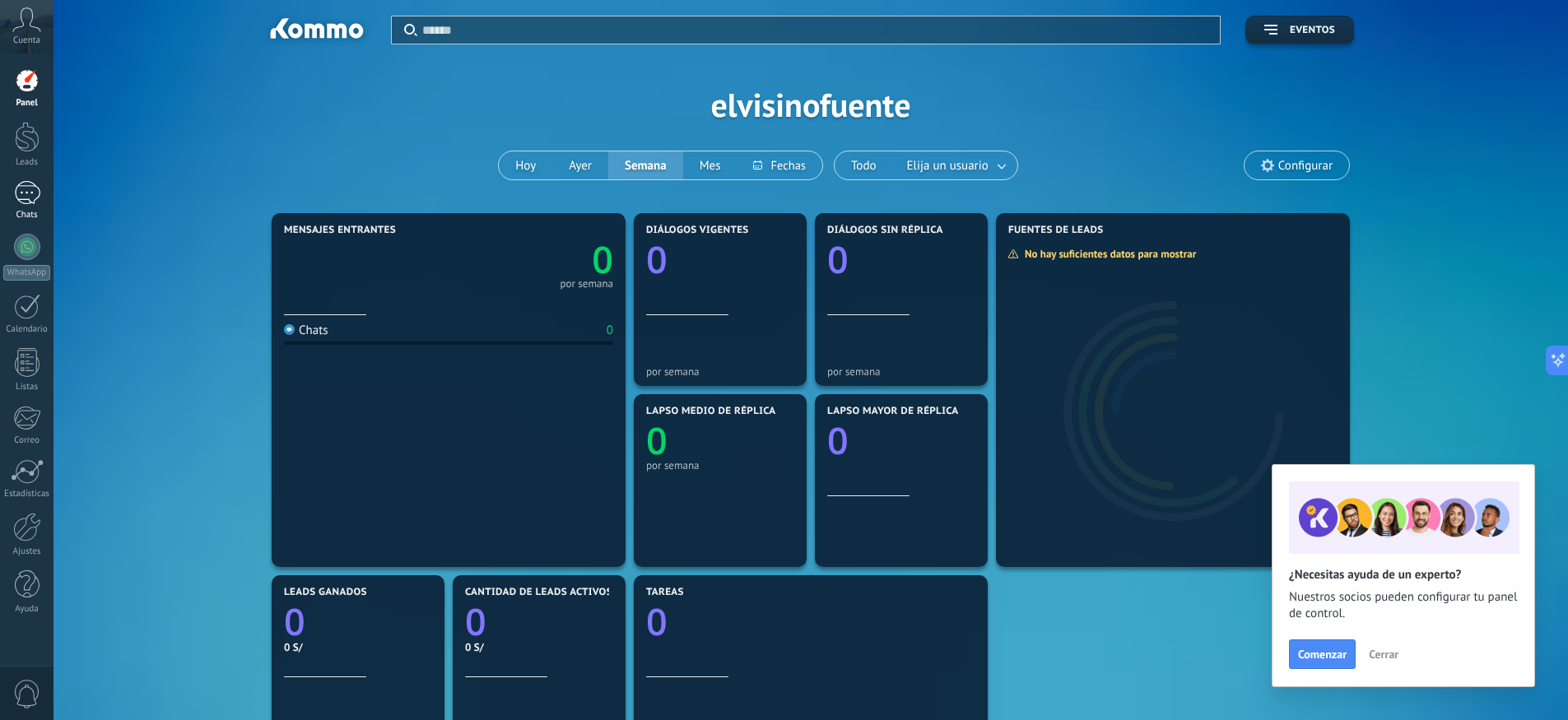
click at [35, 192] on div at bounding box center [26, 193] width 26 height 24
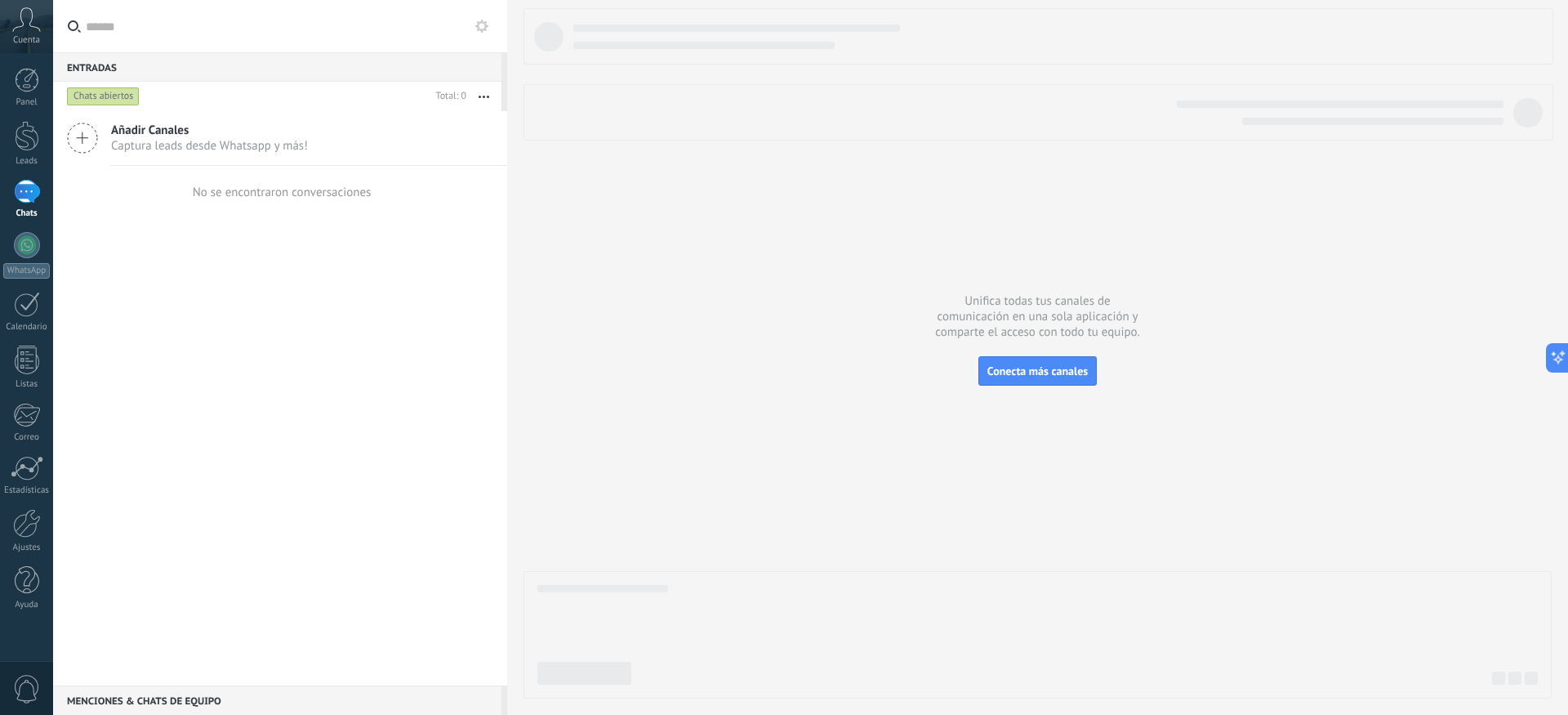
click at [326, 157] on div "Añadir Canales Captura leads desde Whatsapp y más!" at bounding box center [280, 138] width 455 height 55
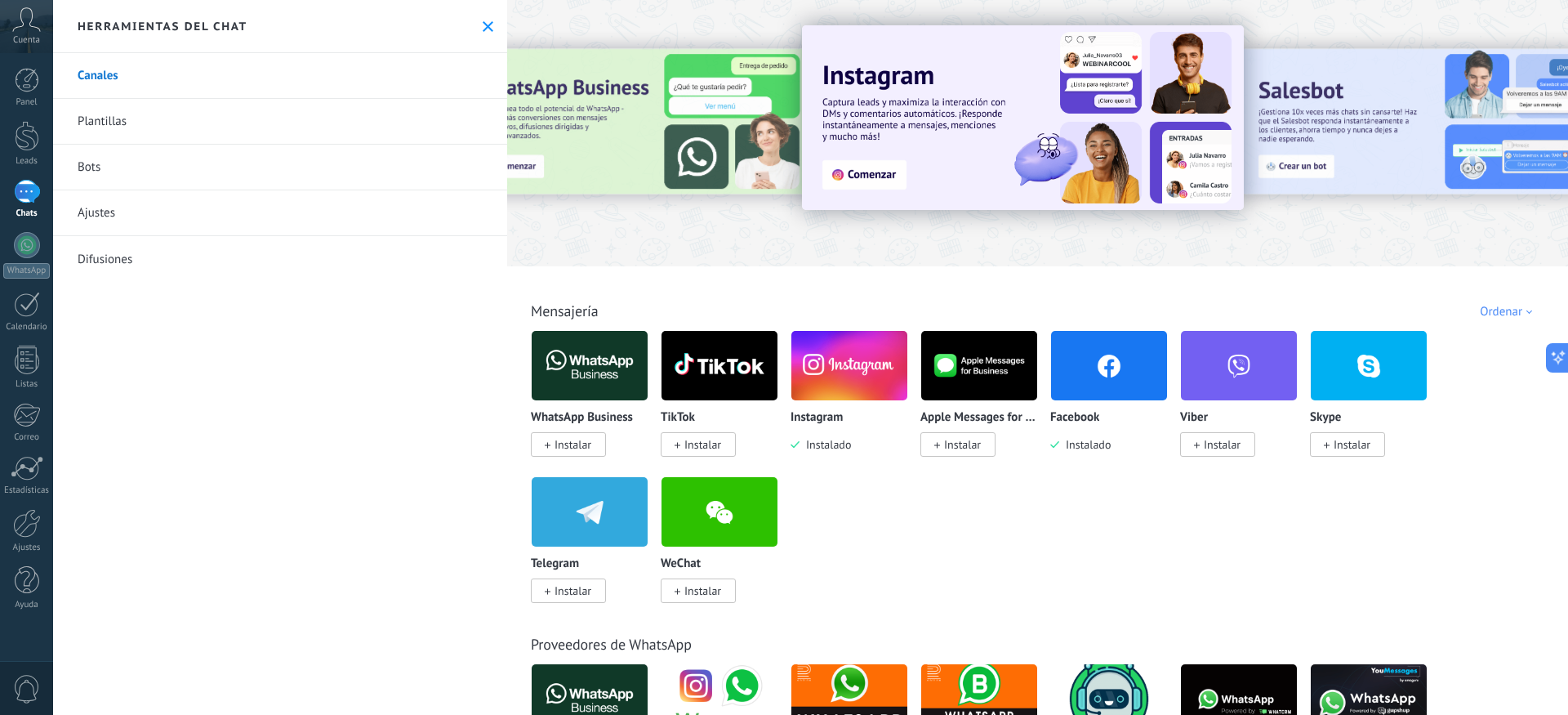
click at [1147, 383] on img at bounding box center [1109, 365] width 116 height 79
click at [1088, 391] on img at bounding box center [1109, 365] width 116 height 79
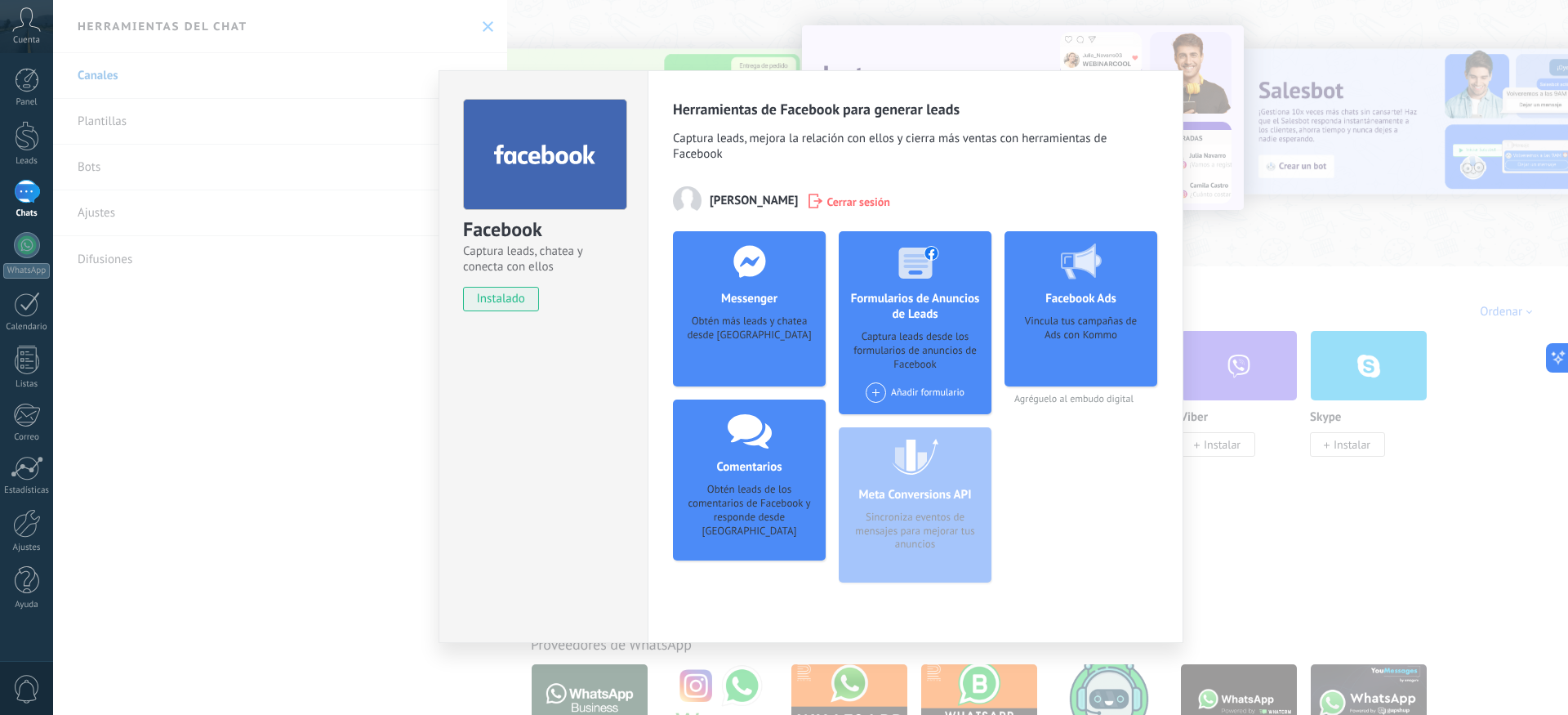
click at [766, 355] on div "Obtén más leads y chatea desde [GEOGRAPHIC_DATA]" at bounding box center [748, 339] width 126 height 50
click at [752, 336] on div "Obtén más leads y chatea desde [GEOGRAPHIC_DATA]" at bounding box center [748, 339] width 126 height 50
click at [747, 305] on h4 "Messenger" at bounding box center [749, 299] width 65 height 15
click at [738, 336] on div "Obtén más leads y chatea desde [GEOGRAPHIC_DATA]" at bounding box center [748, 339] width 126 height 50
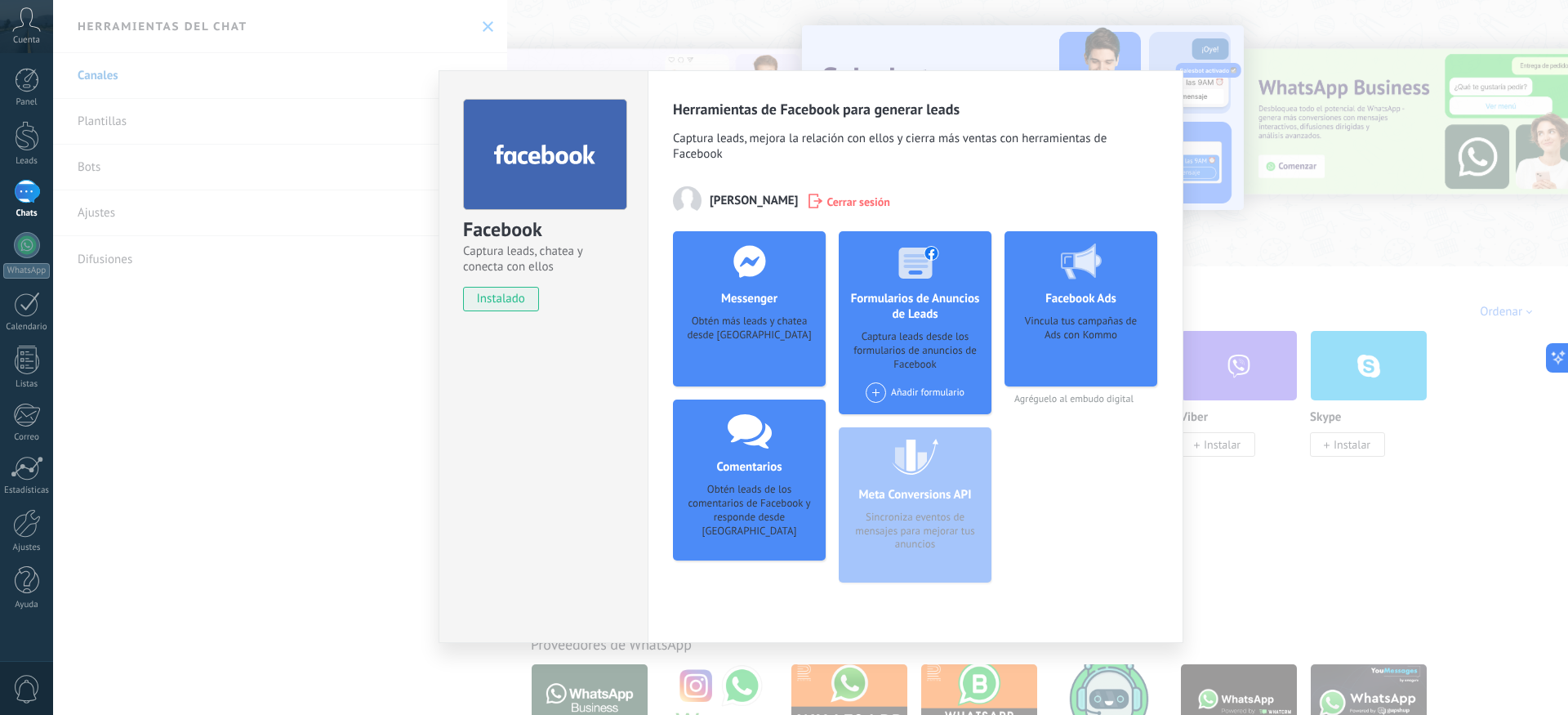
click at [749, 199] on span "[PERSON_NAME]" at bounding box center [754, 200] width 89 height 15
click at [517, 297] on span "instalado" at bounding box center [501, 299] width 74 height 24
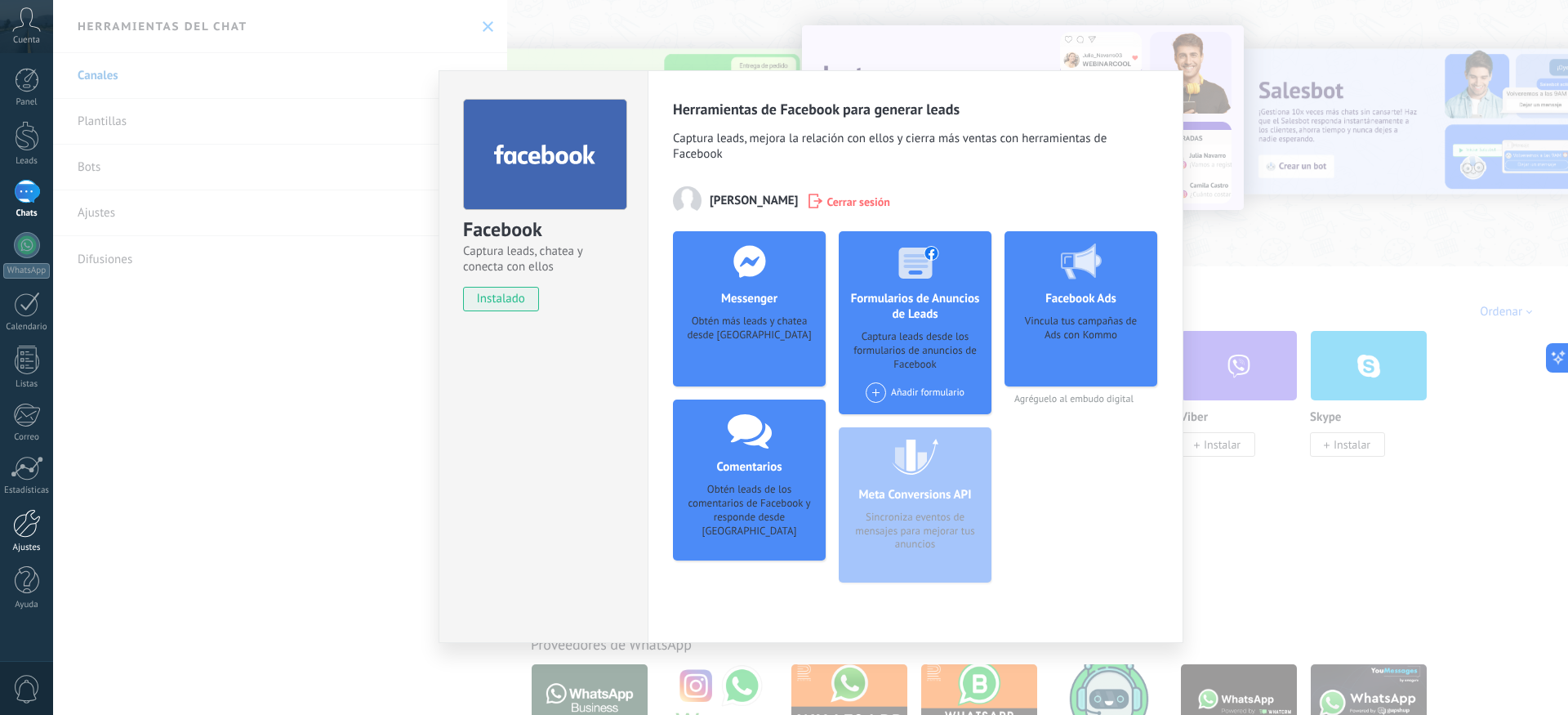
click at [14, 535] on div at bounding box center [27, 523] width 28 height 29
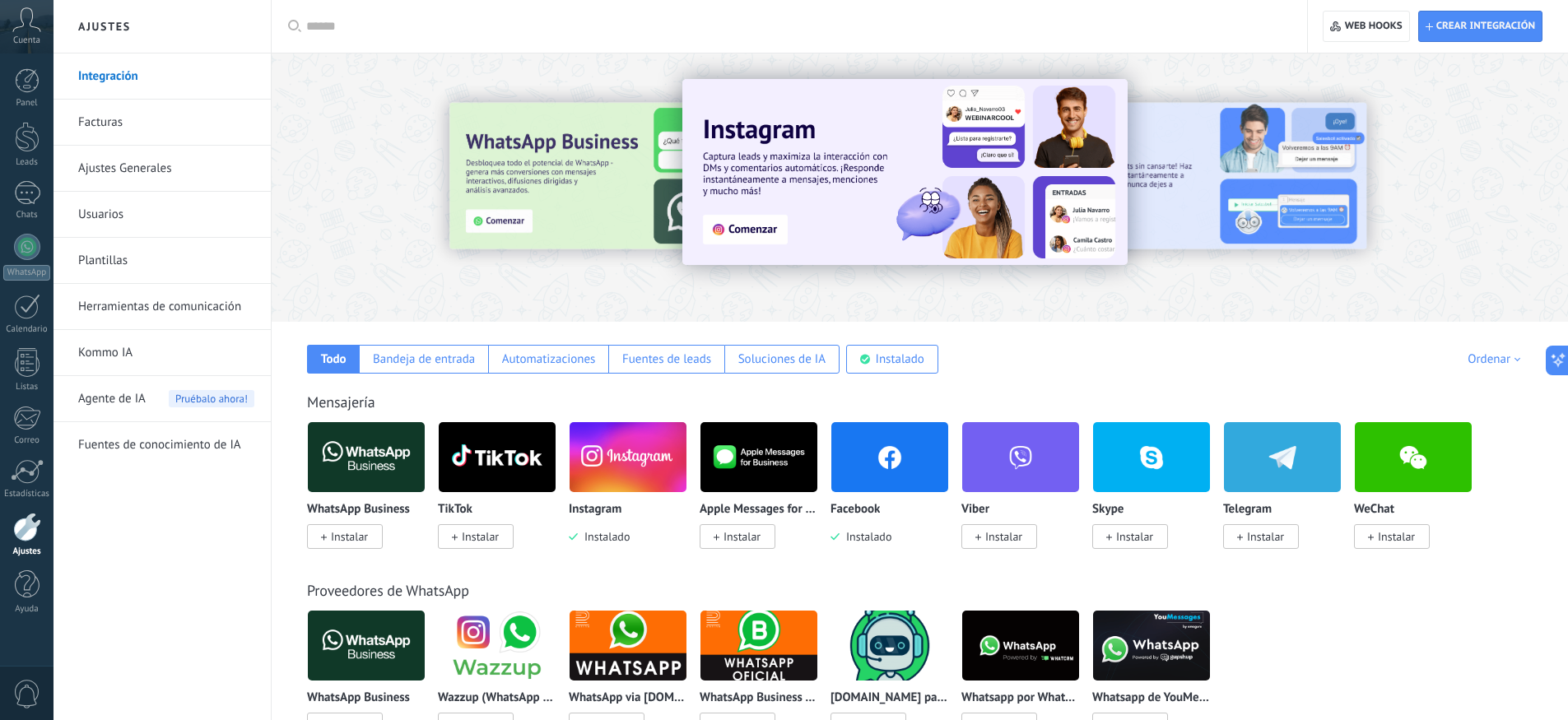
click at [122, 311] on link "Herramientas de comunicación" at bounding box center [166, 307] width 176 height 46
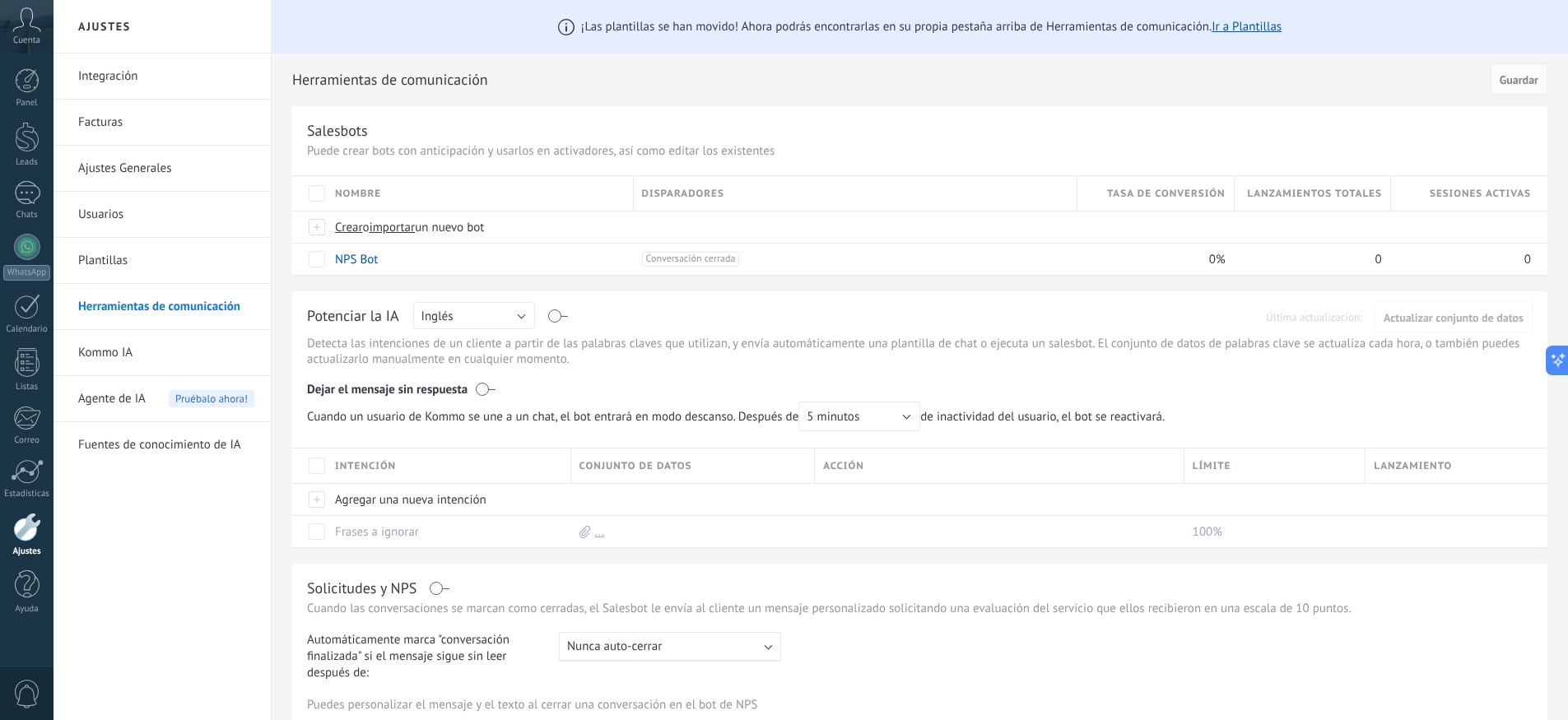
click at [117, 87] on link "Integración" at bounding box center [166, 76] width 176 height 46
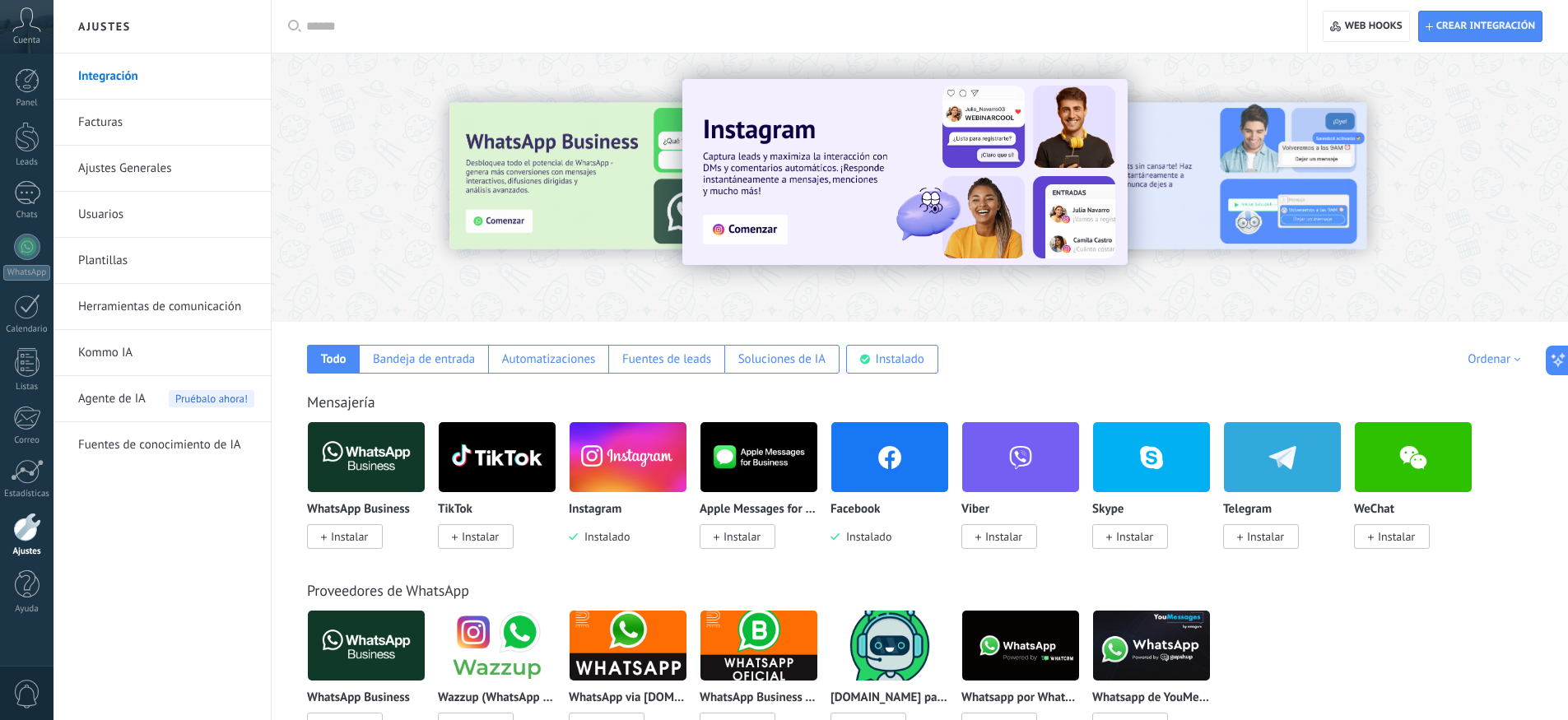
click at [909, 484] on img at bounding box center [890, 457] width 117 height 80
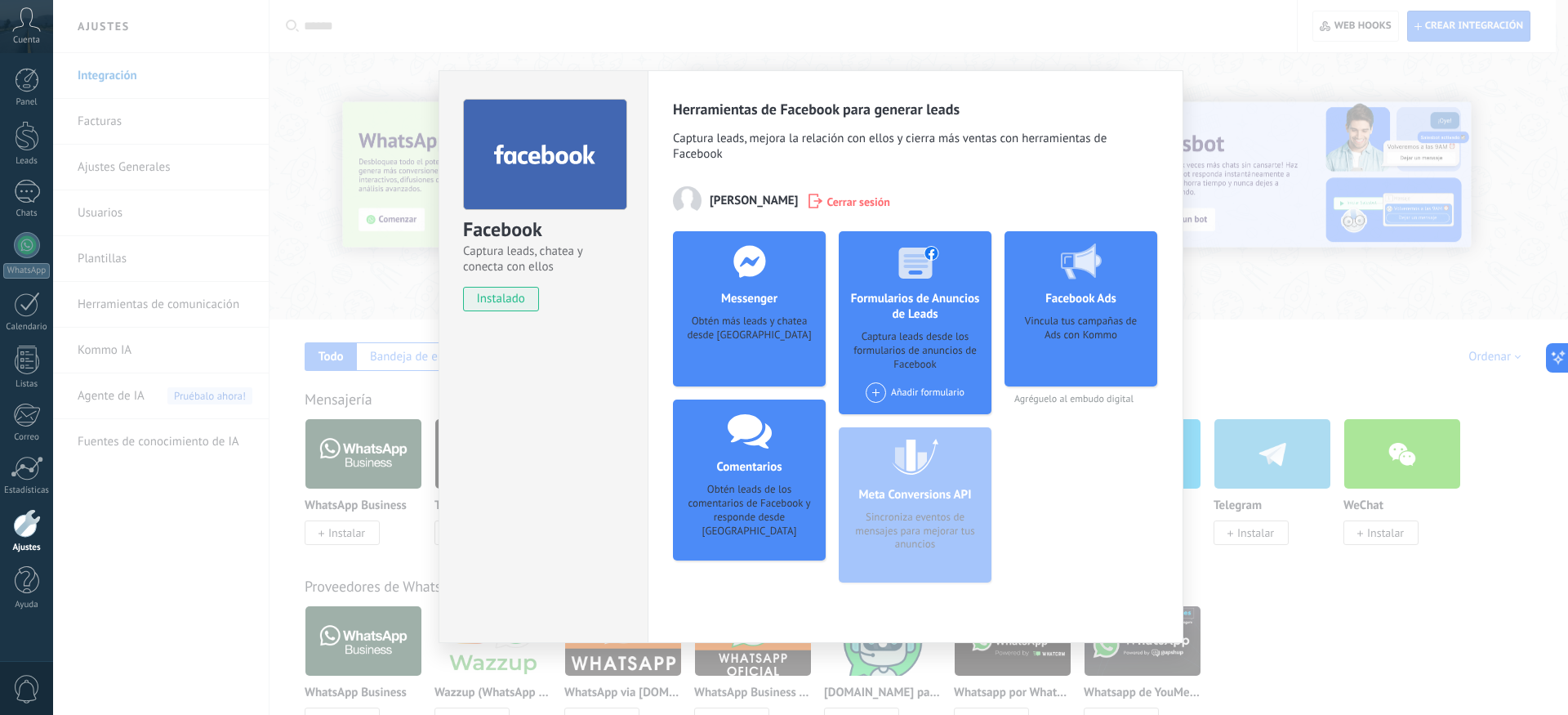
click at [760, 355] on div "Obtén más leads y chatea desde [GEOGRAPHIC_DATA]" at bounding box center [748, 339] width 126 height 50
click at [763, 330] on div "Obtén más leads y chatea desde [GEOGRAPHIC_DATA]" at bounding box center [748, 339] width 126 height 50
click at [758, 293] on h4 "Messenger" at bounding box center [749, 299] width 65 height 15
click at [746, 255] on use at bounding box center [749, 260] width 32 height 32
drag, startPoint x: 784, startPoint y: 358, endPoint x: 764, endPoint y: 359, distance: 20.0
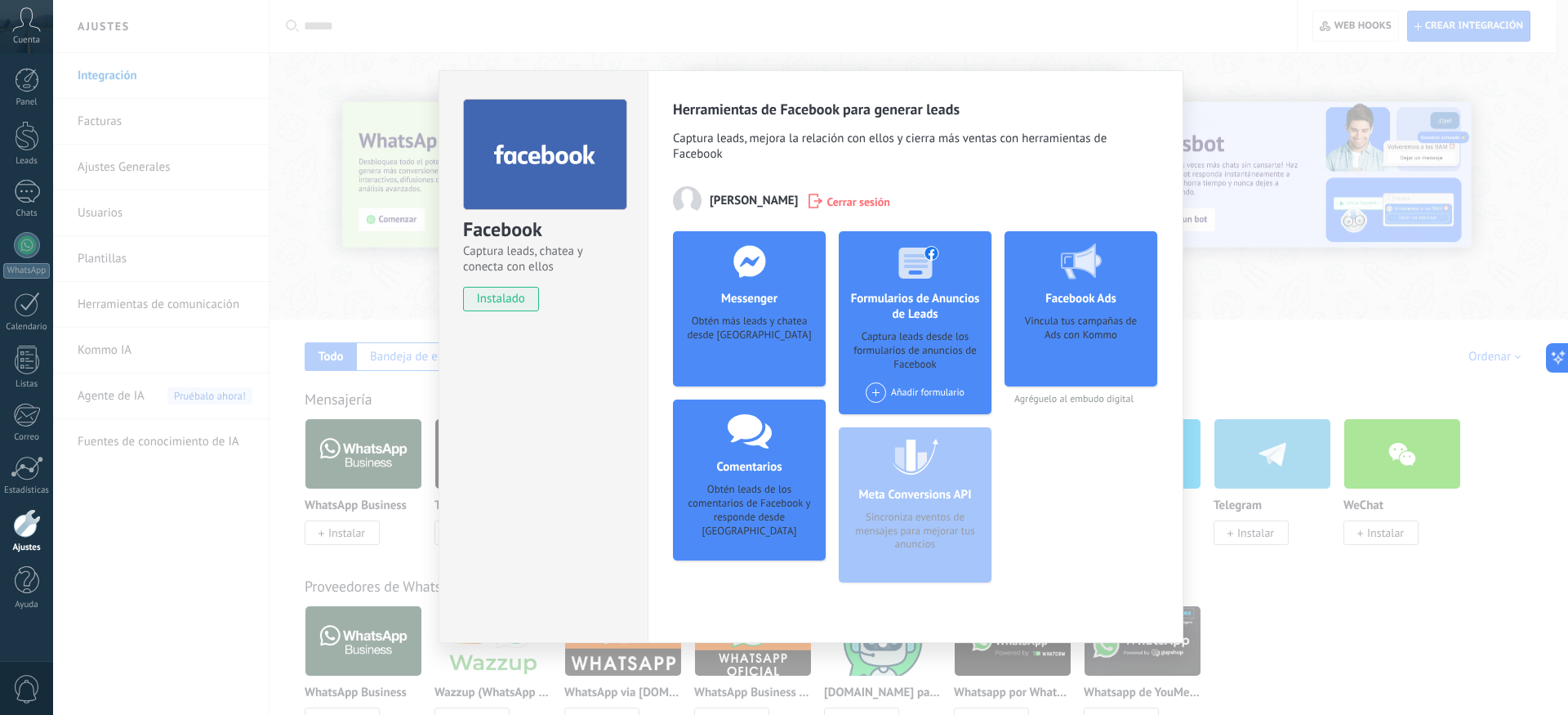
click at [784, 358] on div "Obtén más leads y chatea desde [GEOGRAPHIC_DATA]" at bounding box center [748, 339] width 126 height 50
click at [390, 306] on div "Facebook Captura leads, chatea y conecta con ellos instalado Desinstalar Herram…" at bounding box center [810, 358] width 1515 height 715
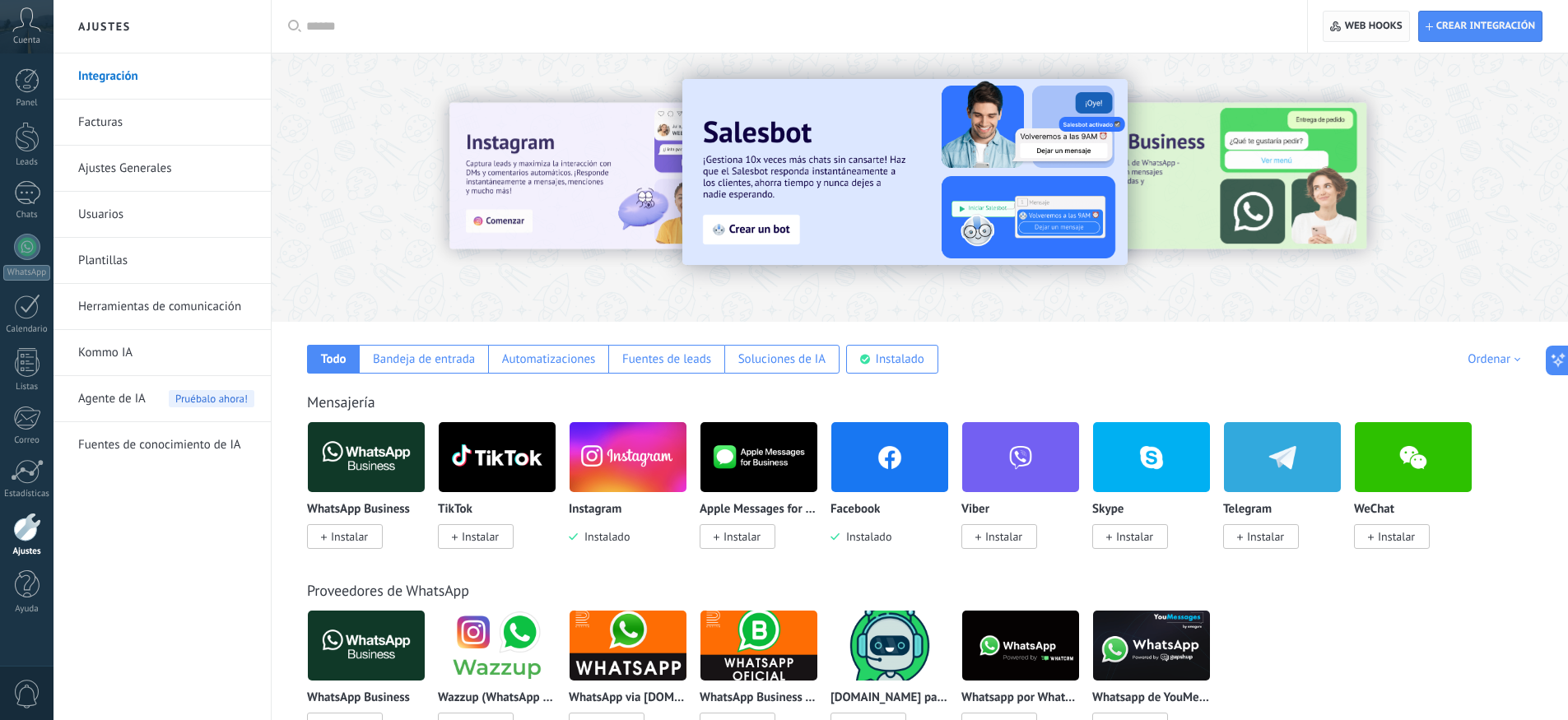
click at [1404, 35] on button "Web hooks 0" at bounding box center [1366, 26] width 86 height 31
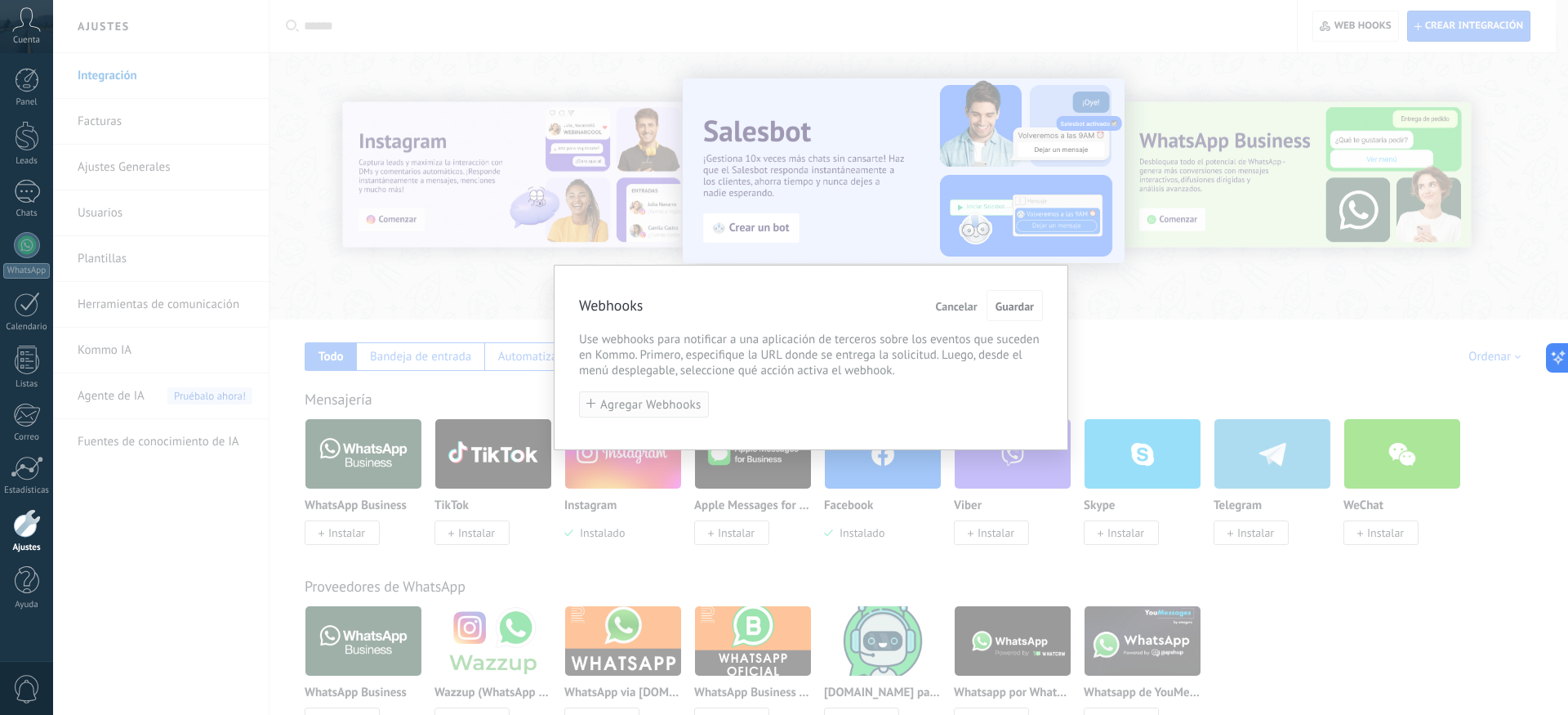
click at [673, 410] on span "Agregar Webhooks" at bounding box center [650, 405] width 101 height 13
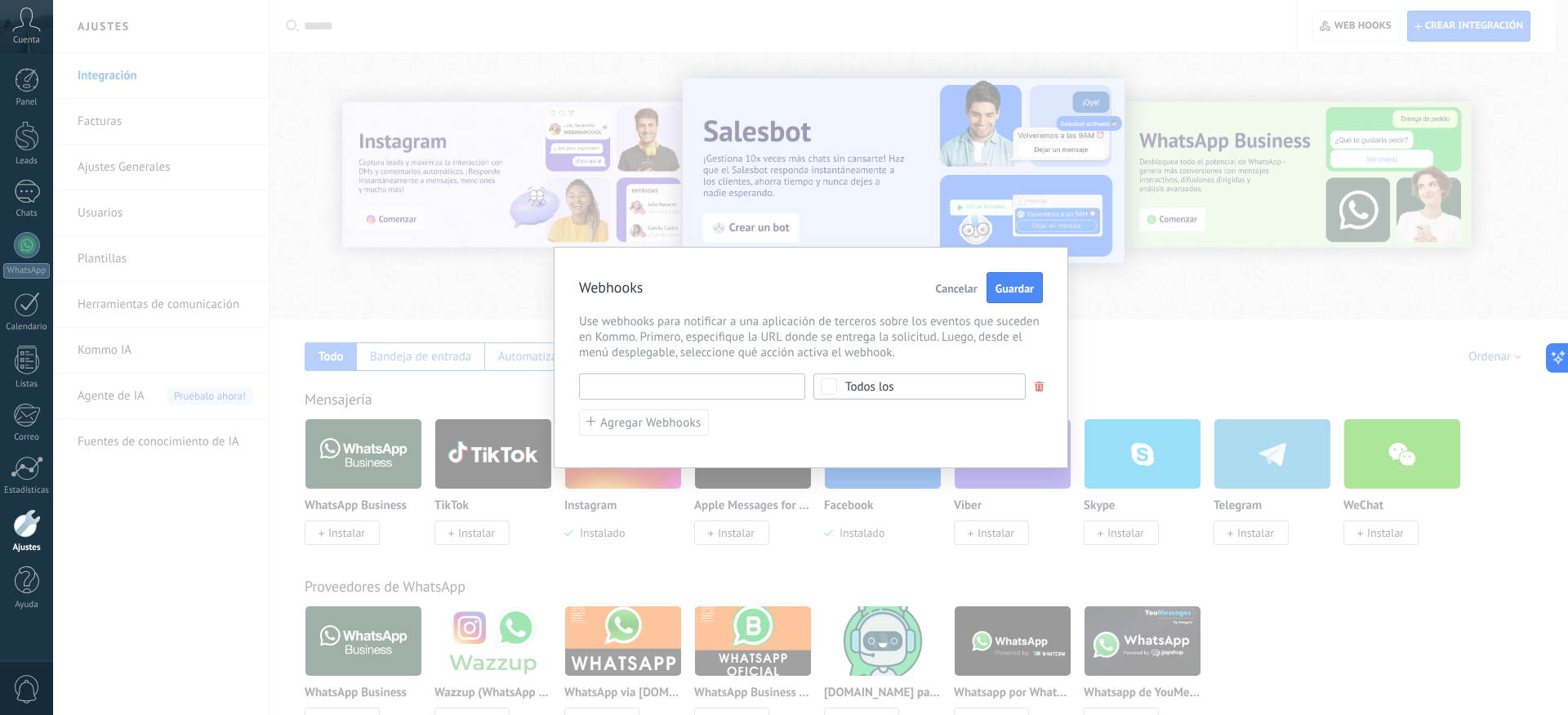
click at [688, 392] on input "text" at bounding box center [692, 386] width 226 height 26
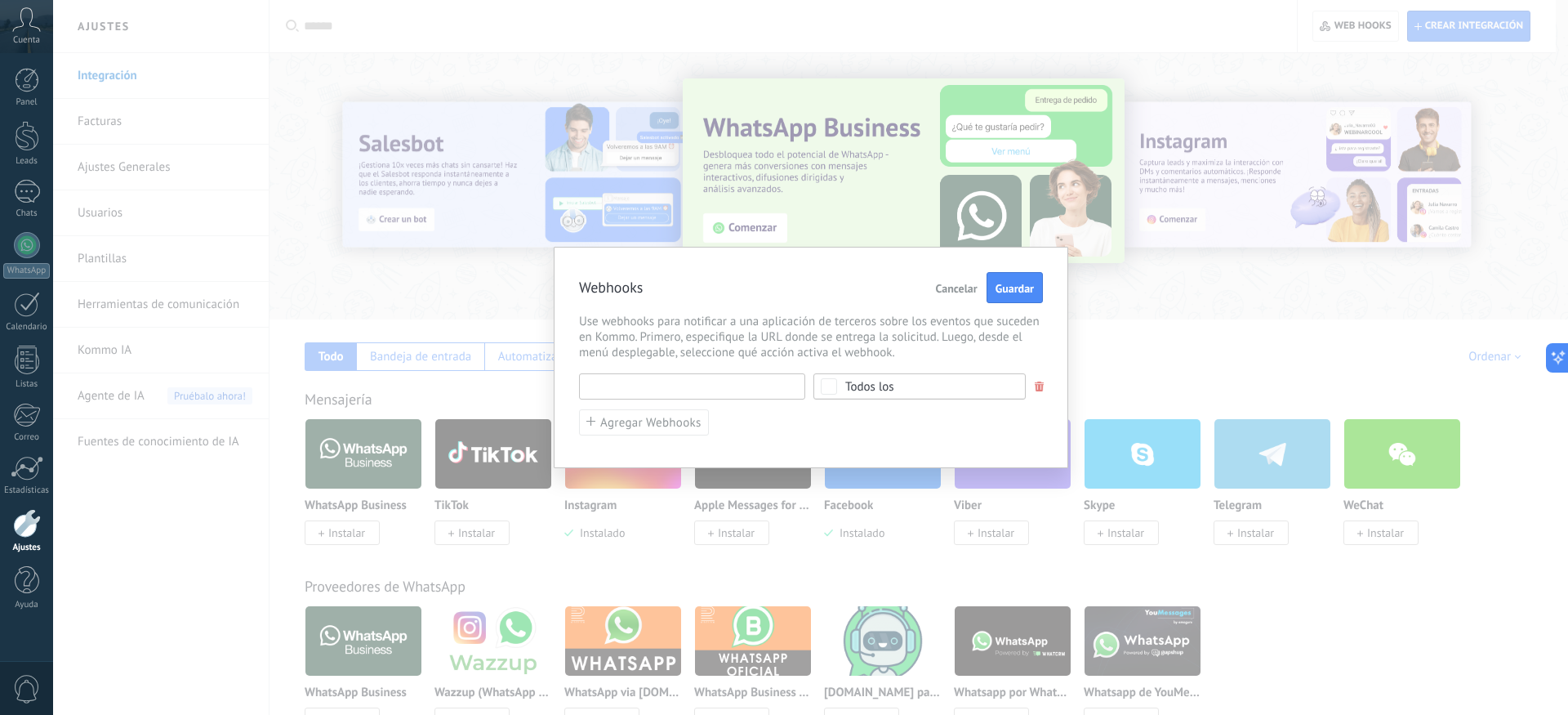
paste input "**********"
type input "**********"
click at [861, 387] on div "Todos los" at bounding box center [870, 386] width 49 height 13
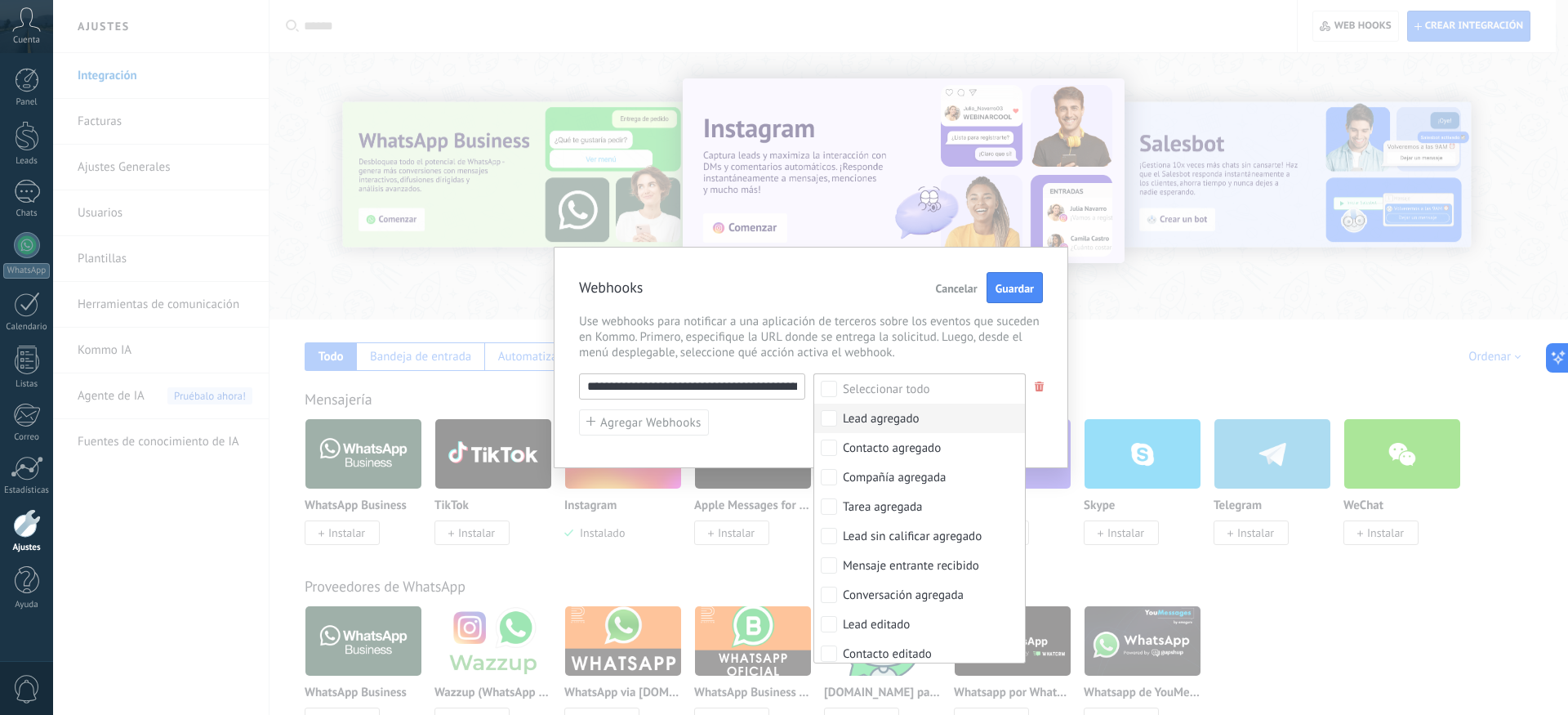
click at [901, 427] on label "Lead agregado" at bounding box center [919, 418] width 211 height 30
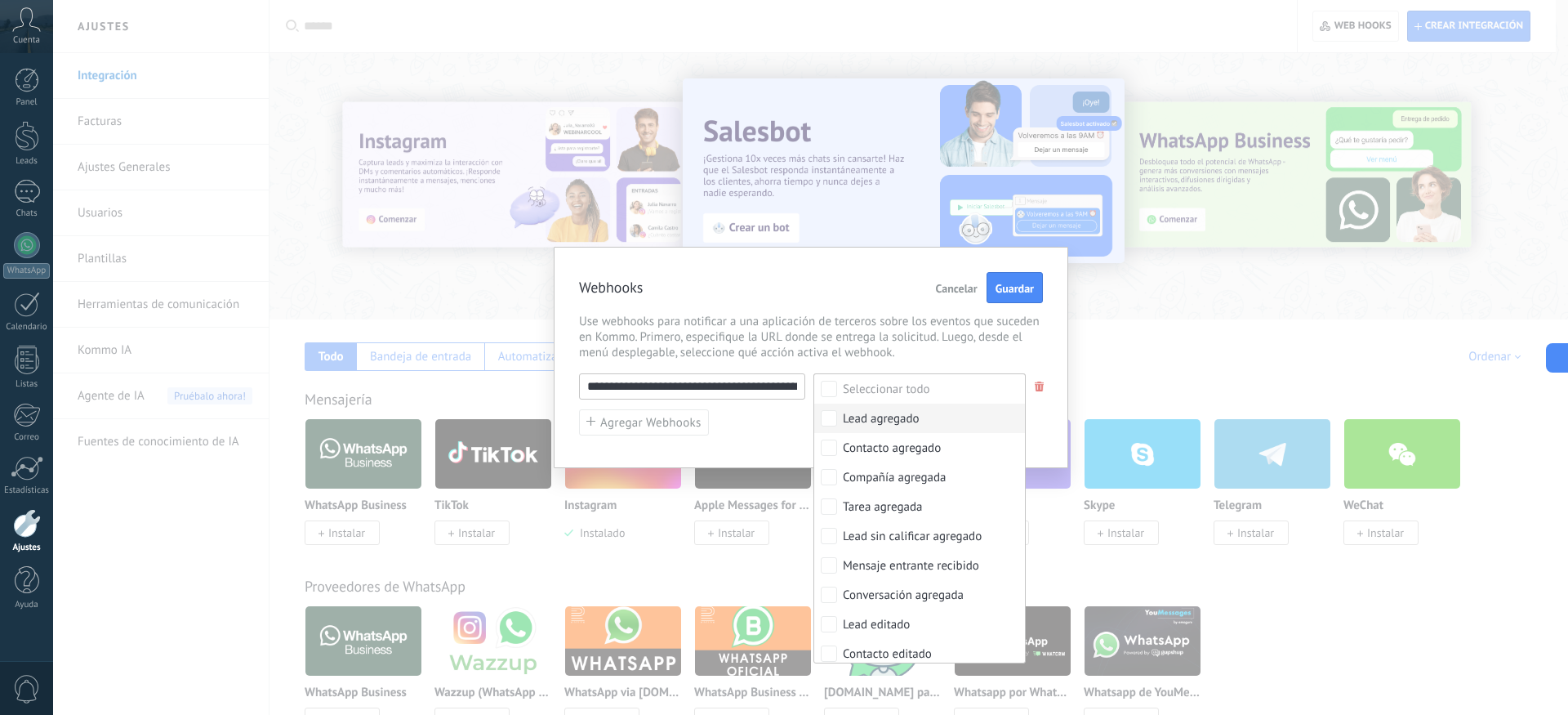
click at [901, 427] on label "Lead agregado" at bounding box center [919, 418] width 211 height 30
click at [850, 420] on div "Lead agregado" at bounding box center [881, 419] width 77 height 16
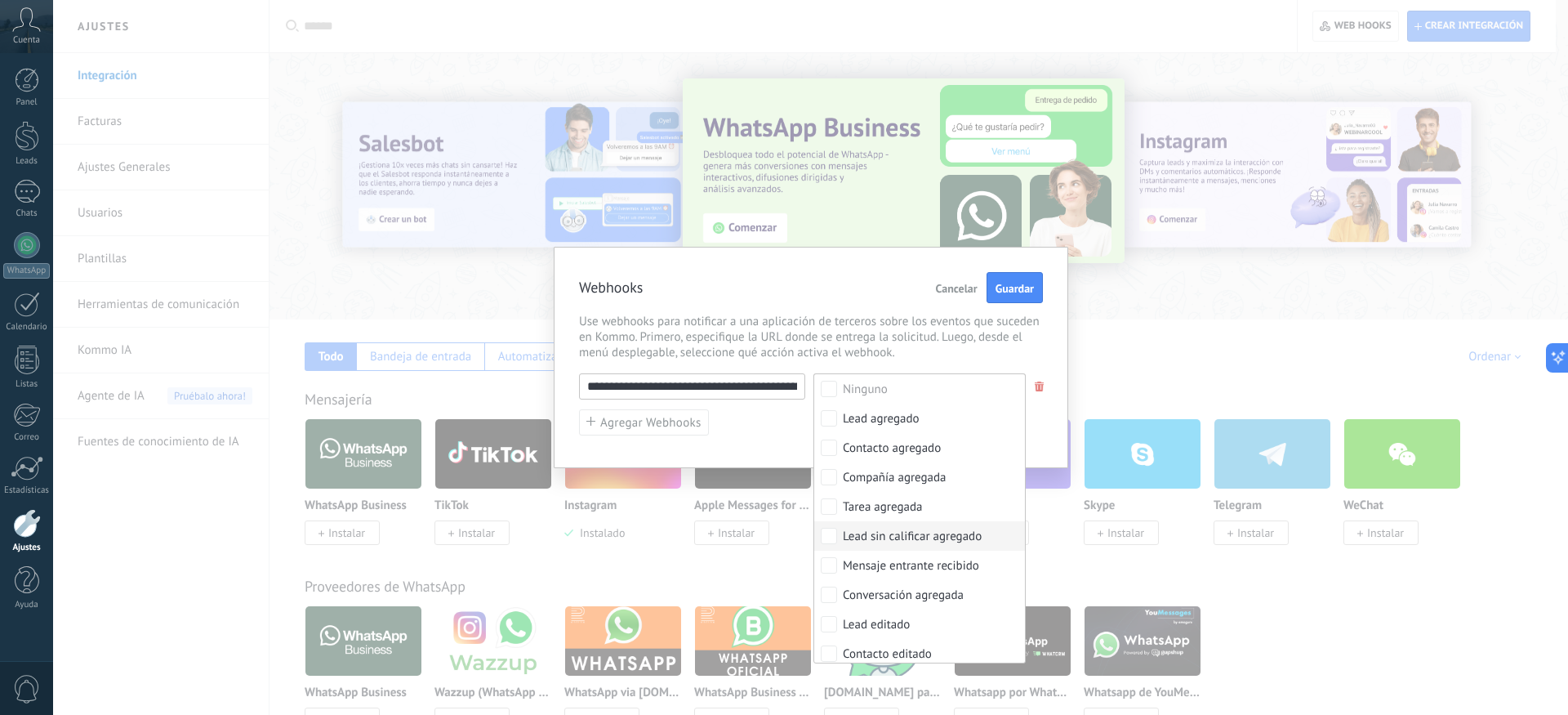
click at [757, 450] on div "**********" at bounding box center [811, 358] width 514 height 222
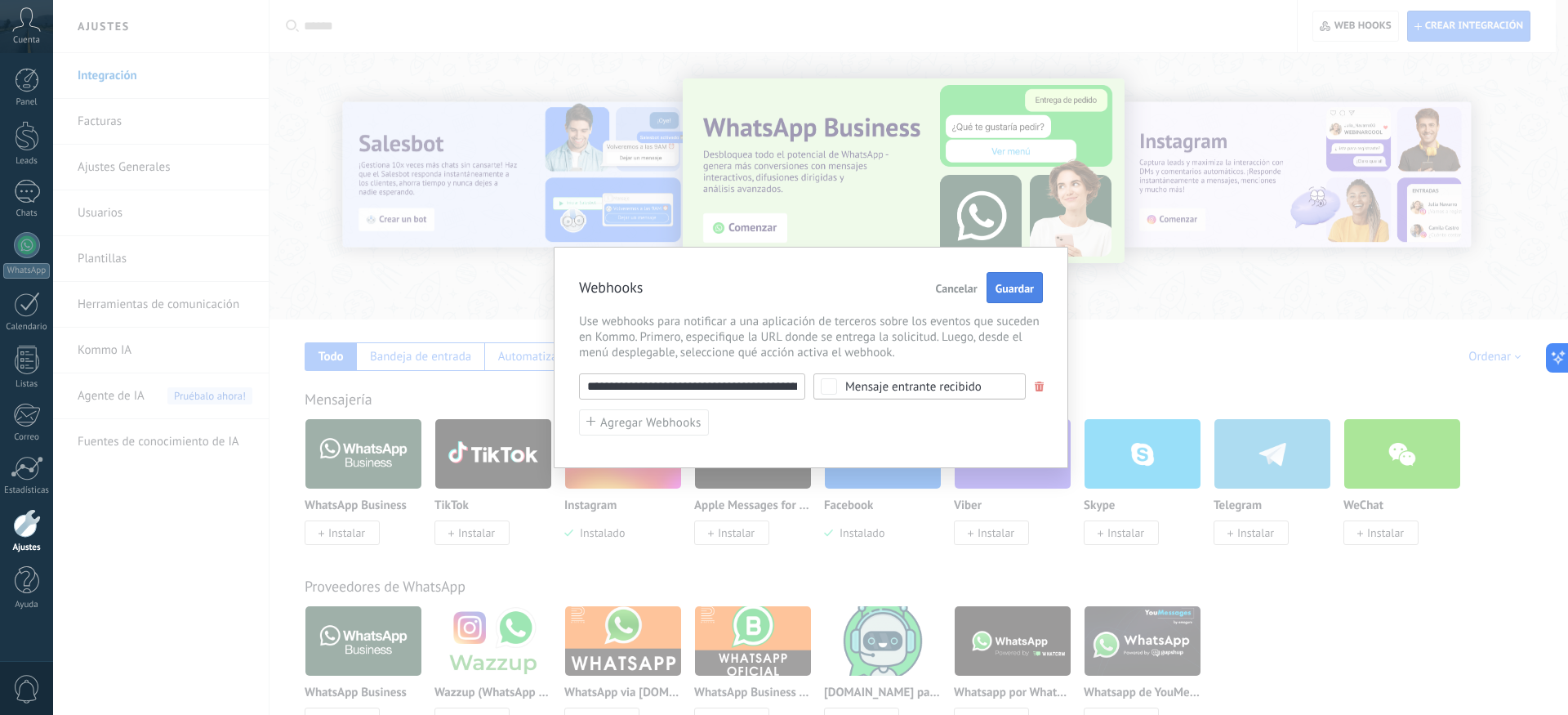
click at [1005, 293] on span "Guardar" at bounding box center [1015, 288] width 39 height 12
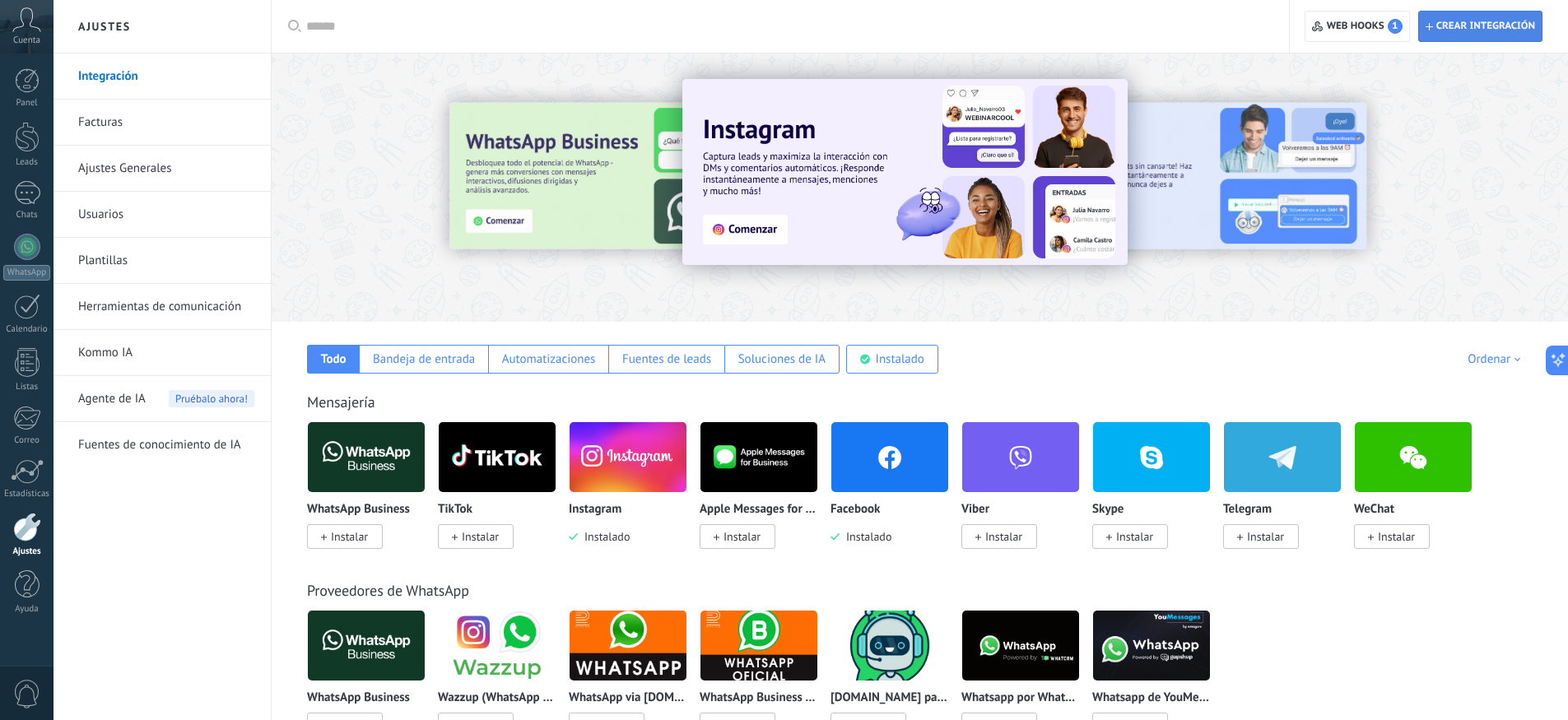
click at [1460, 28] on span "Crear integración" at bounding box center [1486, 26] width 99 height 14
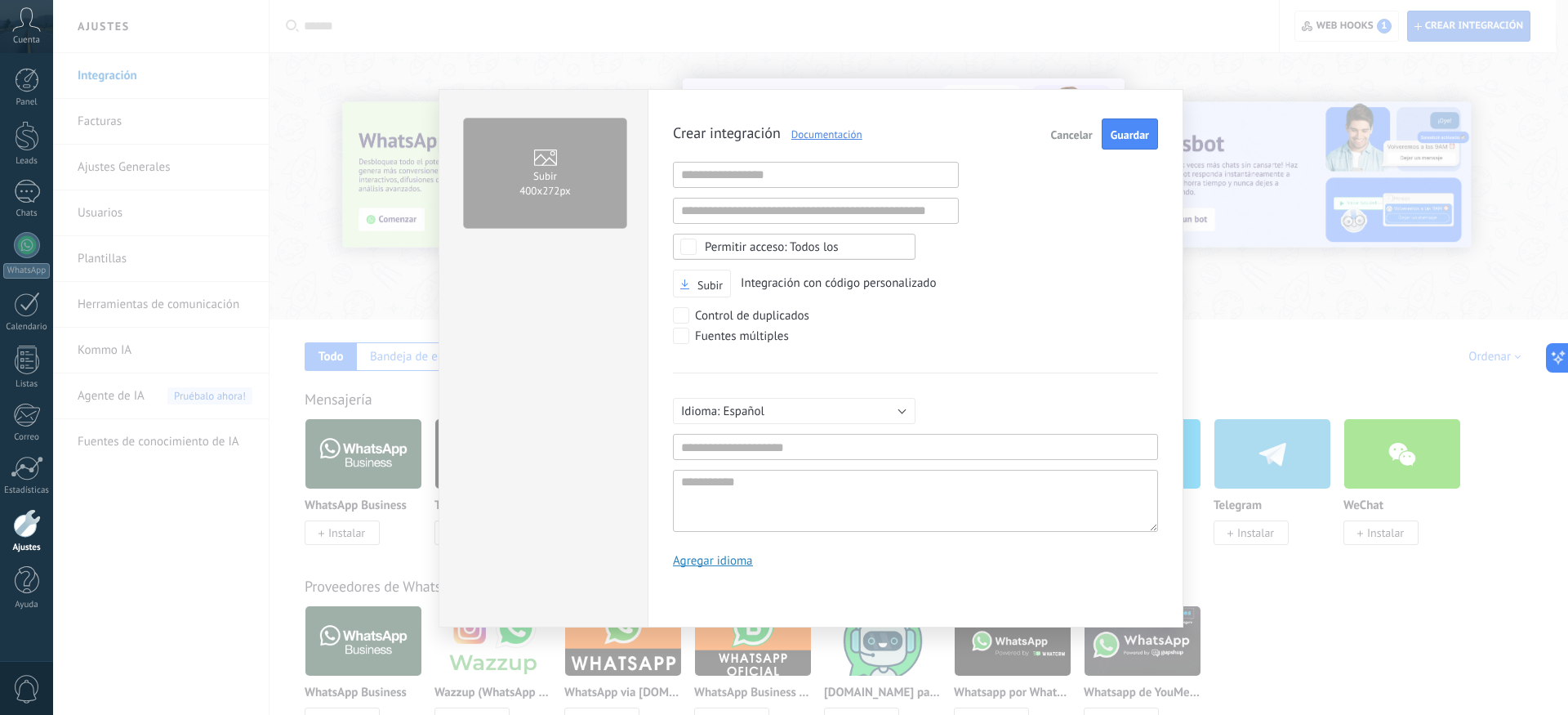
scroll to position [15, 0]
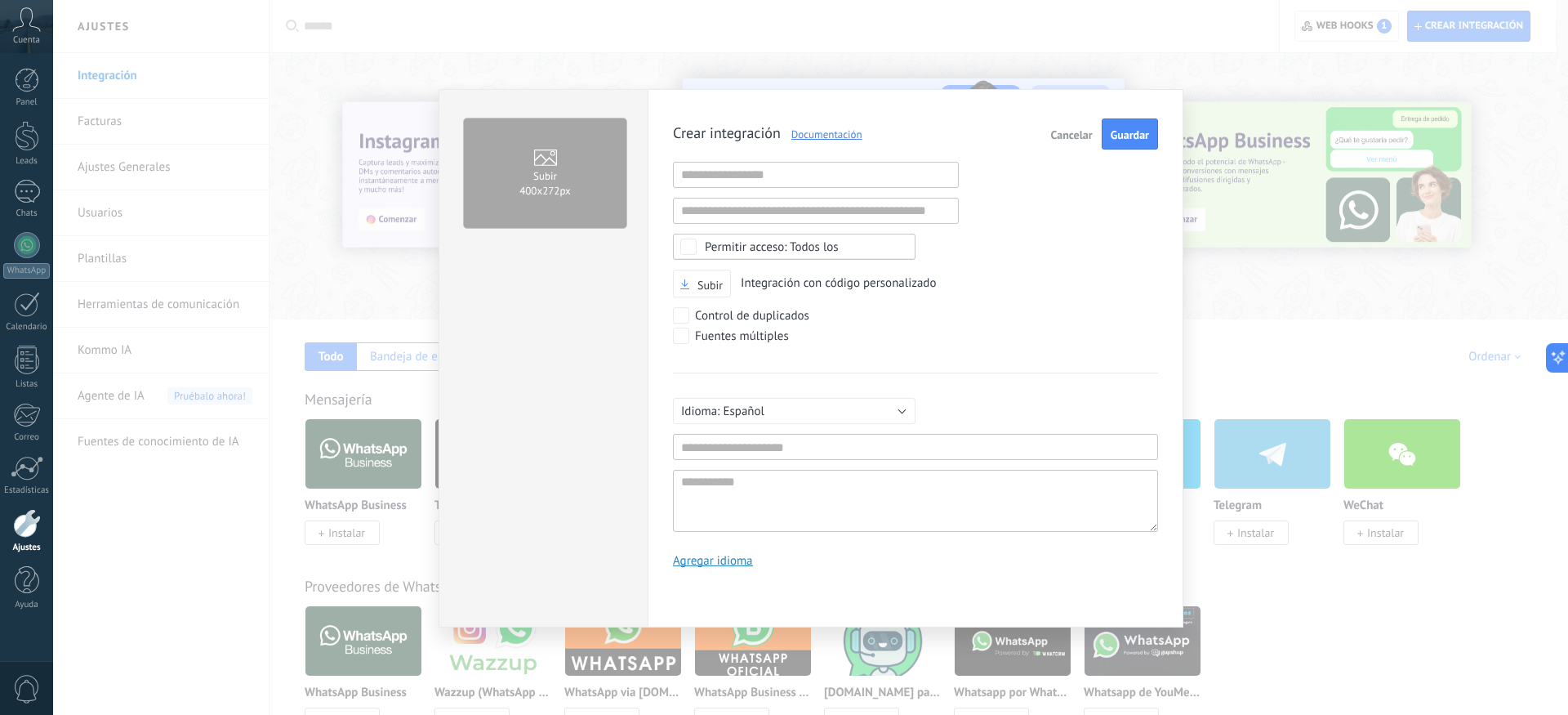
click at [1083, 143] on button "Cancelar" at bounding box center [1072, 134] width 55 height 31
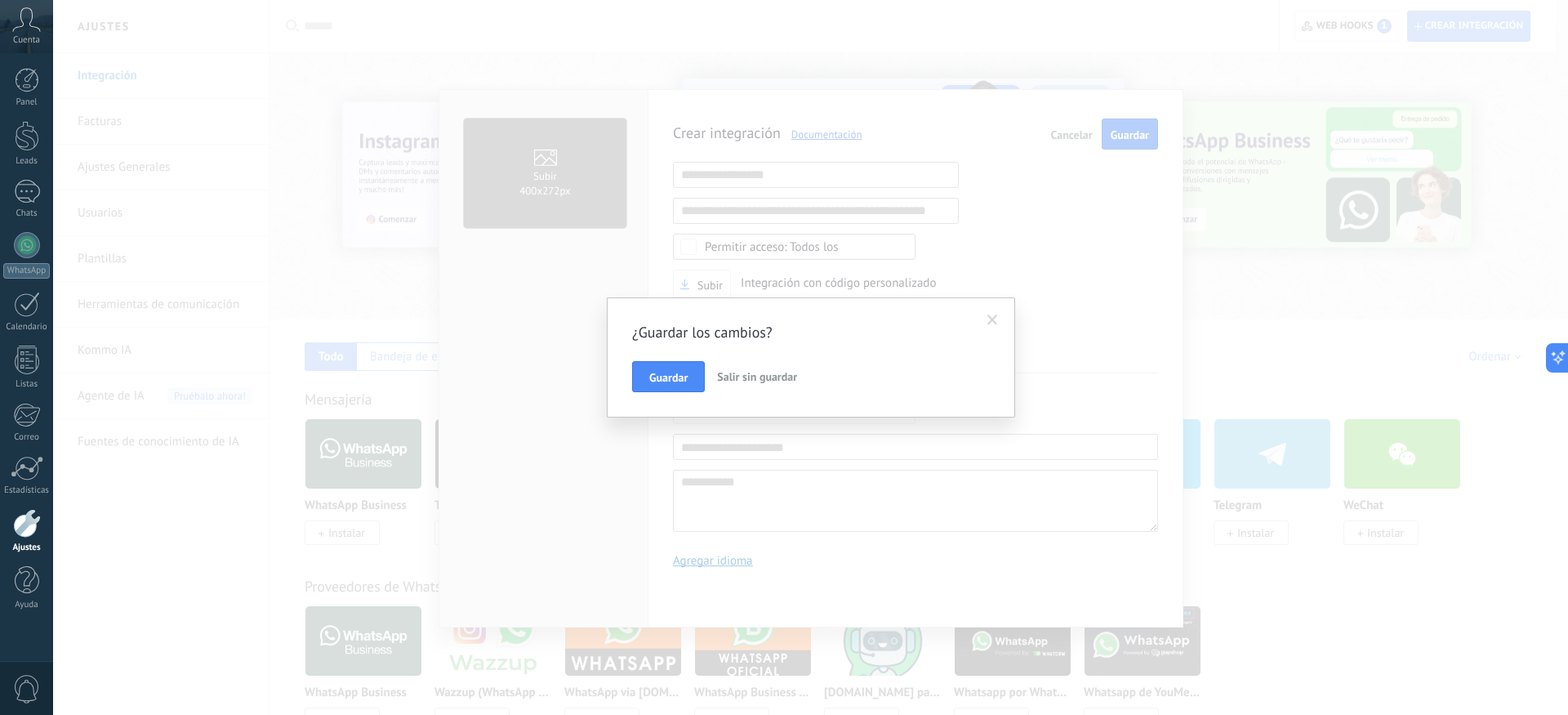
click at [766, 379] on span "Salir sin guardar" at bounding box center [757, 376] width 80 height 14
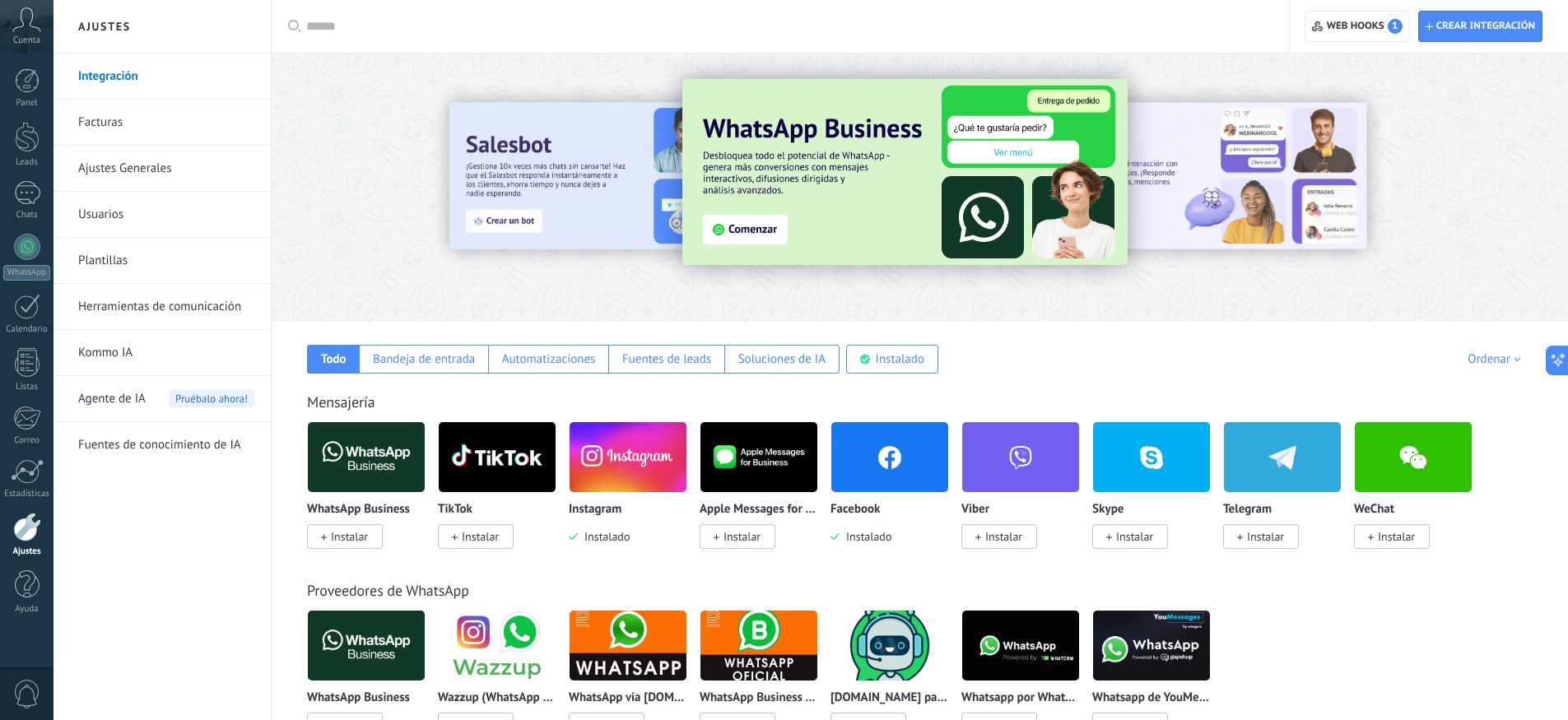
click at [874, 484] on img at bounding box center [890, 457] width 117 height 80
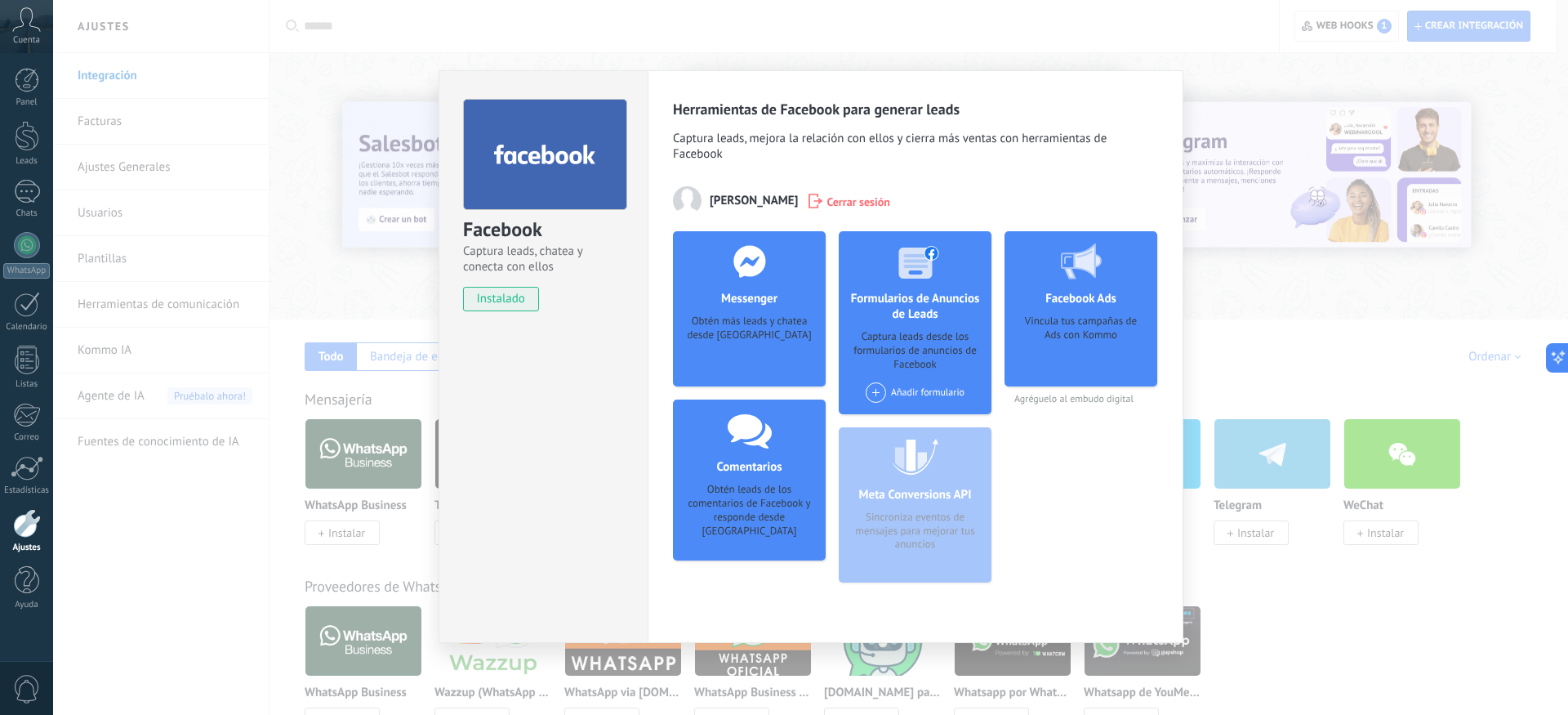
click at [745, 336] on div "Obtén más leads y chatea desde [GEOGRAPHIC_DATA]" at bounding box center [748, 339] width 126 height 50
click at [934, 396] on div "Añadir formulario" at bounding box center [915, 392] width 99 height 20
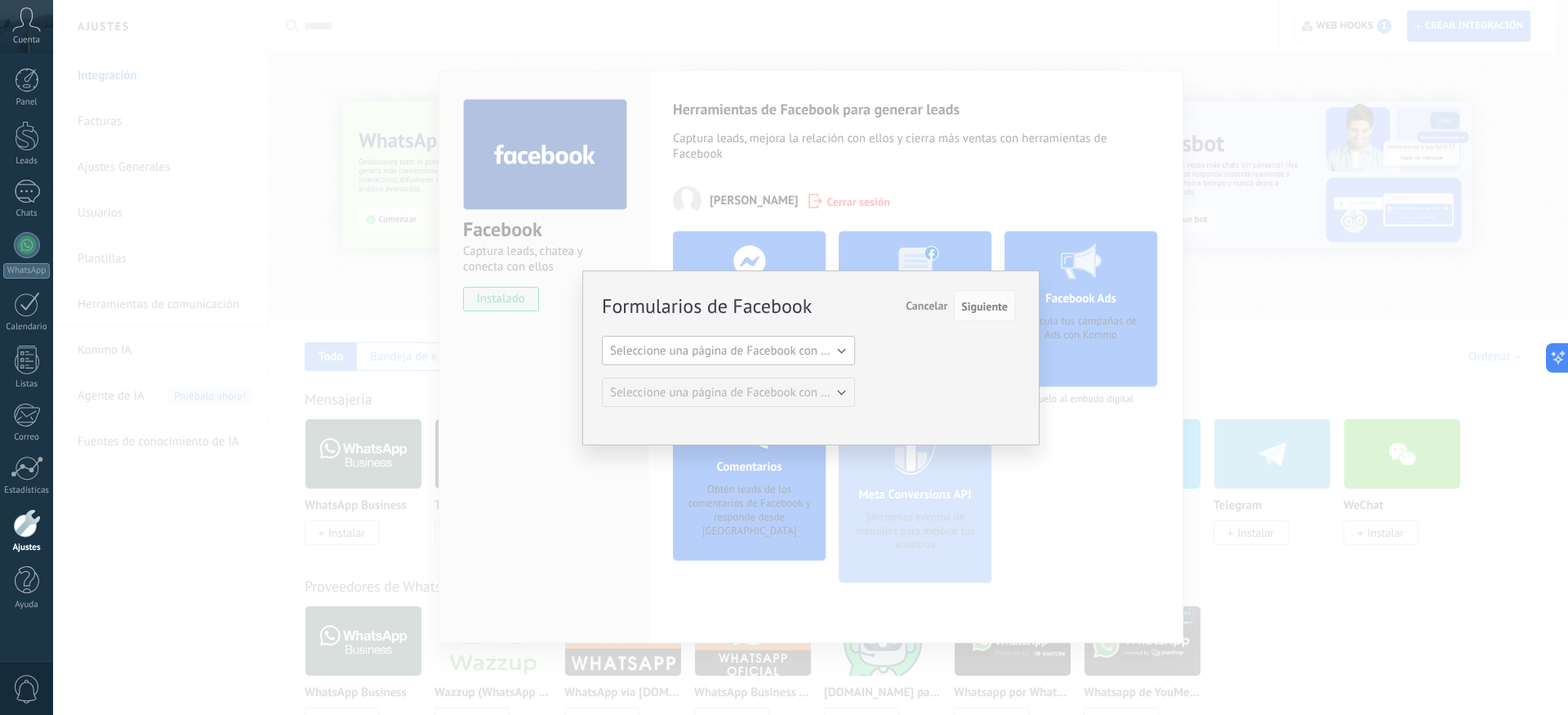
click at [797, 354] on span "Seleccione una página de Facebook con formas" at bounding box center [733, 351] width 247 height 15
click at [980, 309] on span "Siguiente" at bounding box center [984, 306] width 46 height 12
click at [979, 309] on span "Siguiente" at bounding box center [984, 306] width 46 height 12
click at [961, 312] on span "Siguiente" at bounding box center [984, 306] width 46 height 12
click at [934, 309] on span "Cancelar" at bounding box center [926, 305] width 41 height 14
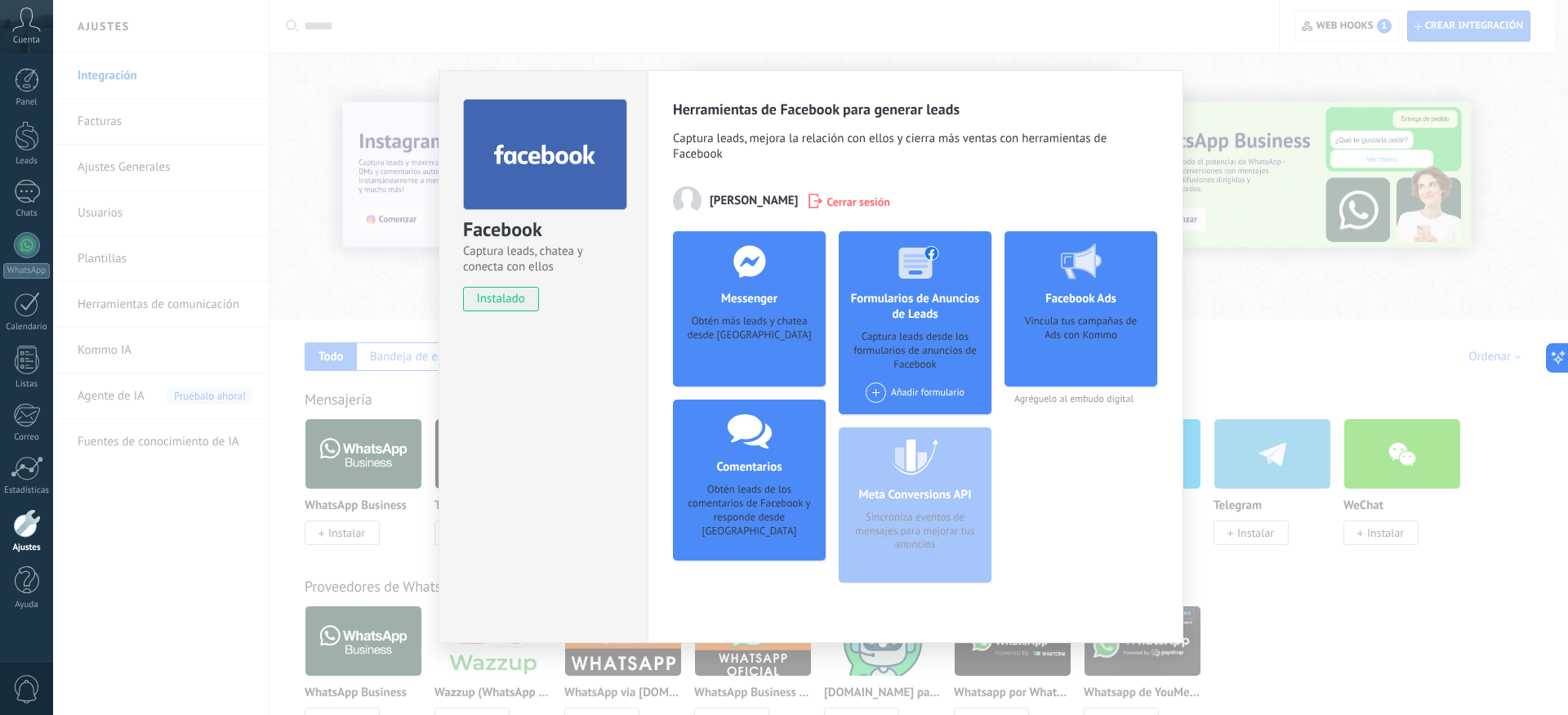
click at [997, 49] on div "Facebook Captura leads, chatea y conecta con ellos instalado Desinstalar Herram…" at bounding box center [810, 358] width 1515 height 715
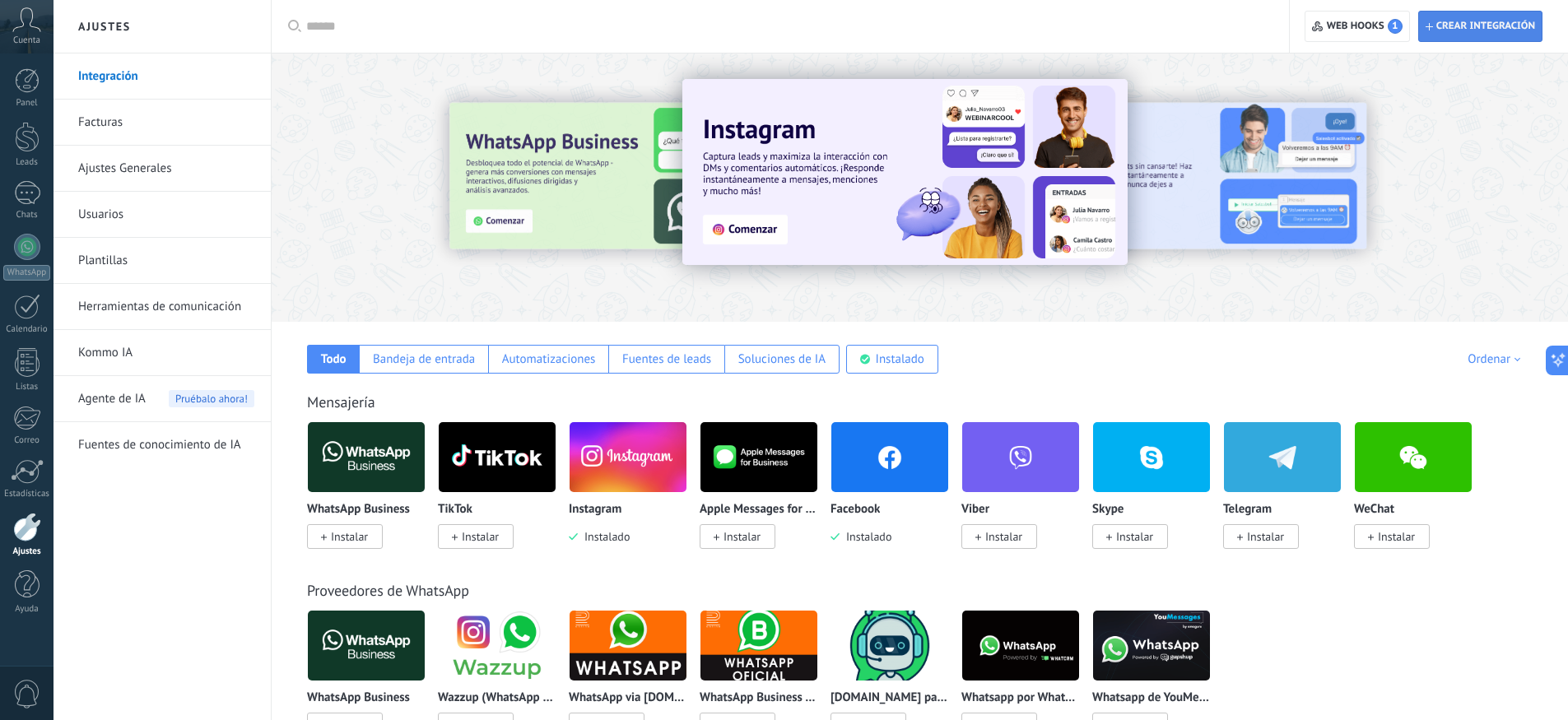
click at [1466, 22] on span "Crear integración" at bounding box center [1486, 26] width 99 height 14
type textarea "**********"
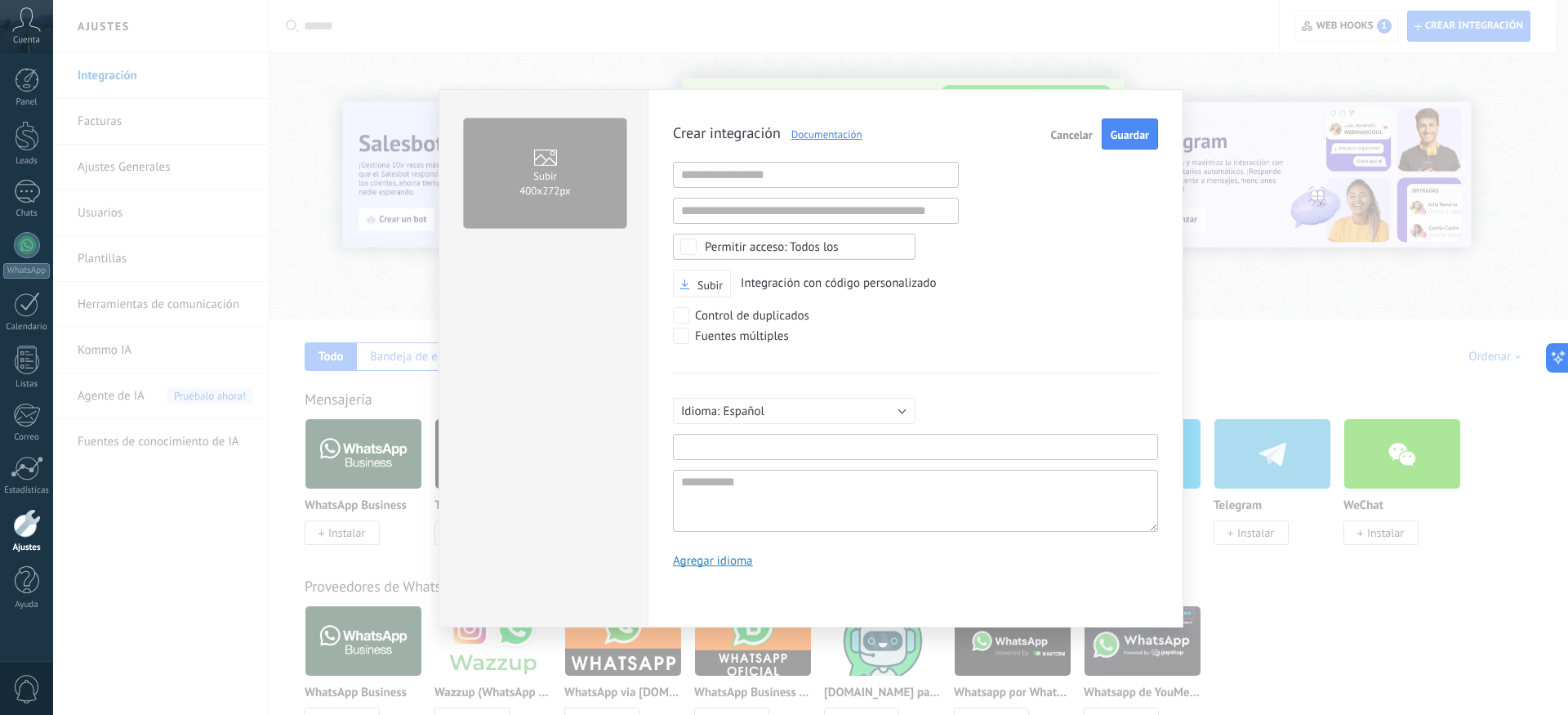
click at [722, 447] on input "text" at bounding box center [916, 446] width 485 height 26
type input "**********"
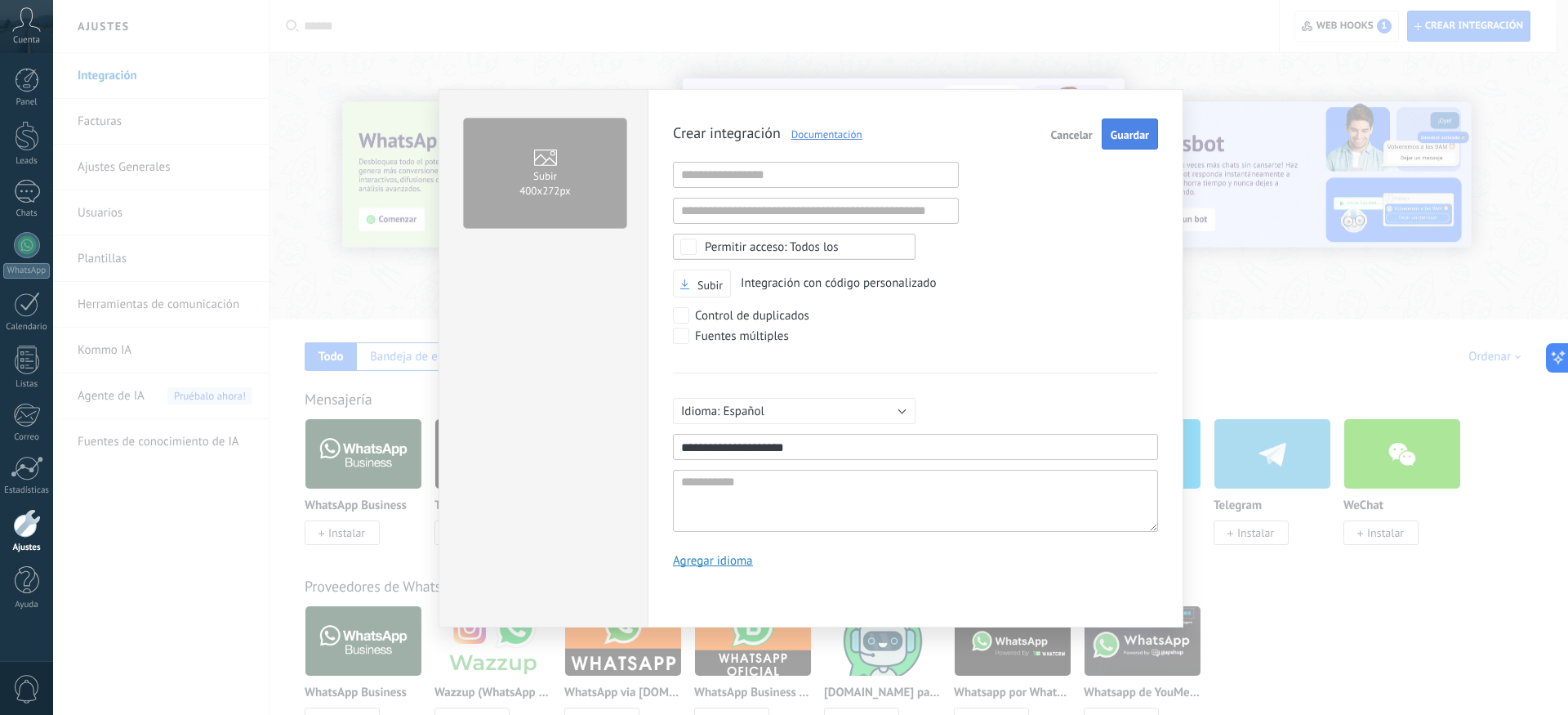
click at [1138, 140] on span "Guardar" at bounding box center [1130, 135] width 39 height 12
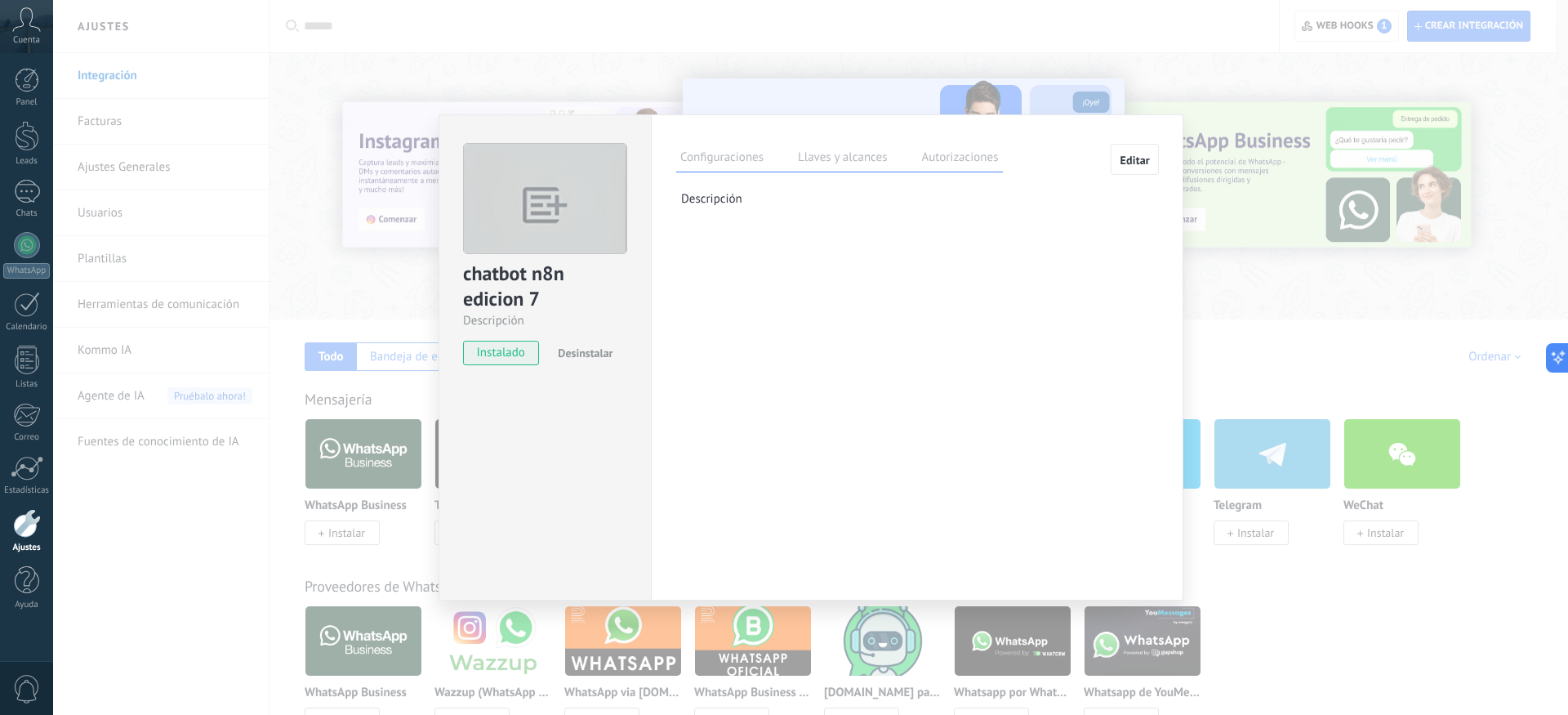
click at [836, 168] on label "Llaves y alcances" at bounding box center [842, 159] width 97 height 24
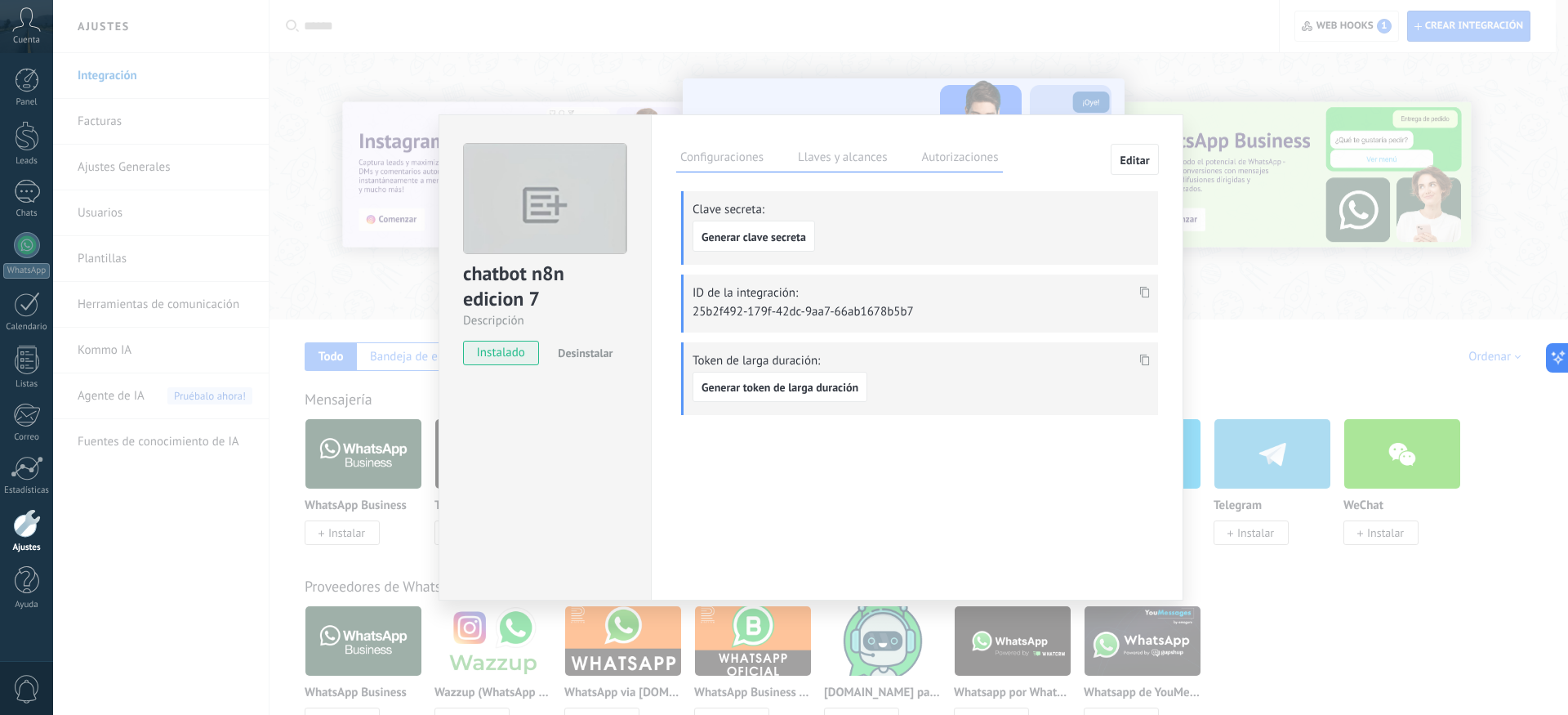
click at [956, 164] on label "Autorizaciones" at bounding box center [959, 159] width 85 height 24
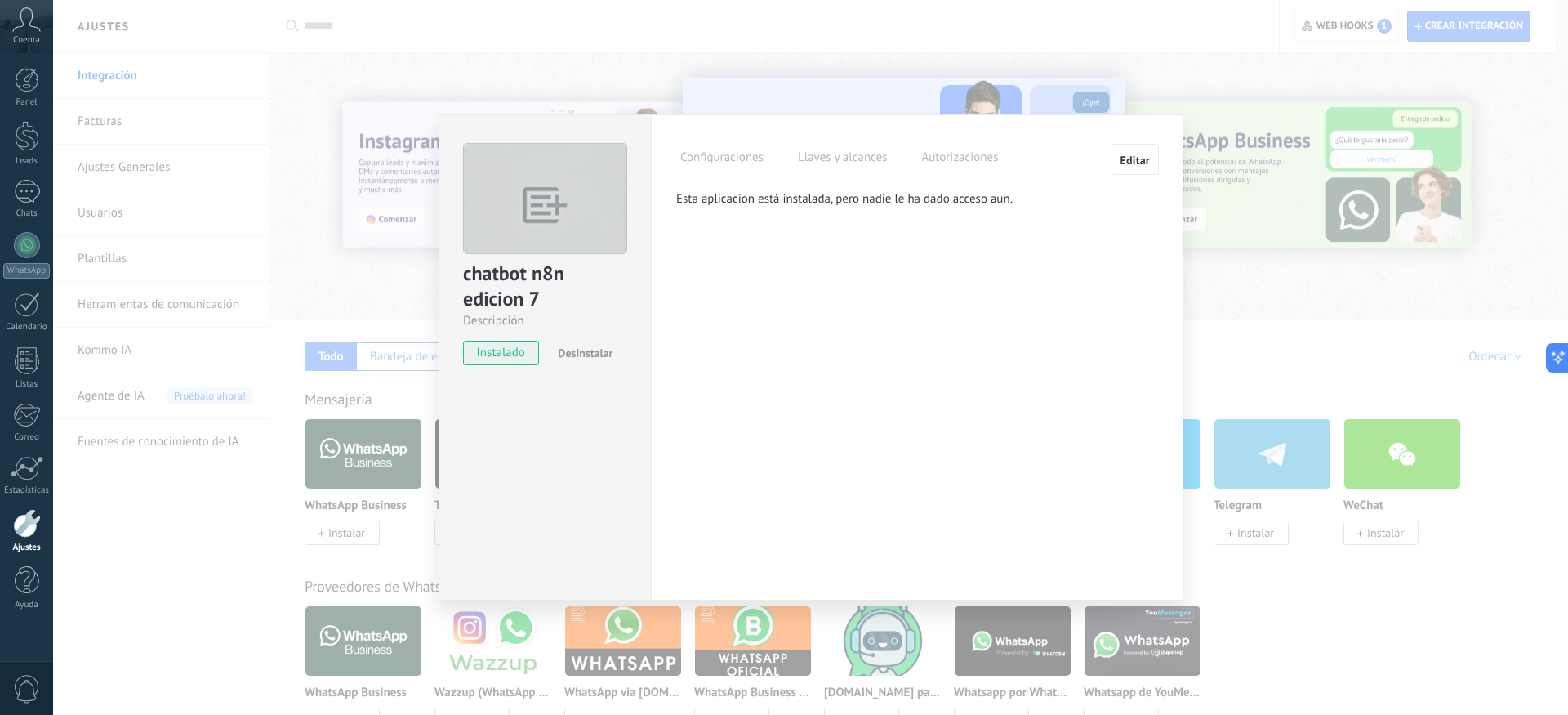
click at [860, 166] on label "Llaves y alcances" at bounding box center [842, 159] width 97 height 24
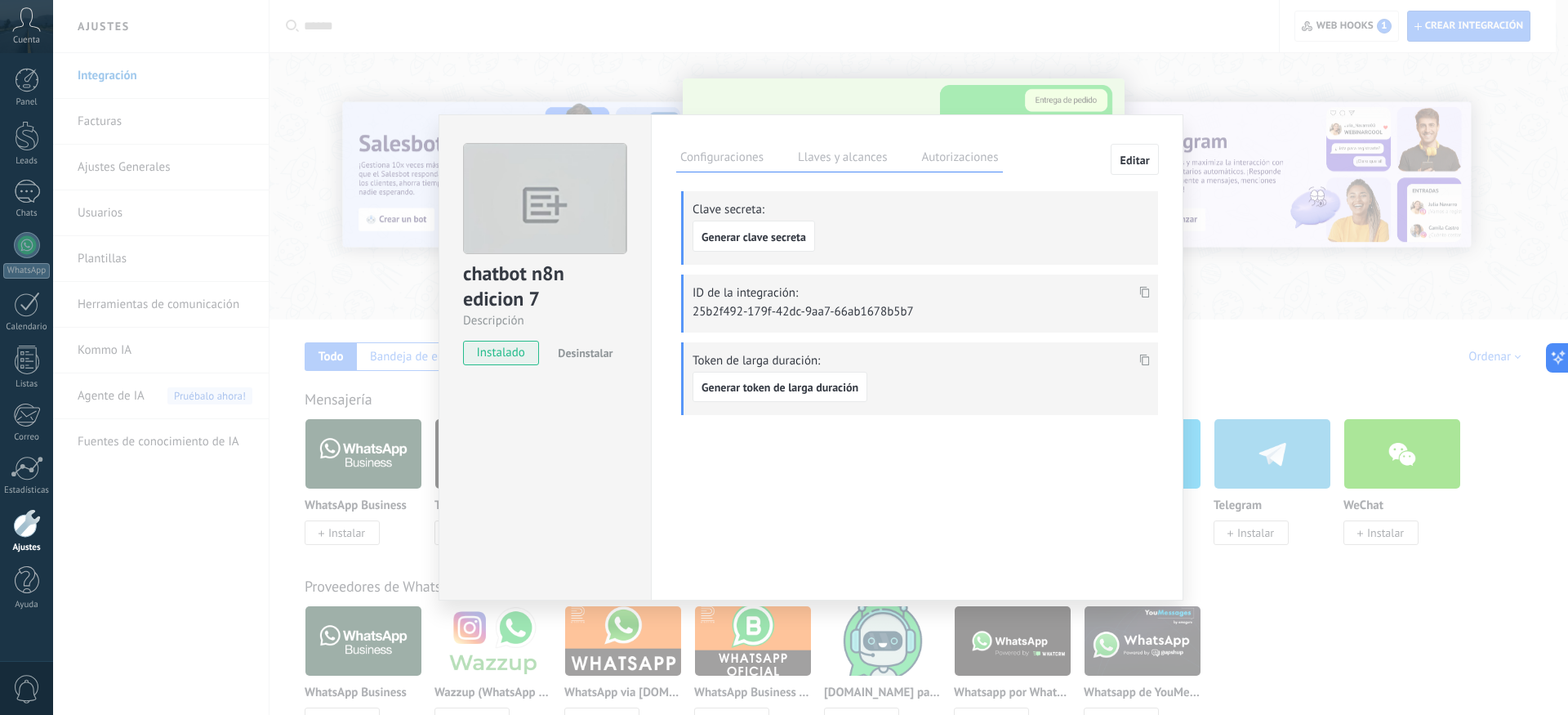
click at [745, 165] on label "Configuraciones" at bounding box center [721, 159] width 91 height 24
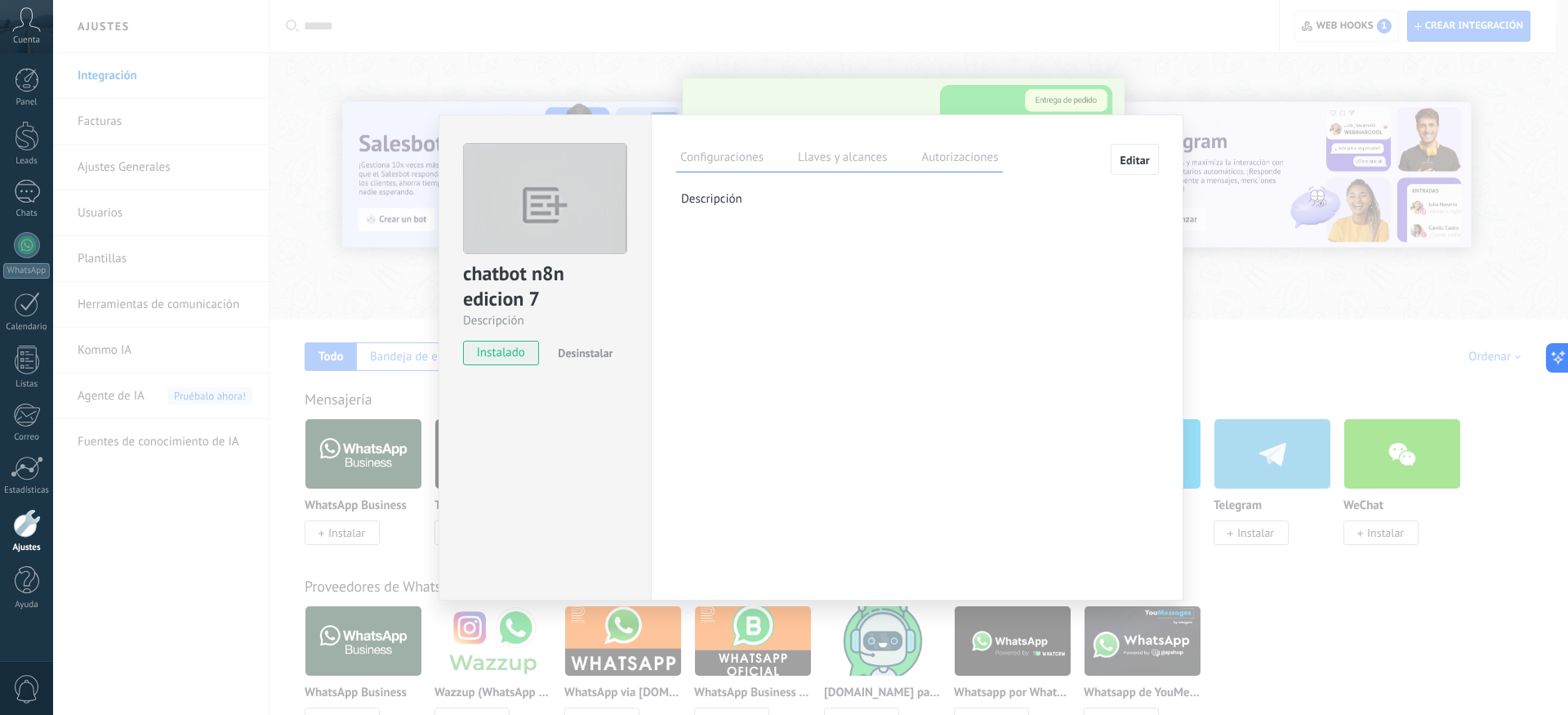
click at [820, 168] on label "Llaves y alcances" at bounding box center [842, 159] width 97 height 24
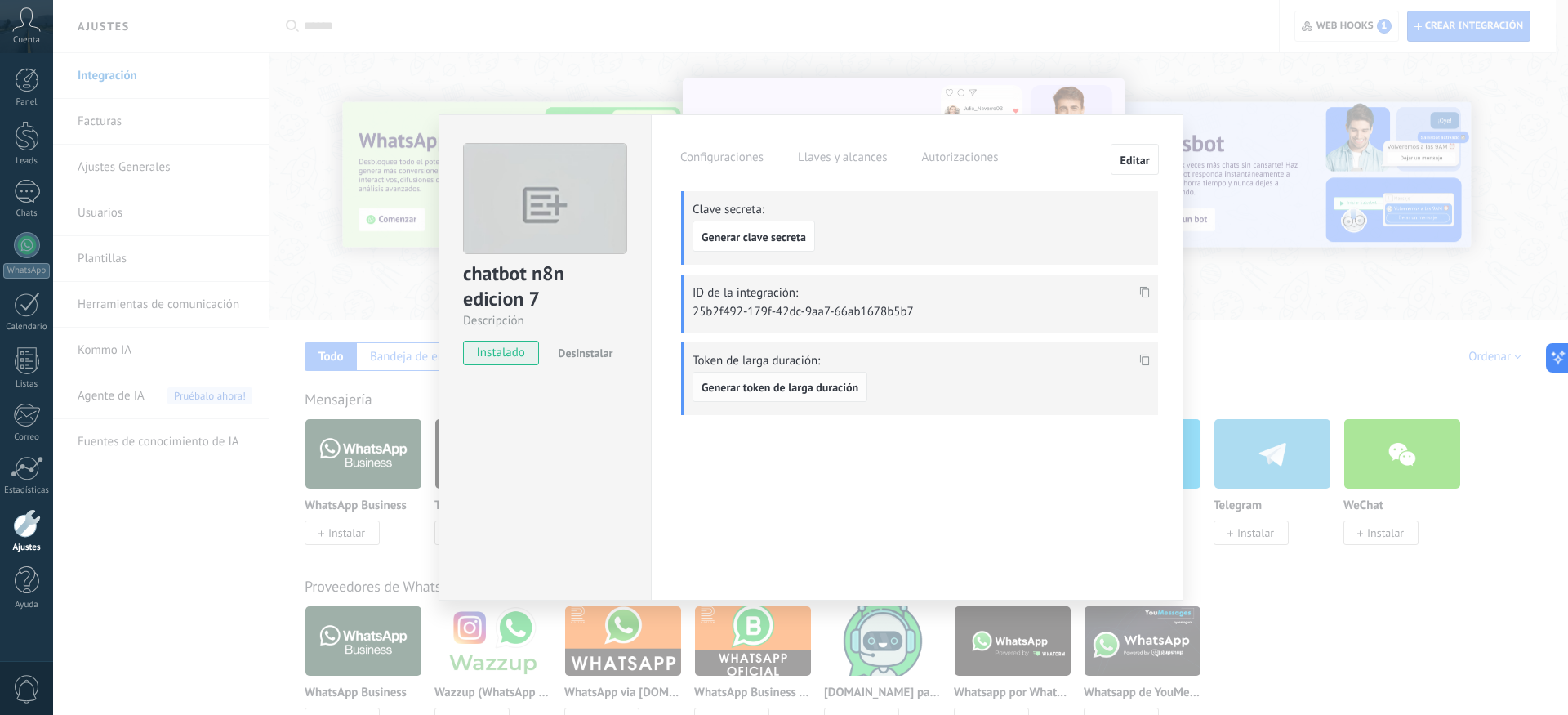
click at [771, 384] on span "Generar token de larga duración" at bounding box center [779, 387] width 157 height 12
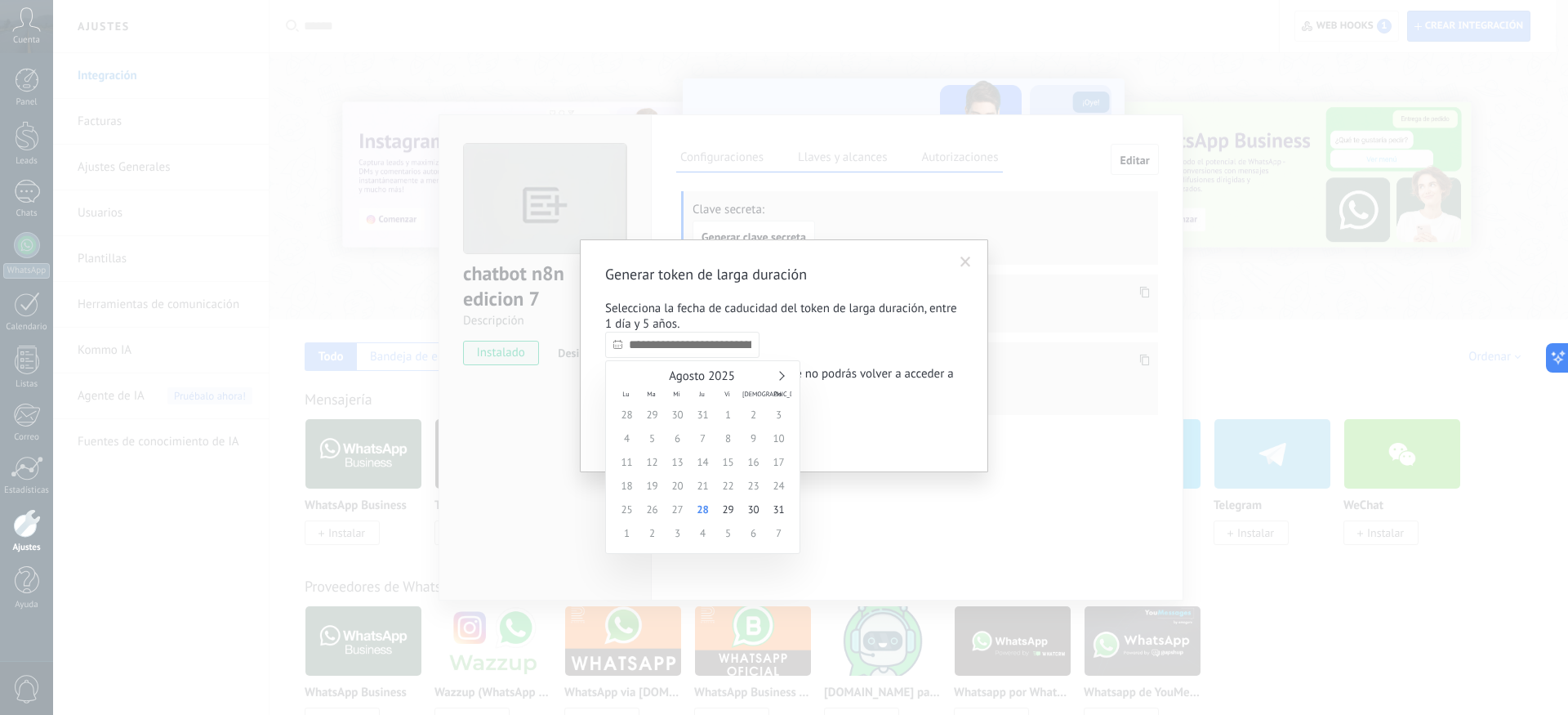
click at [666, 350] on input "text" at bounding box center [682, 344] width 154 height 26
click at [808, 350] on div "Generar token de larga duración Selecciona la fecha de caducidad del token de l…" at bounding box center [783, 356] width 357 height 182
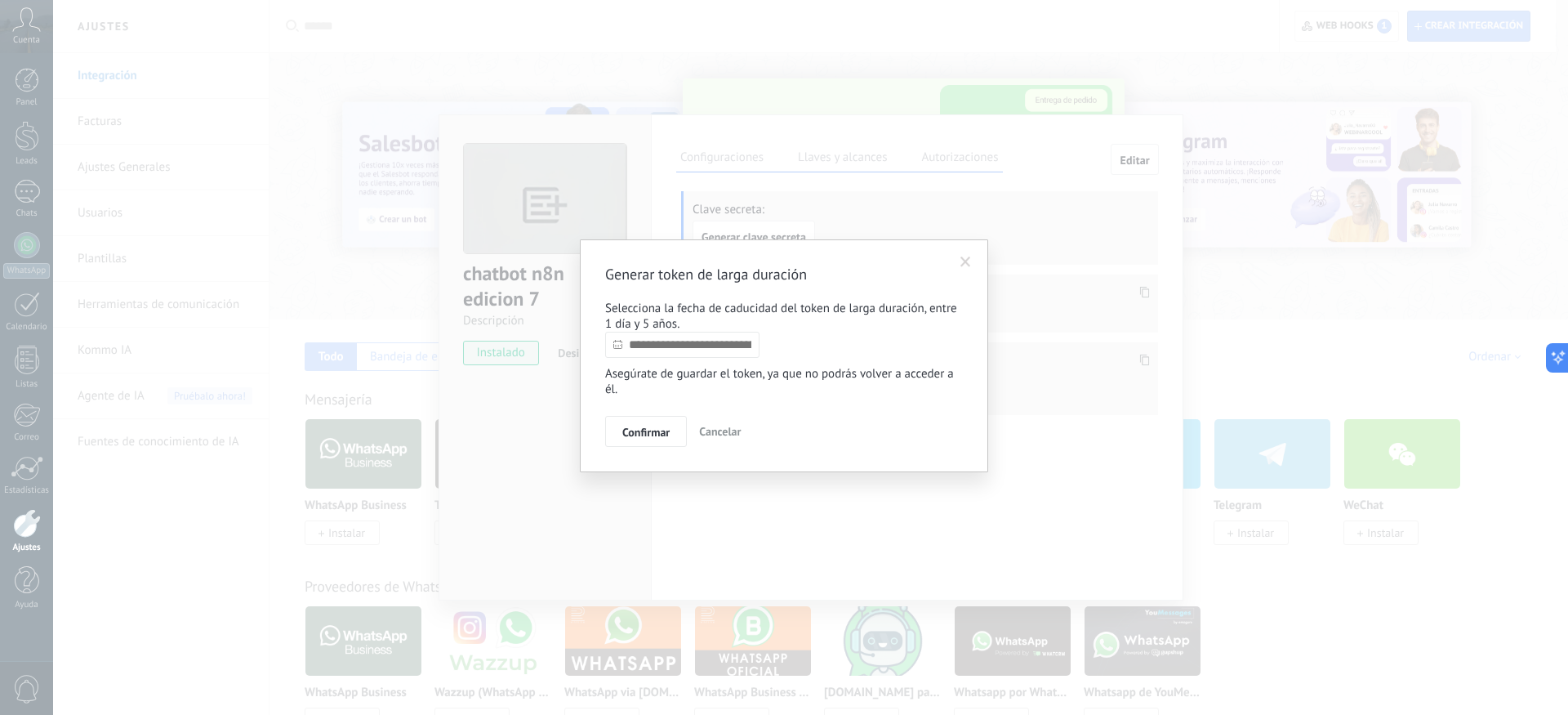
click at [716, 356] on input "text" at bounding box center [682, 344] width 154 height 26
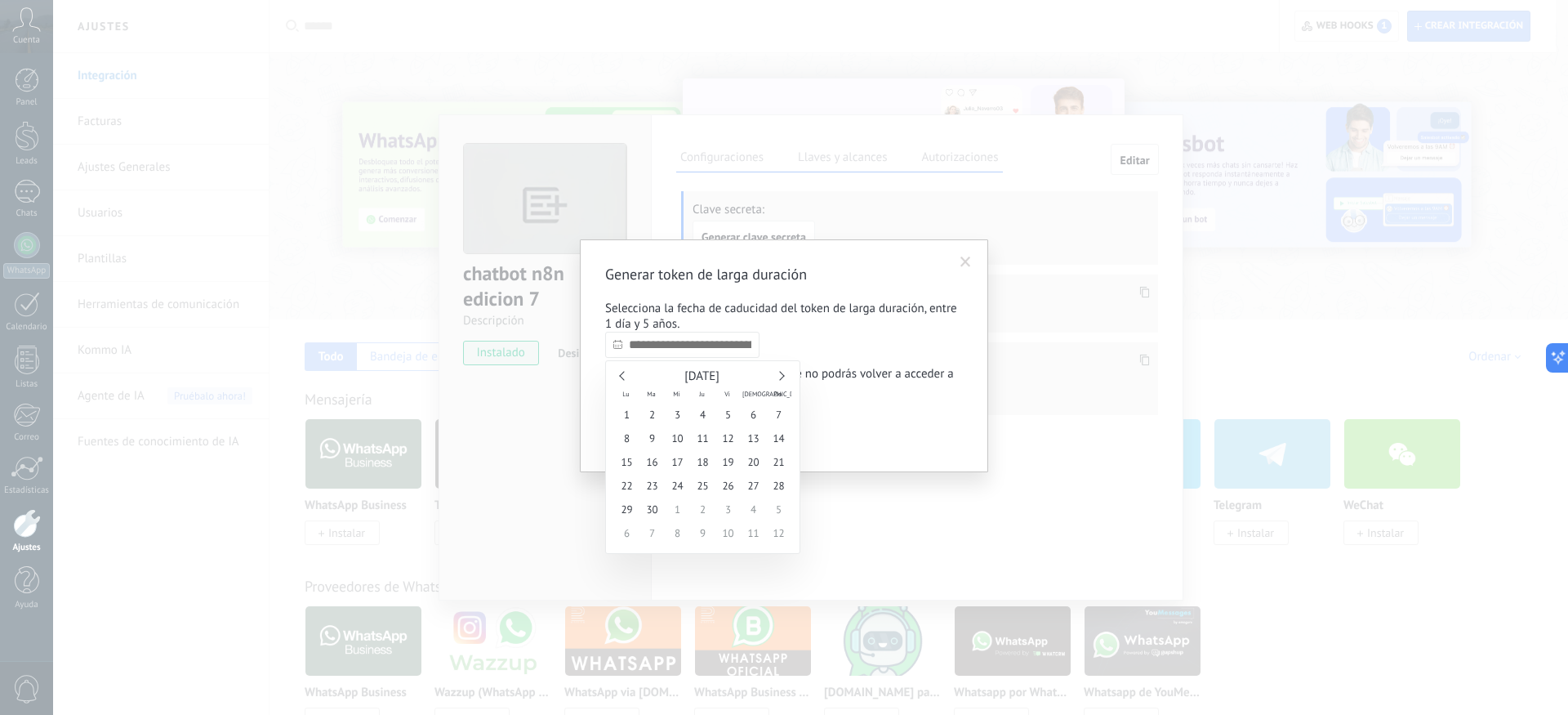
click at [782, 374] on link at bounding box center [779, 375] width 9 height 9
click at [705, 415] on span "4" at bounding box center [703, 414] width 25 height 24
click at [691, 351] on input "**********" at bounding box center [682, 344] width 154 height 26
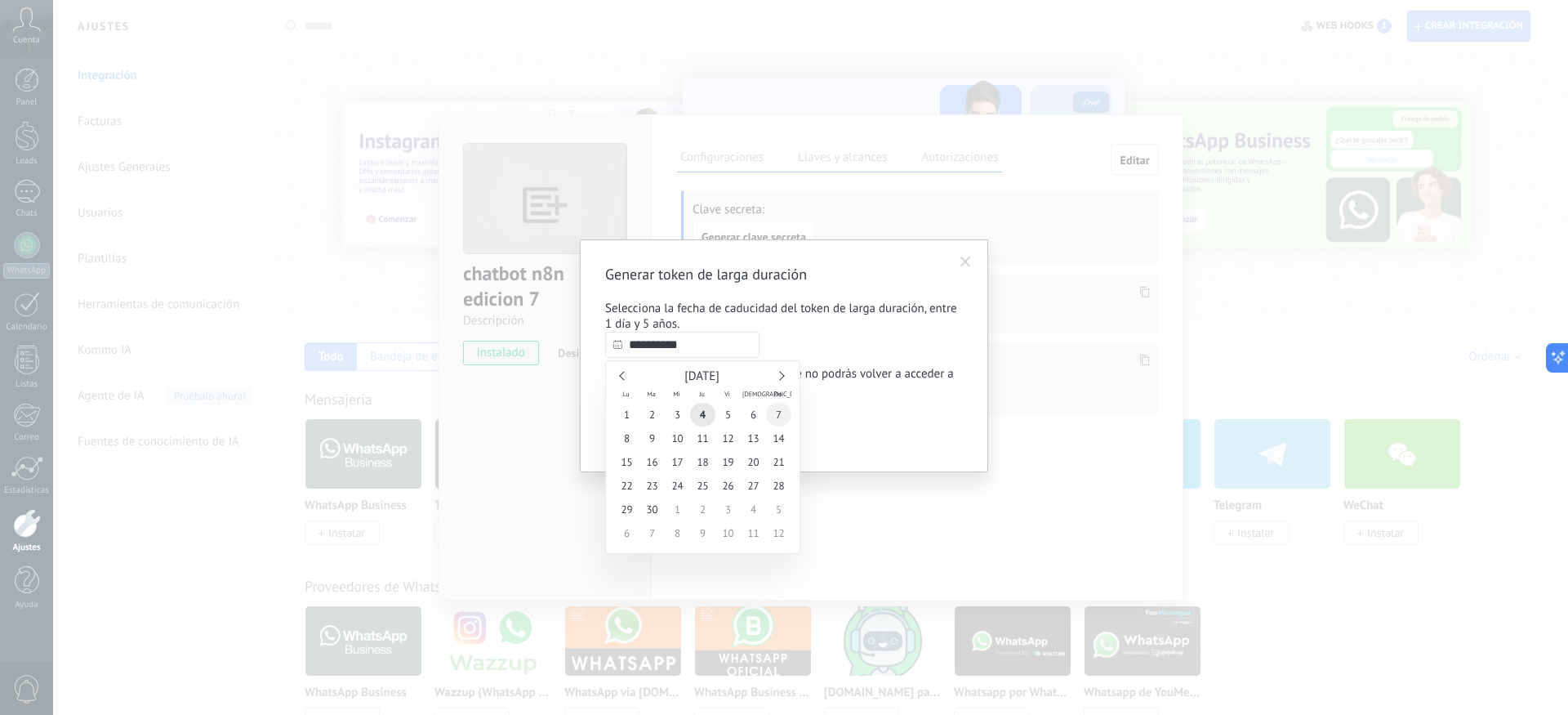
type input "**********"
click at [774, 414] on span "7" at bounding box center [778, 414] width 25 height 24
click at [648, 446] on button "Confirmar" at bounding box center [645, 432] width 82 height 31
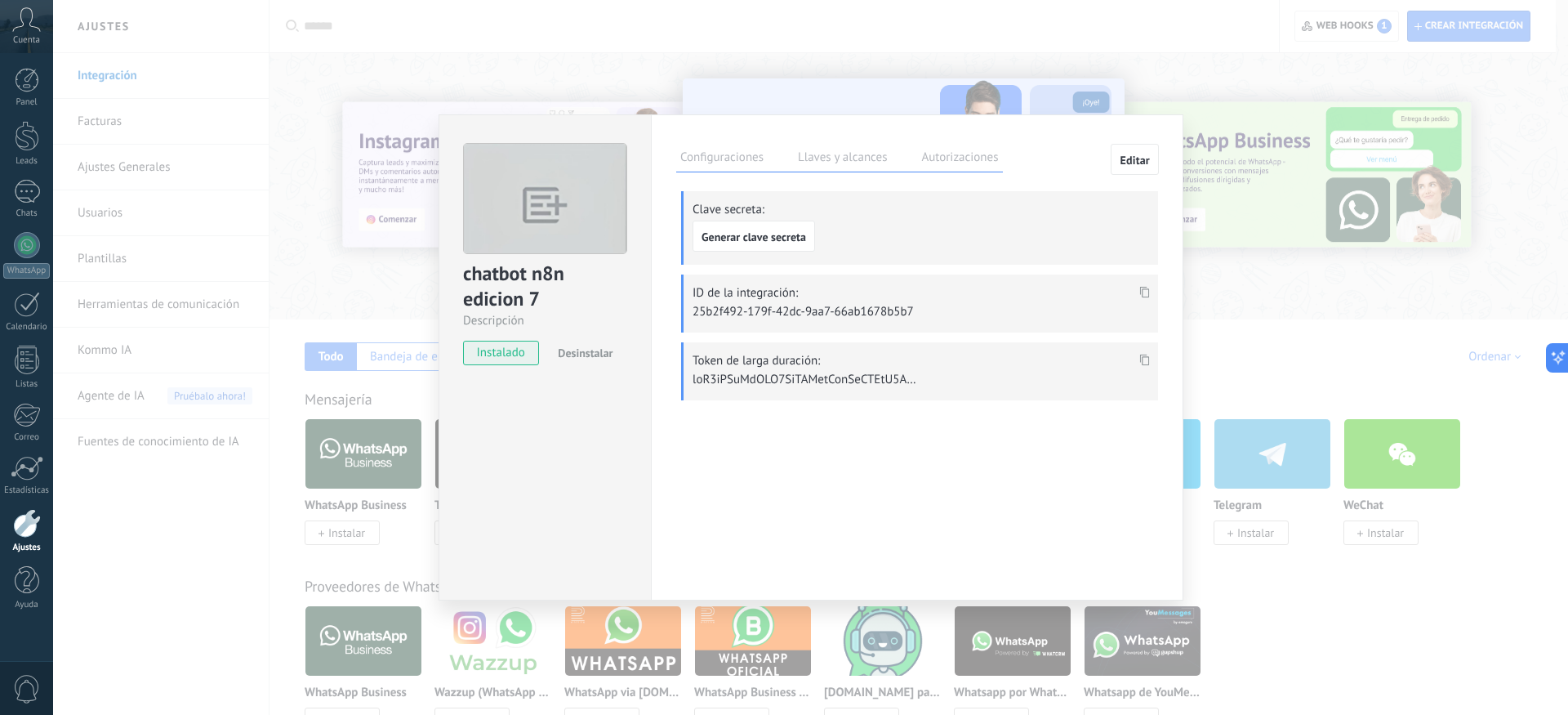
click at [858, 381] on p at bounding box center [806, 380] width 228 height 15
click at [1146, 368] on span at bounding box center [1145, 364] width 19 height 13
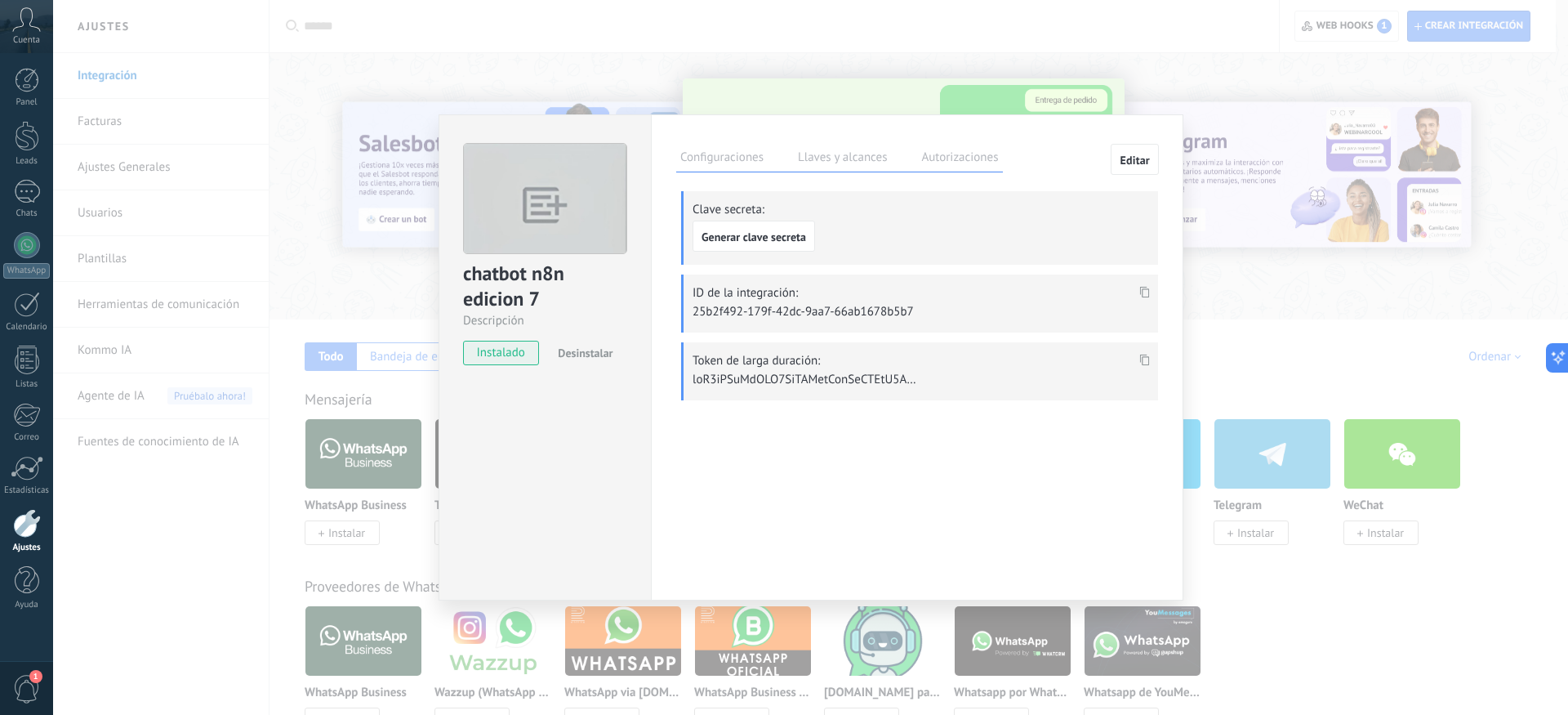
click at [1264, 550] on div "chatbot n8n edicion 7 Descripción instalado Desinstalar Configuraciones Llaves …" at bounding box center [810, 358] width 1515 height 715
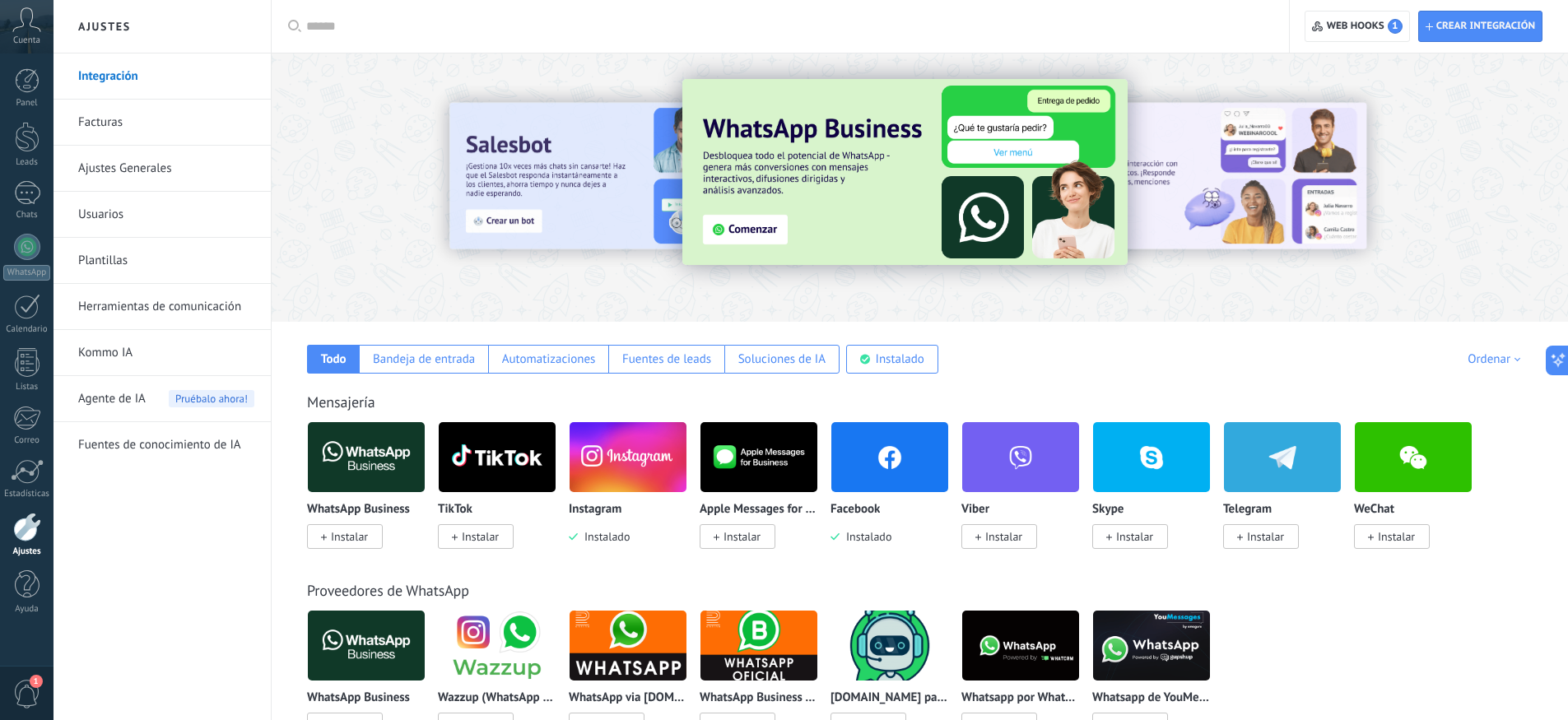
click at [888, 479] on img at bounding box center [890, 457] width 117 height 80
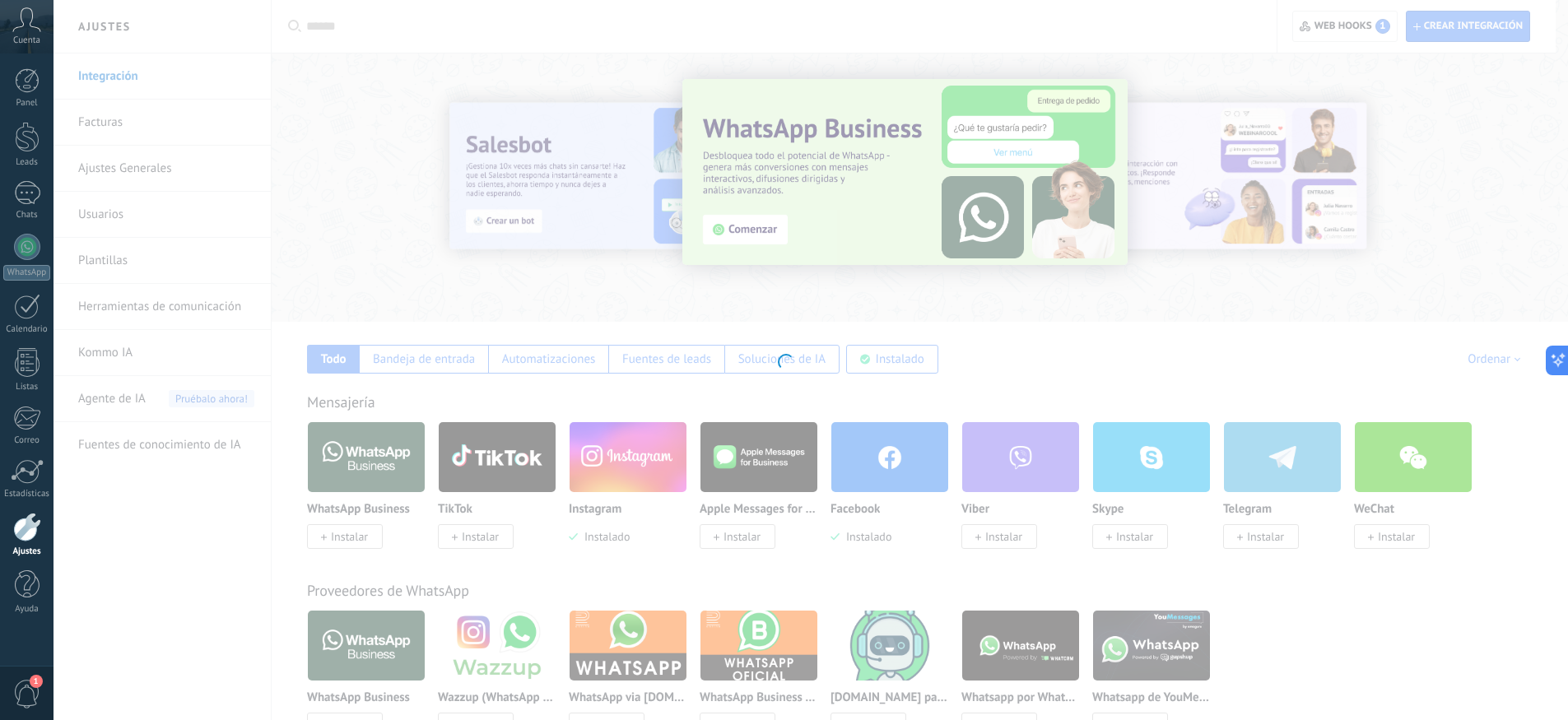
click at [896, 471] on body ".abccls-1,.abccls-2{fill-rule:evenodd}.abccls-2{fill:#fff} .abfcls-1{fill:none}…" at bounding box center [784, 360] width 1568 height 720
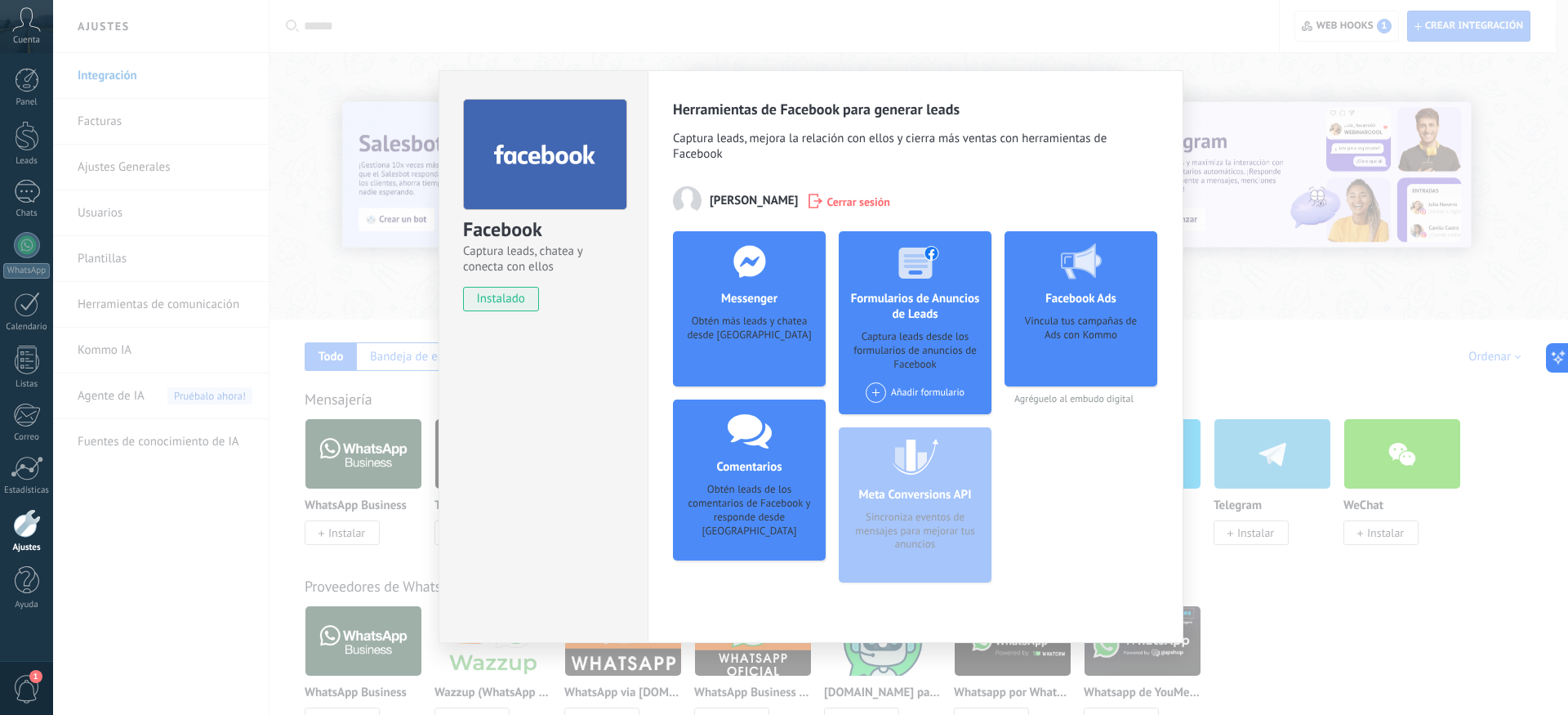
click at [768, 334] on div "Obtén más leads y chatea desde [GEOGRAPHIC_DATA]" at bounding box center [748, 339] width 126 height 50
click at [718, 332] on div "Obtén más leads y chatea desde [GEOGRAPHIC_DATA]" at bounding box center [748, 339] width 126 height 50
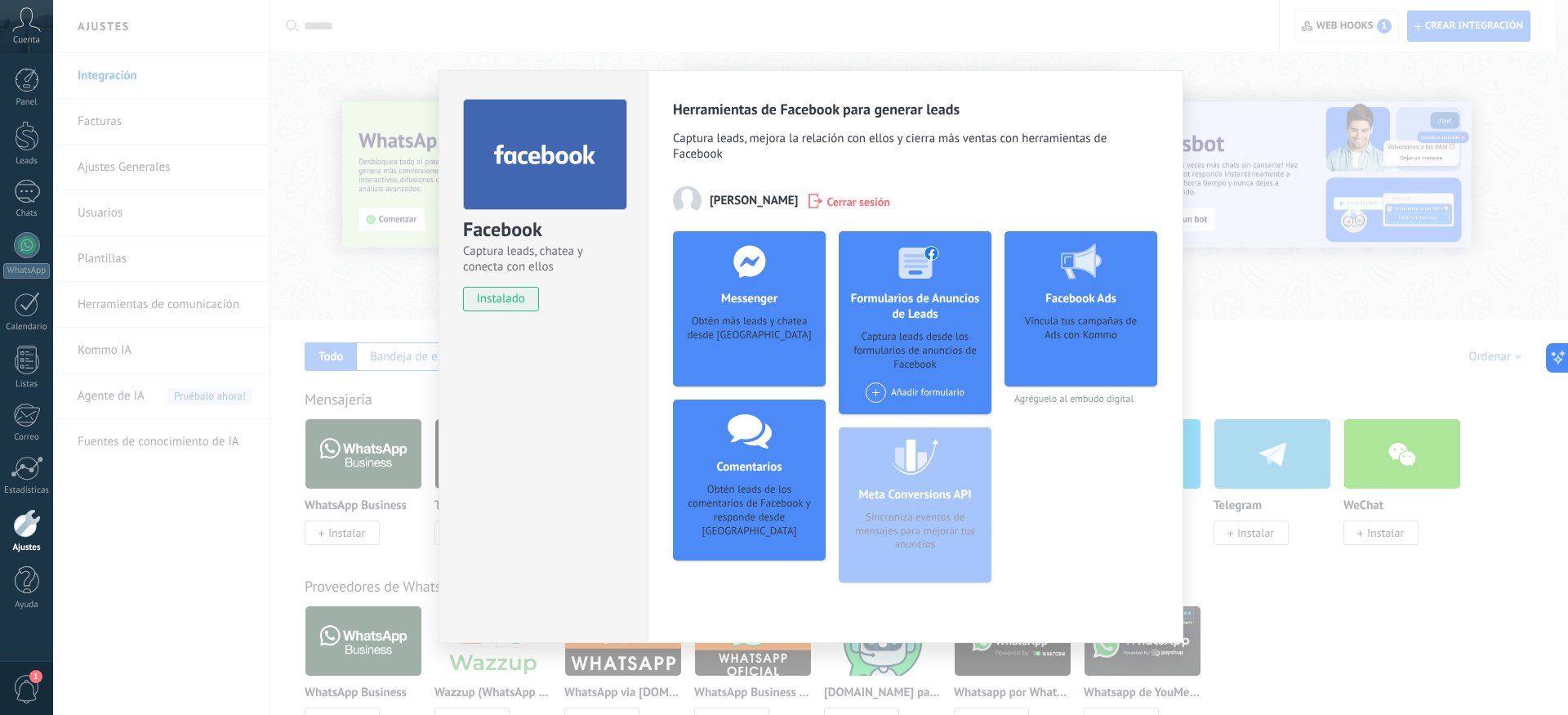
click at [752, 43] on div "Facebook Captura leads, chatea y conecta con ellos instalado Desinstalar Herram…" at bounding box center [810, 358] width 1515 height 715
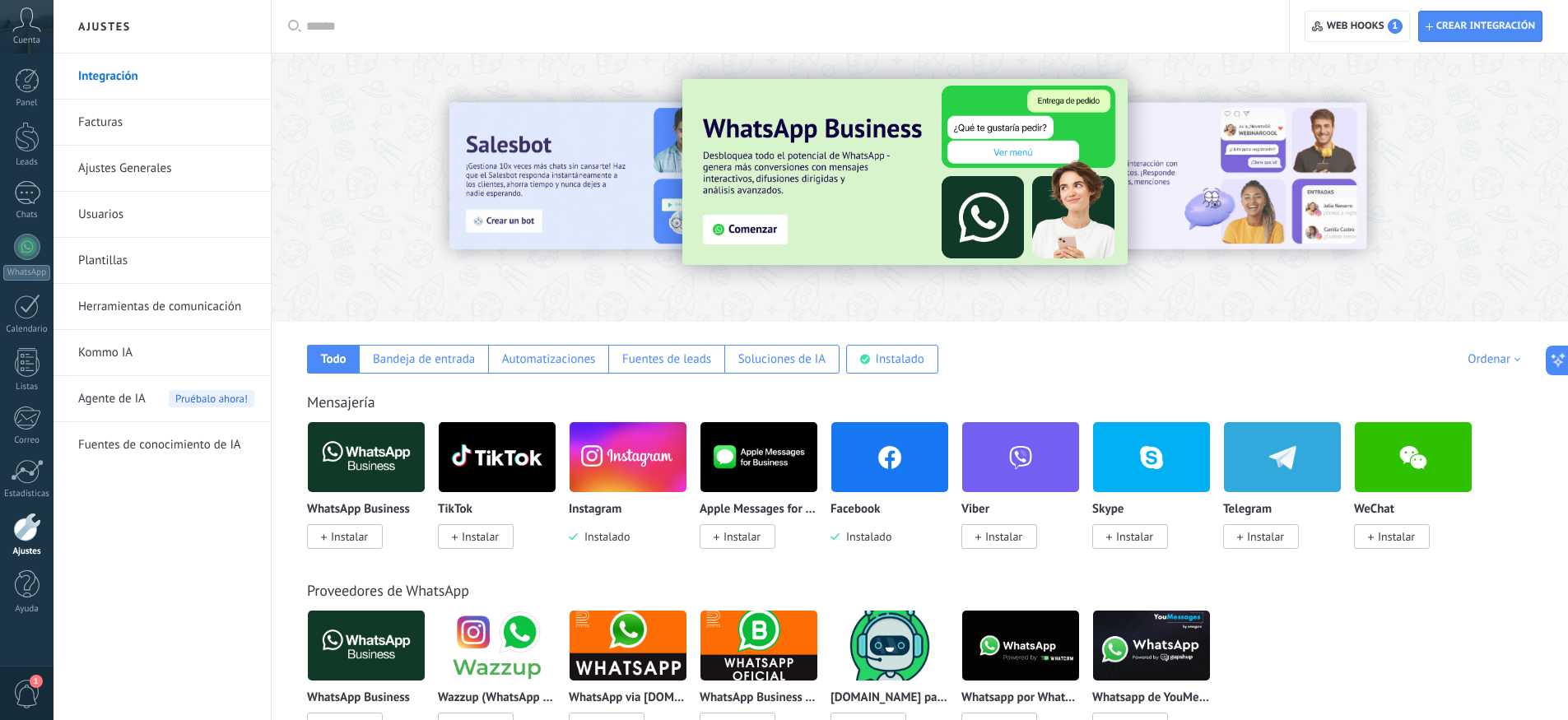
click at [33, 692] on span "1" at bounding box center [27, 694] width 28 height 29
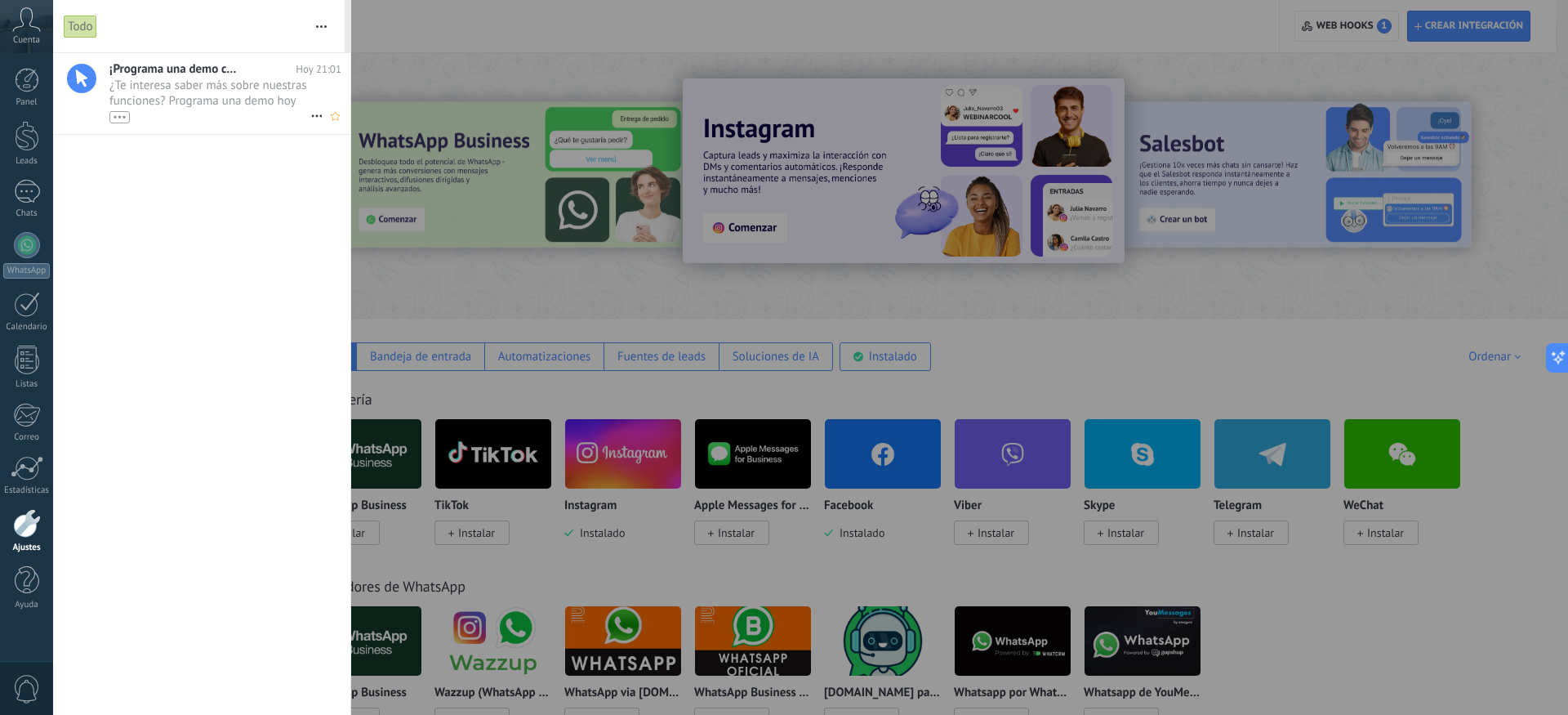
click at [228, 95] on span "¿Te interesa saber más sobre nuestras funciones? Programa una demo hoy mismo! •…" at bounding box center [210, 100] width 201 height 45
click at [38, 93] on link "Panel" at bounding box center [26, 88] width 53 height 40
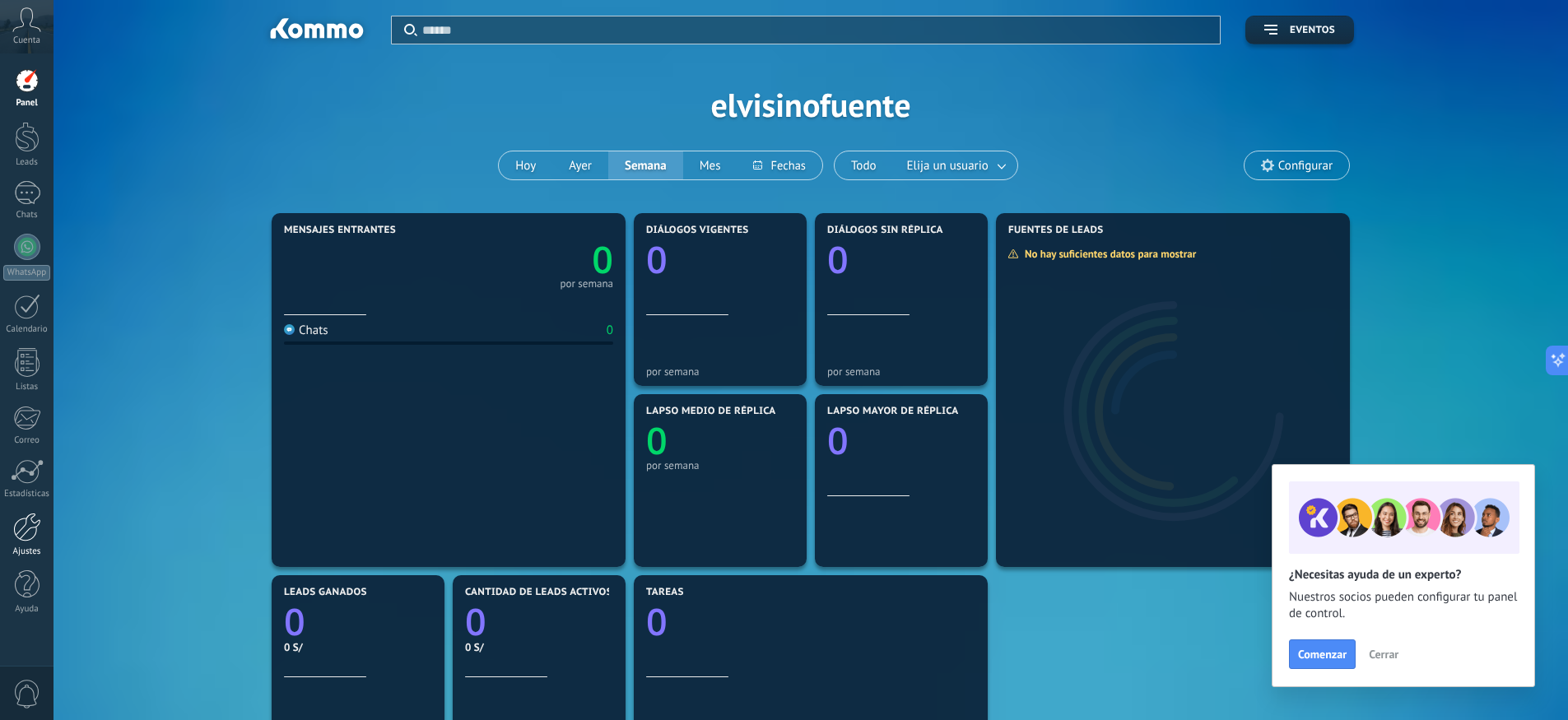
click at [24, 542] on link "Ajustes" at bounding box center [26, 535] width 53 height 45
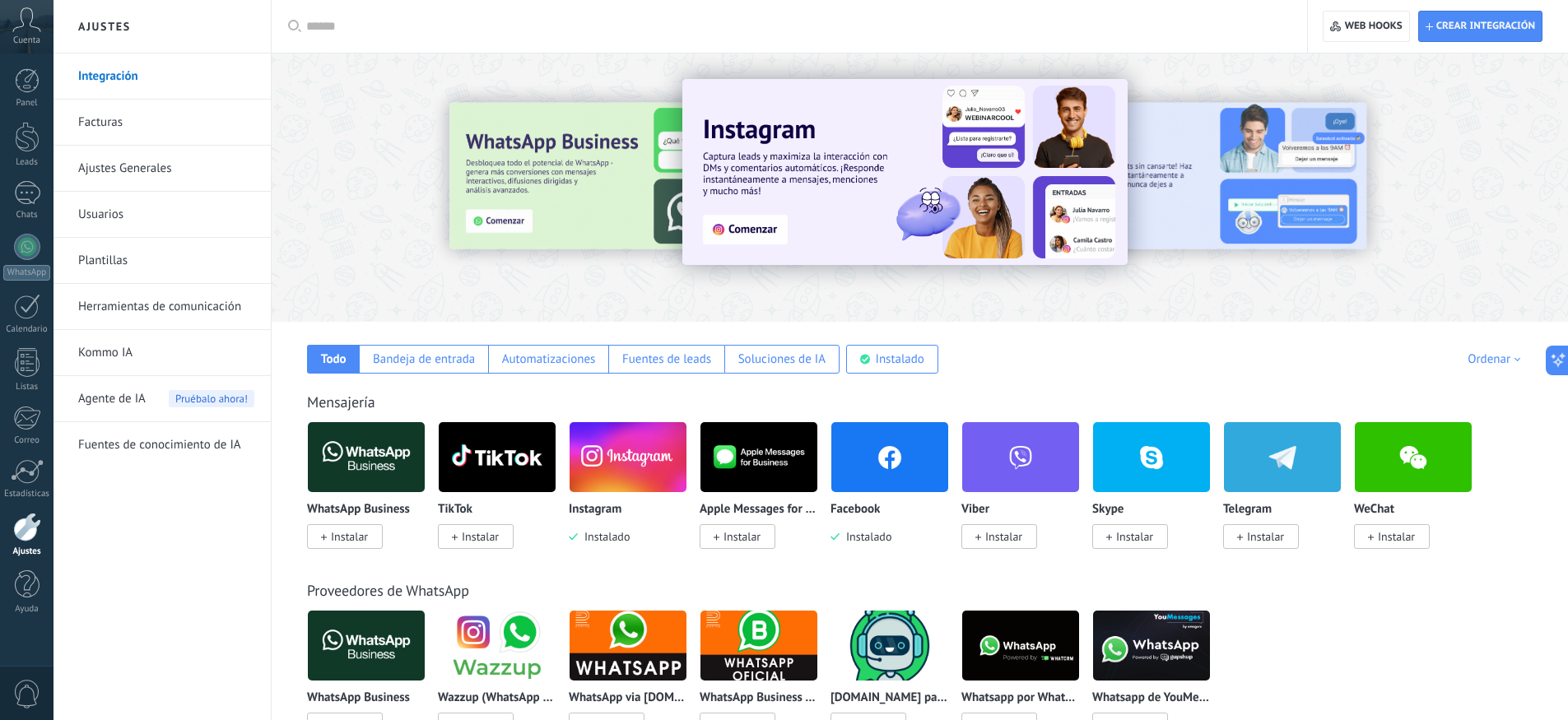
click at [902, 486] on img at bounding box center [890, 457] width 117 height 80
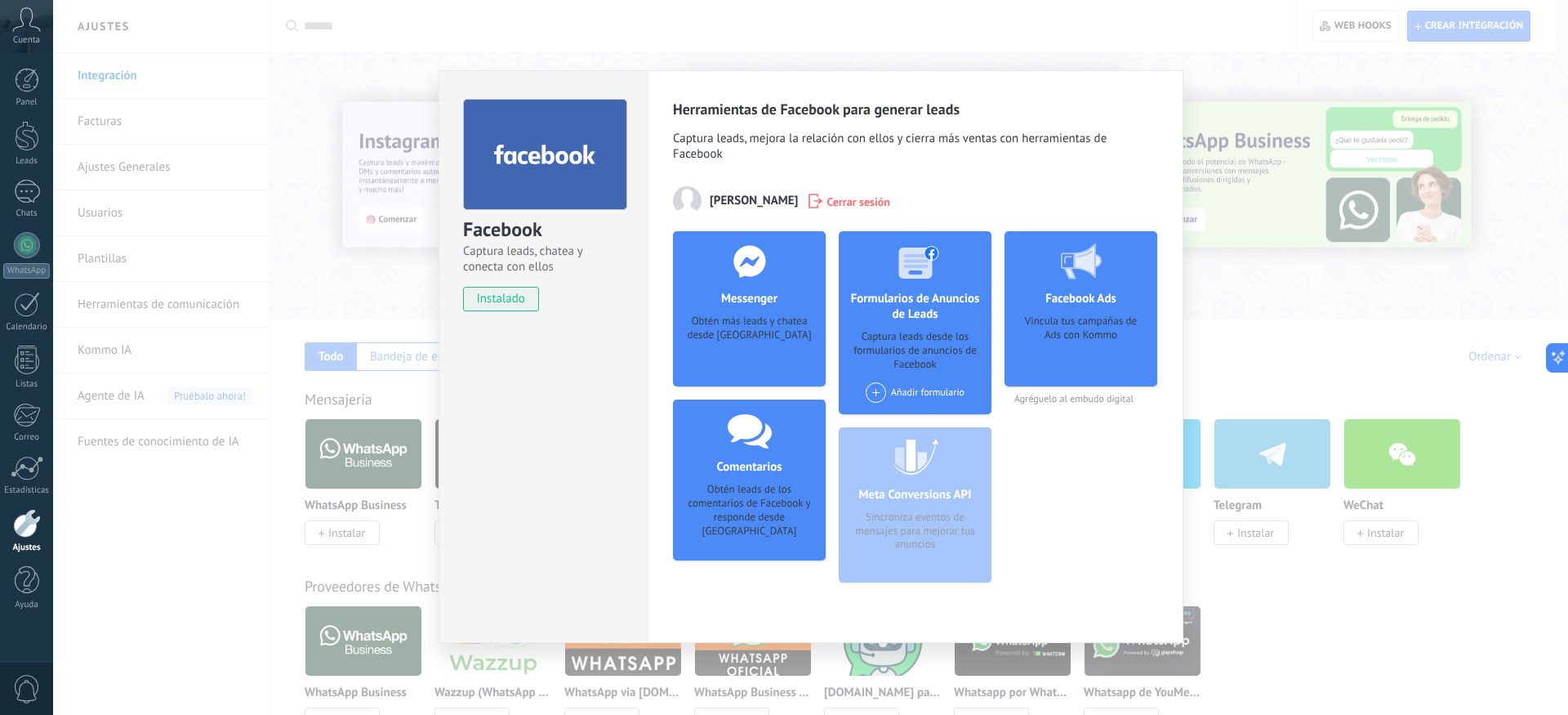
click at [572, 408] on div "Facebook Captura leads, chatea y conecta con ellos instalado Desinstalar" at bounding box center [542, 357] width 209 height 572
click at [304, 252] on div "Facebook Captura leads, chatea y conecta con ellos instalado Desinstalar Herram…" at bounding box center [810, 358] width 1515 height 715
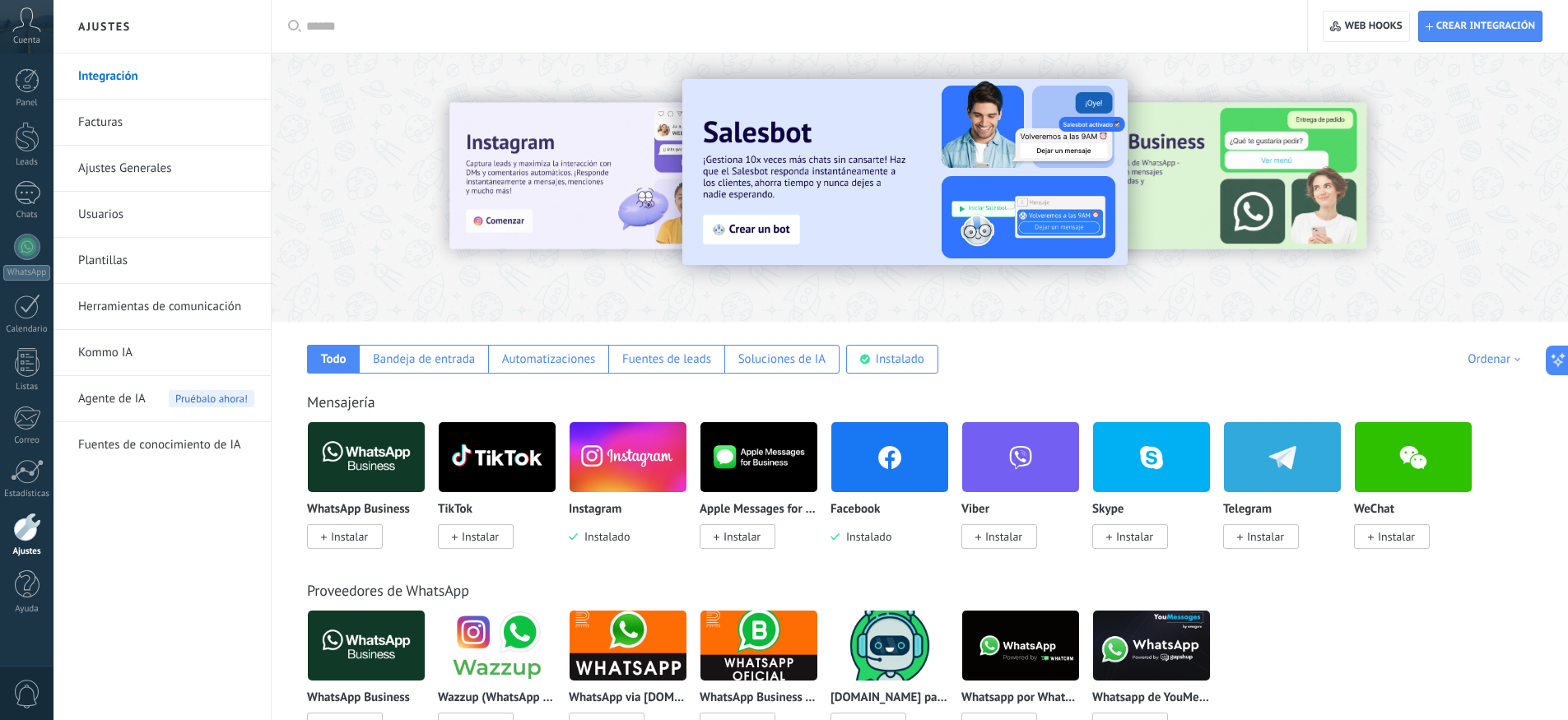
click at [27, 535] on div at bounding box center [27, 527] width 28 height 29
click at [921, 481] on img at bounding box center [890, 457] width 117 height 80
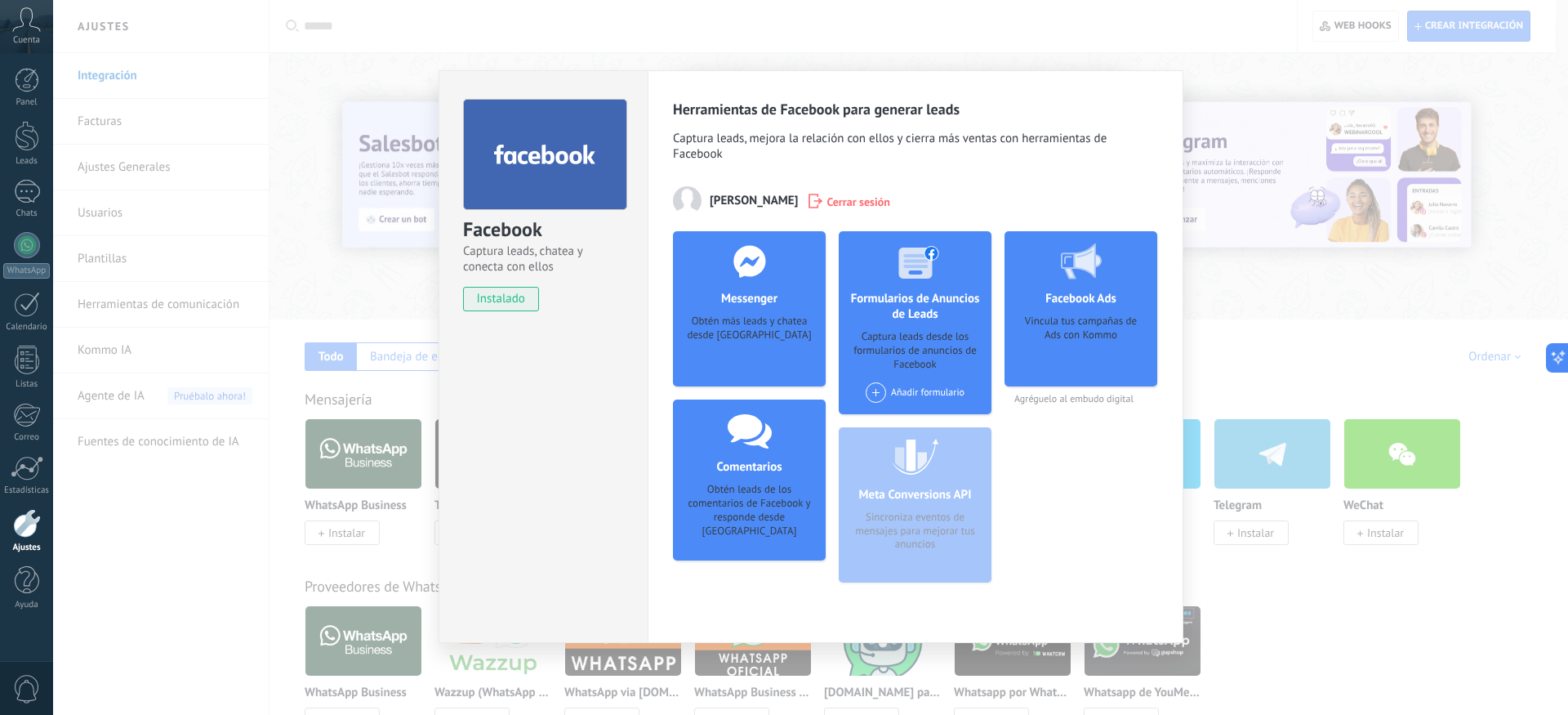
click at [787, 309] on div "Messenger Obtén más leads y chatea desde Kommo Agregar página" at bounding box center [749, 308] width 153 height 155
click at [745, 331] on div "Obtén más leads y chatea desde [GEOGRAPHIC_DATA]" at bounding box center [748, 339] width 126 height 50
click at [885, 395] on span at bounding box center [875, 392] width 20 height 20
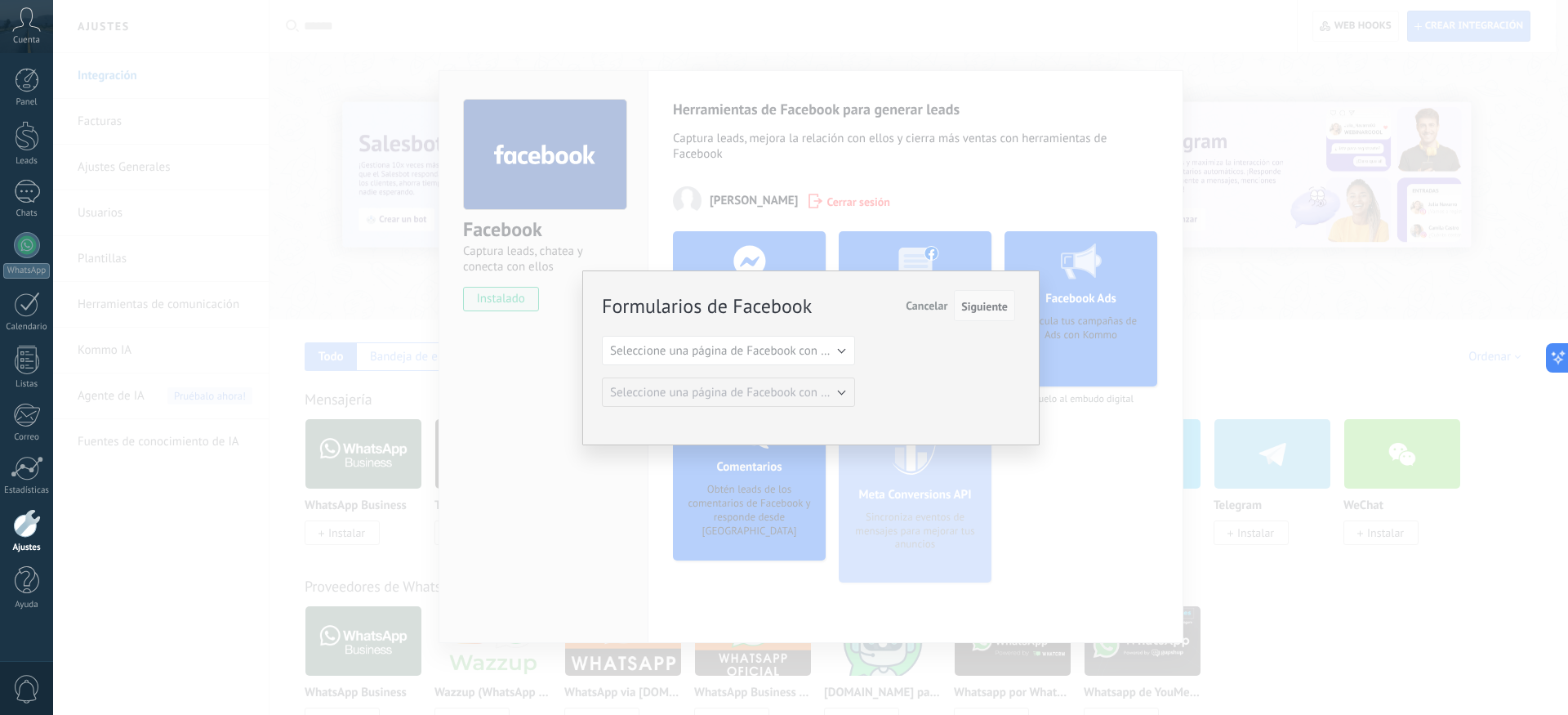
click at [986, 309] on span "Siguiente" at bounding box center [984, 306] width 46 height 12
click at [986, 304] on span "Siguiente" at bounding box center [984, 306] width 46 height 12
click at [1049, 442] on div "Formularios de Facebook Siguiente Cancelar Seleccione una página de Facebook co…" at bounding box center [810, 358] width 1515 height 715
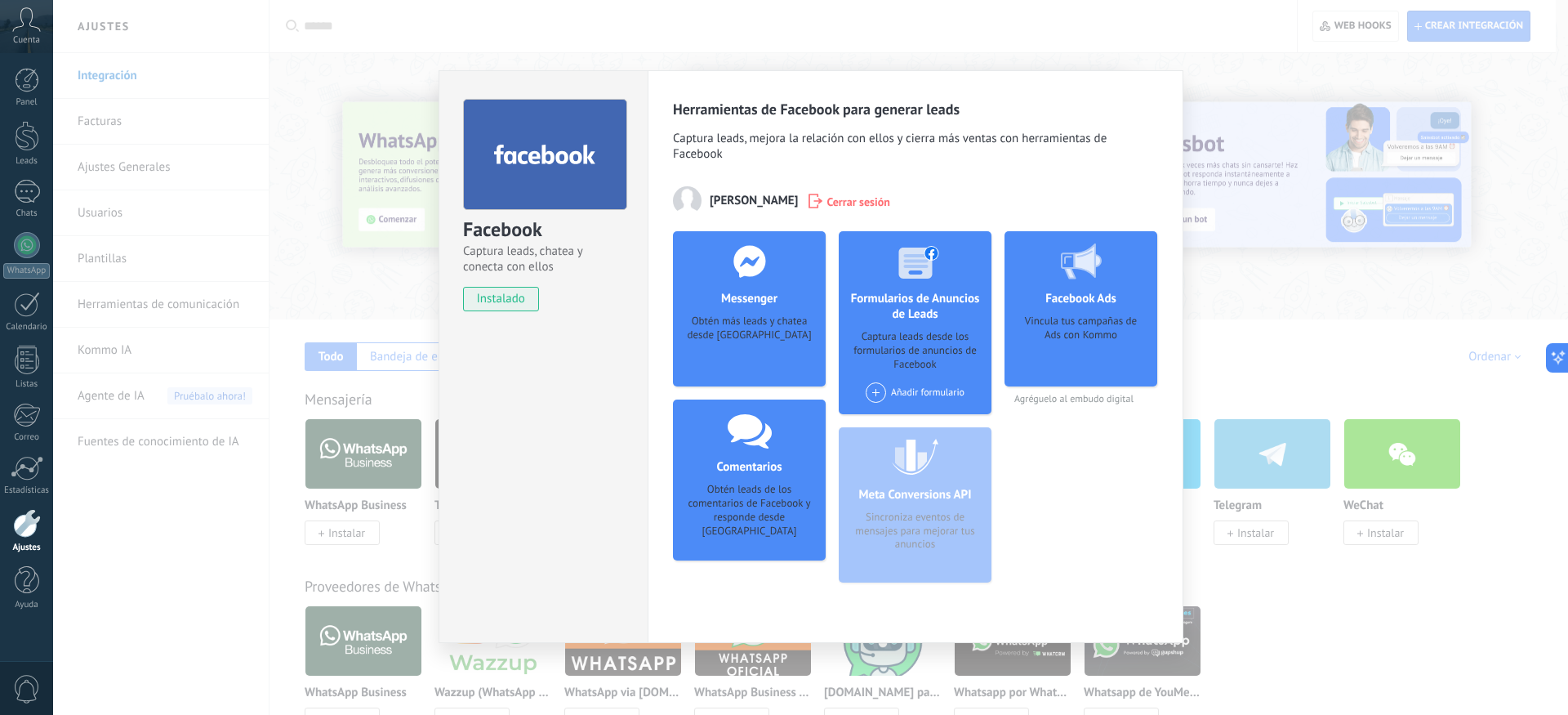
click at [782, 305] on div "Messenger Obtén más leads y chatea desde Kommo Agregar página" at bounding box center [749, 308] width 153 height 155
click at [719, 298] on h4 "Messenger" at bounding box center [749, 299] width 65 height 15
click at [722, 343] on div "Obtén más leads y chatea desde [GEOGRAPHIC_DATA]" at bounding box center [748, 339] width 126 height 50
drag, startPoint x: 722, startPoint y: 343, endPoint x: 729, endPoint y: 350, distance: 9.9
click at [724, 346] on div "Obtén más leads y chatea desde [GEOGRAPHIC_DATA]" at bounding box center [748, 339] width 126 height 50
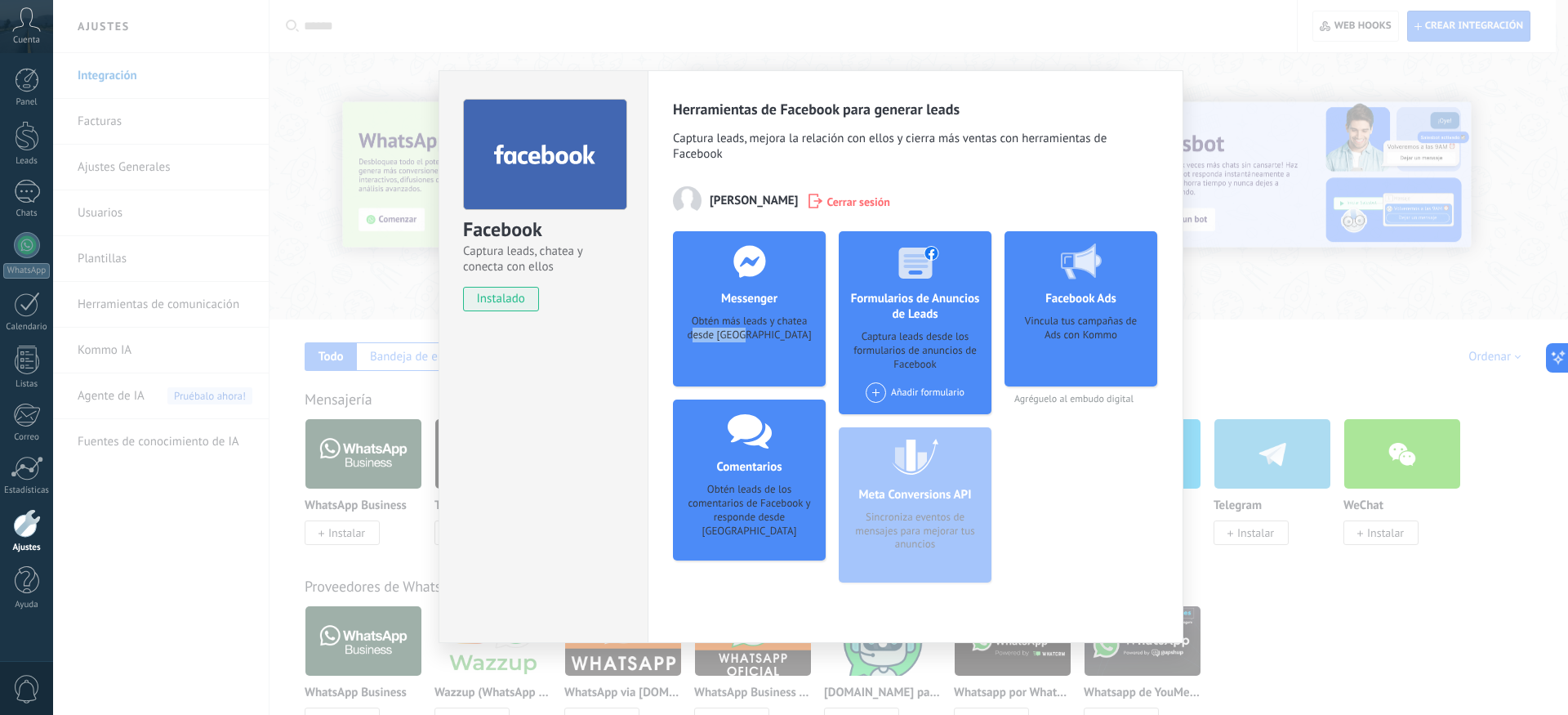
click at [745, 345] on div "Obtén más leads y chatea desde [GEOGRAPHIC_DATA]" at bounding box center [748, 339] width 126 height 50
click at [748, 338] on div "Obtén más leads y chatea desde [GEOGRAPHIC_DATA]" at bounding box center [748, 339] width 126 height 50
click at [748, 331] on div "Obtén más leads y chatea desde [GEOGRAPHIC_DATA]" at bounding box center [748, 339] width 126 height 50
click at [478, 59] on div "Facebook Captura leads, chatea y conecta con ellos instalado Desinstalar Herram…" at bounding box center [810, 358] width 1515 height 715
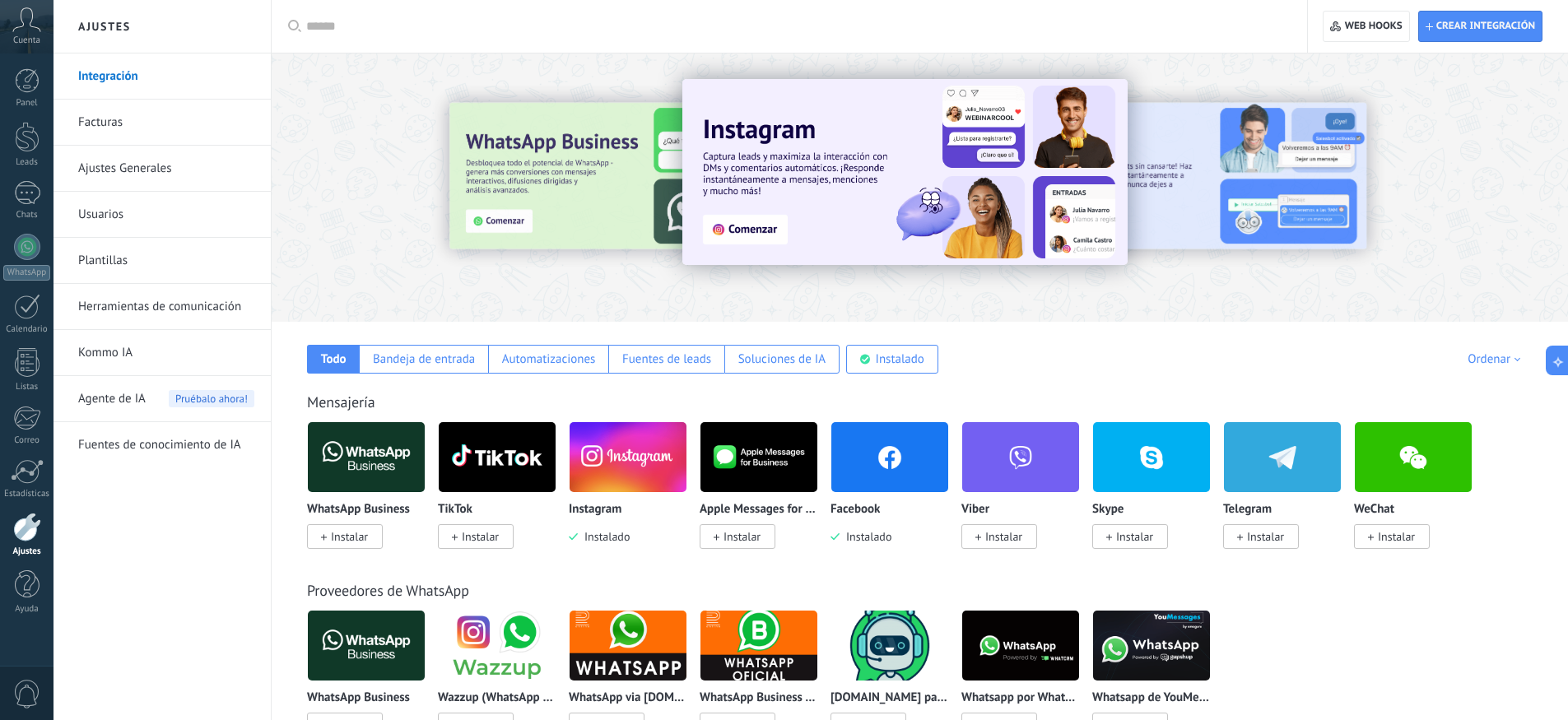
click at [30, 39] on span "Cuenta" at bounding box center [27, 40] width 27 height 11
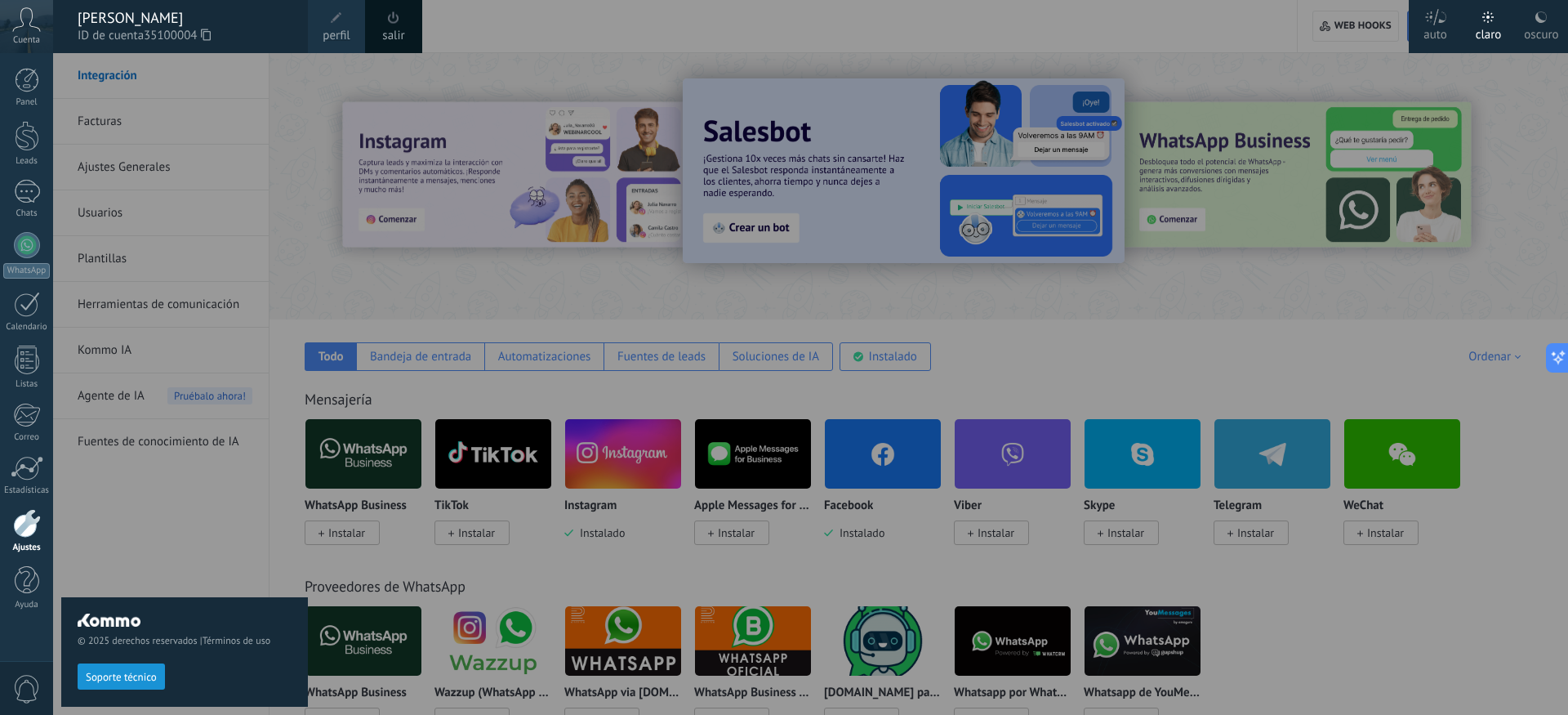
click at [345, 40] on span "perfil" at bounding box center [336, 36] width 27 height 18
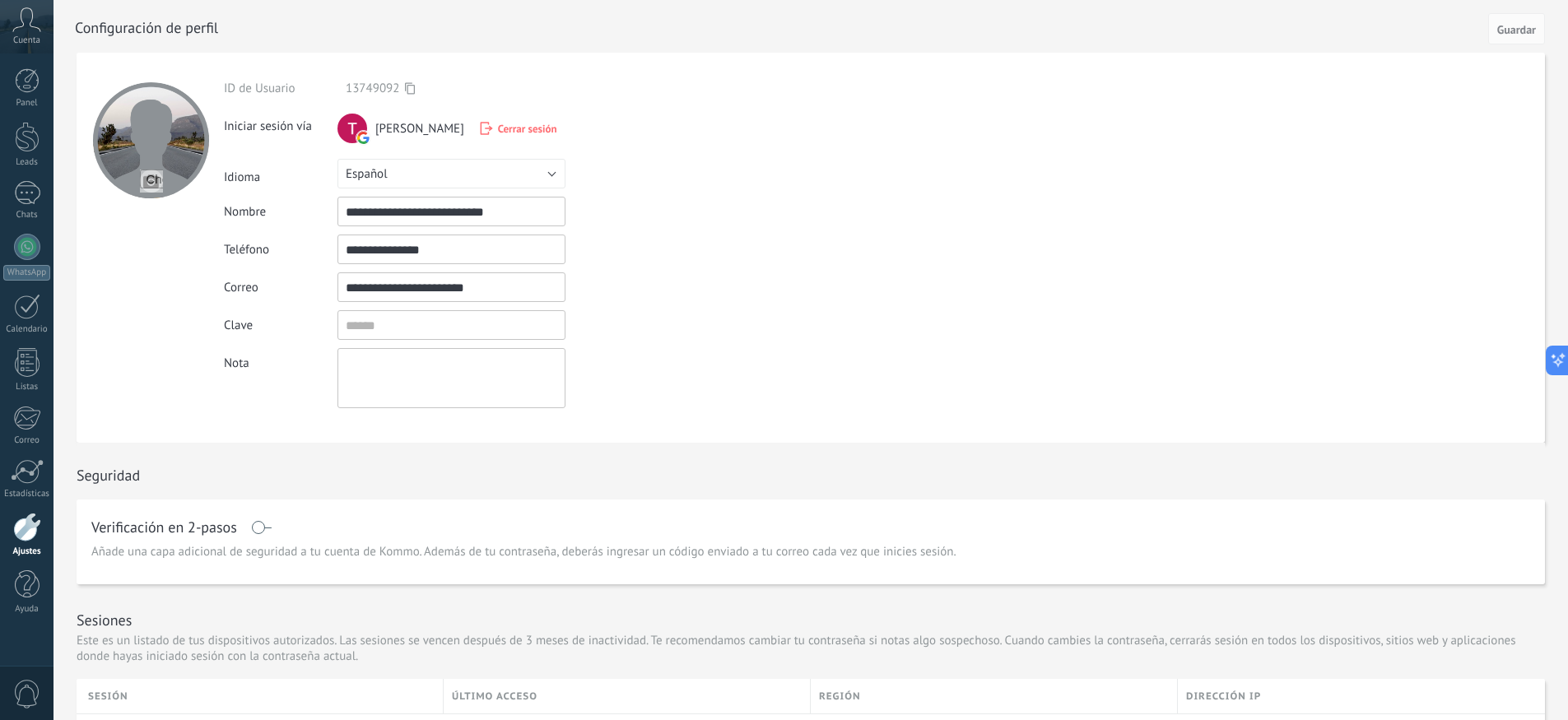
click at [26, 525] on div at bounding box center [27, 527] width 28 height 29
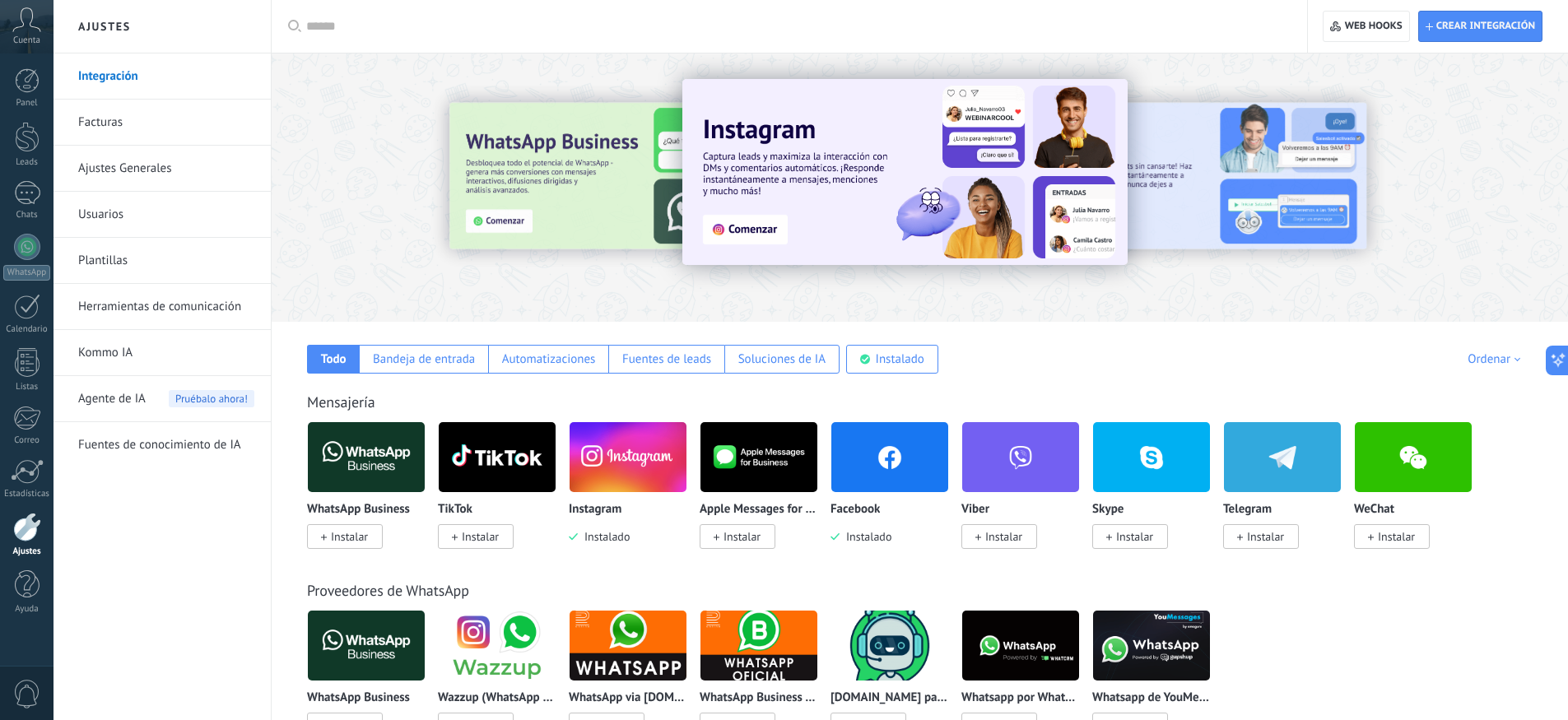
click at [898, 484] on img at bounding box center [890, 457] width 117 height 80
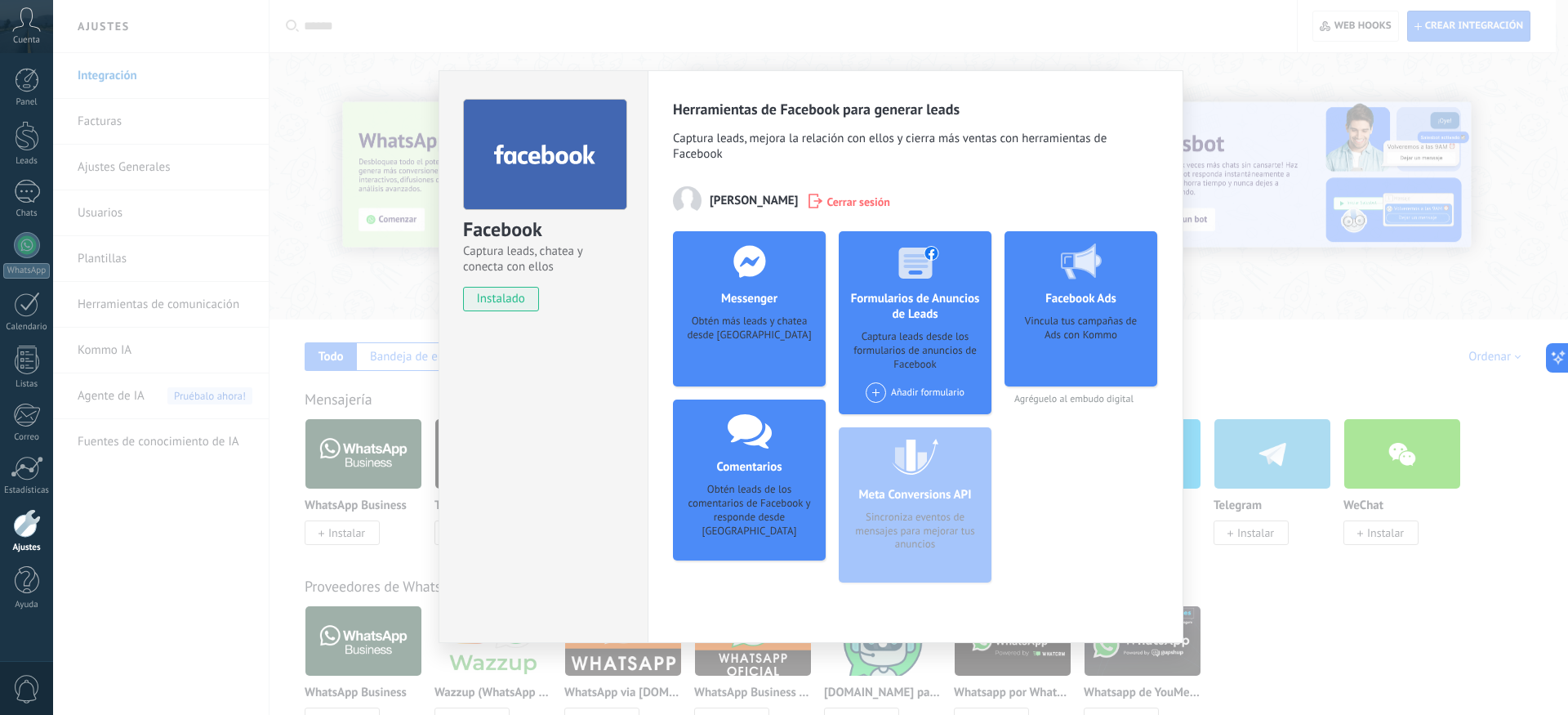
click at [755, 336] on div "Obtén más leads y chatea desde [GEOGRAPHIC_DATA]" at bounding box center [748, 339] width 126 height 50
click at [745, 330] on div "Obtén más leads y chatea desde [GEOGRAPHIC_DATA]" at bounding box center [748, 339] width 126 height 50
click at [734, 363] on div "Obtén más leads y chatea desde [GEOGRAPHIC_DATA]" at bounding box center [748, 339] width 126 height 50
click at [757, 363] on div "Obtén más leads y chatea desde [GEOGRAPHIC_DATA]" at bounding box center [748, 339] width 126 height 50
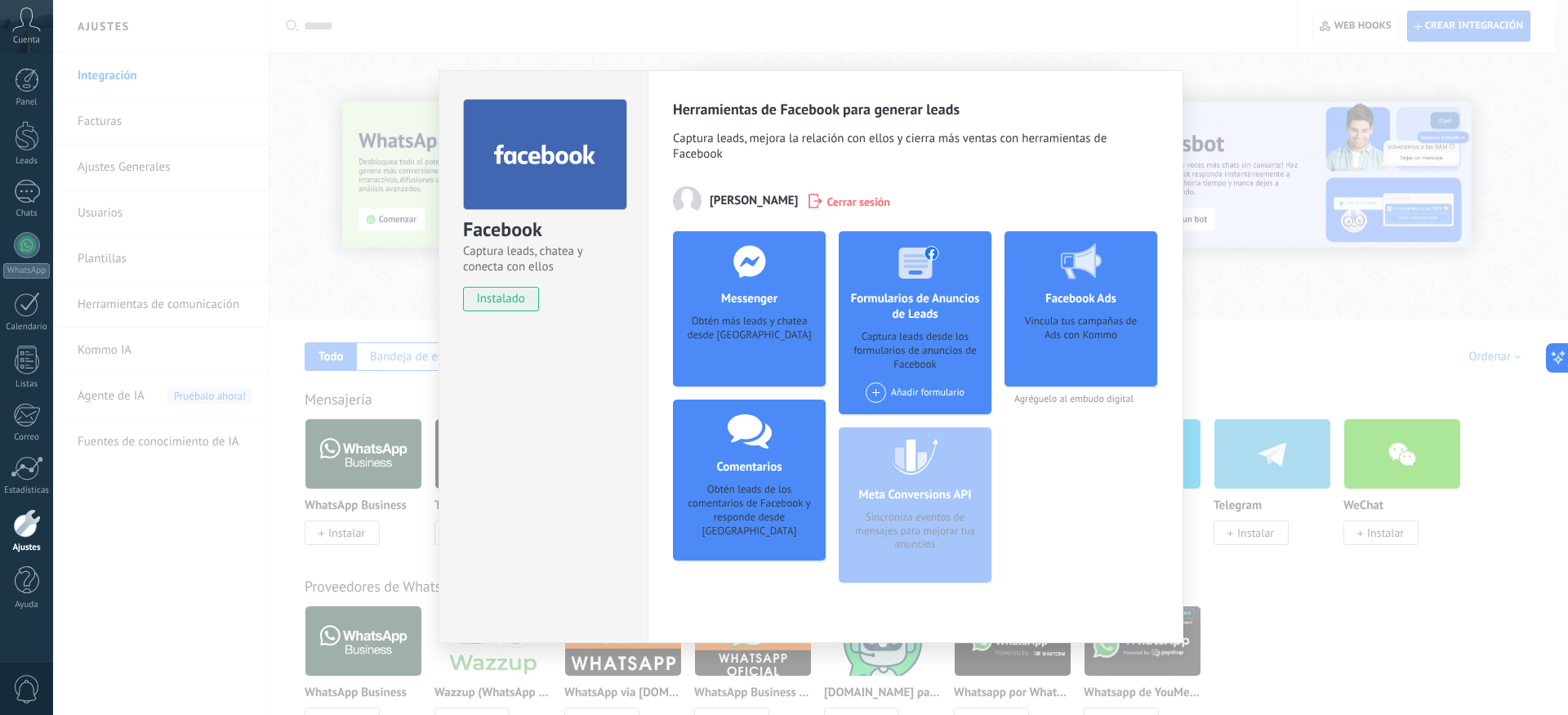
click at [404, 271] on div "Facebook Captura leads, chatea y conecta con ellos instalado Desinstalar Herram…" at bounding box center [810, 358] width 1515 height 715
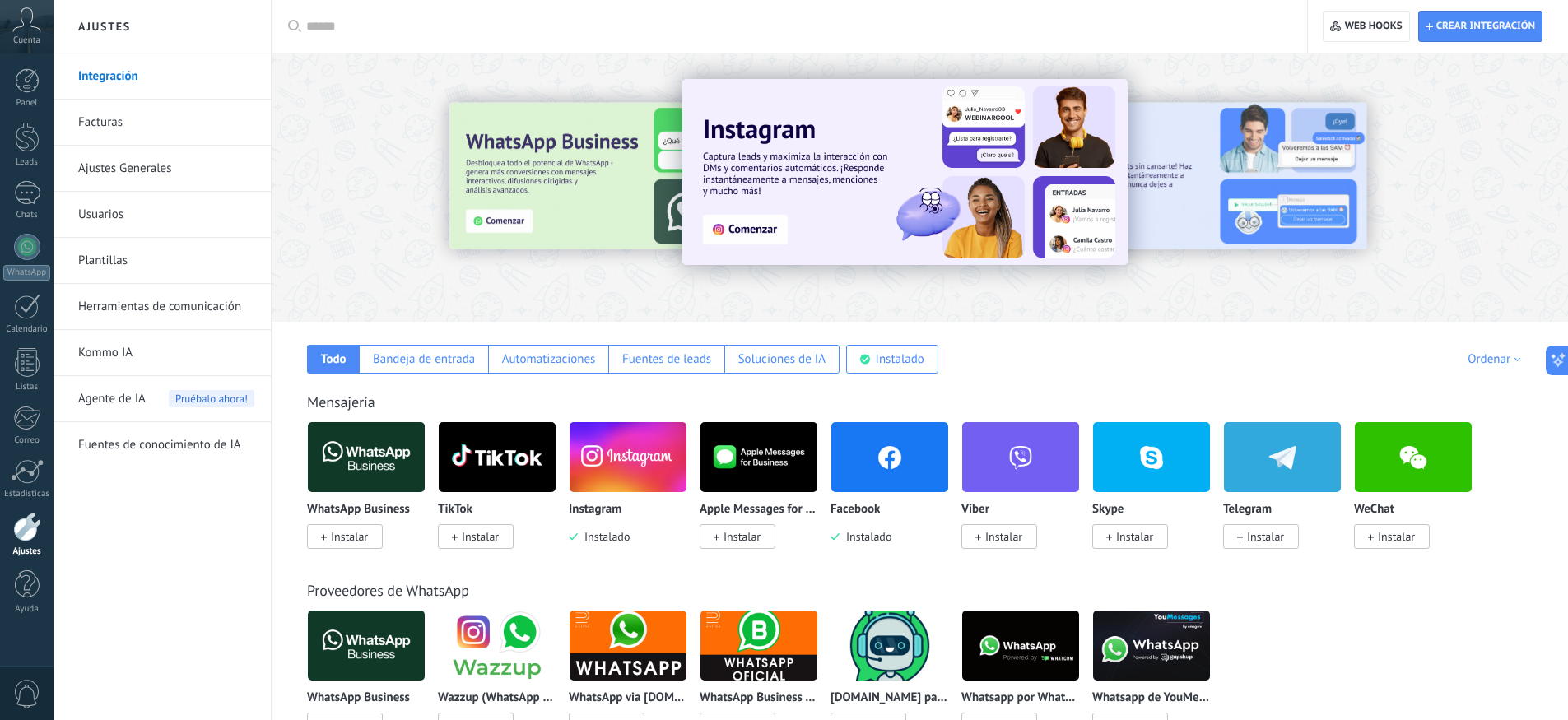
click at [881, 459] on img at bounding box center [890, 457] width 117 height 80
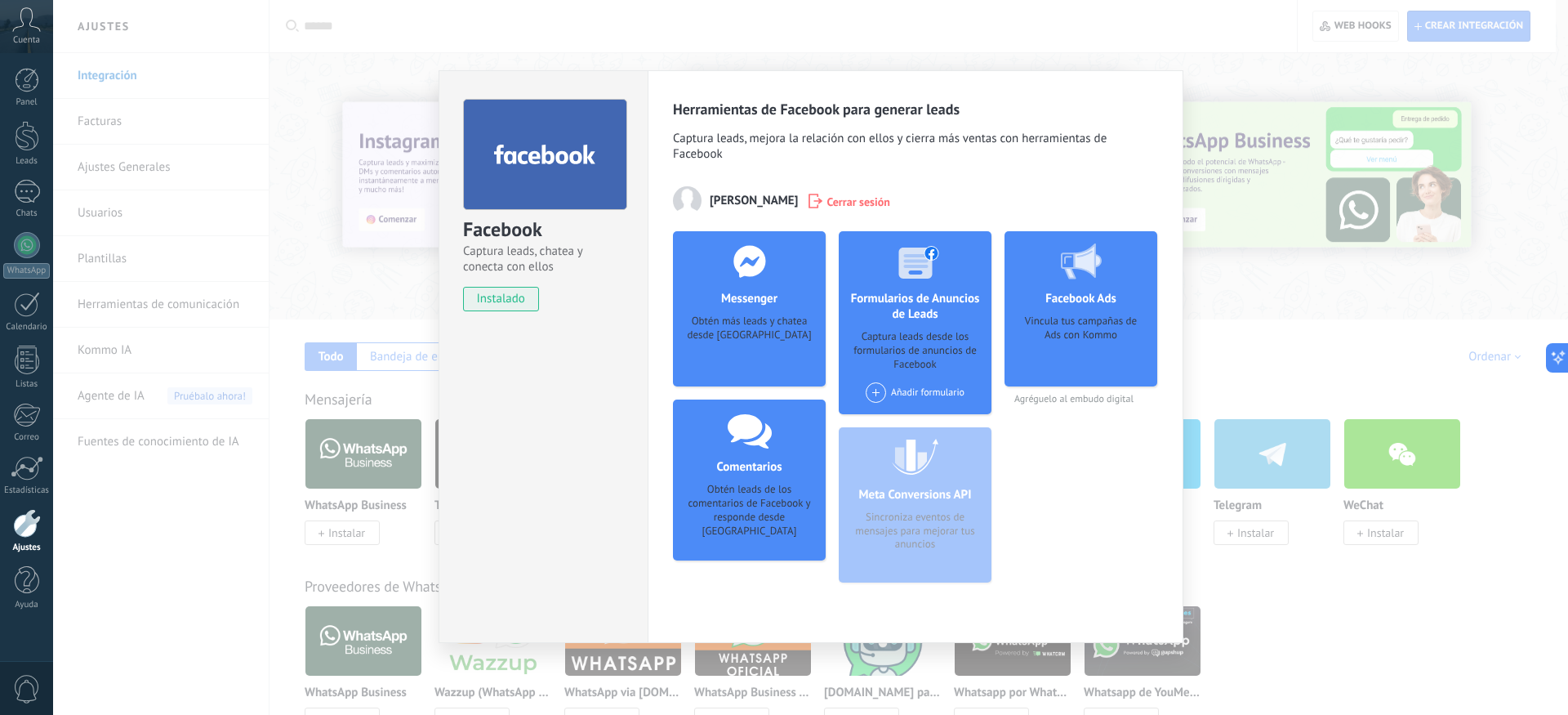
click at [376, 262] on div "Facebook Captura leads, chatea y conecta con ellos instalado Desinstalar Herram…" at bounding box center [810, 358] width 1515 height 715
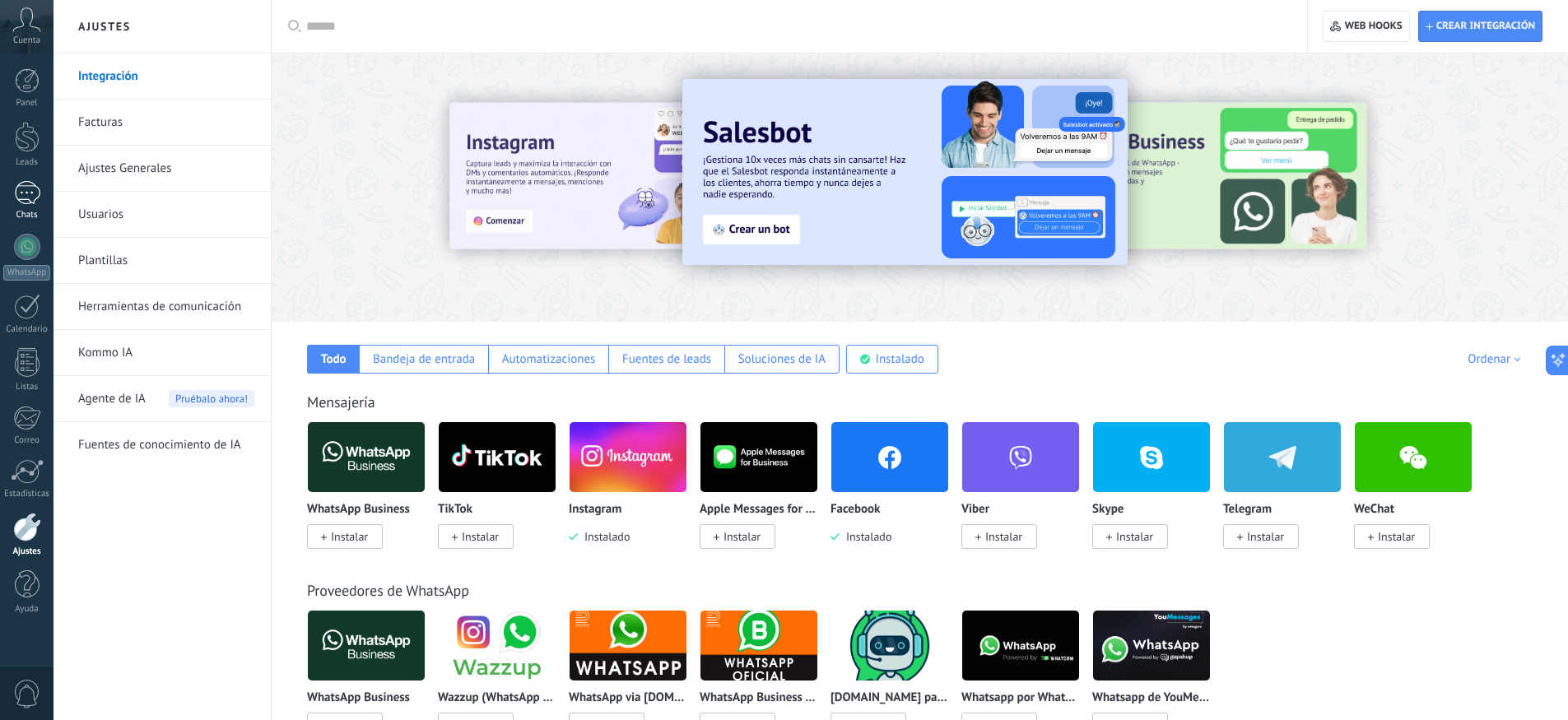
click at [32, 196] on div at bounding box center [26, 193] width 26 height 24
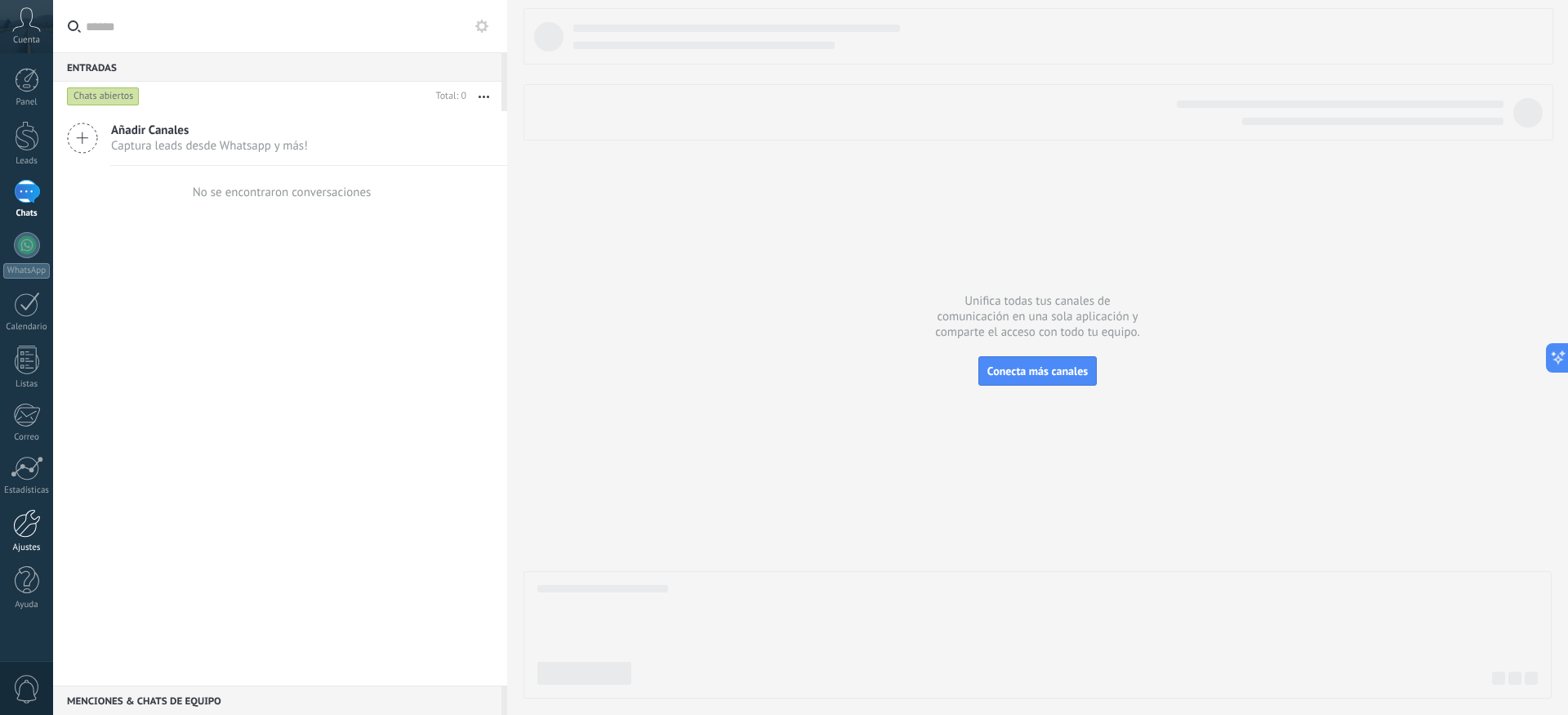
click at [30, 528] on div at bounding box center [27, 523] width 28 height 29
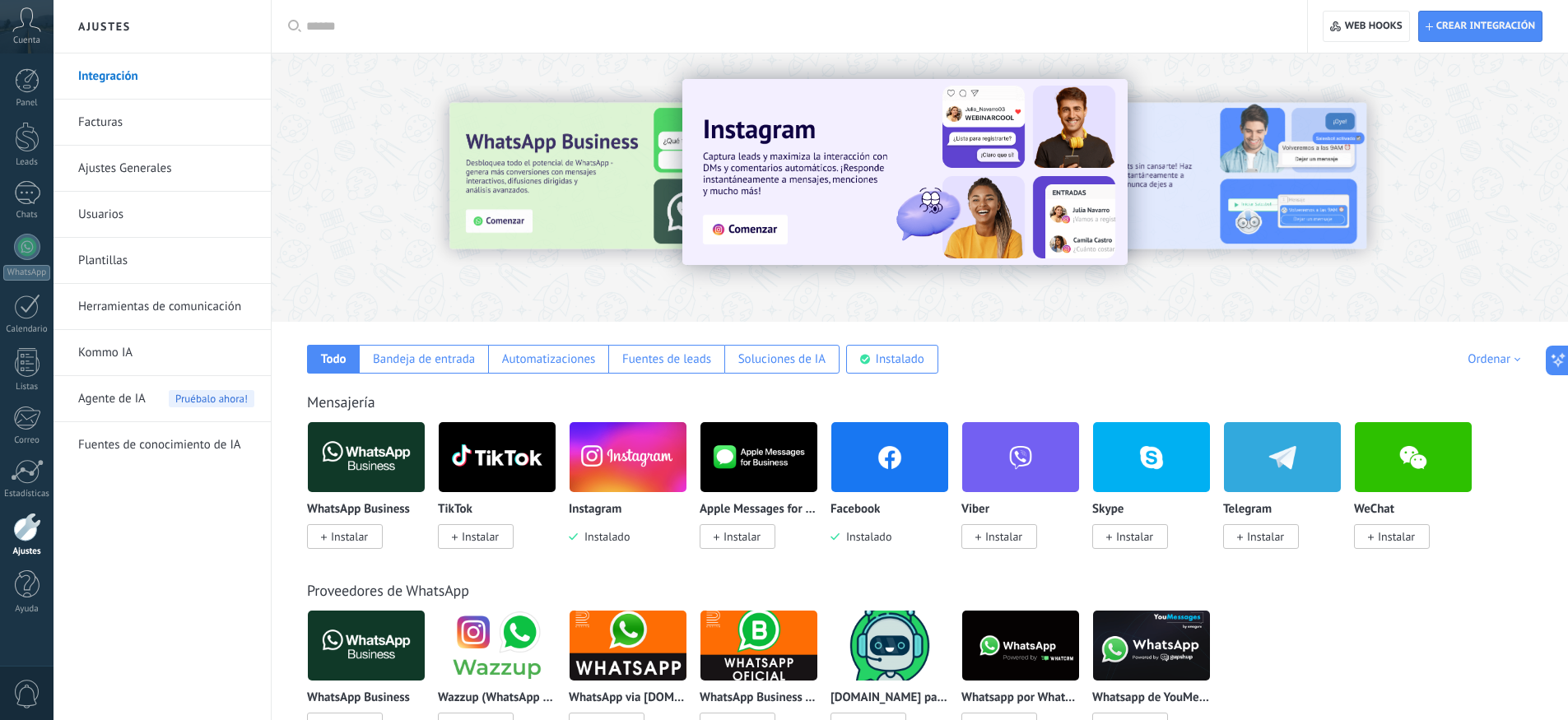
click at [908, 484] on img at bounding box center [890, 457] width 117 height 80
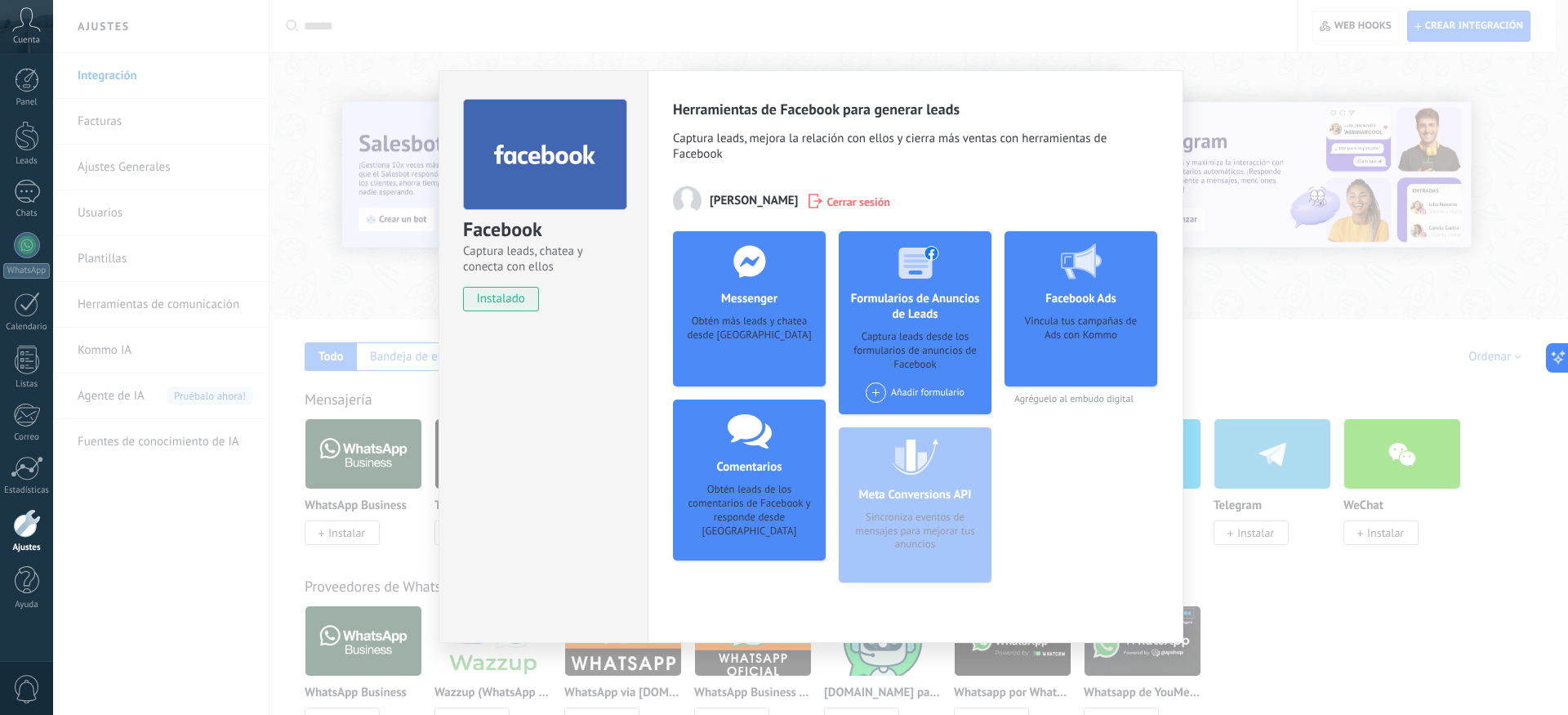
click at [1104, 409] on div "Facebook Ads Vincula tus campañas de Ads con Kommo Agréguelo al embudo digital" at bounding box center [1081, 413] width 153 height 364
drag, startPoint x: 1038, startPoint y: 392, endPoint x: 1049, endPoint y: 428, distance: 37.6
click at [1039, 399] on div "Facebook Ads Vincula tus campañas de Ads con Kommo Agréguelo al embudo digital" at bounding box center [1081, 318] width 153 height 174
drag, startPoint x: 936, startPoint y: 556, endPoint x: 856, endPoint y: 553, distance: 80.1
click at [916, 557] on div "Meta Conversions API Sincroniza eventos de mensajes para mejorar tus anuncios" at bounding box center [915, 505] width 153 height 155
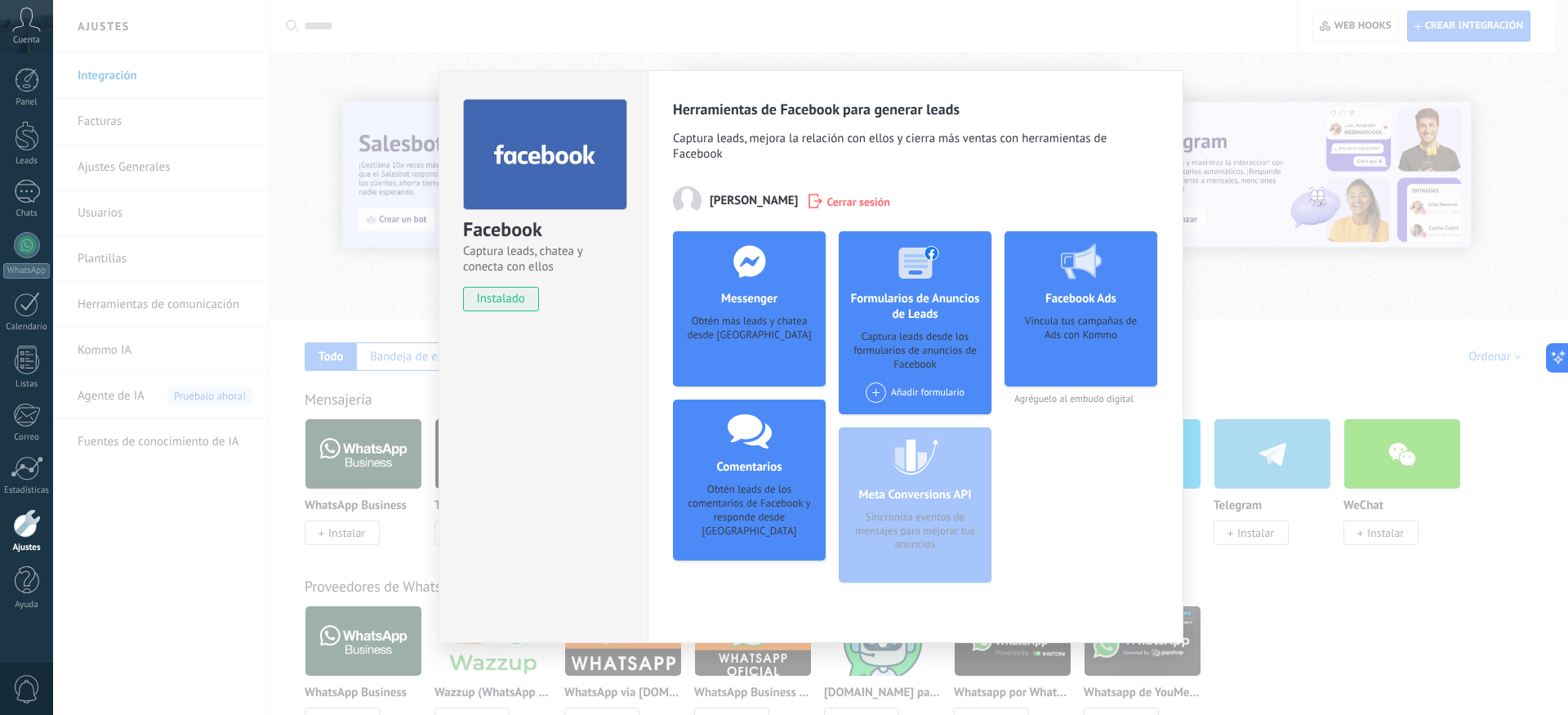
drag, startPoint x: 803, startPoint y: 542, endPoint x: 707, endPoint y: 481, distance: 113.7
click at [784, 532] on div "Comentarios Obtén leads de los comentarios de Facebook y responde desde Kommo A…" at bounding box center [749, 480] width 153 height 161
drag, startPoint x: 706, startPoint y: 477, endPoint x: 847, endPoint y: 384, distance: 168.9
click at [725, 472] on div "Comentarios Obtén leads de los comentarios de Facebook y responde desde Kommo A…" at bounding box center [749, 480] width 153 height 161
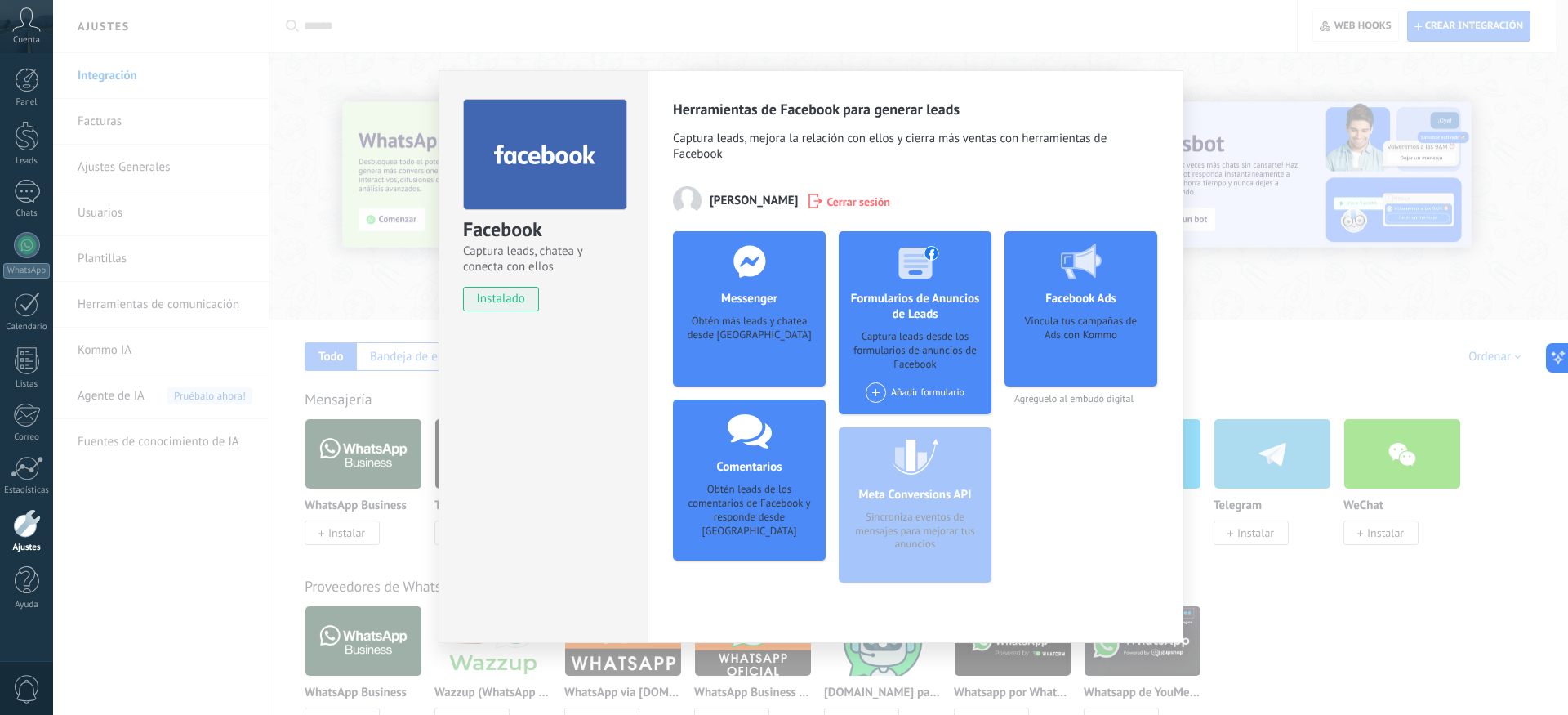
click at [881, 395] on span at bounding box center [875, 392] width 20 height 20
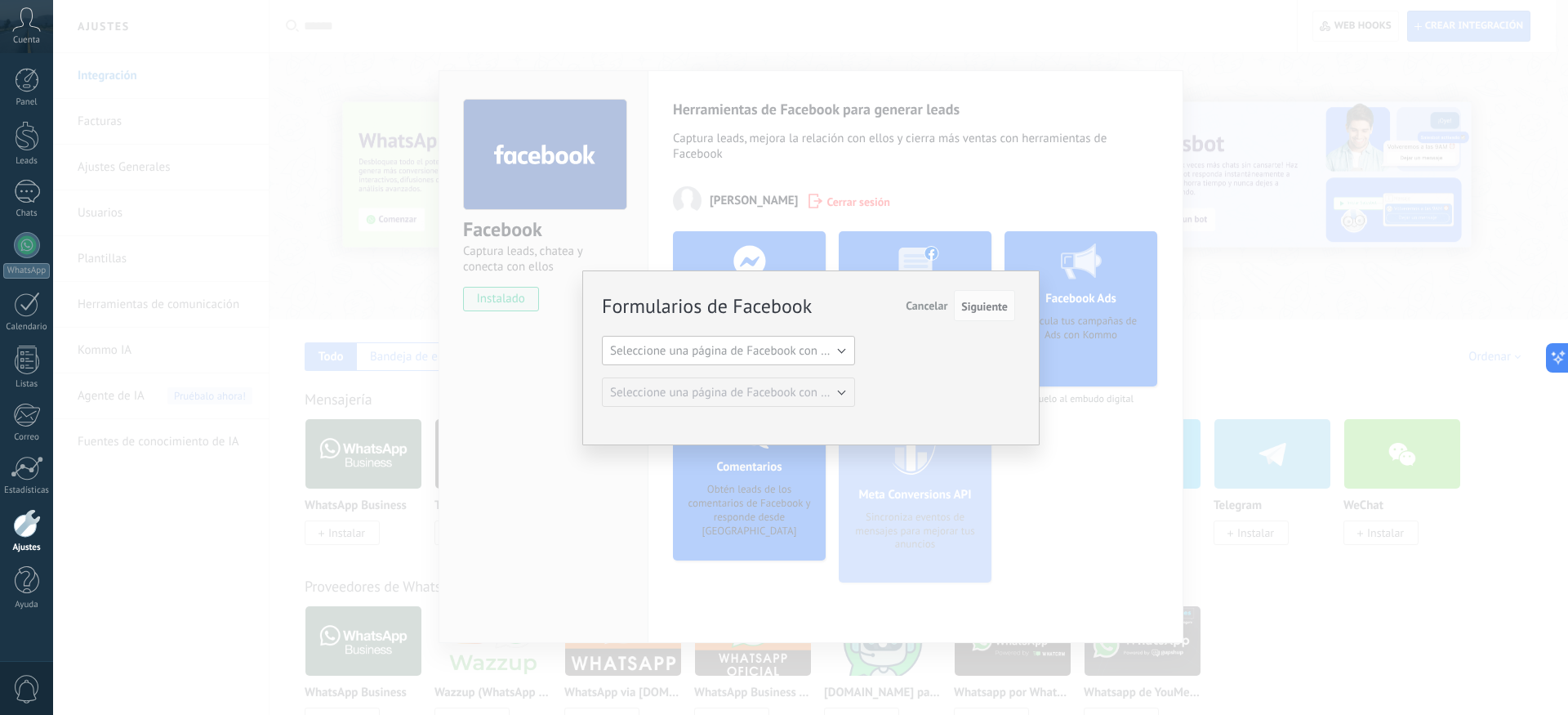
click at [816, 359] on button "Seleccione una página de Facebook con formas" at bounding box center [728, 351] width 253 height 30
drag, startPoint x: 733, startPoint y: 372, endPoint x: 693, endPoint y: 384, distance: 41.8
click at [728, 373] on div "Formularios de Facebook Siguiente Cancelar Seleccione una página de Facebook co…" at bounding box center [808, 350] width 413 height 116
drag, startPoint x: 745, startPoint y: 360, endPoint x: 901, endPoint y: 355, distance: 156.1
click at [748, 362] on button "Seleccione una página de Facebook con formas" at bounding box center [728, 351] width 253 height 30
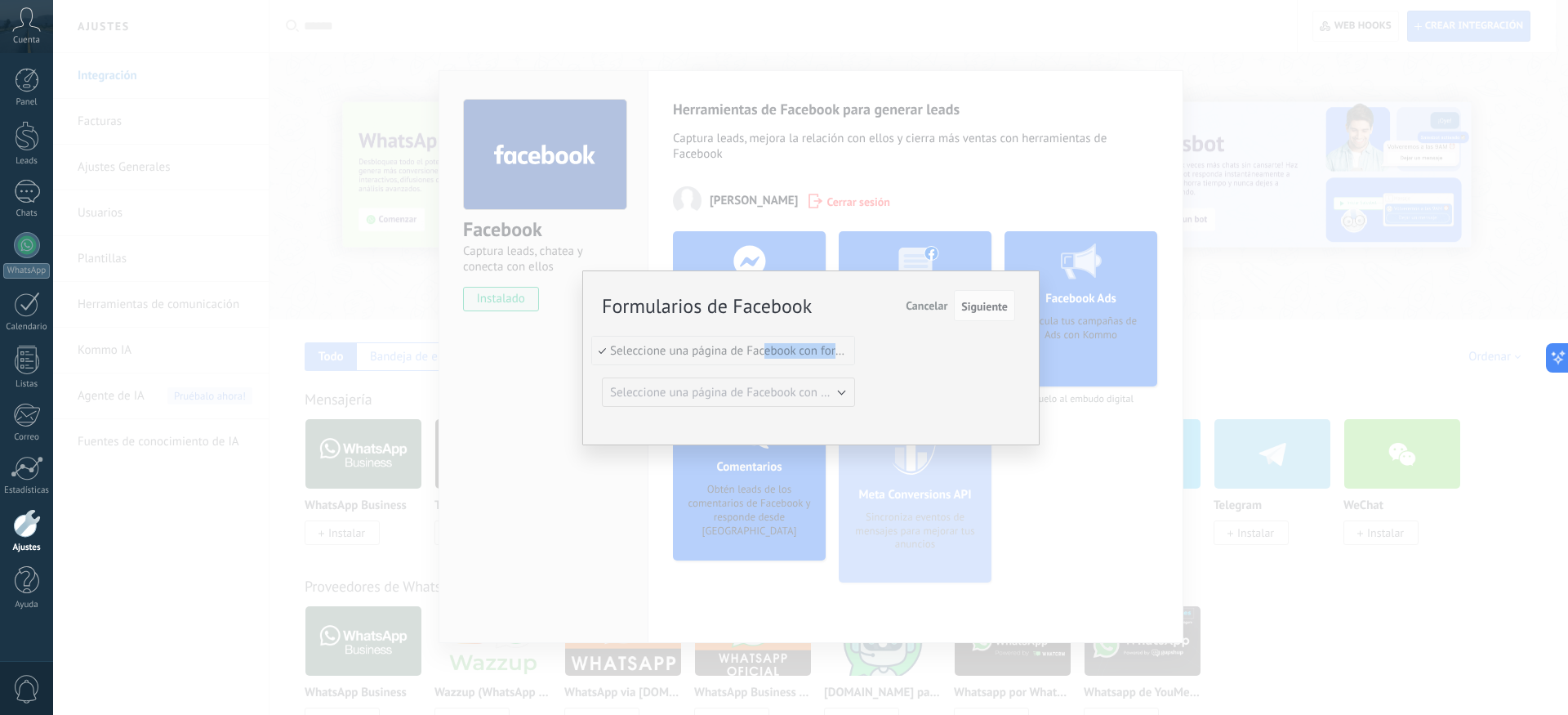
click at [916, 309] on span "Cancelar" at bounding box center [926, 305] width 41 height 14
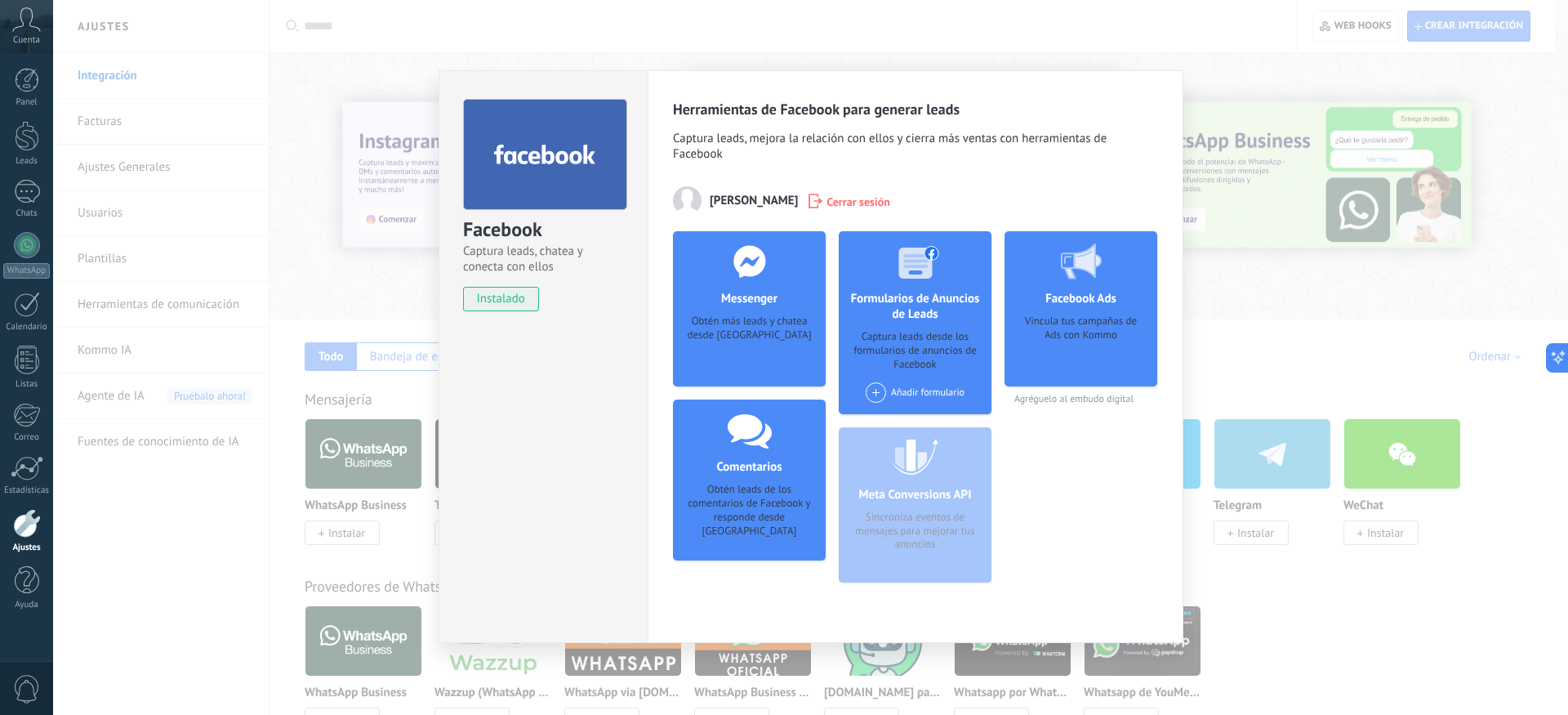
click at [857, 201] on span "Cerrar sesión" at bounding box center [858, 200] width 64 height 16
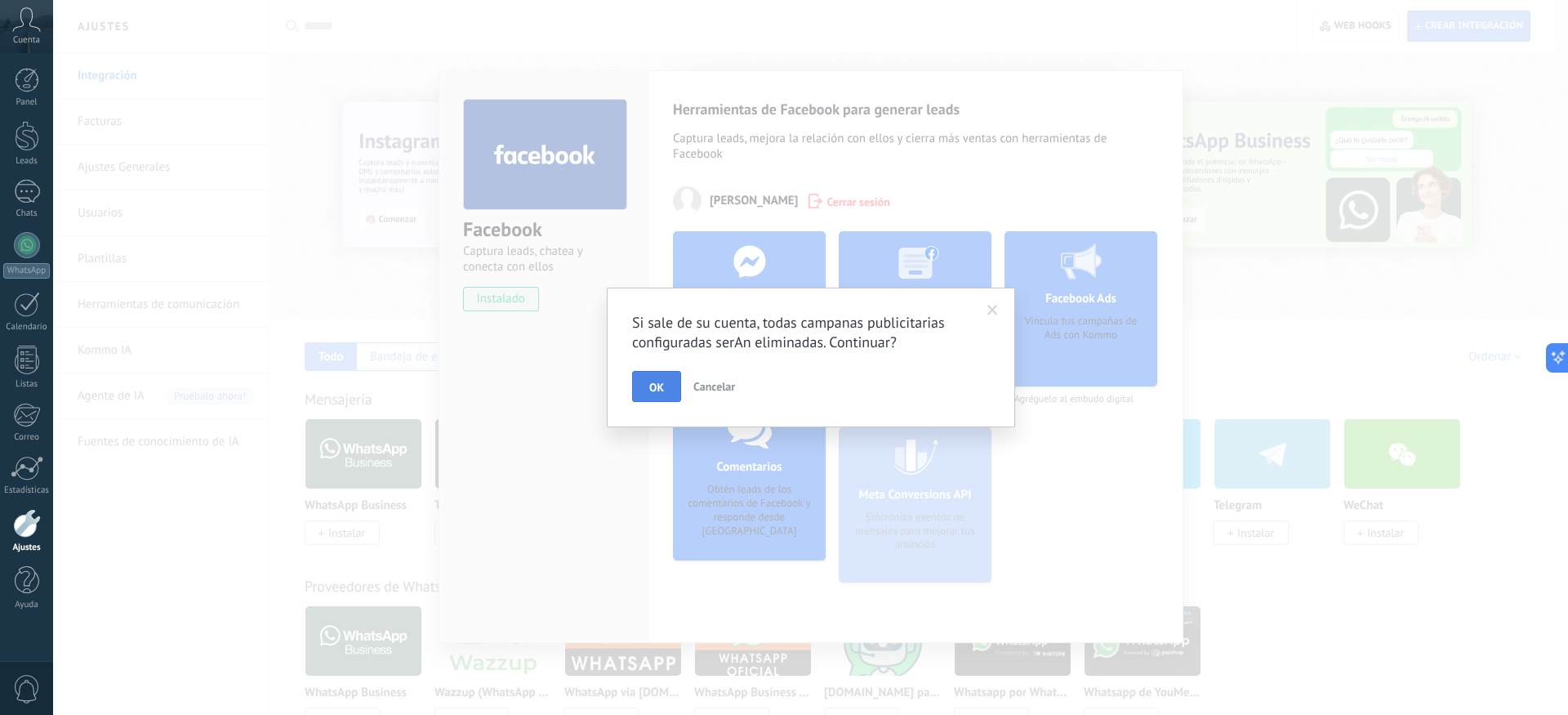
click at [663, 390] on span "OK" at bounding box center [656, 387] width 14 height 12
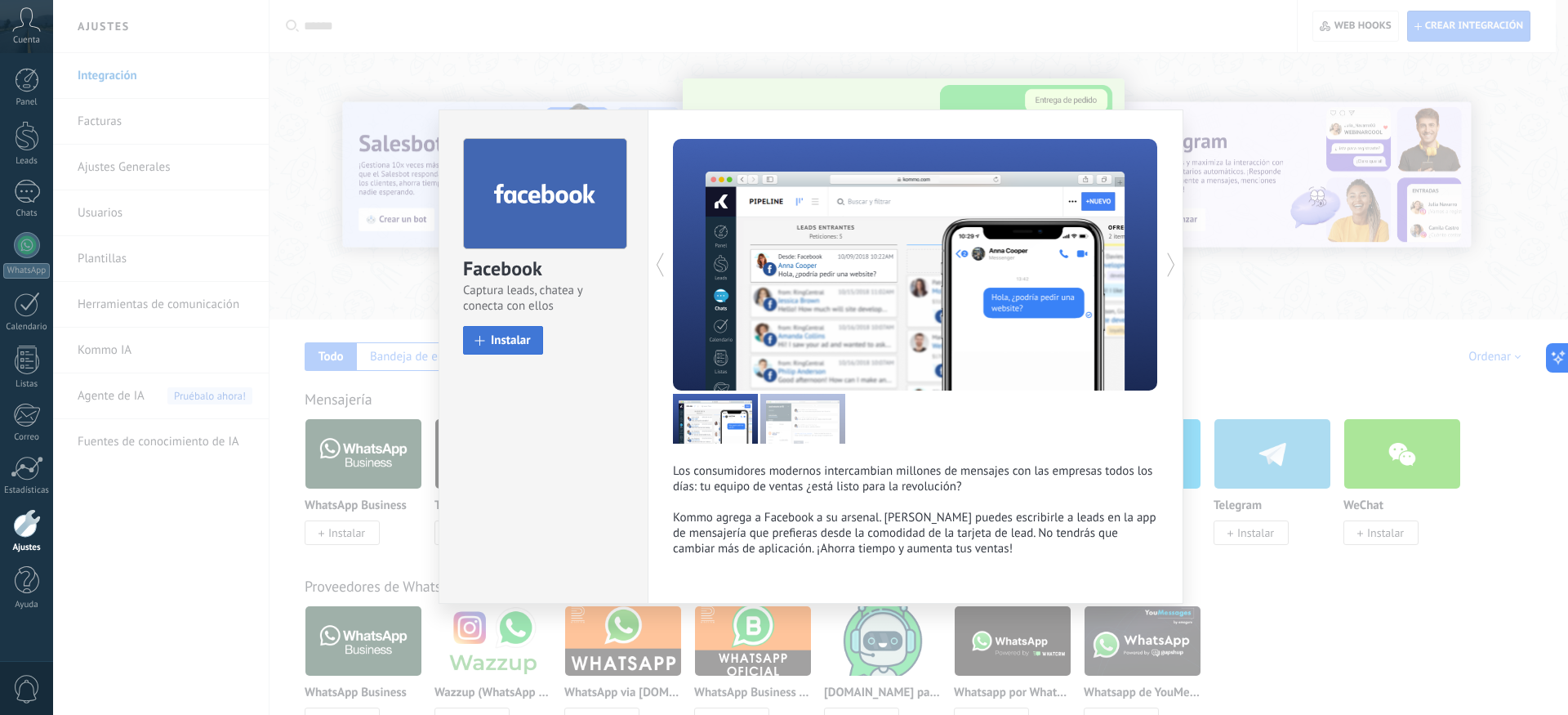
click at [513, 344] on span "Instalar" at bounding box center [511, 340] width 40 height 13
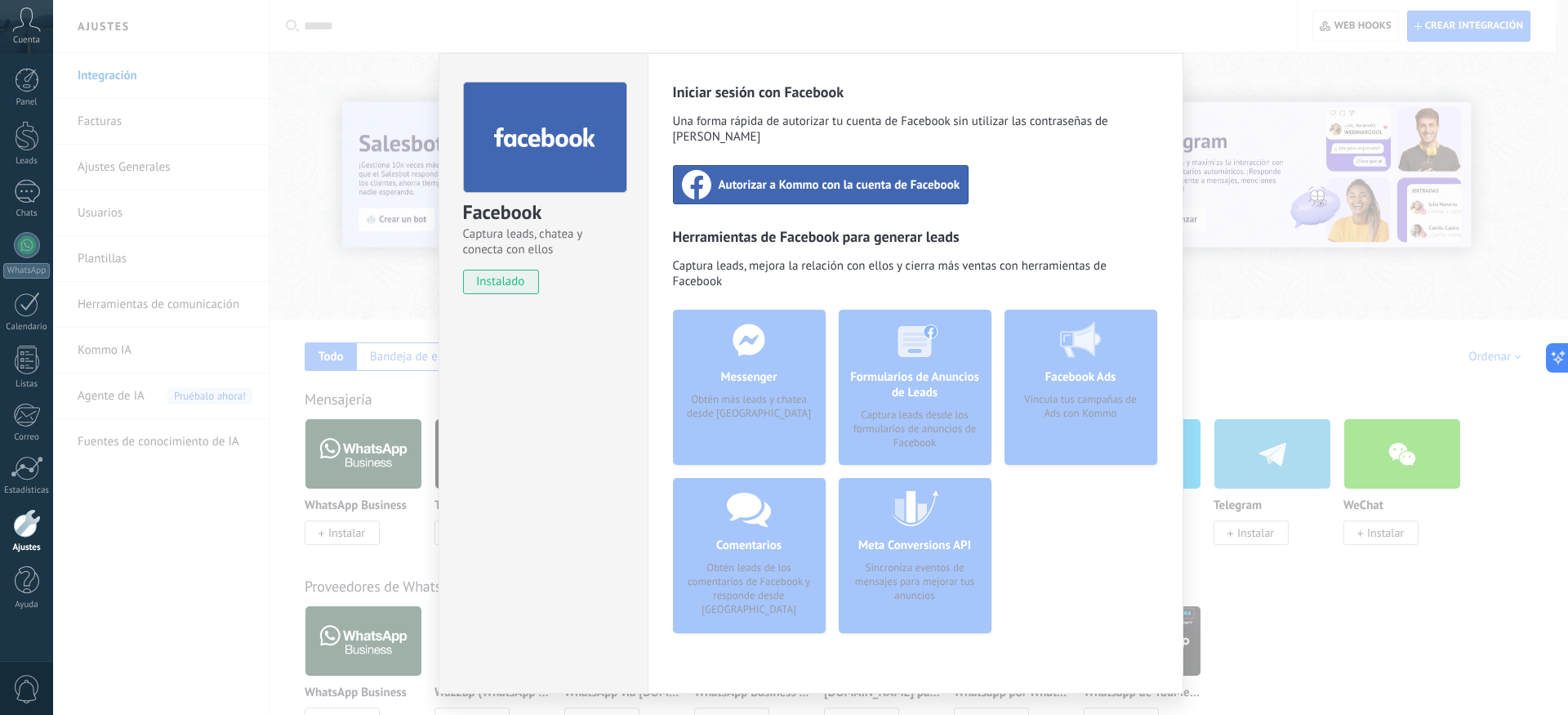
click at [827, 178] on div "Autorizar a Kommo con la cuenta de Facebook" at bounding box center [822, 184] width 297 height 40
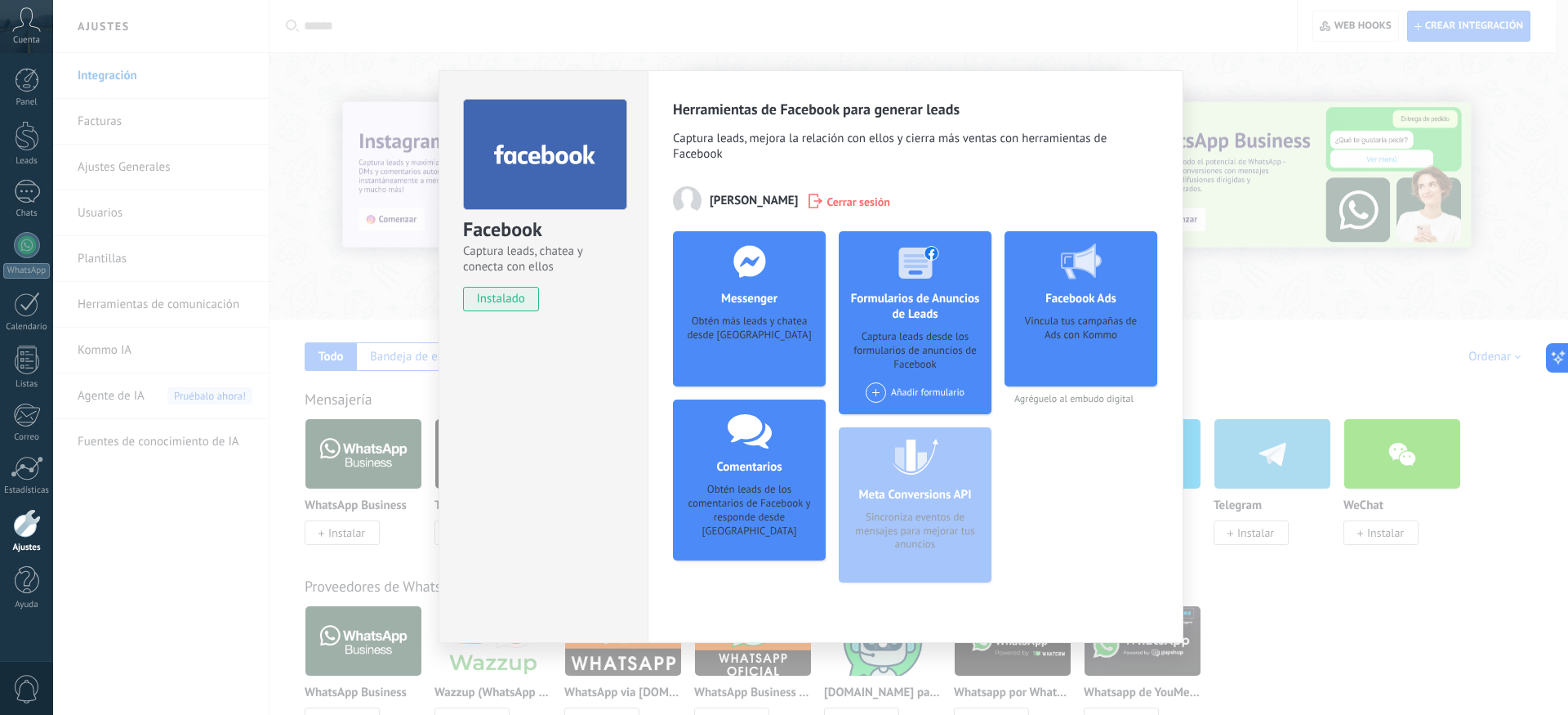
click at [745, 341] on div "Obtén más leads y chatea desde [GEOGRAPHIC_DATA]" at bounding box center [748, 339] width 126 height 50
click at [745, 317] on div "Obtén más leads y chatea desde [GEOGRAPHIC_DATA]" at bounding box center [748, 339] width 126 height 50
click at [738, 350] on div "Obtén más leads y chatea desde [GEOGRAPHIC_DATA]" at bounding box center [748, 339] width 126 height 50
click at [760, 324] on div "Obtén más leads y chatea desde [GEOGRAPHIC_DATA]" at bounding box center [748, 339] width 126 height 50
click at [745, 355] on div "Obtén más leads y chatea desde [GEOGRAPHIC_DATA]" at bounding box center [748, 339] width 126 height 50
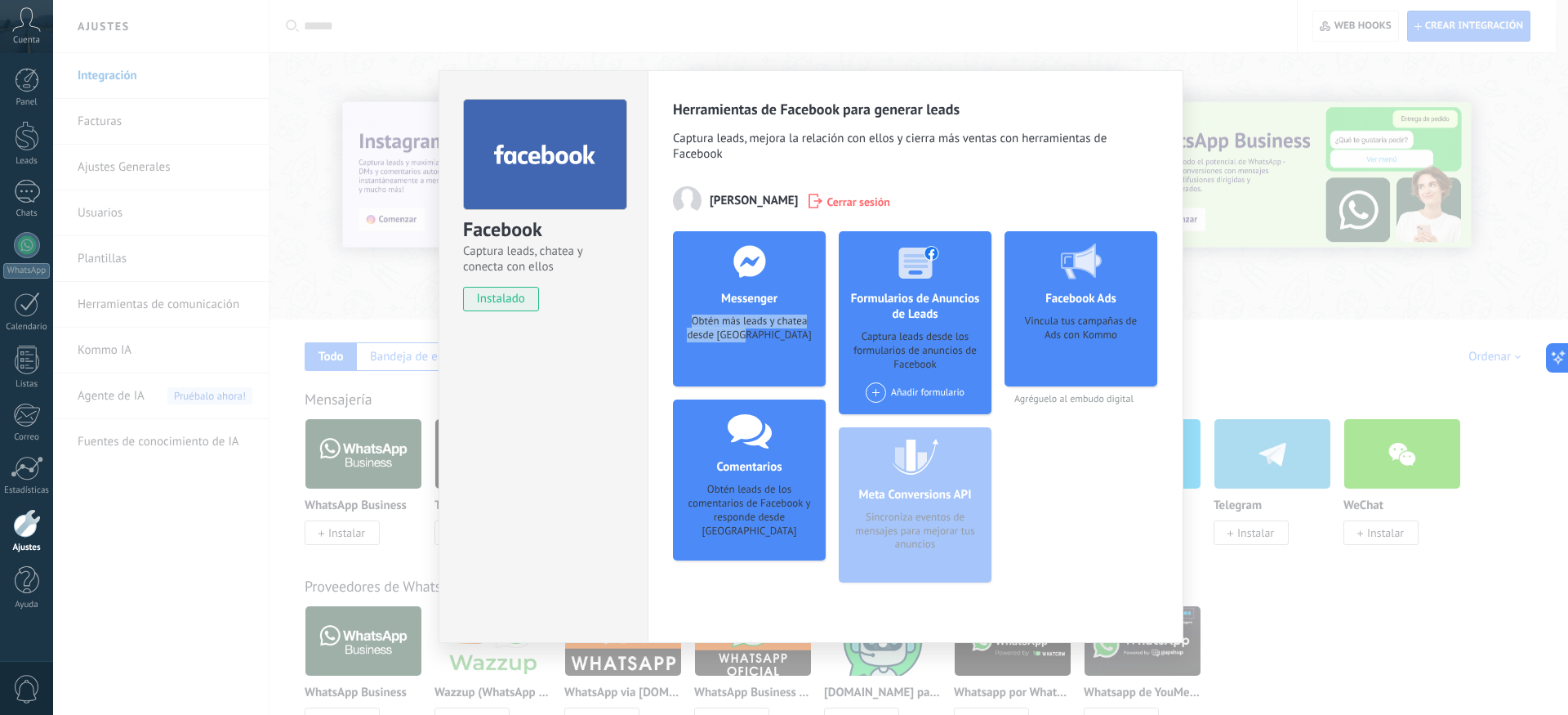
drag, startPoint x: 749, startPoint y: 318, endPoint x: 768, endPoint y: 350, distance: 37.2
click at [761, 343] on div "Messenger Obtén más leads y chatea desde Kommo Agregar página" at bounding box center [749, 308] width 153 height 155
drag, startPoint x: 772, startPoint y: 367, endPoint x: 713, endPoint y: 365, distance: 59.0
click at [713, 364] on div "Obtén más leads y chatea desde [GEOGRAPHIC_DATA]" at bounding box center [748, 339] width 126 height 50
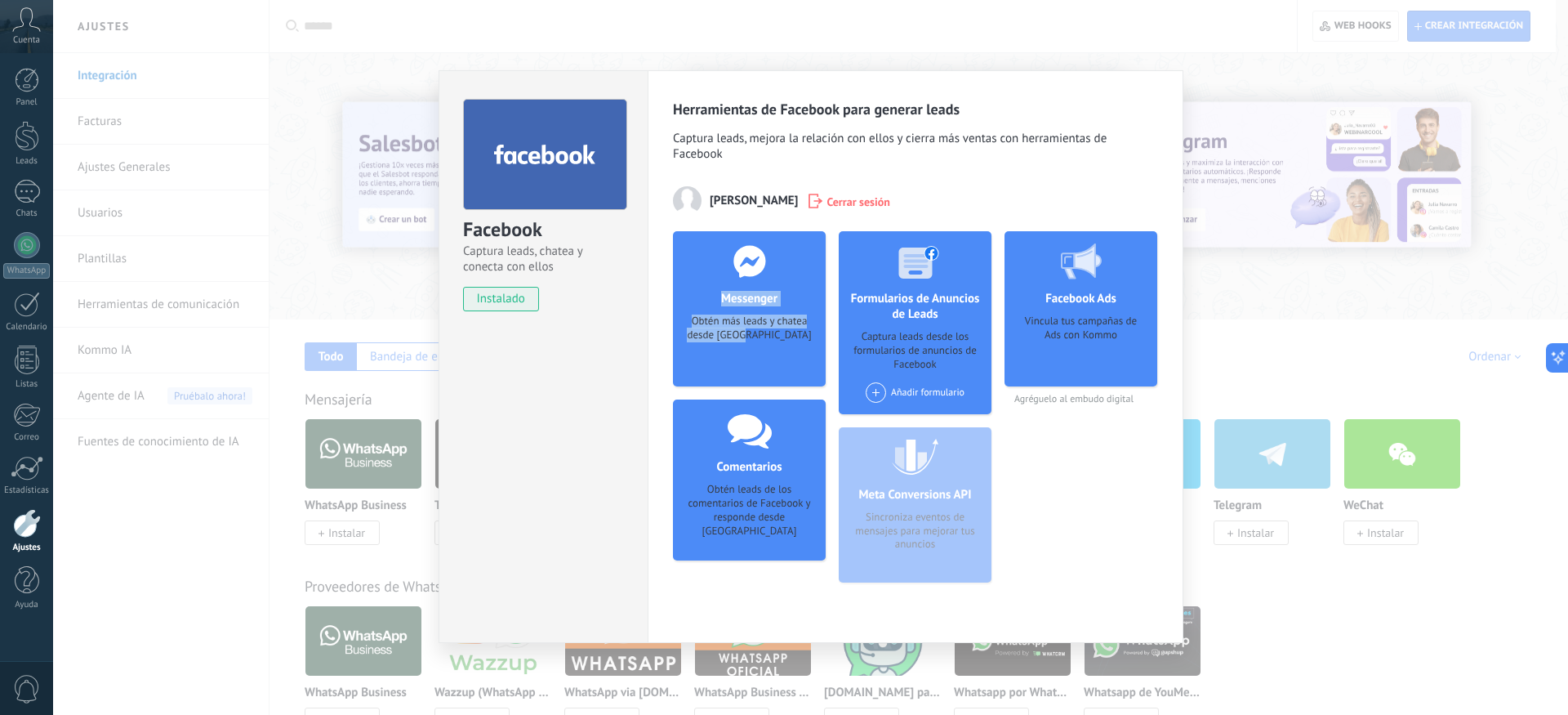
drag, startPoint x: 718, startPoint y: 293, endPoint x: 771, endPoint y: 355, distance: 81.6
click at [771, 355] on div "Messenger Obtén más leads y chatea desde Kommo Agregar página" at bounding box center [749, 308] width 153 height 155
drag, startPoint x: 750, startPoint y: 261, endPoint x: 738, endPoint y: 341, distance: 80.9
click at [734, 339] on div "Messenger Obtén más leads y chatea desde Kommo Agregar página" at bounding box center [749, 308] width 153 height 155
click at [875, 390] on span at bounding box center [875, 392] width 20 height 20
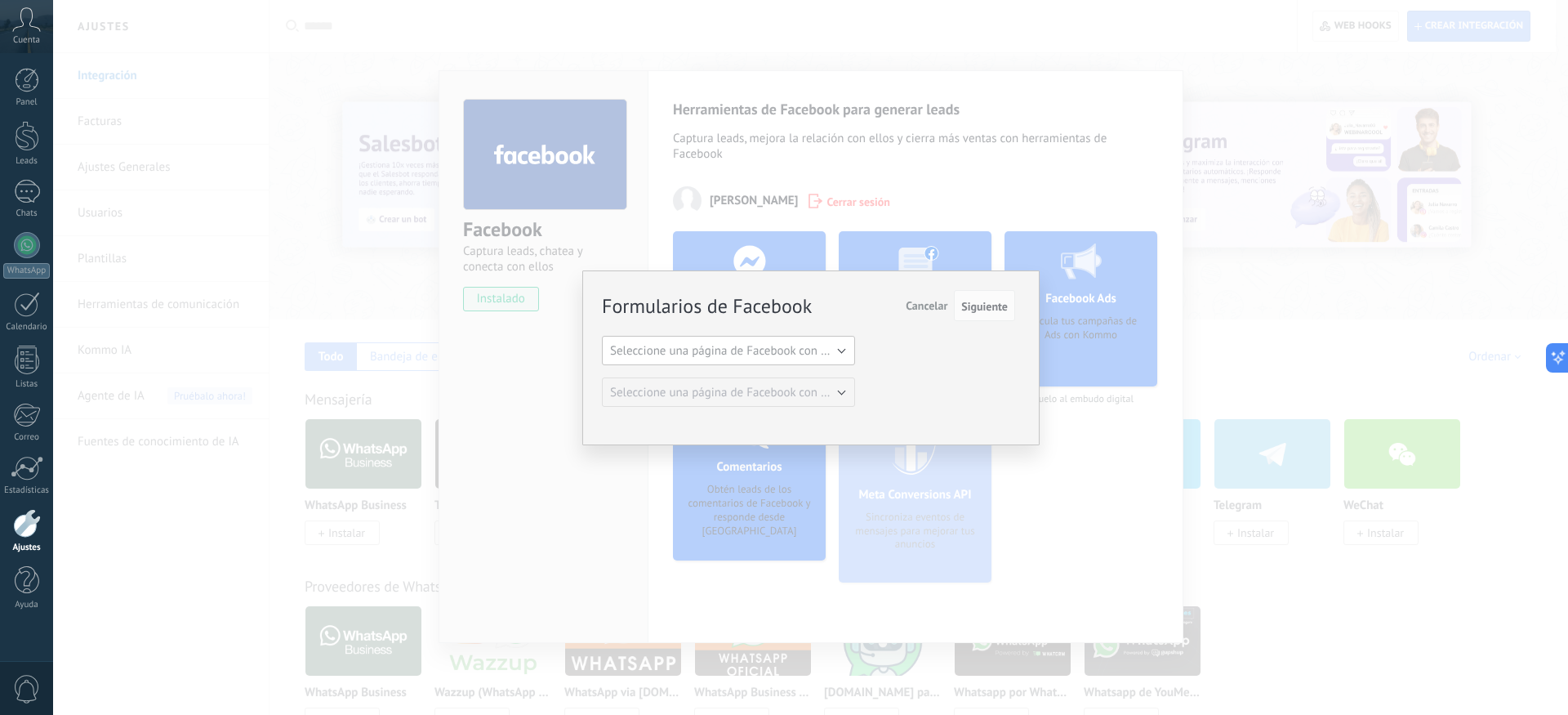
click at [791, 358] on button "Seleccione una página de Facebook con formas" at bounding box center [728, 351] width 253 height 30
click at [969, 307] on span "Siguiente" at bounding box center [984, 306] width 46 height 12
click at [924, 305] on span "Cancelar" at bounding box center [926, 305] width 41 height 14
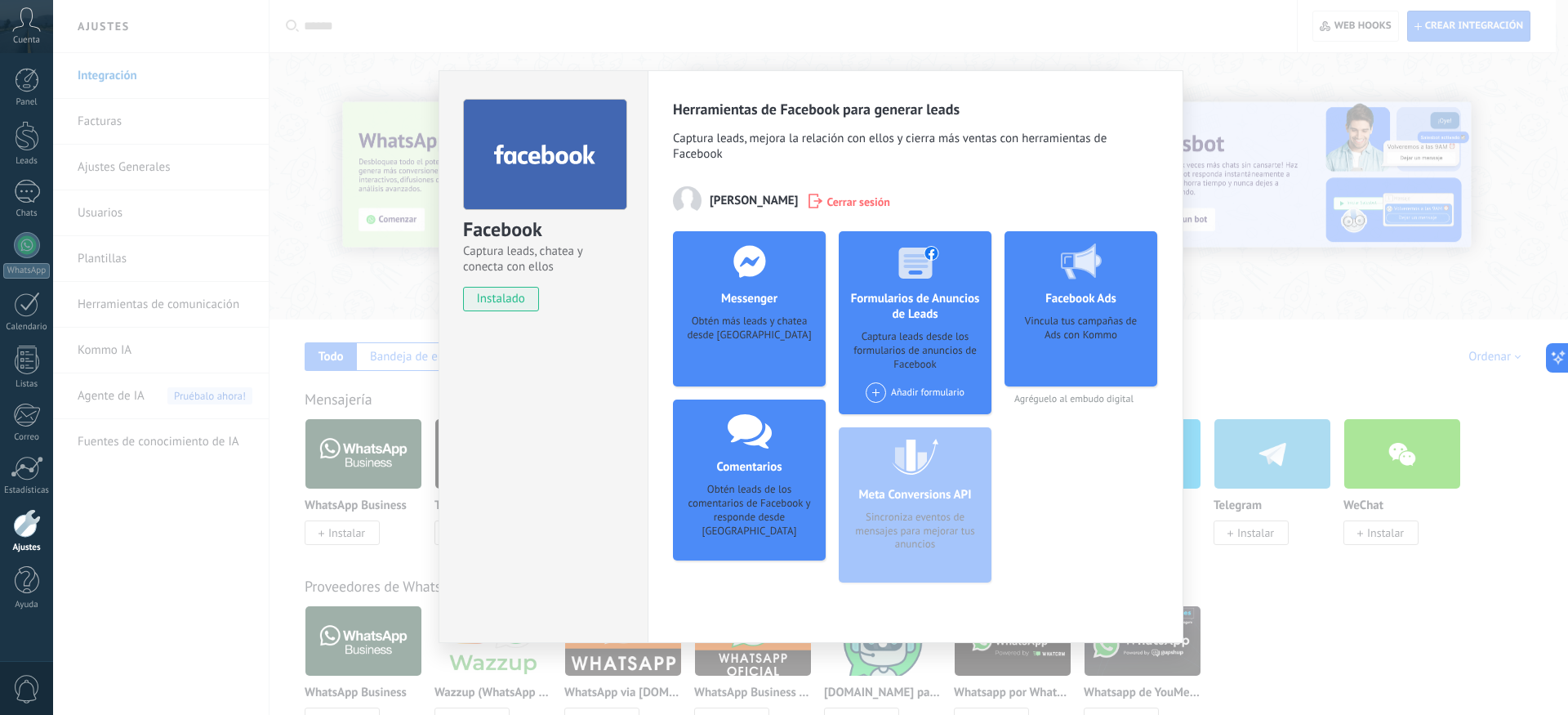
click at [755, 503] on div "Obtén leads de los comentarios de Facebook y responde desde [GEOGRAPHIC_DATA]" at bounding box center [748, 511] width 126 height 56
click at [739, 331] on div "Obtén más leads y chatea desde [GEOGRAPHIC_DATA]" at bounding box center [748, 339] width 126 height 50
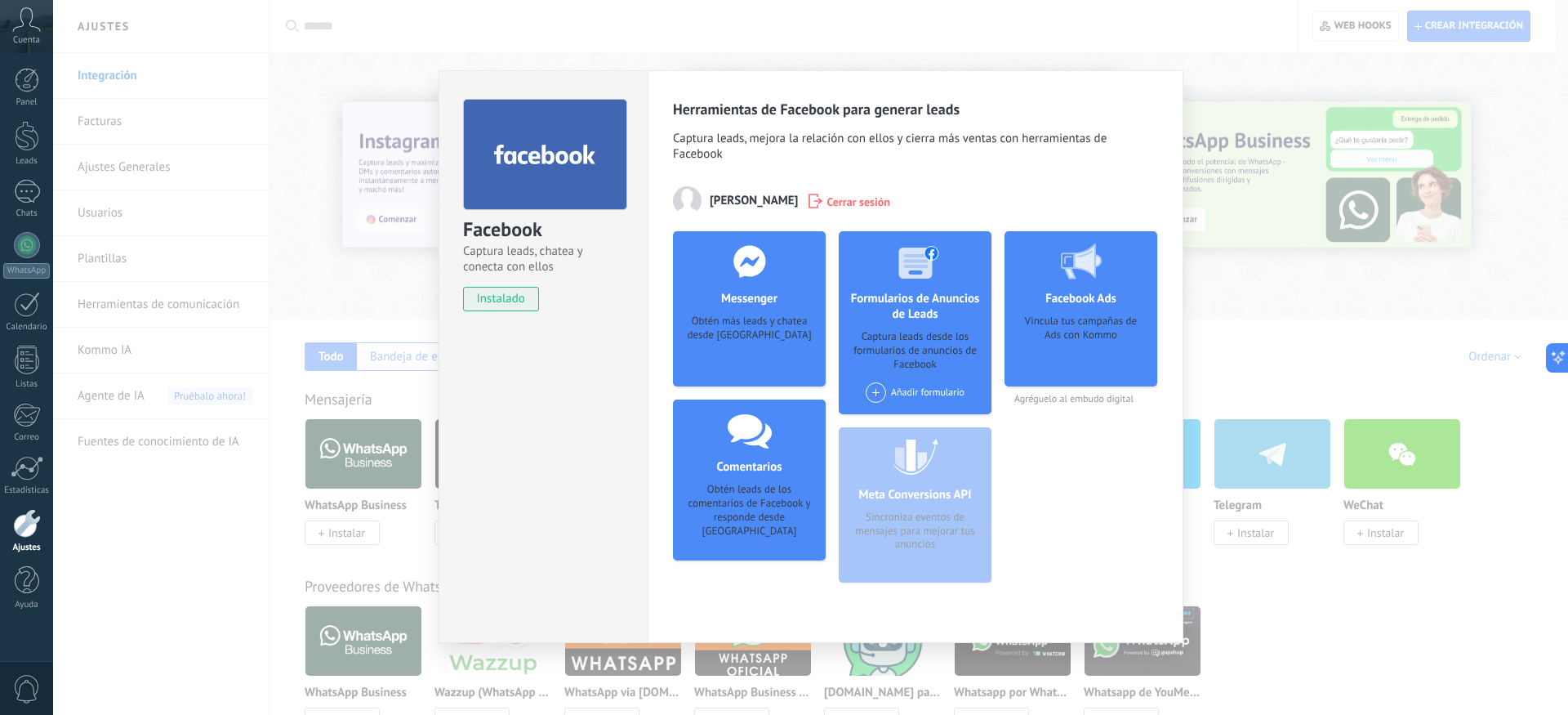
drag, startPoint x: 769, startPoint y: 351, endPoint x: 742, endPoint y: 347, distance: 27.3
click at [767, 352] on div "Obtén más leads y chatea desde [GEOGRAPHIC_DATA]" at bounding box center [748, 339] width 126 height 50
drag, startPoint x: 738, startPoint y: 347, endPoint x: 718, endPoint y: 433, distance: 88.3
click at [718, 379] on div "Messenger Obtén más leads y chatea desde Kommo Agregar página" at bounding box center [749, 308] width 153 height 155
drag, startPoint x: 940, startPoint y: 529, endPoint x: 920, endPoint y: 476, distance: 56.6
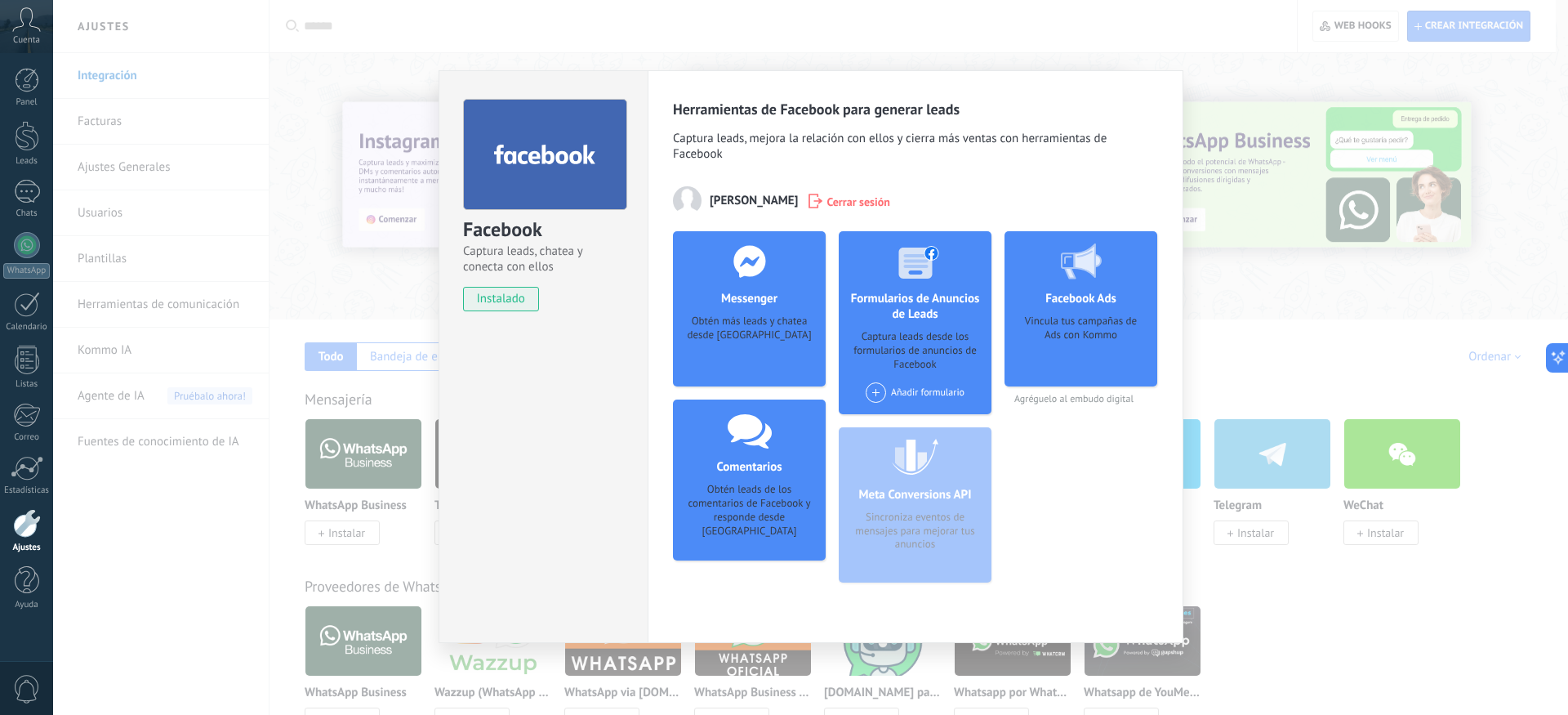
click at [940, 528] on div "Meta Conversions API Sincroniza eventos de mensajes para mejorar tus anuncios" at bounding box center [915, 505] width 153 height 155
click at [1115, 347] on div "Vincula tus campañas de Ads con Kommo" at bounding box center [1081, 345] width 126 height 62
click at [1082, 341] on div "Vincula tus campañas de Ads con Kommo" at bounding box center [1081, 345] width 126 height 62
drag, startPoint x: 782, startPoint y: 313, endPoint x: 775, endPoint y: 331, distance: 19.3
click at [776, 329] on div "Messenger Obtén más leads y chatea desde Kommo Agregar página" at bounding box center [749, 308] width 153 height 155
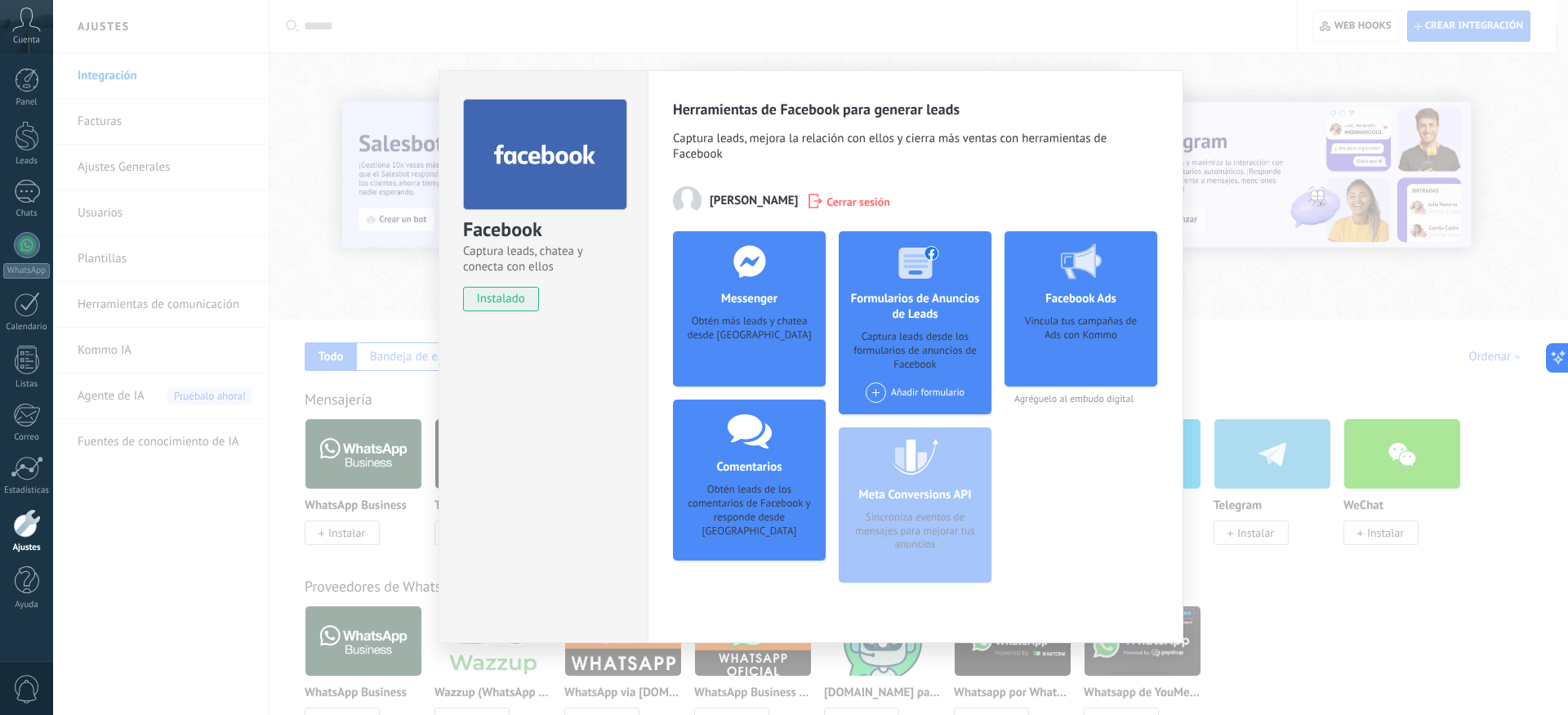
click at [347, 286] on div "Facebook Captura leads, chatea y conecta con ellos instalado Desinstalar Herram…" at bounding box center [810, 358] width 1515 height 715
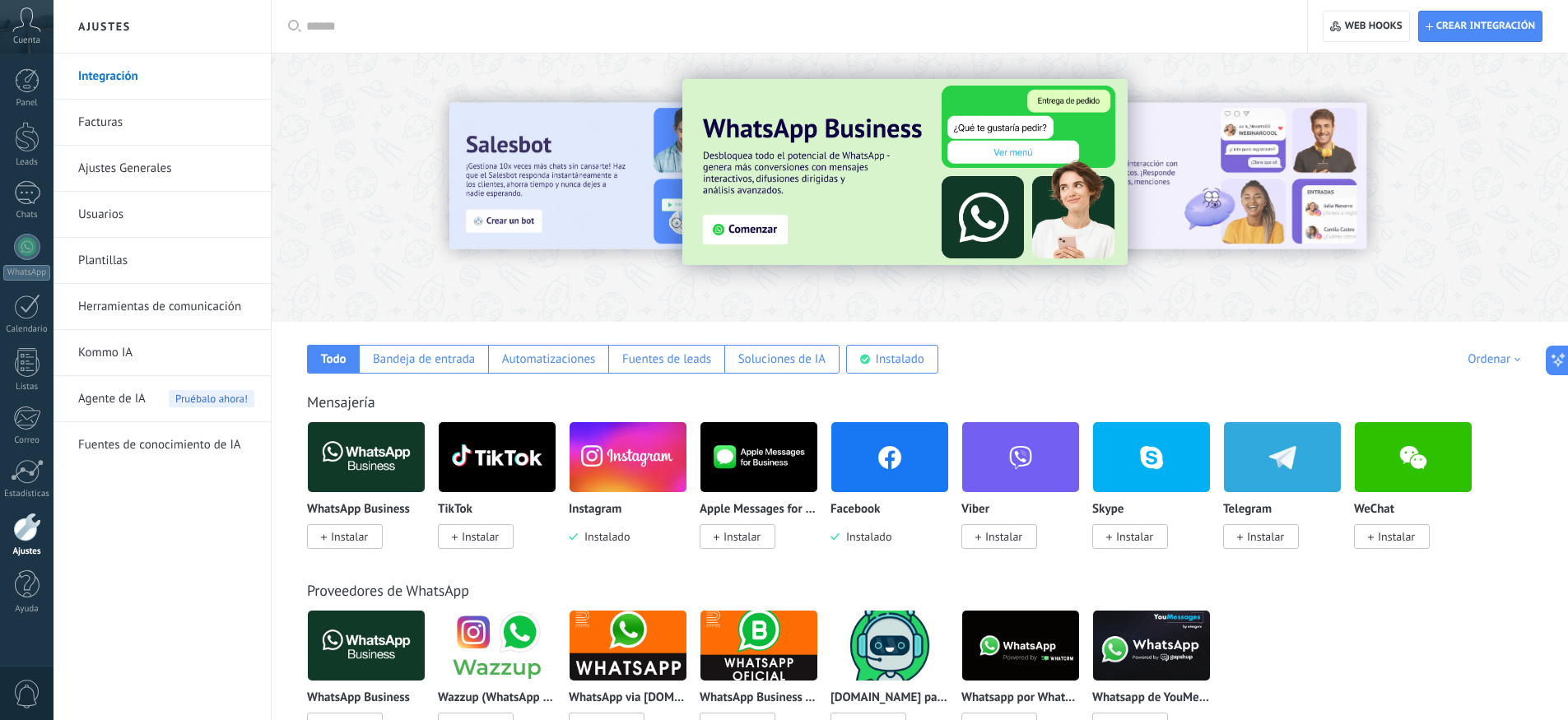
click at [874, 488] on img at bounding box center [890, 457] width 117 height 80
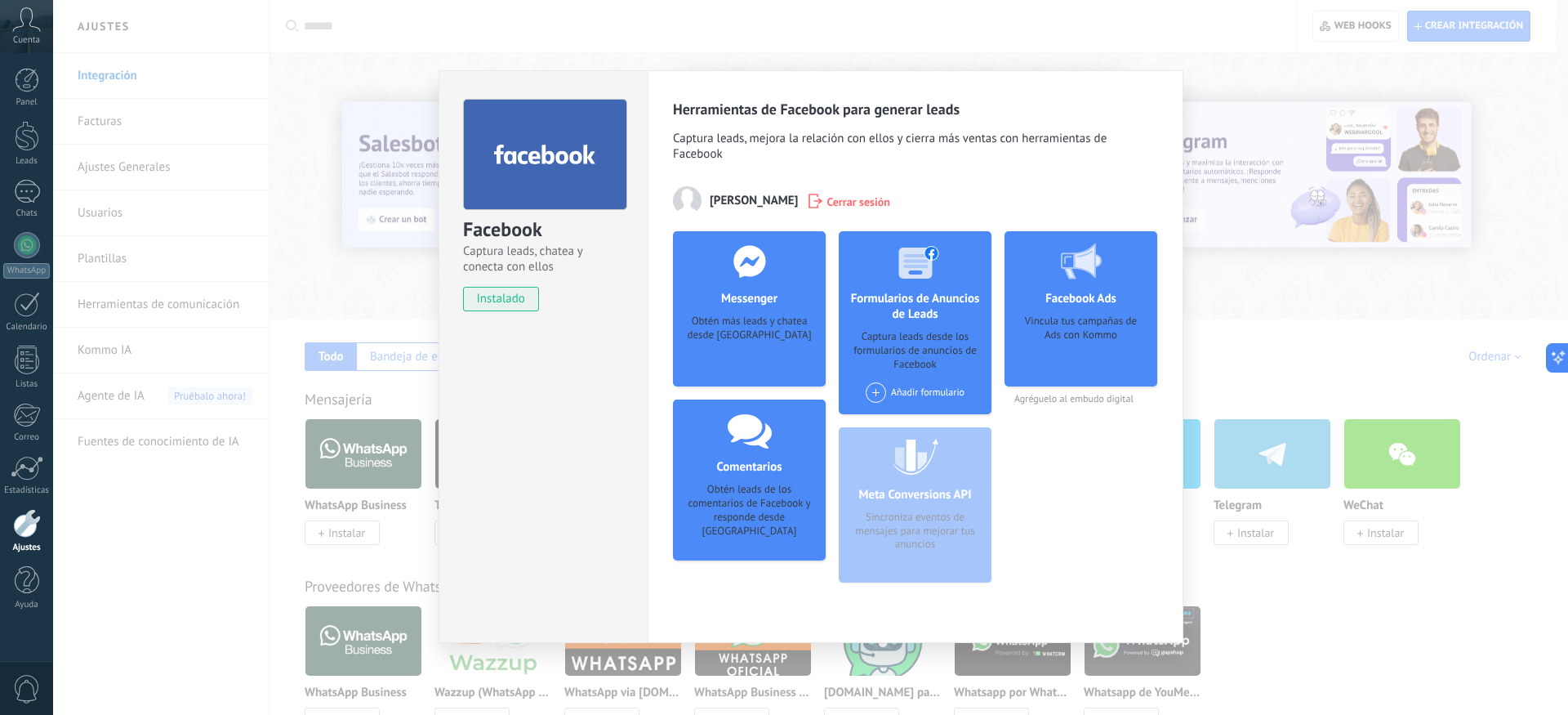
click at [759, 363] on div "Obtén más leads y chatea desde [GEOGRAPHIC_DATA]" at bounding box center [748, 339] width 126 height 50
click at [851, 205] on span "Cerrar sesión" at bounding box center [858, 200] width 64 height 16
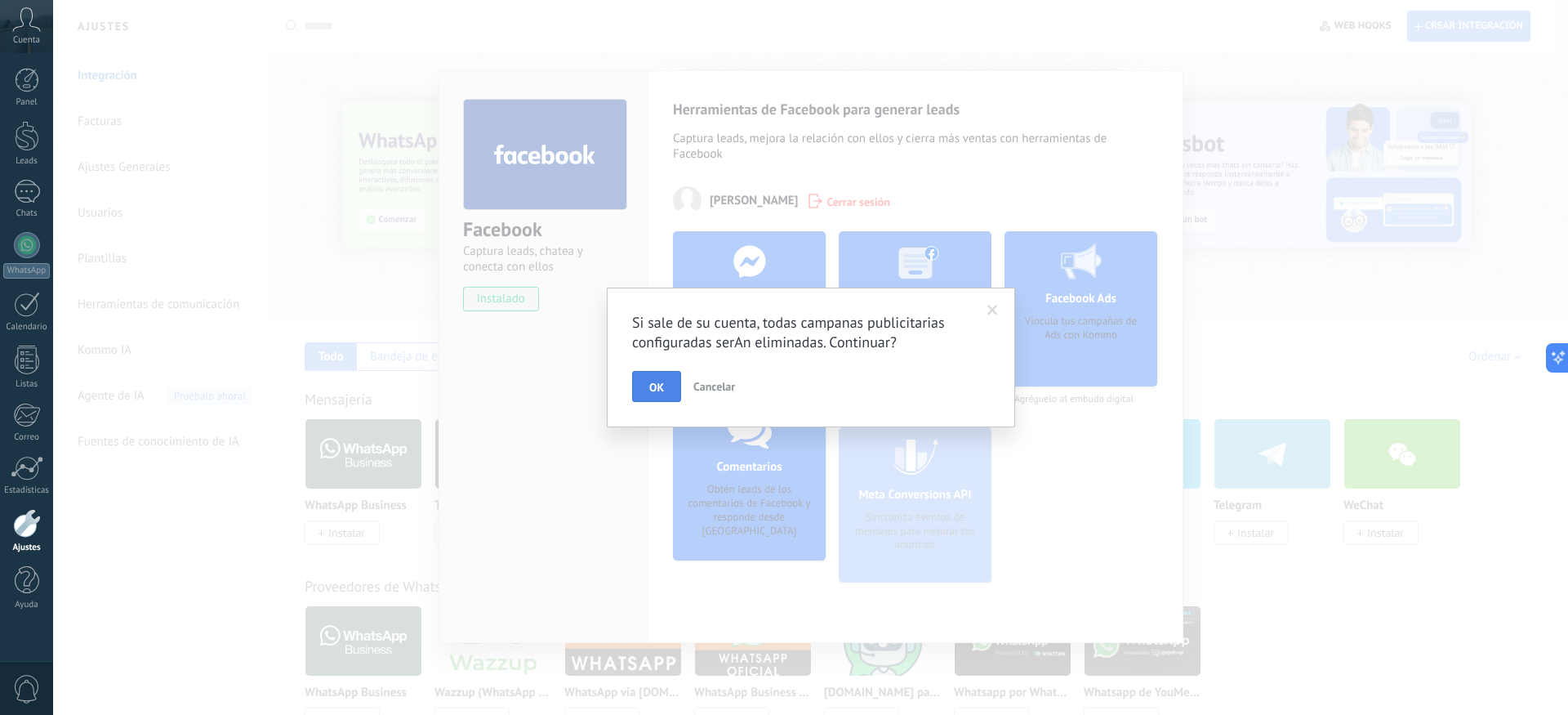
click at [657, 390] on span "OK" at bounding box center [656, 387] width 14 height 12
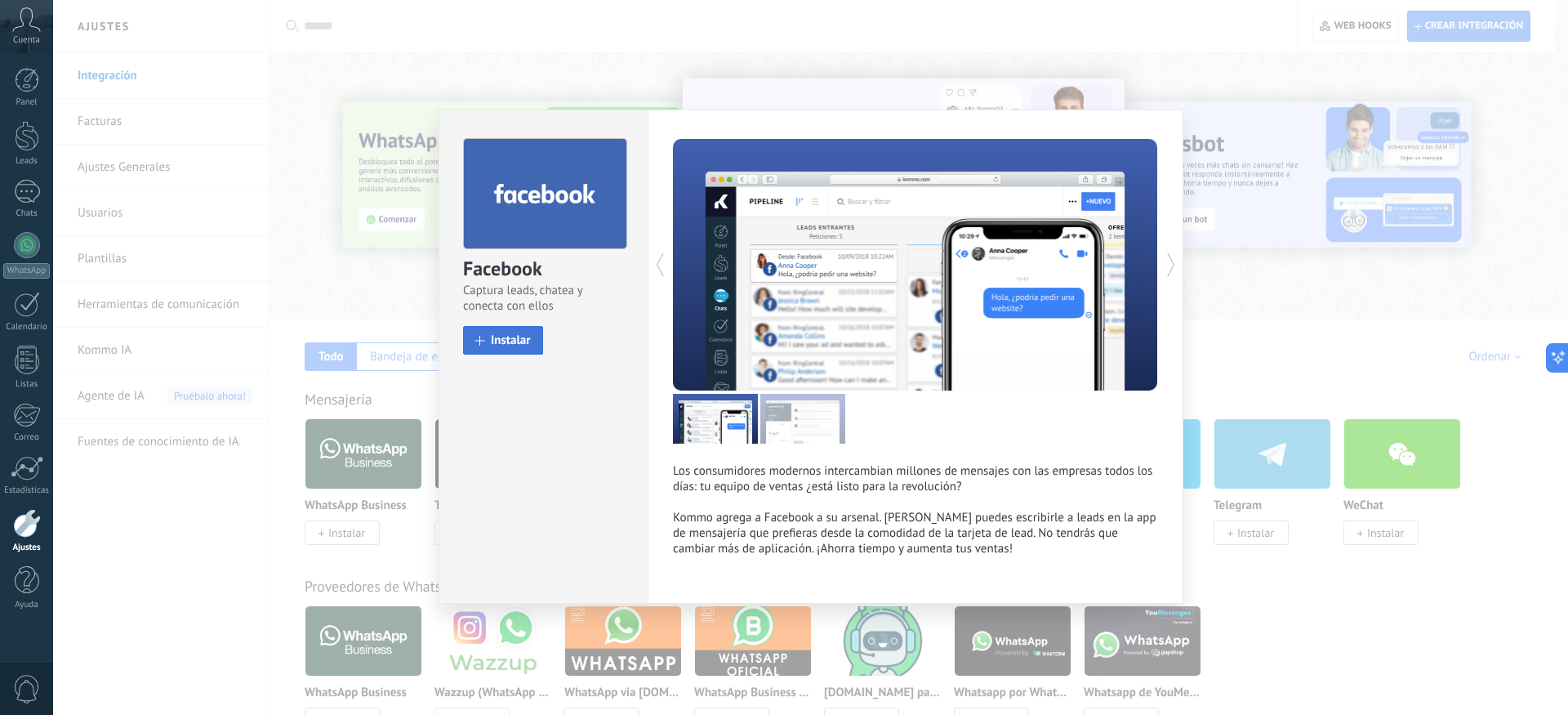
click at [526, 343] on span "Instalar" at bounding box center [511, 340] width 40 height 13
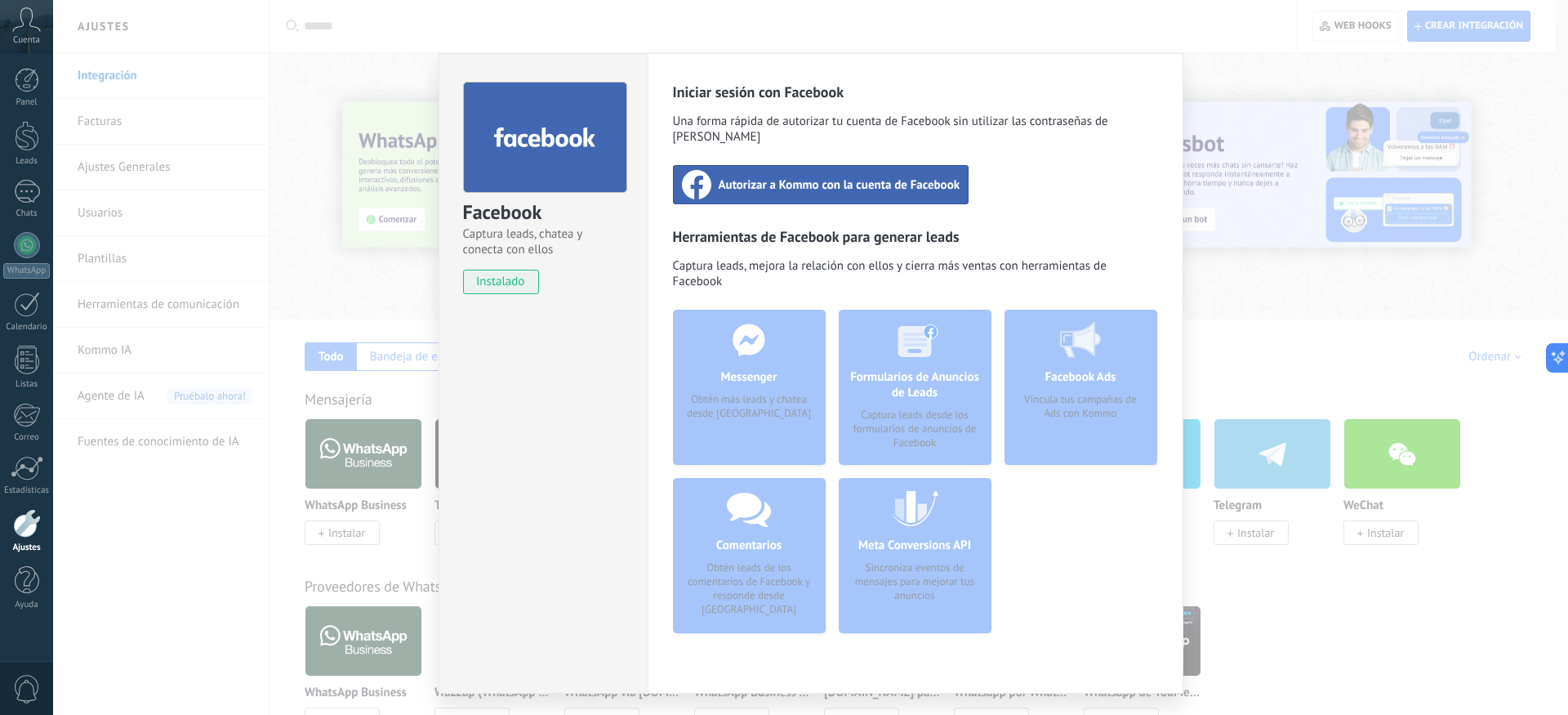
click at [810, 178] on span "Autorizar a Kommo con la cuenta de Facebook" at bounding box center [839, 184] width 242 height 16
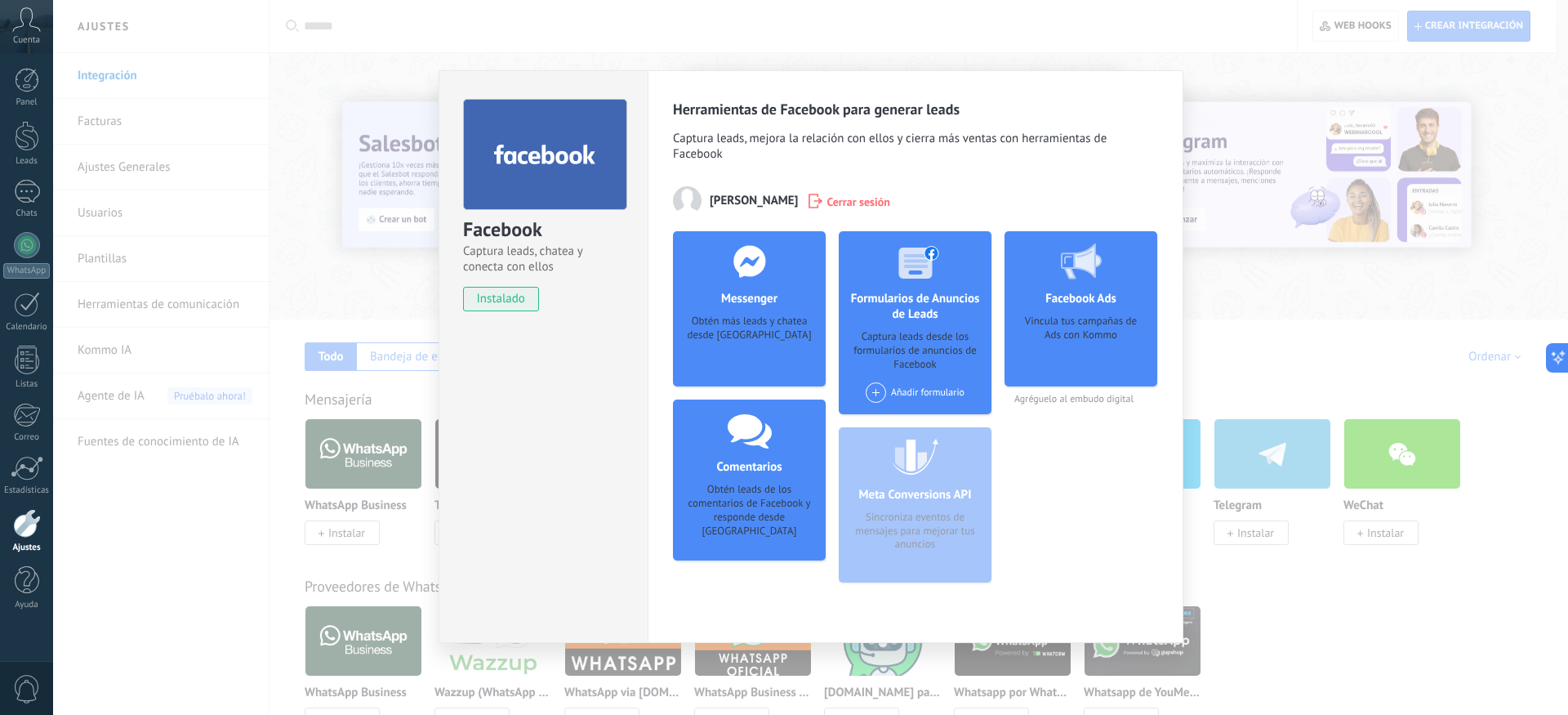
click at [731, 331] on div "Obtén más leads y chatea desde [GEOGRAPHIC_DATA]" at bounding box center [748, 339] width 126 height 50
drag, startPoint x: 739, startPoint y: 304, endPoint x: 735, endPoint y: 313, distance: 9.8
click at [737, 309] on div "Messenger Obtén más leads y chatea desde Kommo Agregar página" at bounding box center [749, 308] width 153 height 155
click at [731, 333] on div "Obtén más leads y chatea desde [GEOGRAPHIC_DATA]" at bounding box center [748, 339] width 126 height 50
drag, startPoint x: 739, startPoint y: 341, endPoint x: 766, endPoint y: 363, distance: 34.8
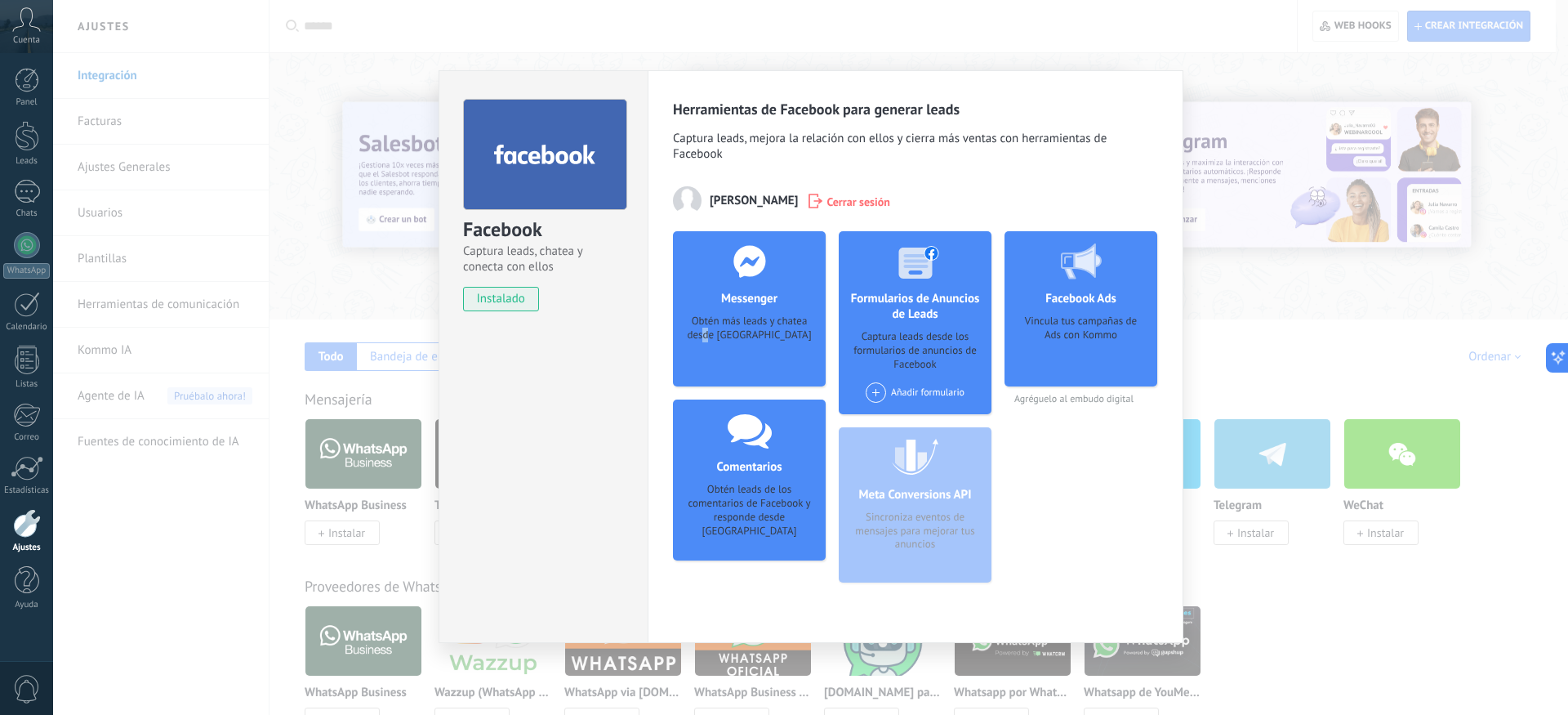
click at [749, 354] on div "Obtén más leads y chatea desde [GEOGRAPHIC_DATA]" at bounding box center [748, 339] width 126 height 50
click at [768, 363] on div "Obtén más leads y chatea desde [GEOGRAPHIC_DATA]" at bounding box center [748, 339] width 126 height 50
click at [763, 371] on div "Messenger Obtén más leads y chatea desde Kommo Agregar página" at bounding box center [749, 308] width 153 height 155
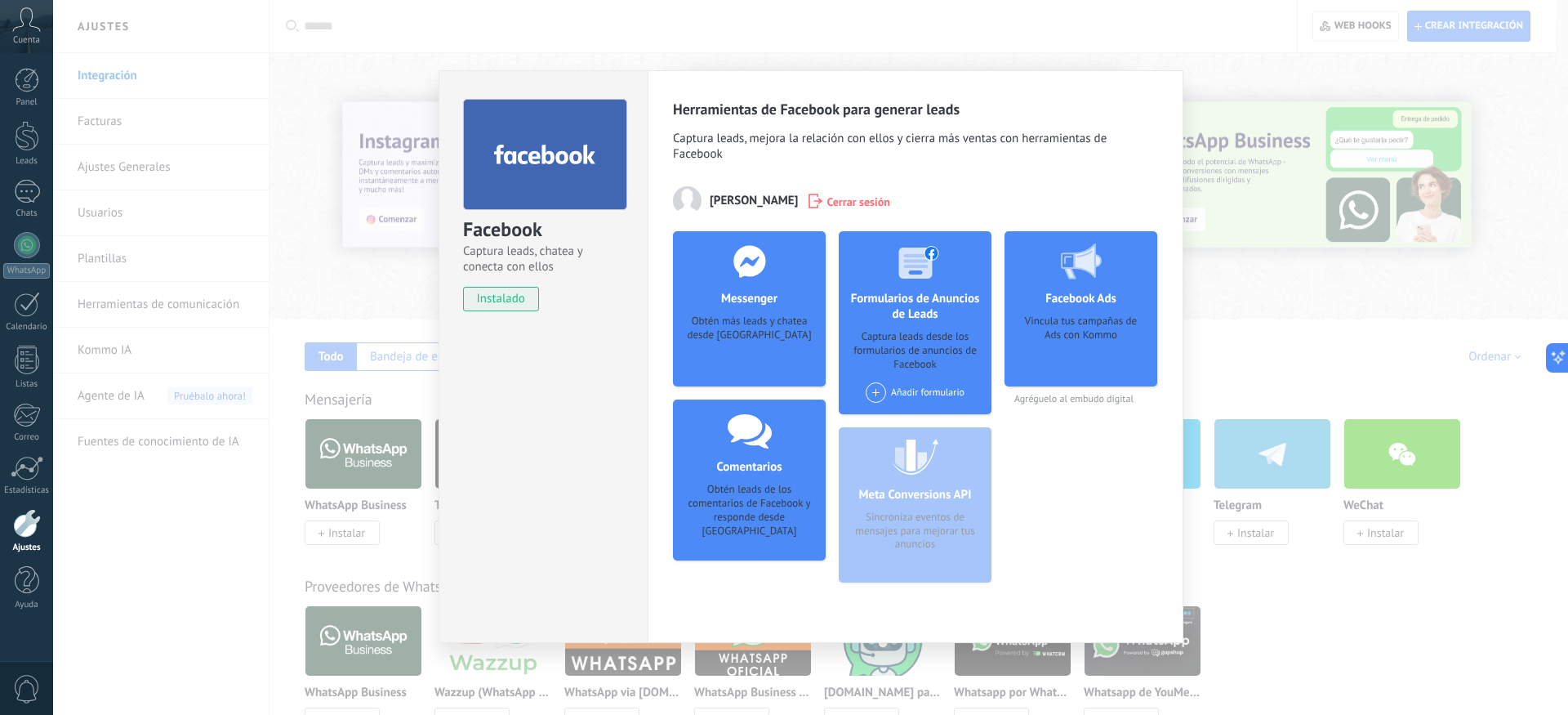
click at [849, 207] on span "Cerrar sesión" at bounding box center [858, 200] width 64 height 16
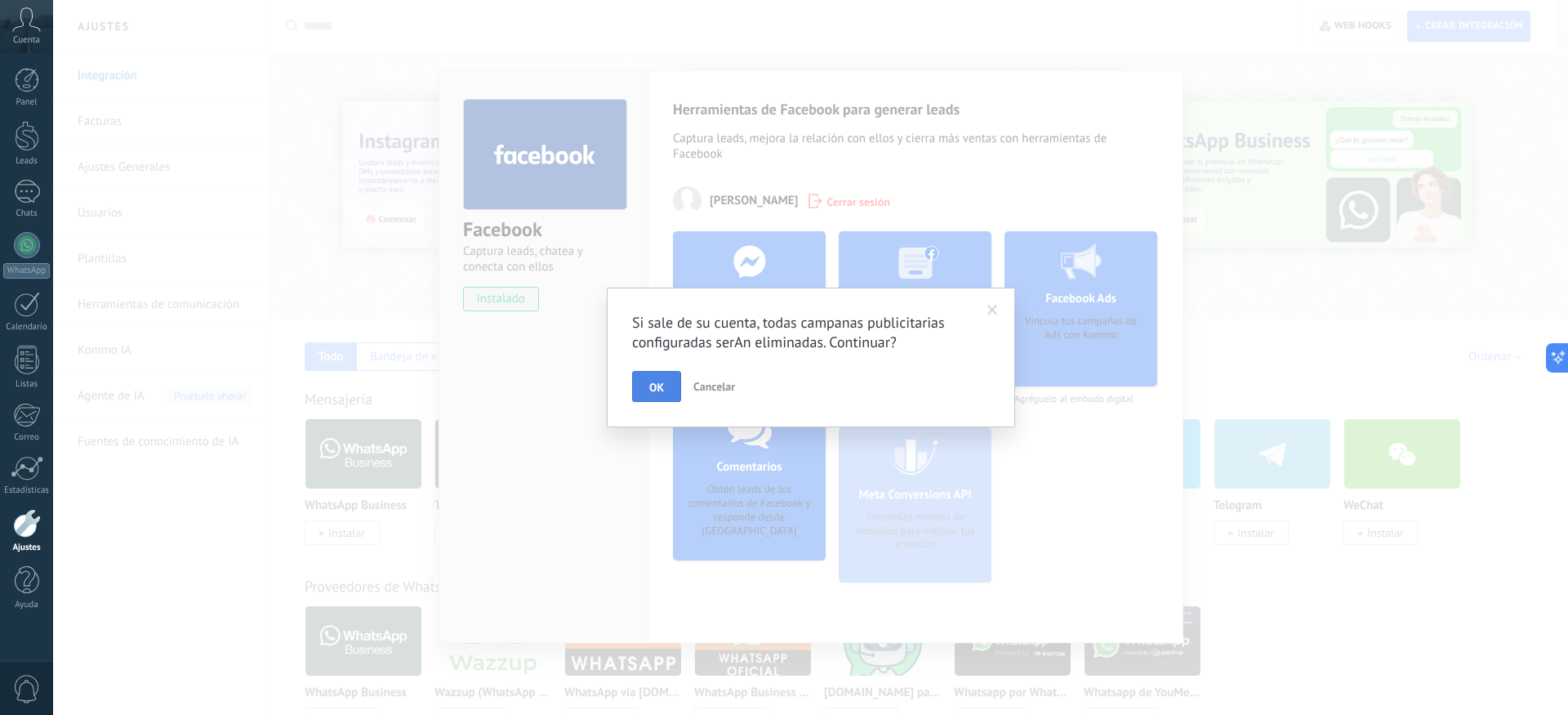
click at [664, 379] on button "OK" at bounding box center [656, 386] width 49 height 31
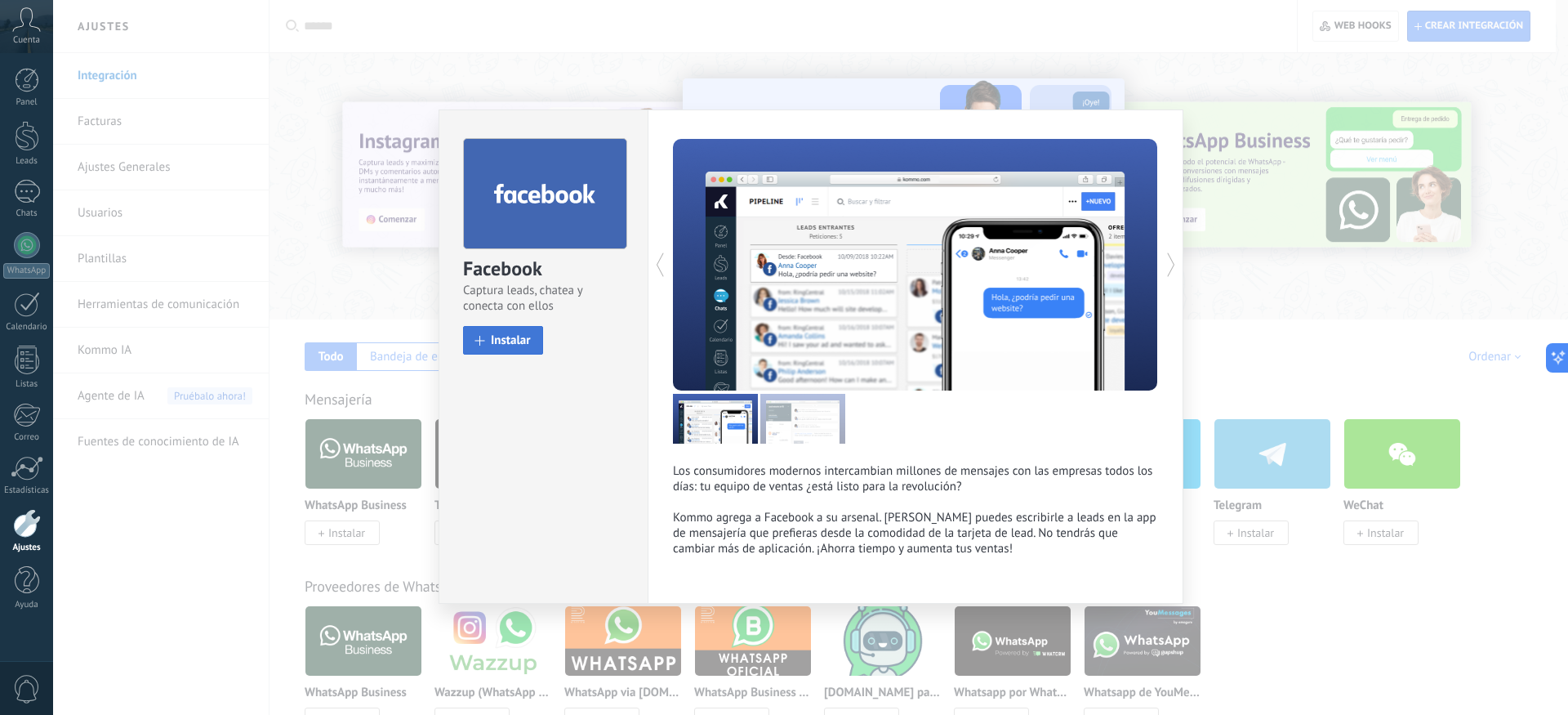
click at [506, 342] on span "Instalar" at bounding box center [511, 340] width 40 height 13
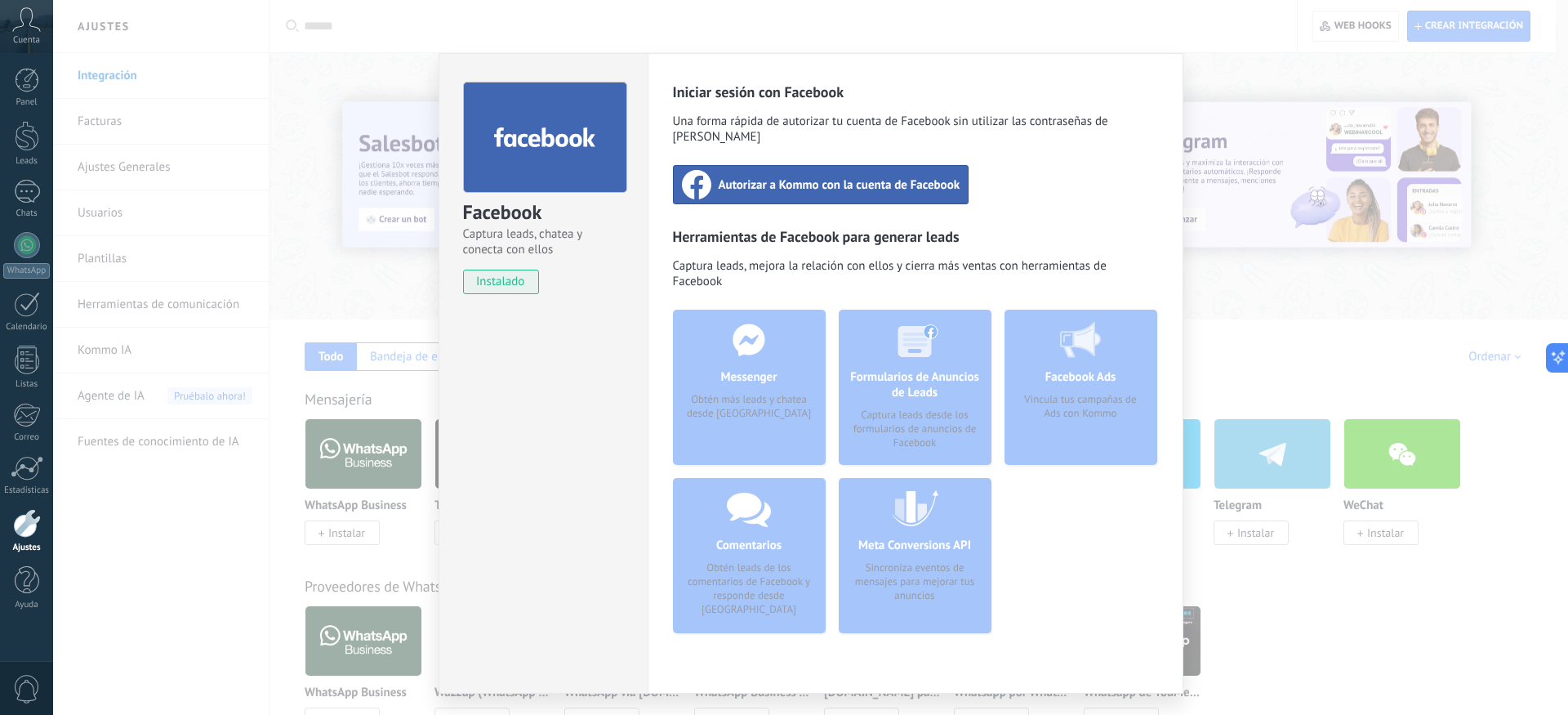
click at [749, 180] on div "Autorizar a Kommo con la cuenta de Facebook" at bounding box center [822, 184] width 297 height 40
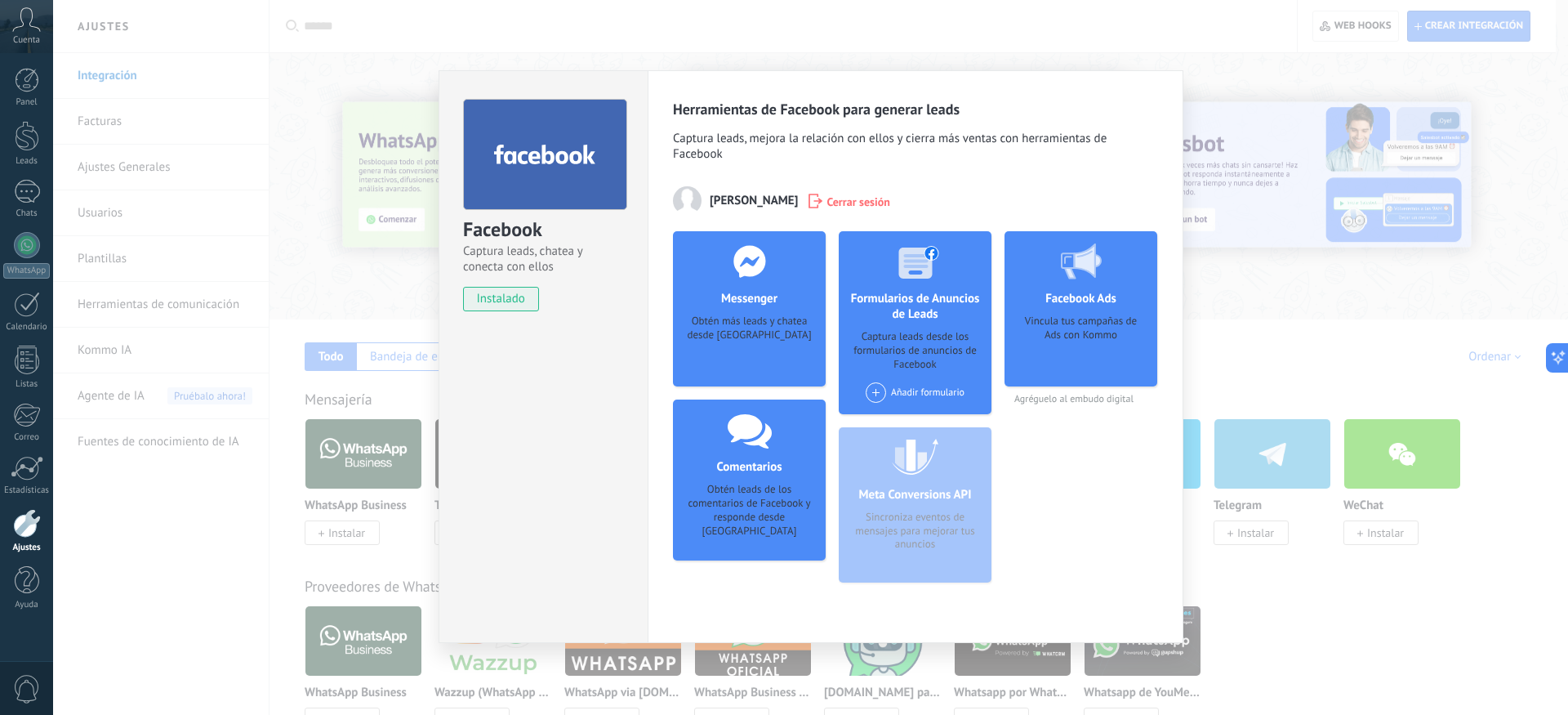
click at [766, 341] on div "Obtén más leads y chatea desde [GEOGRAPHIC_DATA]" at bounding box center [748, 339] width 126 height 50
click at [748, 339] on div "Obtén más leads y chatea desde [GEOGRAPHIC_DATA]" at bounding box center [748, 339] width 126 height 50
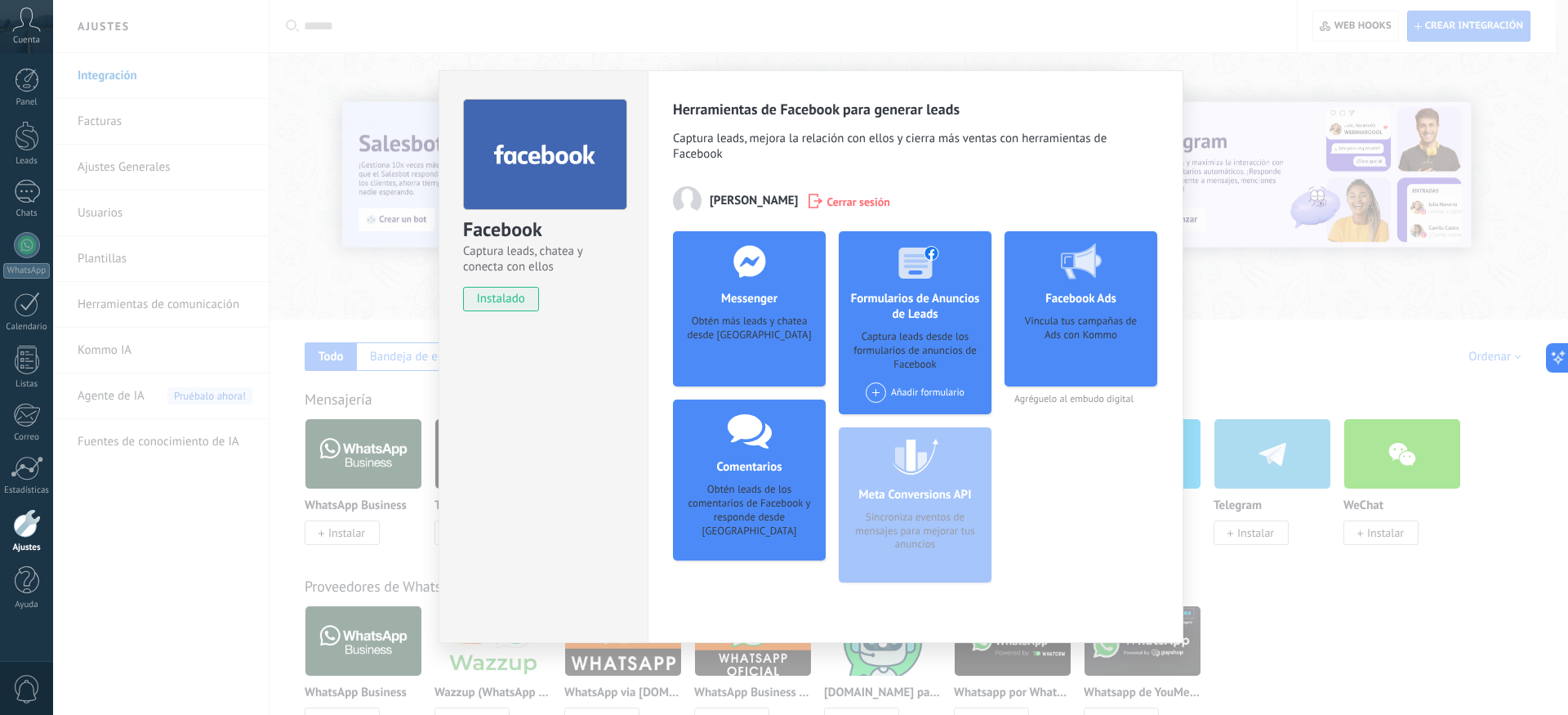
click at [765, 333] on div "Obtén más leads y chatea desde [GEOGRAPHIC_DATA]" at bounding box center [748, 339] width 126 height 50
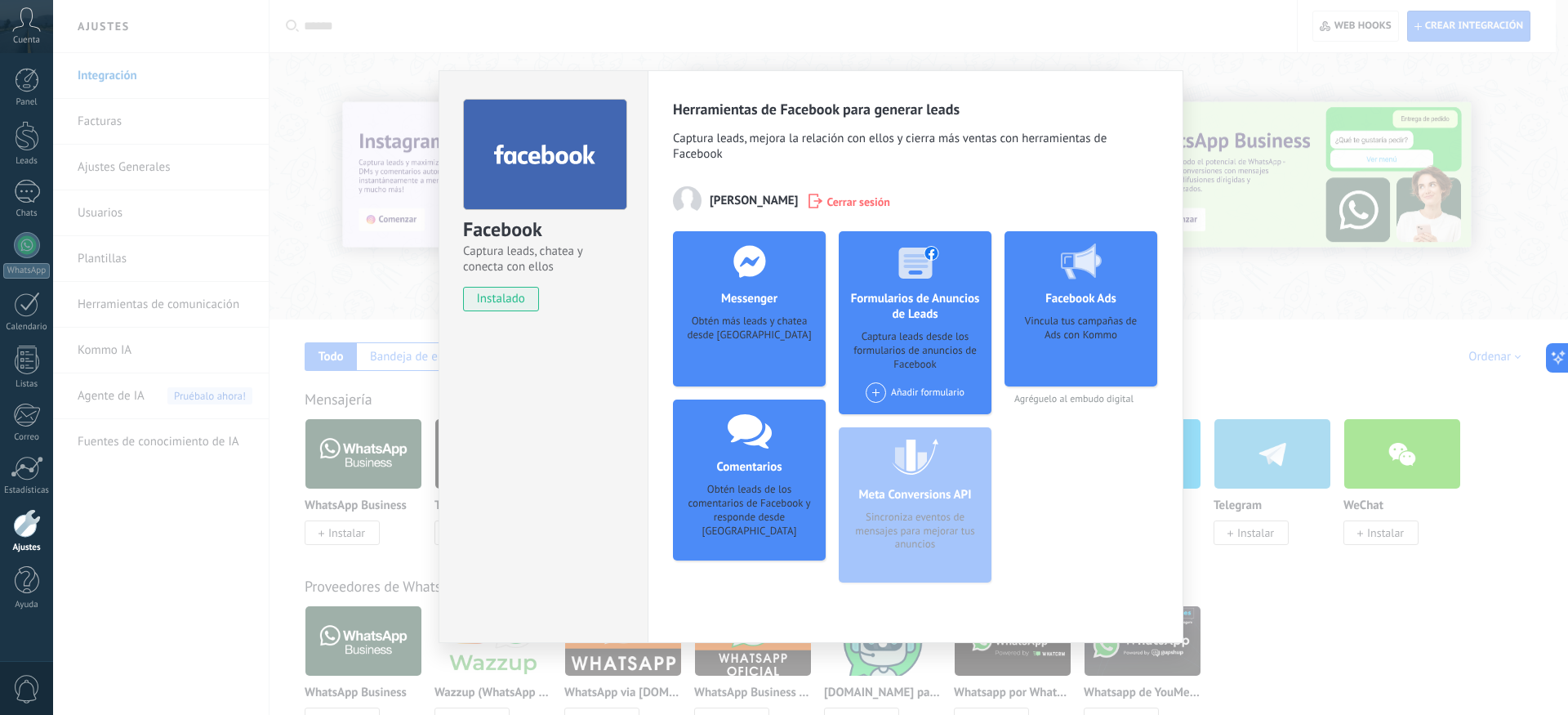
click at [849, 199] on span "Cerrar sesión" at bounding box center [858, 200] width 64 height 16
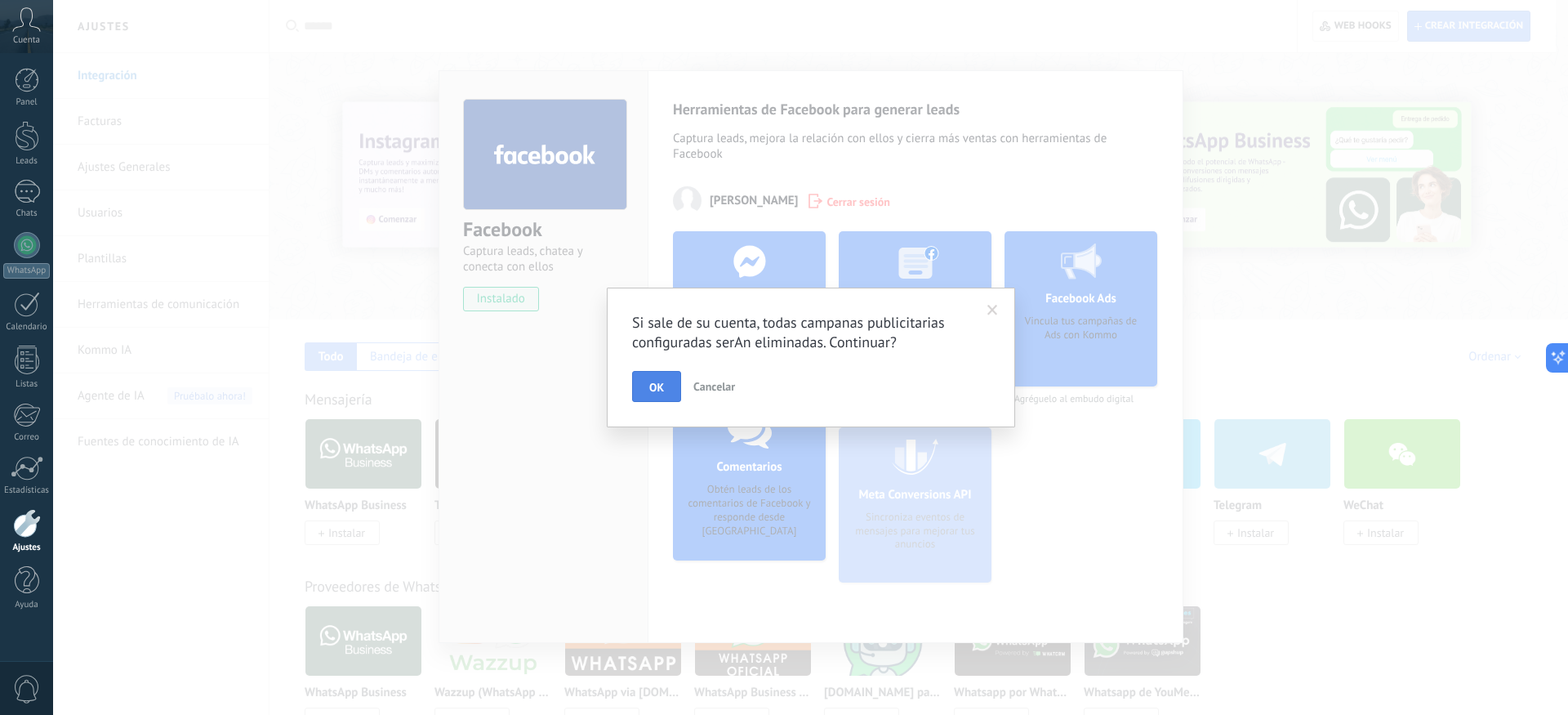
click at [664, 385] on span "OK" at bounding box center [656, 387] width 14 height 12
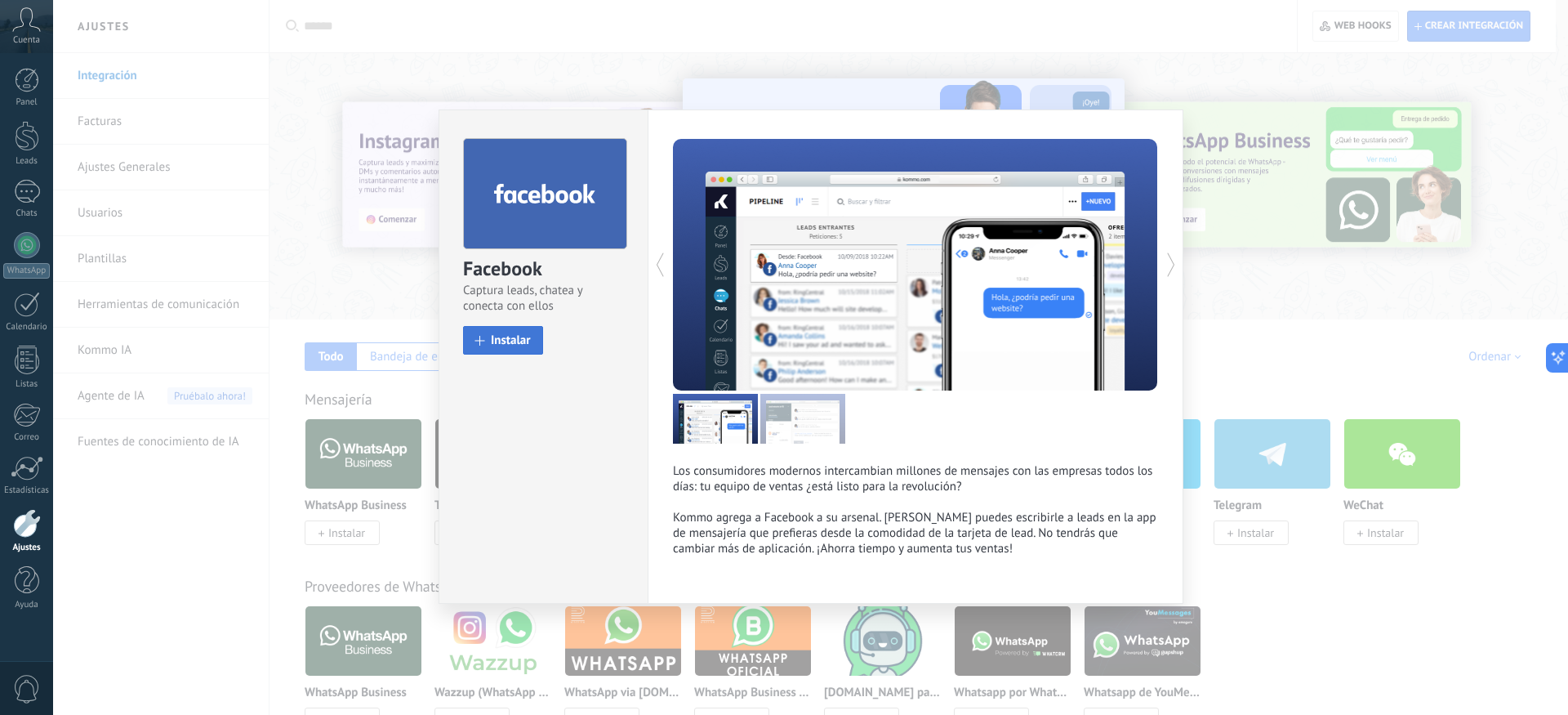
click at [521, 346] on span "Instalar" at bounding box center [511, 340] width 40 height 13
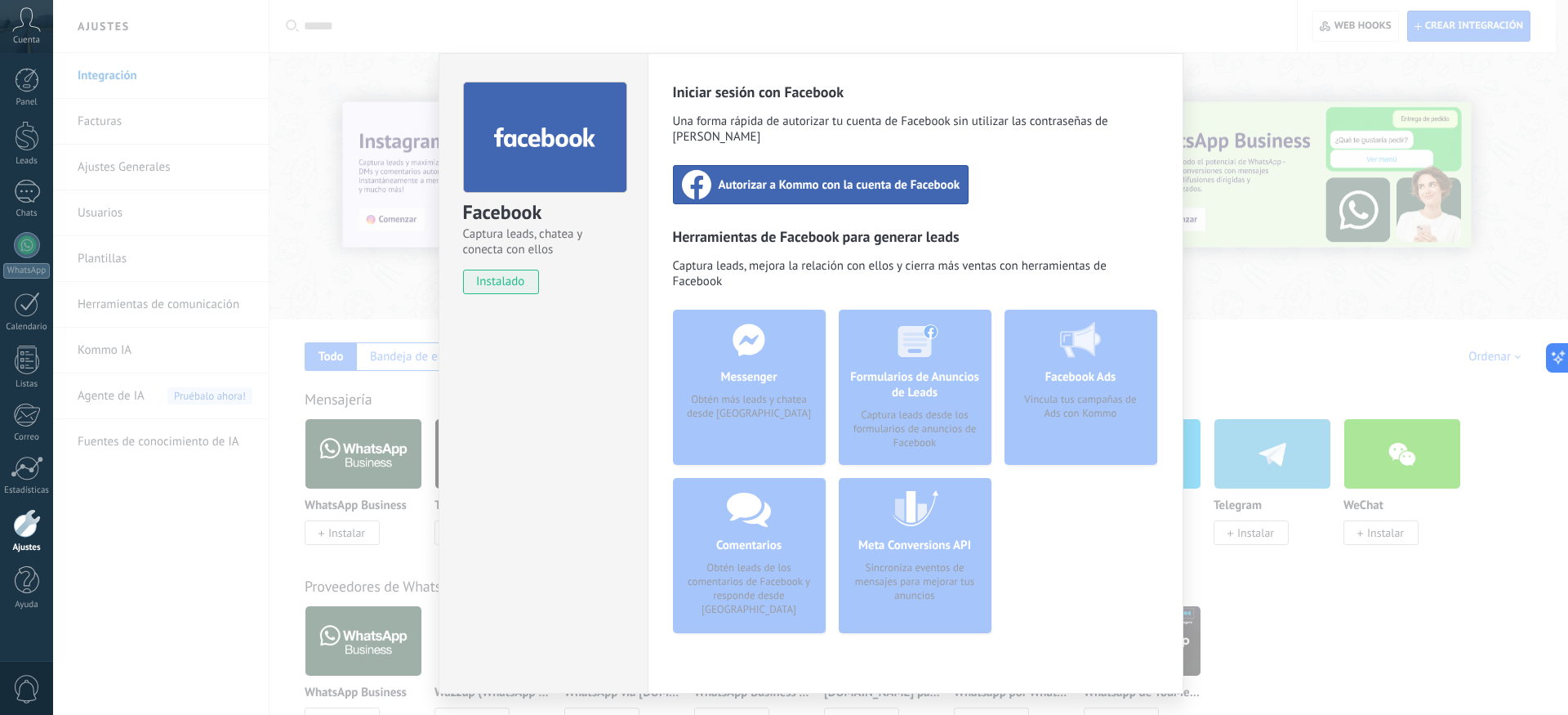
click at [787, 176] on span "Autorizar a Kommo con la cuenta de Facebook" at bounding box center [839, 184] width 242 height 16
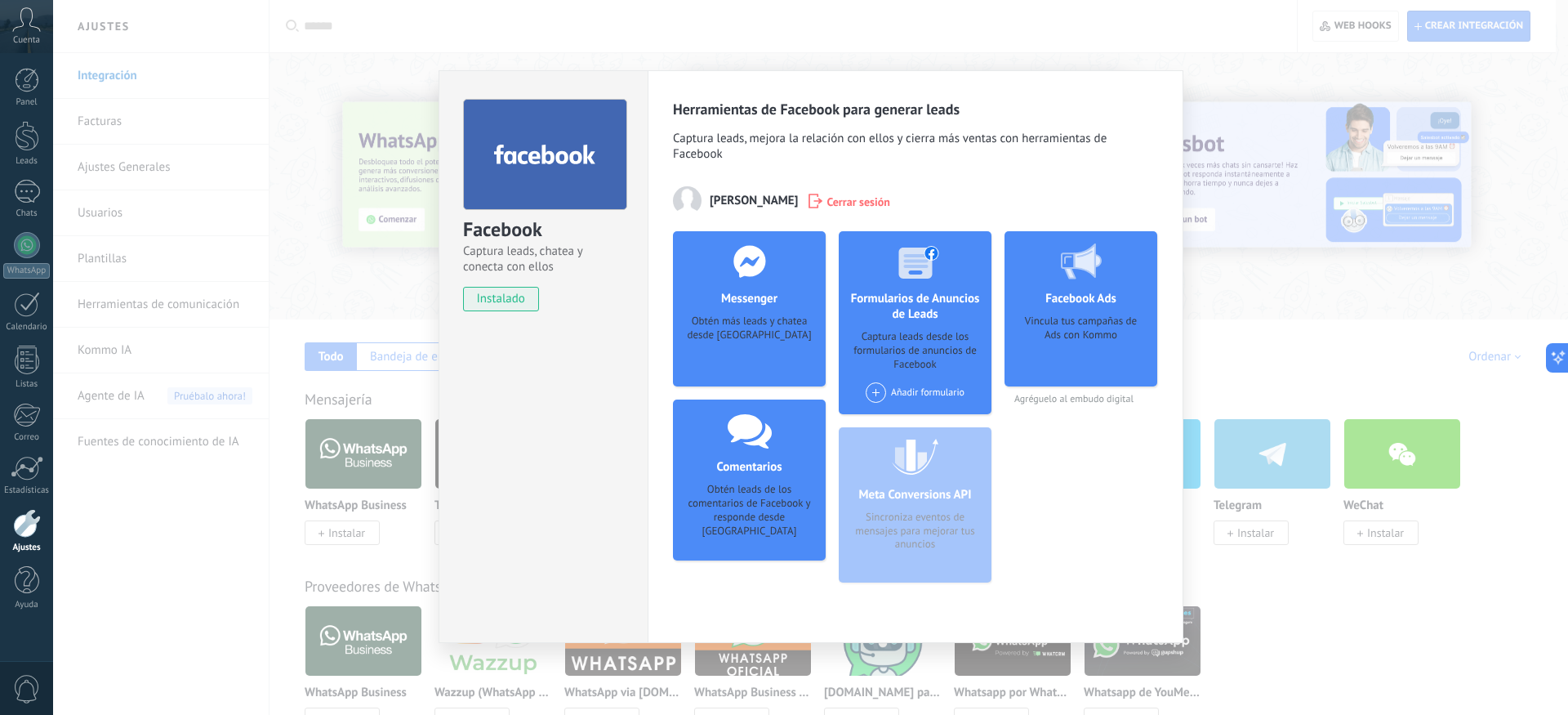
drag, startPoint x: 744, startPoint y: 340, endPoint x: 731, endPoint y: 349, distance: 15.8
click at [741, 343] on div "Obtén más leads y chatea desde [GEOGRAPHIC_DATA]" at bounding box center [748, 339] width 126 height 50
click at [722, 336] on div "Obtén más leads y chatea desde [GEOGRAPHIC_DATA]" at bounding box center [748, 339] width 126 height 50
click at [745, 304] on h4 "Messenger" at bounding box center [749, 299] width 65 height 15
drag, startPoint x: 734, startPoint y: 330, endPoint x: 771, endPoint y: 346, distance: 40.3
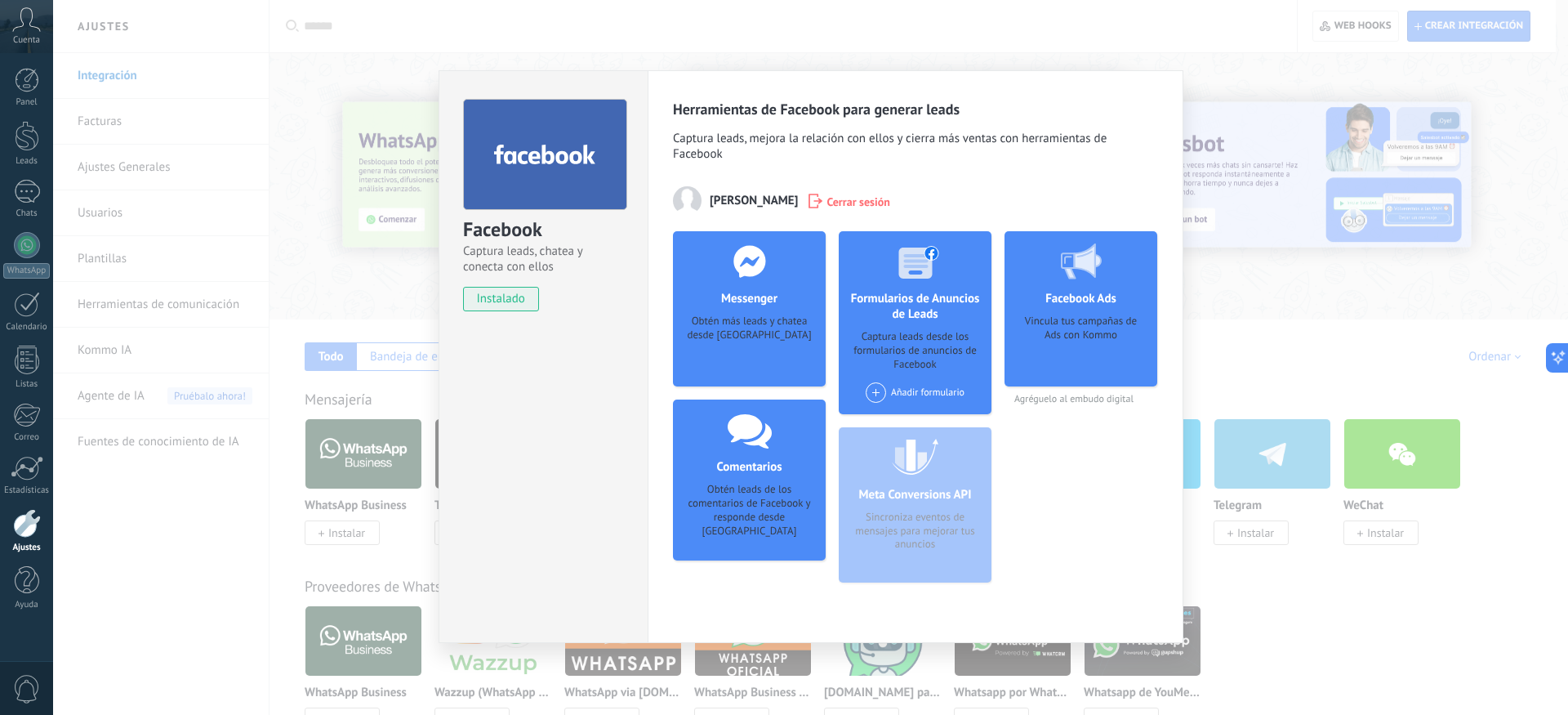
click at [767, 349] on div "Obtén más leads y chatea desde [GEOGRAPHIC_DATA]" at bounding box center [748, 339] width 126 height 50
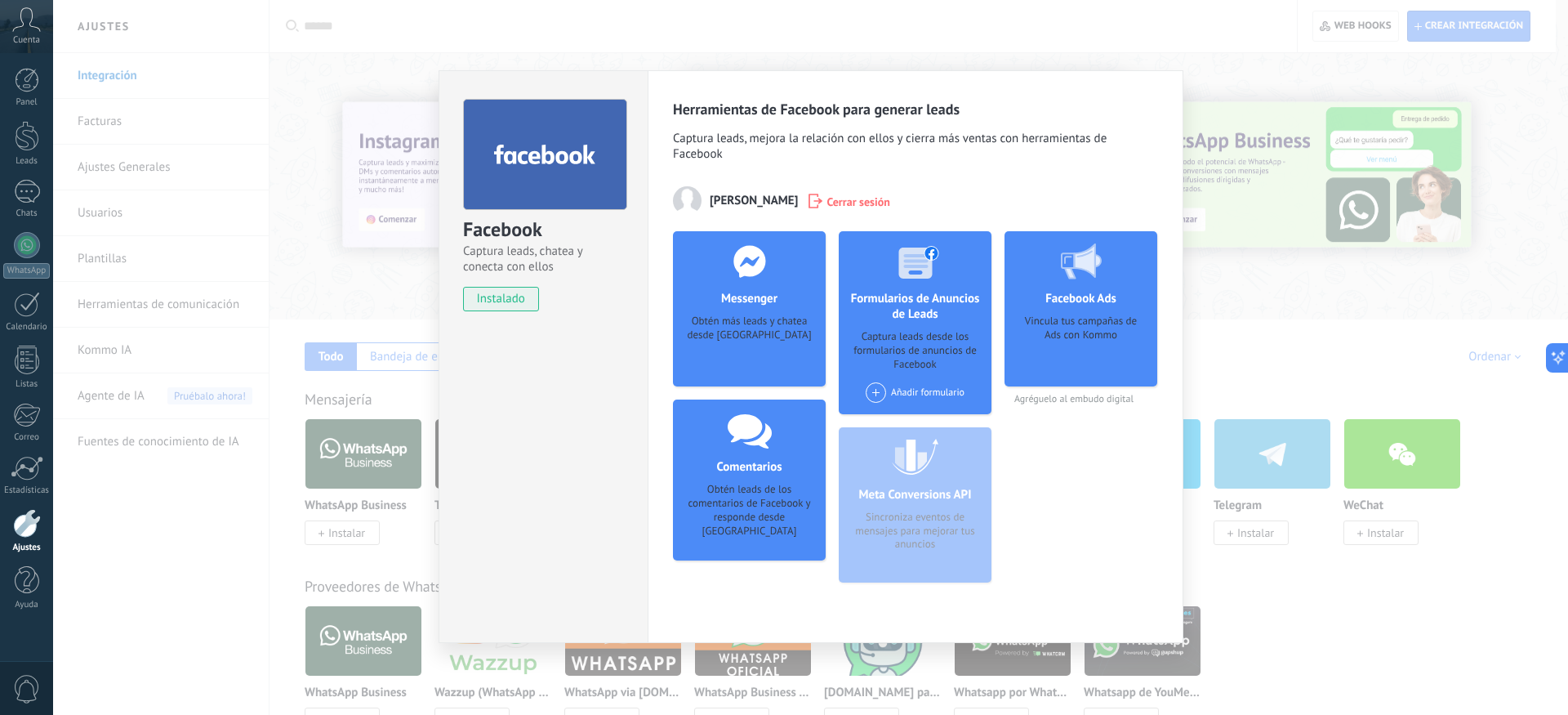
click at [878, 392] on span at bounding box center [875, 392] width 20 height 20
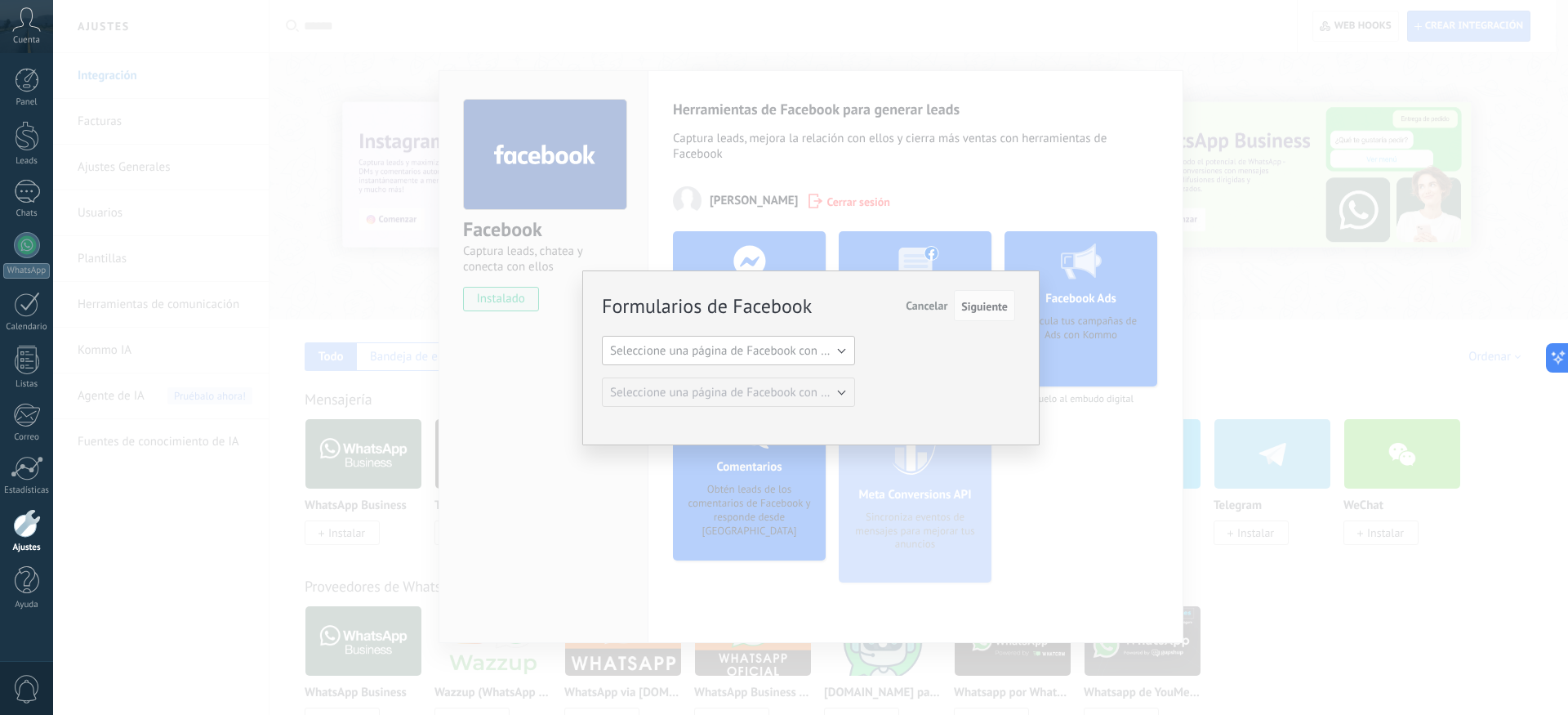
click at [814, 358] on span "Seleccione una página de Facebook con formas" at bounding box center [733, 351] width 247 height 15
click at [970, 312] on span "Siguiente" at bounding box center [984, 306] width 46 height 12
click at [928, 308] on span "Cancelar" at bounding box center [926, 305] width 41 height 14
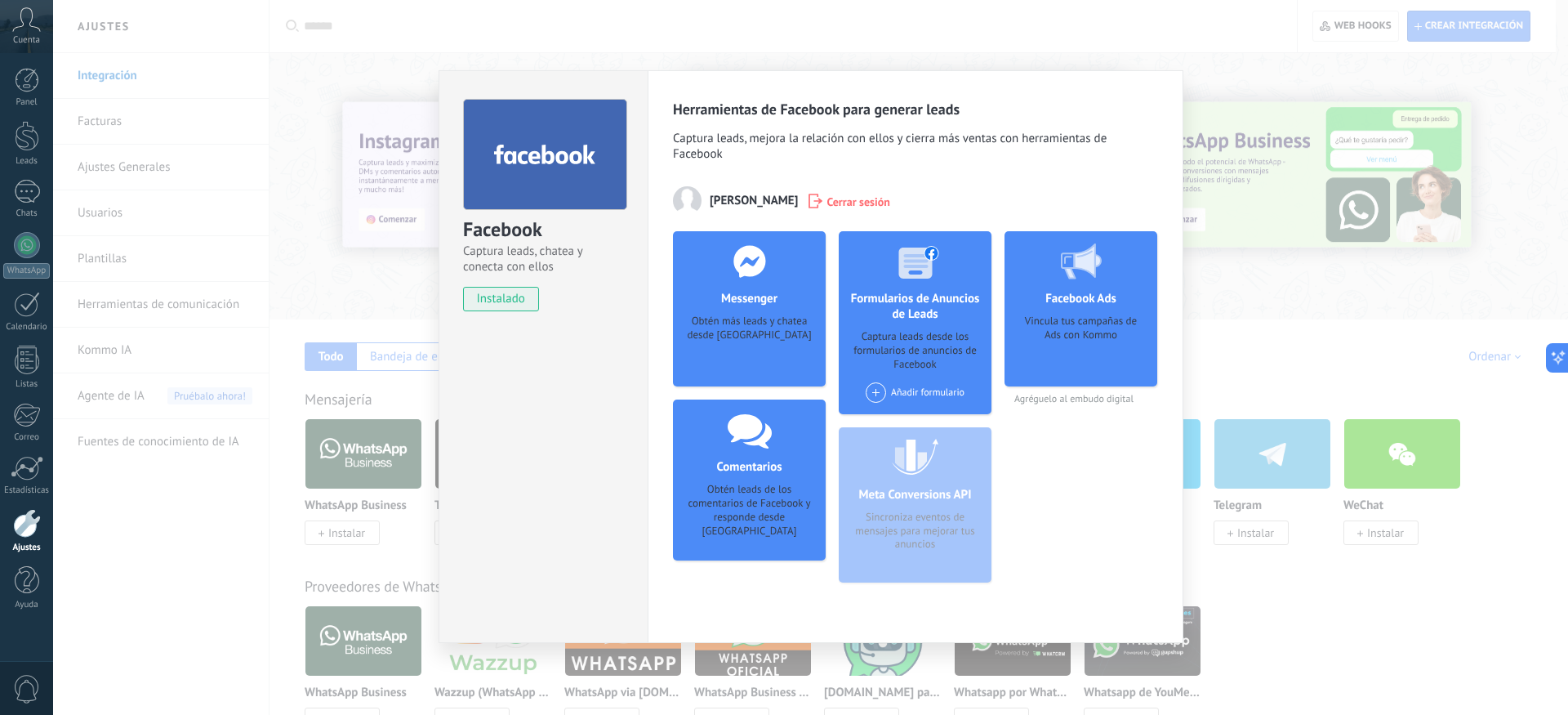
drag, startPoint x: 774, startPoint y: 336, endPoint x: 761, endPoint y: 336, distance: 13.0
click at [774, 336] on div "Obtén más leads y chatea desde [GEOGRAPHIC_DATA]" at bounding box center [748, 339] width 126 height 50
click at [760, 336] on div "Obtén más leads y chatea desde [GEOGRAPHIC_DATA]" at bounding box center [748, 339] width 126 height 50
click at [734, 363] on div "Obtén más leads y chatea desde [GEOGRAPHIC_DATA]" at bounding box center [748, 339] width 126 height 50
click at [767, 380] on div "Agregar página" at bounding box center [750, 381] width 108 height 12
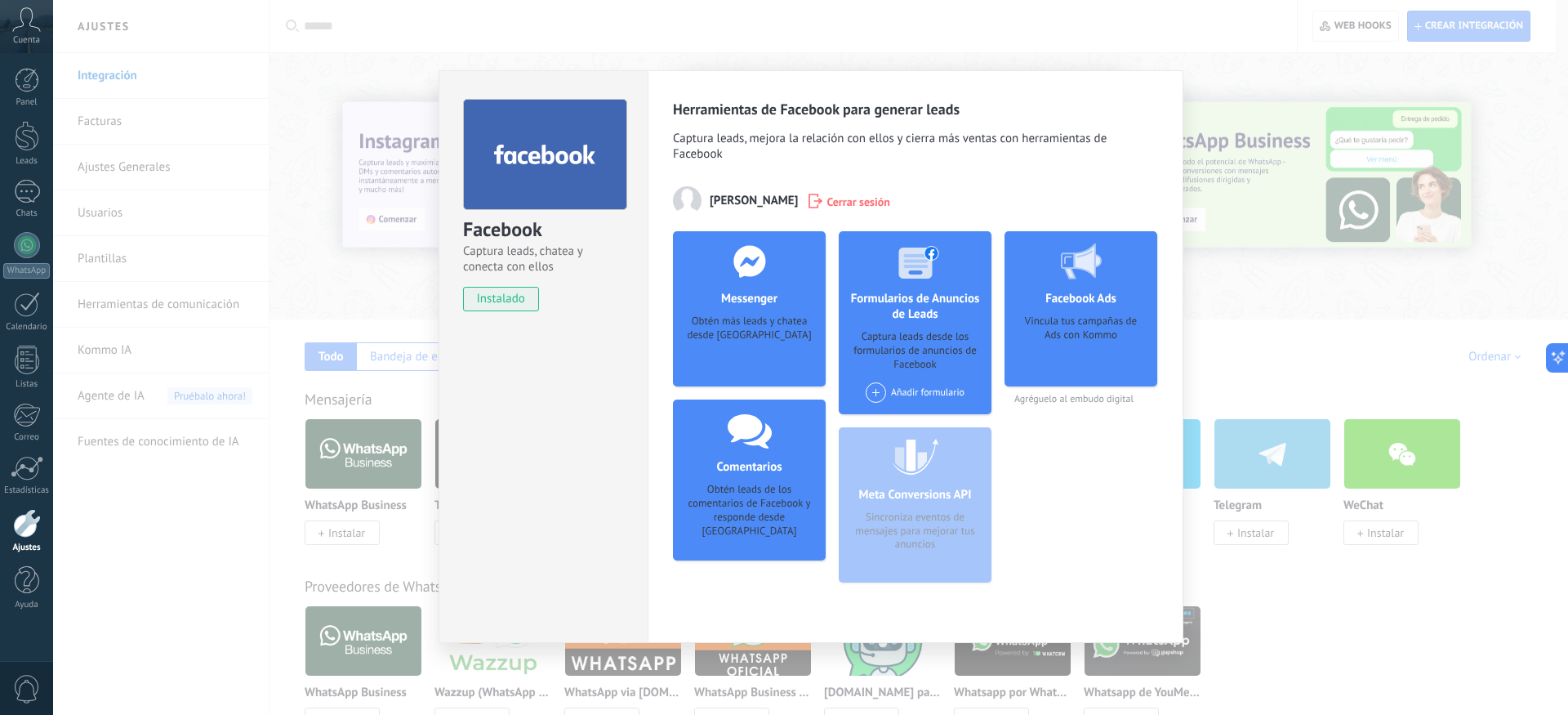
drag, startPoint x: 748, startPoint y: 277, endPoint x: 748, endPoint y: 259, distance: 18.0
click at [748, 277] on icon at bounding box center [749, 261] width 42 height 33
click at [749, 204] on span "[PERSON_NAME]" at bounding box center [754, 200] width 89 height 15
click at [722, 200] on span "[PERSON_NAME]" at bounding box center [754, 200] width 89 height 15
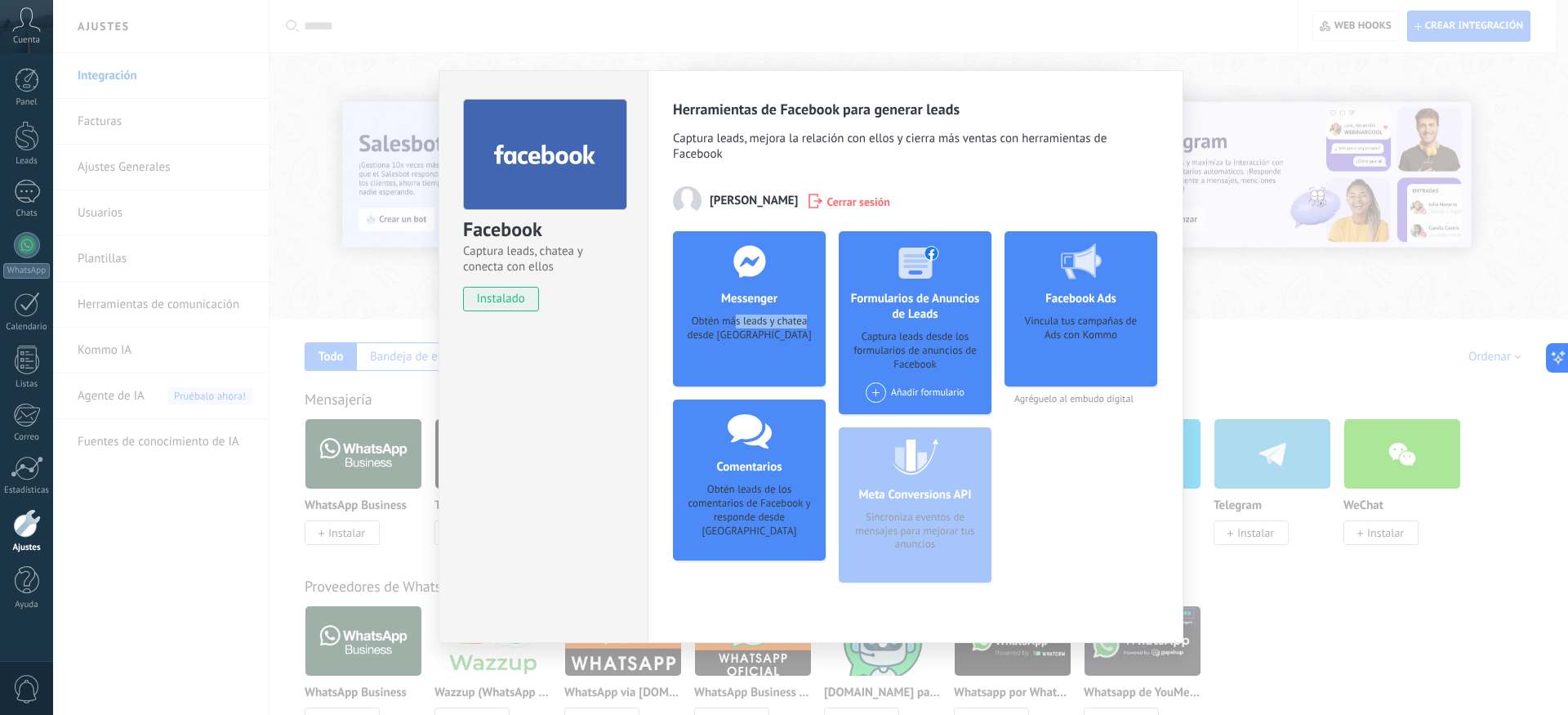
drag, startPoint x: 737, startPoint y: 318, endPoint x: 709, endPoint y: 338, distance: 34.4
click at [709, 338] on div "Obtén más leads y chatea desde [GEOGRAPHIC_DATA]" at bounding box center [748, 339] width 126 height 50
click at [503, 298] on span "instalado" at bounding box center [501, 299] width 74 height 24
click at [502, 302] on span "instalado" at bounding box center [501, 299] width 74 height 24
click at [485, 303] on span "instalado" at bounding box center [501, 299] width 74 height 24
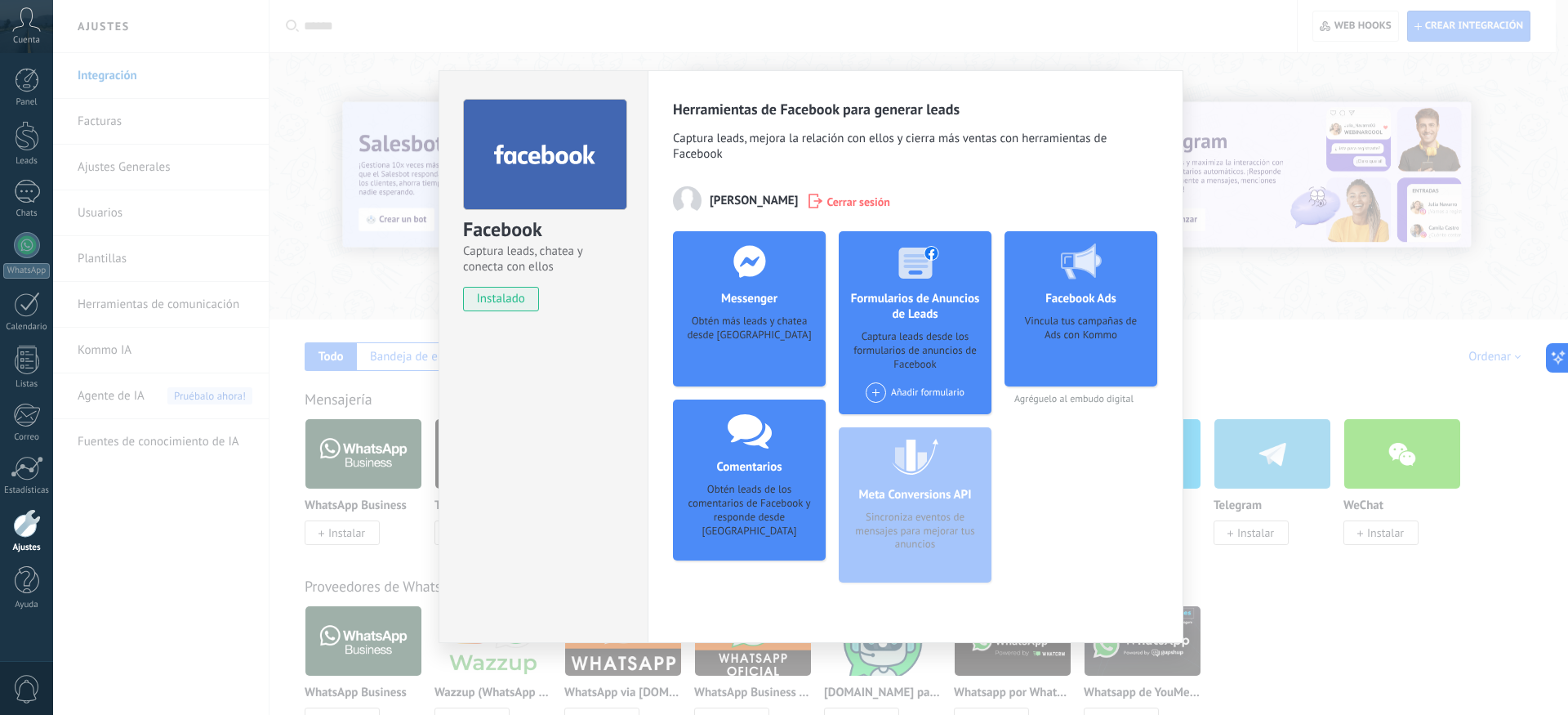
click at [507, 244] on span "Captura leads, chatea y conecta con ellos" at bounding box center [543, 259] width 161 height 31
drag, startPoint x: 679, startPoint y: 298, endPoint x: 749, endPoint y: 316, distance: 72.3
click at [688, 305] on div "Herramientas de Facebook para generar leads Captura leads, mejora la relación c…" at bounding box center [915, 357] width 536 height 572
drag, startPoint x: 749, startPoint y: 318, endPoint x: 745, endPoint y: 346, distance: 28.3
click at [745, 346] on div "Obtén más leads y chatea desde [GEOGRAPHIC_DATA]" at bounding box center [748, 339] width 126 height 50
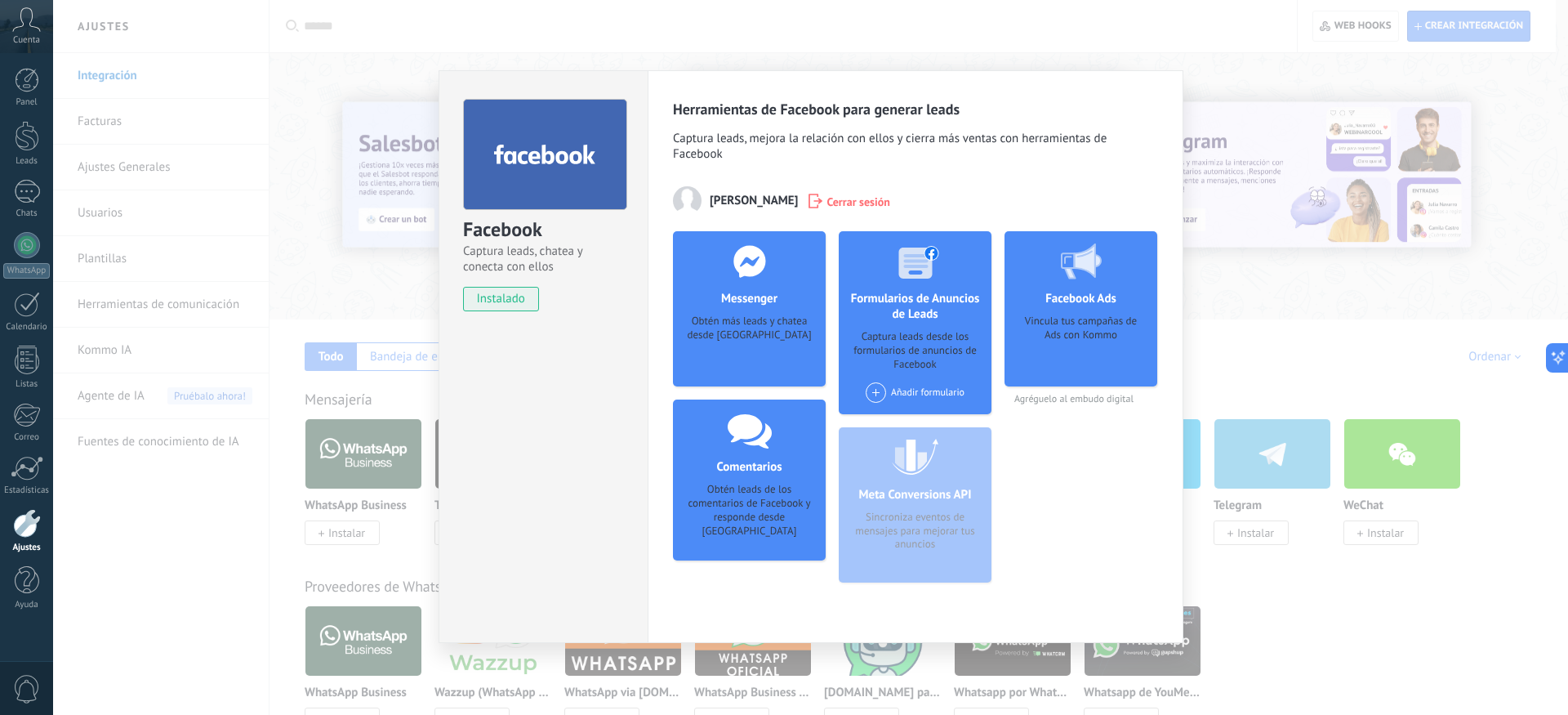
click at [733, 344] on div "Obtén más leads y chatea desde [GEOGRAPHIC_DATA]" at bounding box center [748, 339] width 126 height 50
click at [713, 330] on div "Obtén más leads y chatea desde [GEOGRAPHIC_DATA]" at bounding box center [748, 339] width 126 height 50
click at [747, 204] on span "[PERSON_NAME]" at bounding box center [754, 200] width 89 height 15
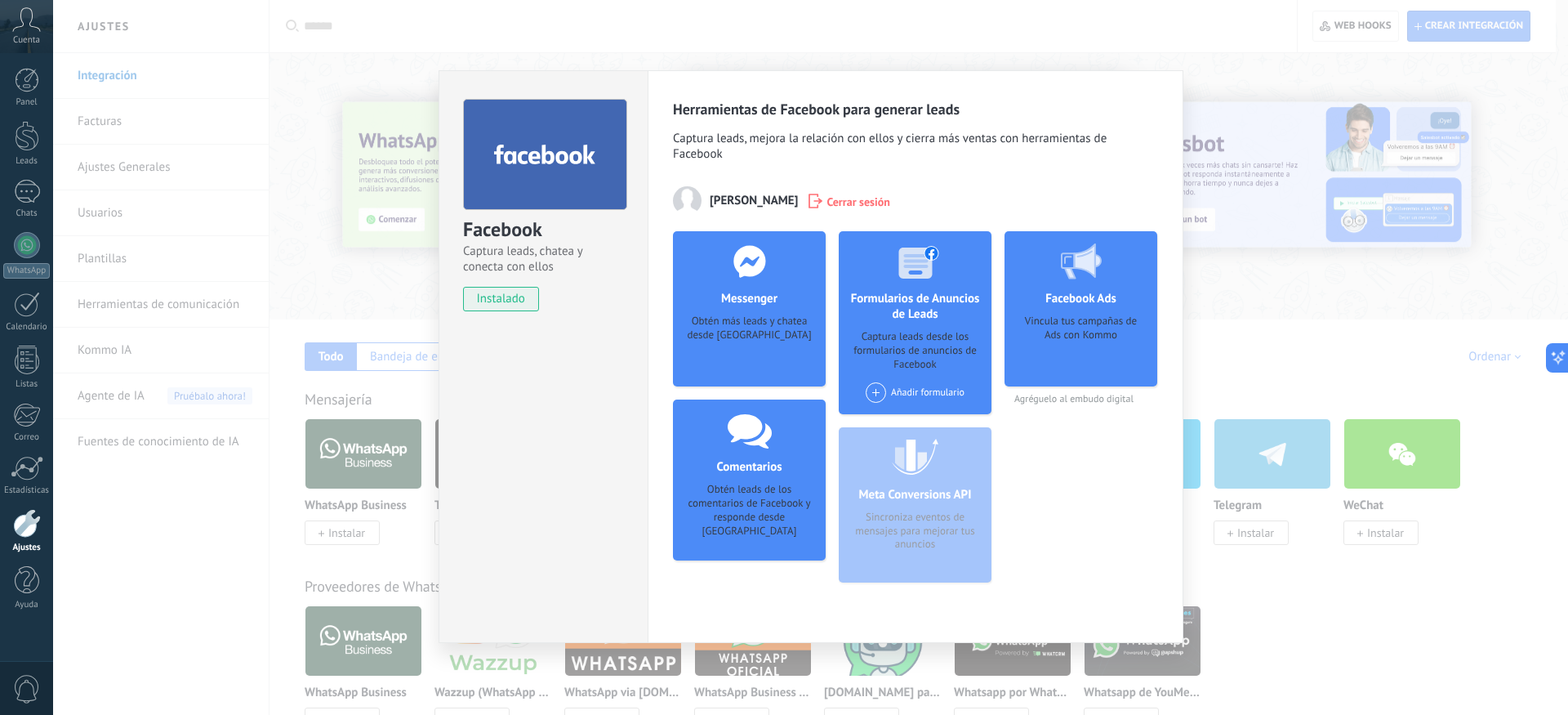
click at [390, 488] on div "Facebook Captura leads, chatea y conecta con ellos instalado Desinstalar Herram…" at bounding box center [810, 358] width 1515 height 715
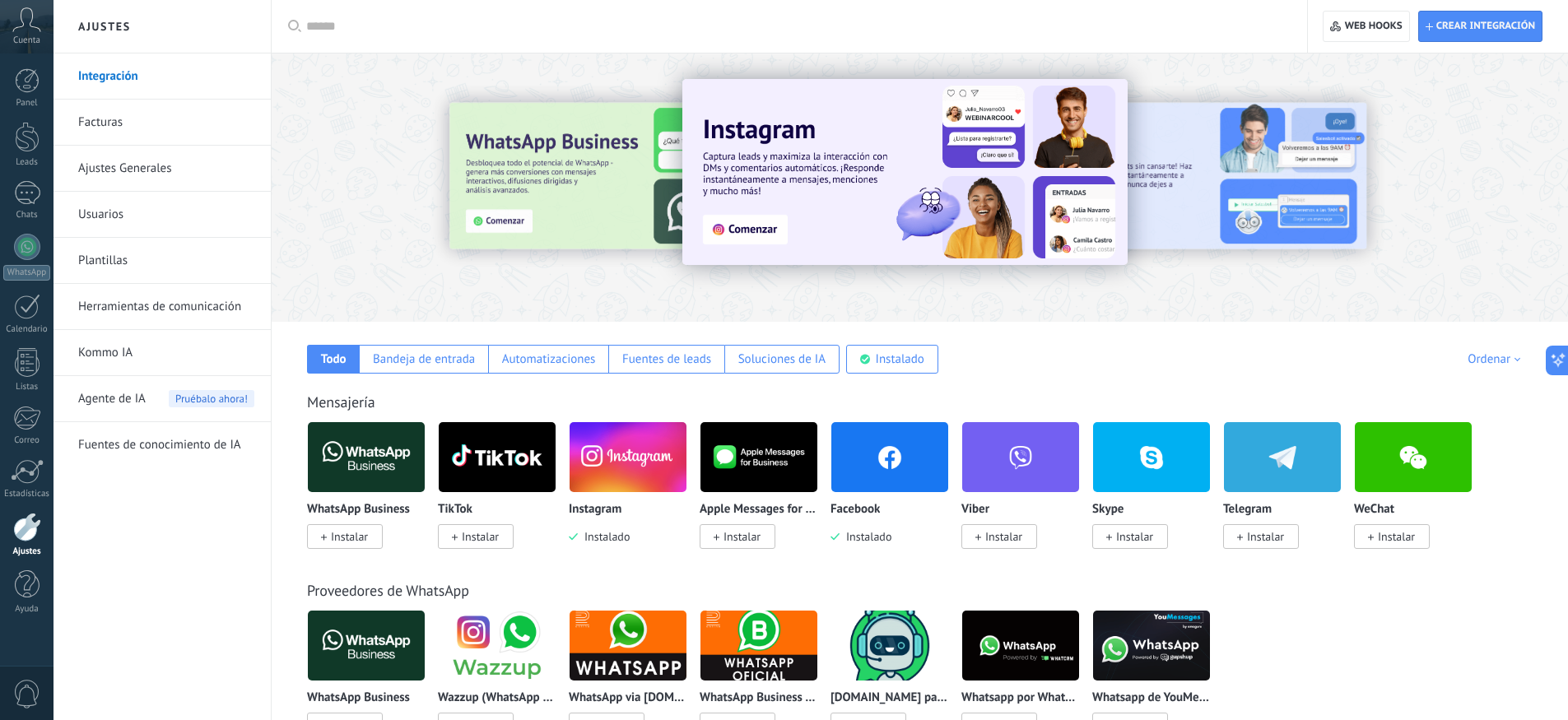
click at [917, 483] on img at bounding box center [890, 457] width 117 height 80
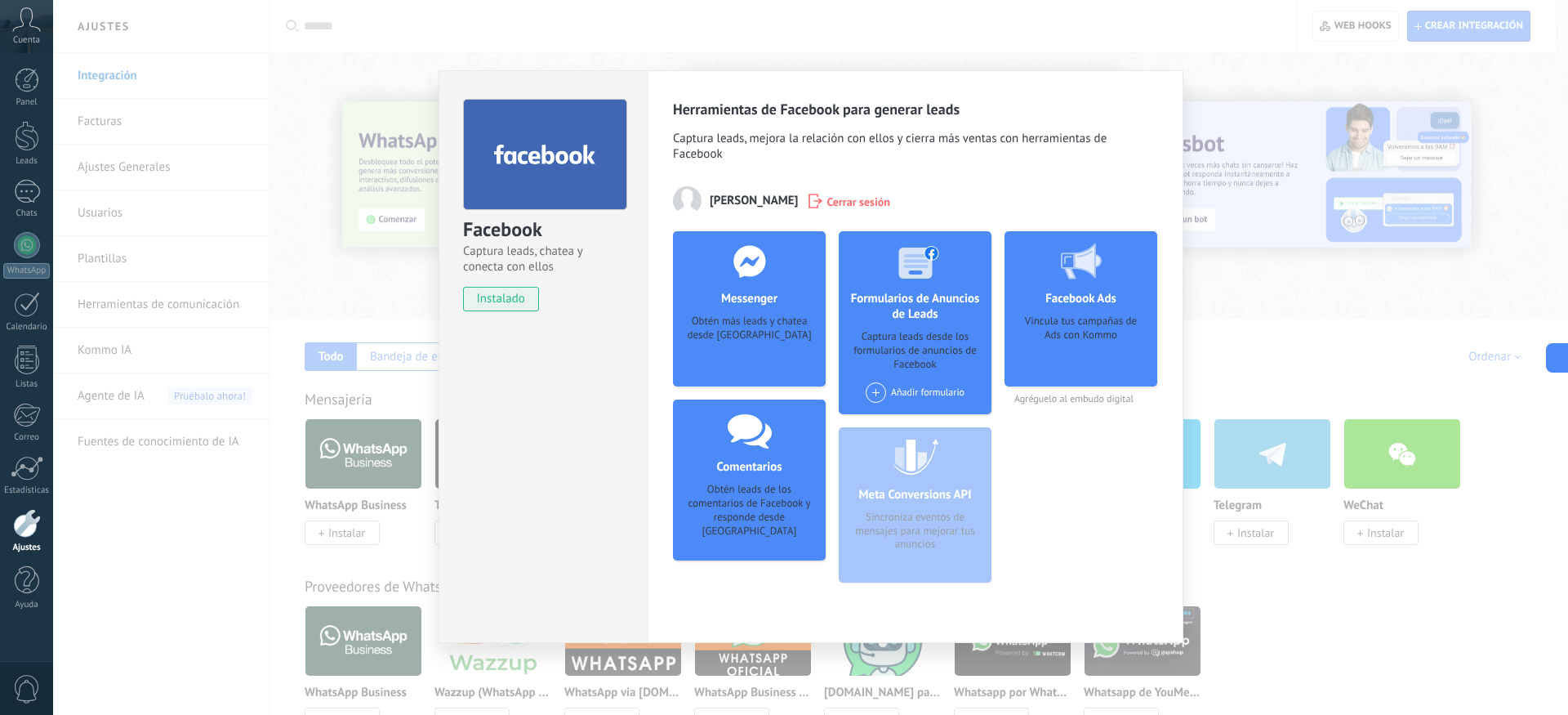
click at [771, 366] on div "Messenger Obtén más leads y chatea desde Kommo Agregar página" at bounding box center [749, 308] width 153 height 155
